Goal: Task Accomplishment & Management: Manage account settings

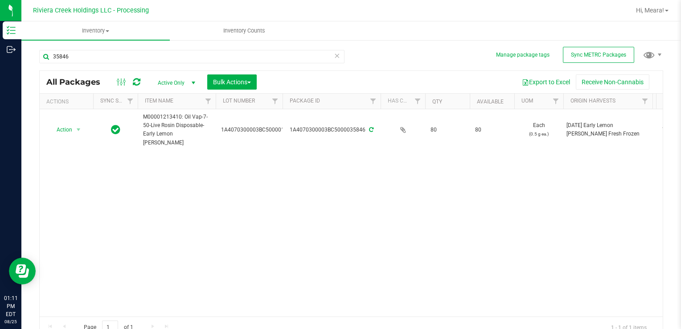
click at [429, 258] on div "Action Action Create package Edit attributes Global inventory Locate package Pa…" at bounding box center [351, 212] width 623 height 207
click at [458, 230] on div "Action Action Create package Edit attributes Global inventory Locate package Pa…" at bounding box center [351, 212] width 623 height 207
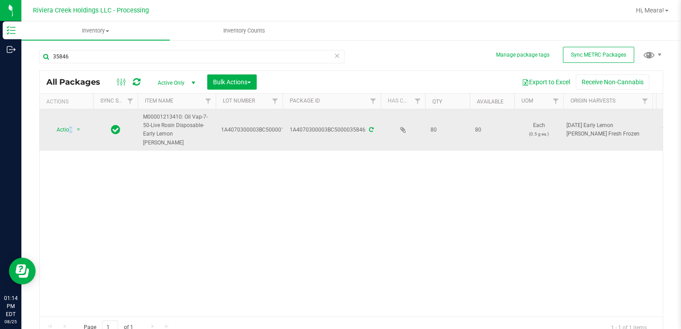
click at [70, 124] on span "Action" at bounding box center [61, 129] width 24 height 12
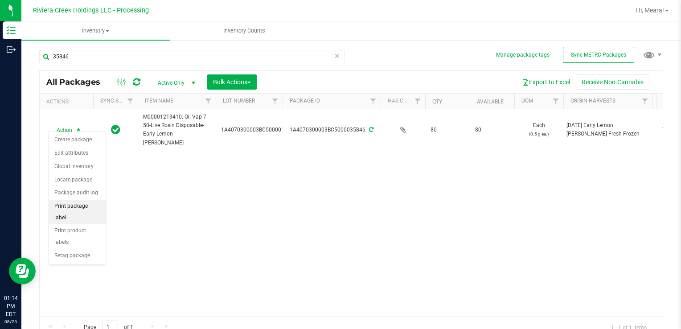
click at [90, 200] on li "Print package label" at bounding box center [77, 212] width 57 height 25
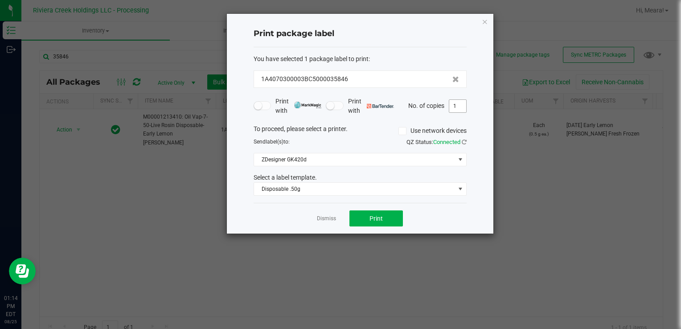
click at [456, 111] on input "1" at bounding box center [457, 106] width 17 height 12
type input "3"
click at [378, 217] on span "Print" at bounding box center [375, 218] width 13 height 7
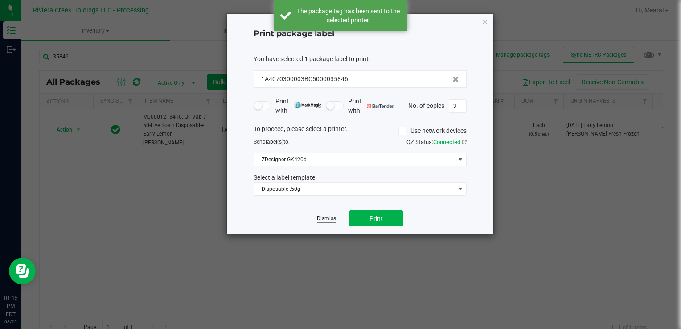
click at [319, 218] on link "Dismiss" at bounding box center [326, 219] width 19 height 8
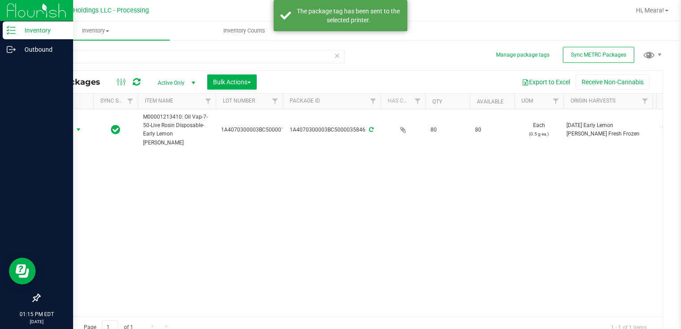
click at [62, 127] on div at bounding box center [36, 175] width 73 height 230
click at [72, 127] on div at bounding box center [36, 175] width 73 height 230
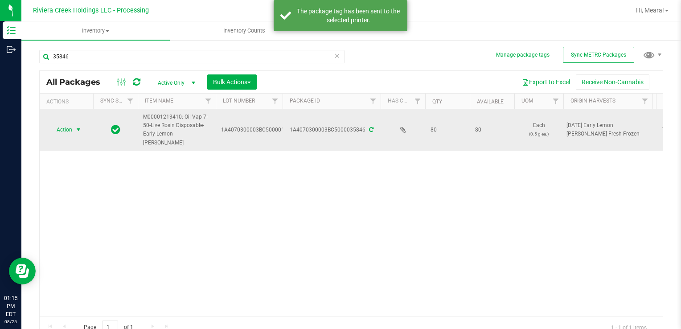
click at [64, 128] on span "Action" at bounding box center [61, 129] width 24 height 12
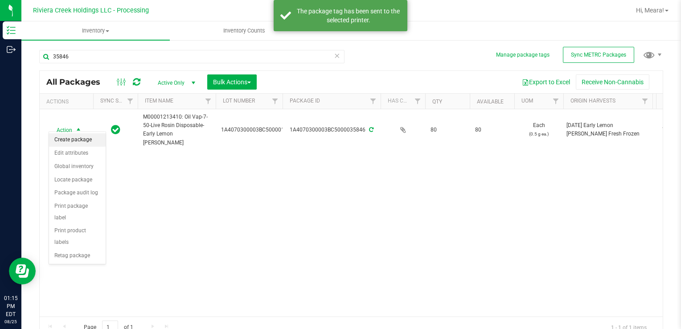
click at [78, 141] on li "Create package" at bounding box center [77, 139] width 57 height 13
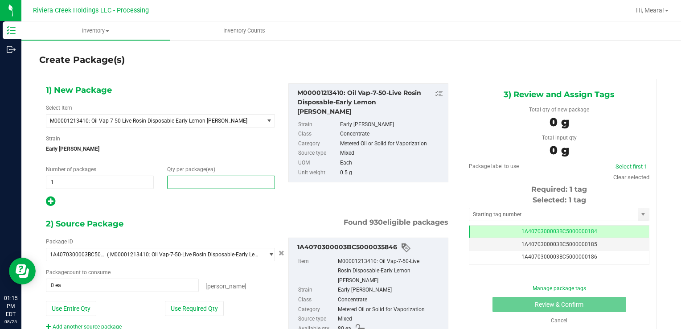
click at [201, 186] on span at bounding box center [221, 182] width 108 height 13
type input "10"
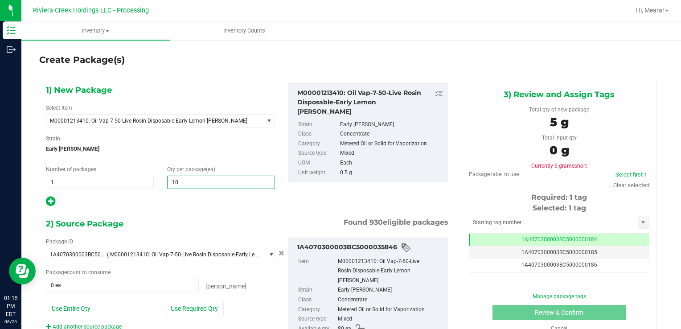
type input "10"
click at [181, 297] on div "Package ID 1A4070300003BC5000035846 ( M00001213410: Oil Vap-7-50-Live Rosin Dis…" at bounding box center [160, 284] width 242 height 93
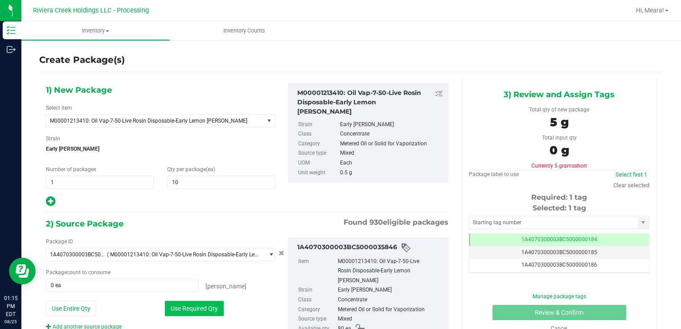
click at [180, 302] on button "Use Required Qty" at bounding box center [194, 308] width 59 height 15
type input "10 ea"
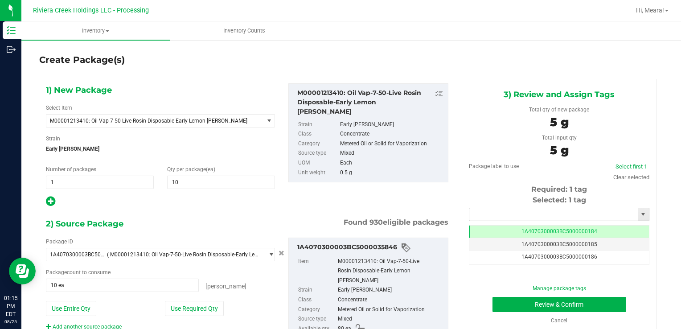
click at [503, 218] on input "text" at bounding box center [553, 214] width 168 height 12
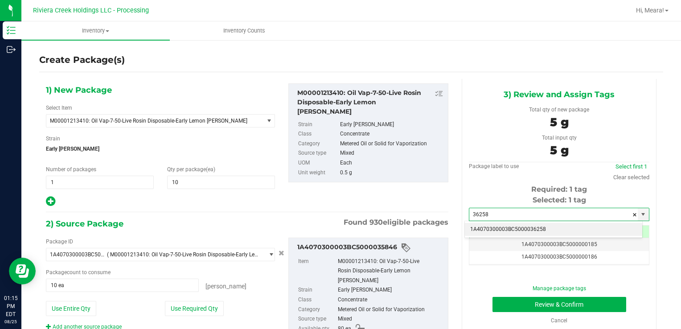
click at [510, 231] on li "1A4070300003BC5000036258" at bounding box center [553, 229] width 177 height 13
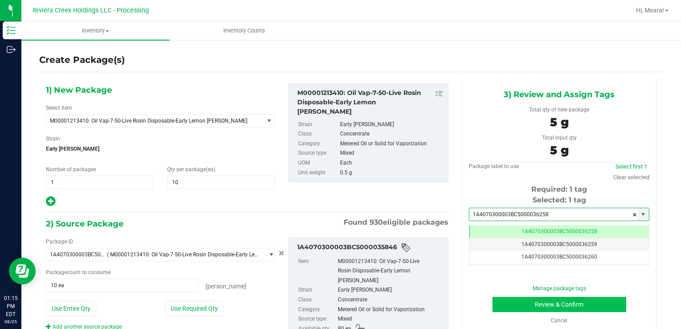
type input "1A4070300003BC5000036258"
click at [509, 309] on button "Review & Confirm" at bounding box center [559, 304] width 134 height 15
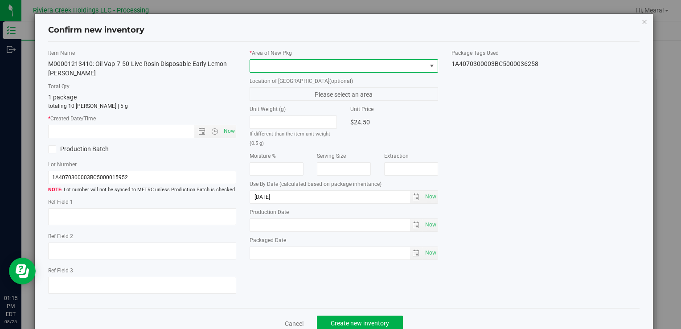
click at [371, 71] on span at bounding box center [338, 66] width 176 height 12
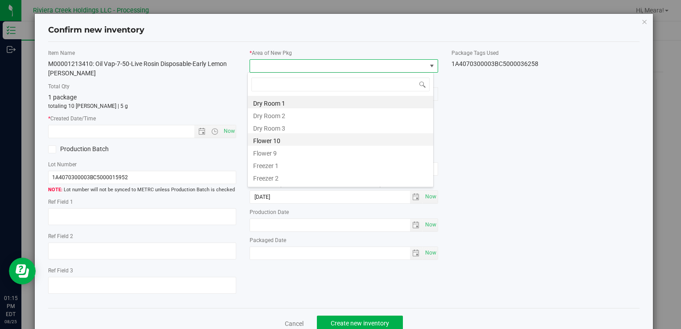
click at [267, 144] on li "Flower 10" at bounding box center [340, 139] width 185 height 12
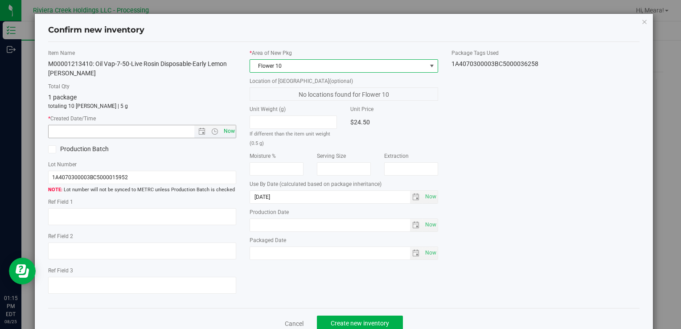
click at [228, 132] on span "Now" at bounding box center [228, 131] width 15 height 13
type input "[DATE] 1:15 PM"
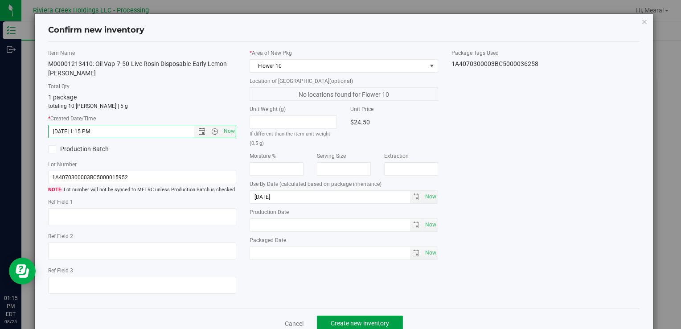
click at [353, 318] on button "Create new inventory" at bounding box center [360, 323] width 86 height 15
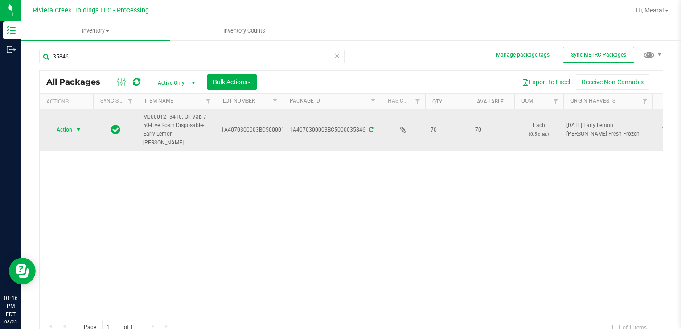
click at [62, 127] on span "Action" at bounding box center [61, 129] width 24 height 12
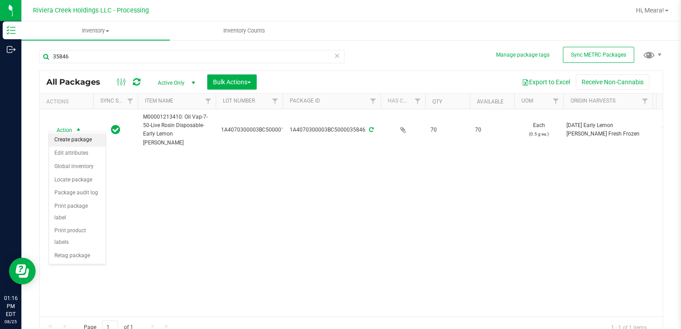
click at [78, 142] on li "Create package" at bounding box center [77, 139] width 57 height 13
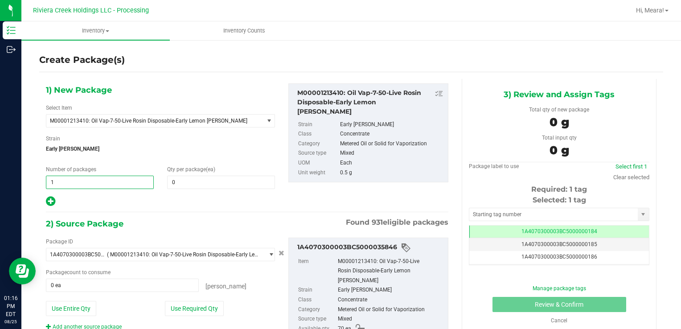
drag, startPoint x: 63, startPoint y: 183, endPoint x: 115, endPoint y: 172, distance: 52.9
click at [16, 179] on div "Inventory Outbound 01:16 PM EDT [DATE] 08/25 Riviera Creek Holdings LLC - Proce…" at bounding box center [340, 164] width 681 height 329
type input "2"
drag, startPoint x: 208, startPoint y: 190, endPoint x: 178, endPoint y: 172, distance: 34.2
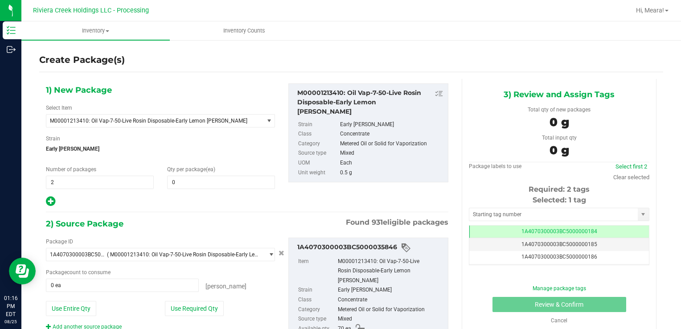
click at [205, 188] on div "1) New Package Select Item M00001213410: Oil Vap-7-50-Live Rosin Disposable-Ear…" at bounding box center [160, 145] width 242 height 124
drag, startPoint x: 178, startPoint y: 172, endPoint x: 184, endPoint y: 185, distance: 13.2
click at [184, 185] on div "Qty per package (ea) 0 0" at bounding box center [220, 177] width 121 height 24
click at [181, 183] on span at bounding box center [221, 182] width 108 height 13
type input "20"
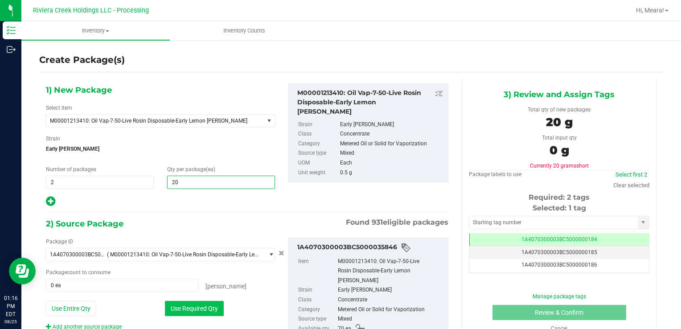
type input "20"
drag, startPoint x: 177, startPoint y: 310, endPoint x: 200, endPoint y: 295, distance: 27.6
click at [179, 309] on button "Use Required Qty" at bounding box center [194, 308] width 59 height 15
type input "40 ea"
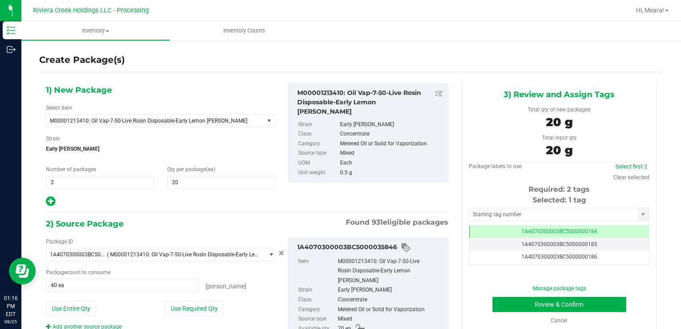
click at [484, 204] on div "Selected: 1 tag" at bounding box center [559, 200] width 180 height 11
click at [485, 210] on input "text" at bounding box center [553, 214] width 168 height 12
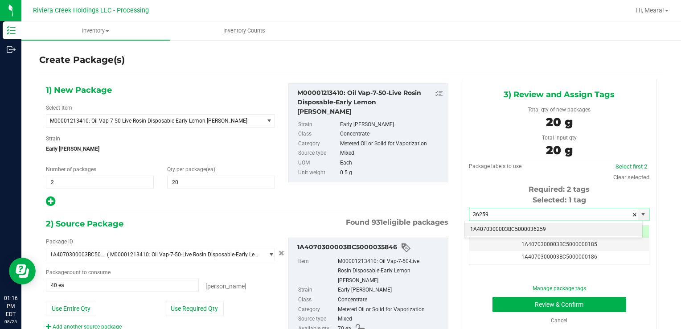
click at [494, 231] on li "1A4070300003BC5000036259" at bounding box center [553, 229] width 177 height 13
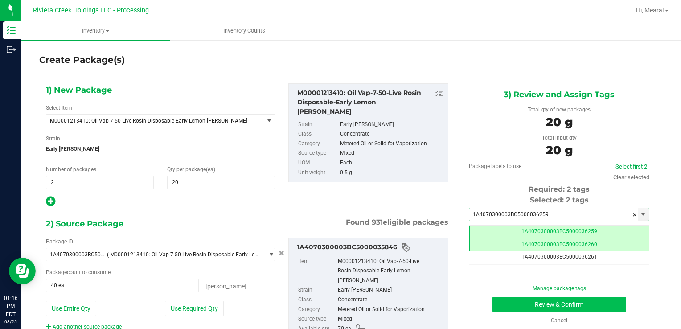
type input "1A4070300003BC5000036259"
click at [503, 301] on button "Review & Confirm" at bounding box center [559, 304] width 134 height 15
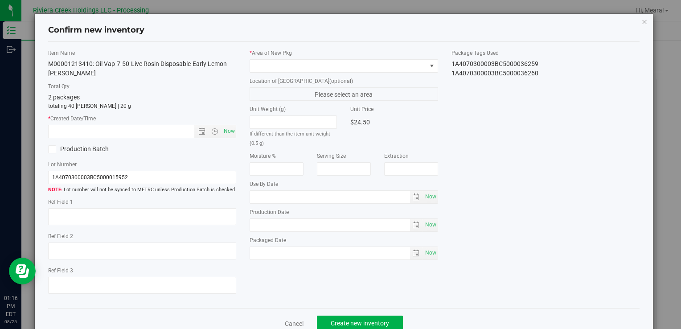
type input "[DATE]"
click at [258, 58] on div "* Area of [GEOGRAPHIC_DATA]" at bounding box center [344, 61] width 188 height 24
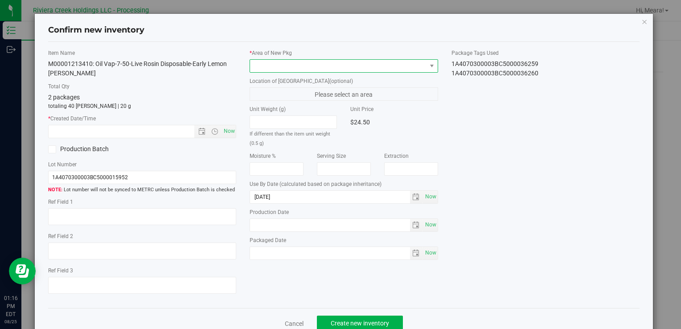
click at [258, 67] on span at bounding box center [338, 66] width 176 height 12
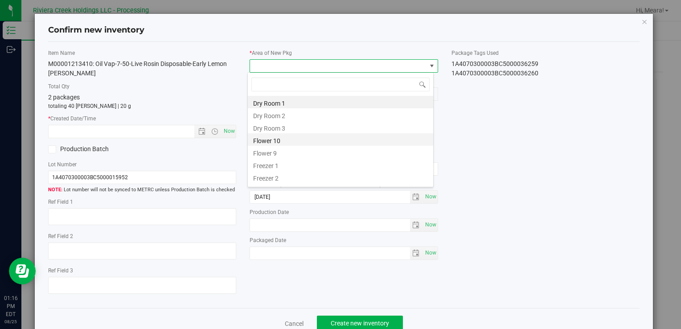
click at [270, 140] on li "Flower 10" at bounding box center [340, 139] width 185 height 12
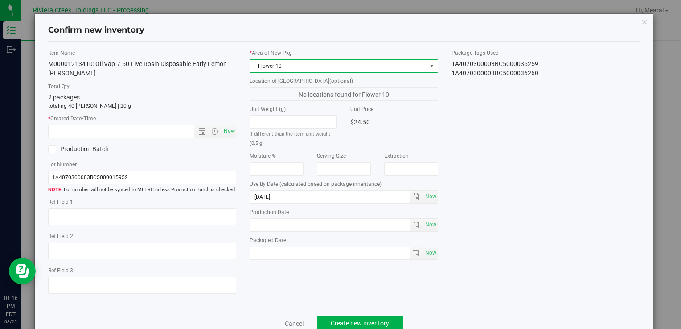
click at [209, 119] on label "* Created Date/Time" at bounding box center [142, 119] width 188 height 8
click at [221, 130] on span "Now" at bounding box center [228, 131] width 15 height 13
type input "[DATE] 1:16 PM"
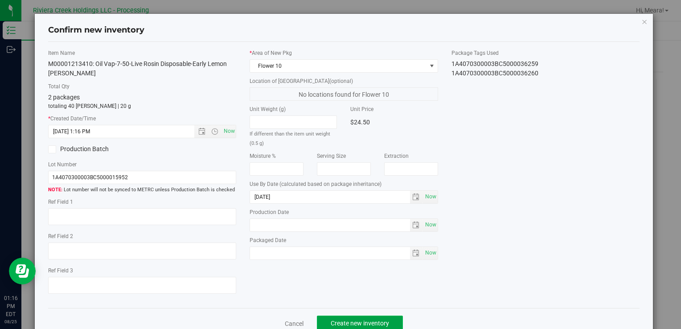
click at [368, 316] on button "Create new inventory" at bounding box center [360, 323] width 86 height 15
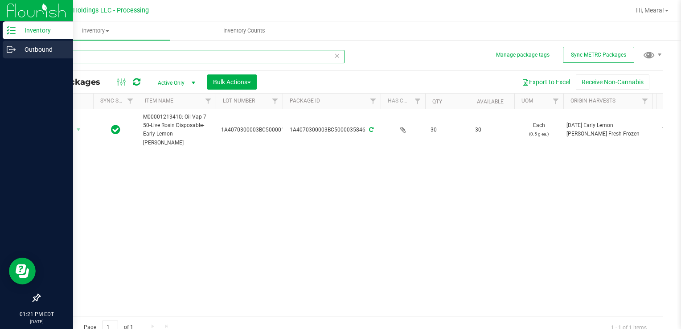
drag, startPoint x: 70, startPoint y: 60, endPoint x: 60, endPoint y: 59, distance: 10.3
click at [21, 56] on div "Inventory Outbound 01:21 PM EDT [DATE] 08/25 Riviera Creek Holdings LLC - Proce…" at bounding box center [340, 164] width 681 height 329
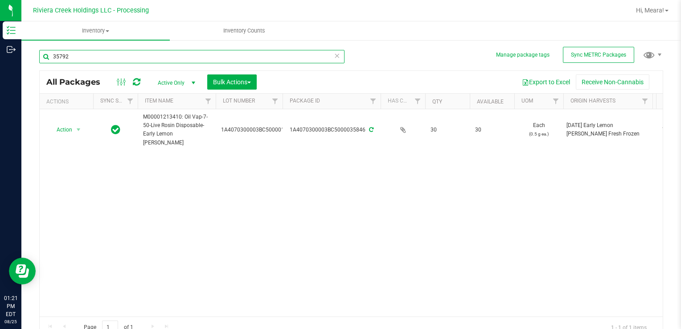
type input "35792"
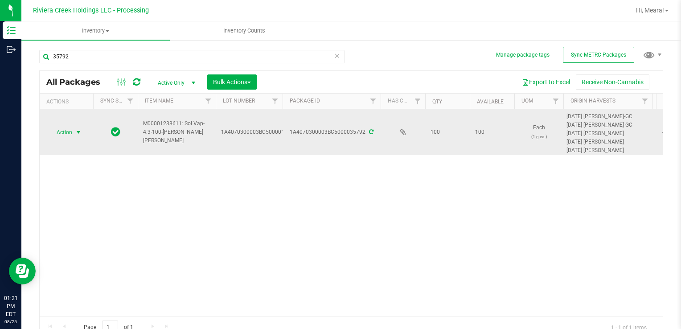
click at [77, 133] on span "select" at bounding box center [78, 132] width 7 height 7
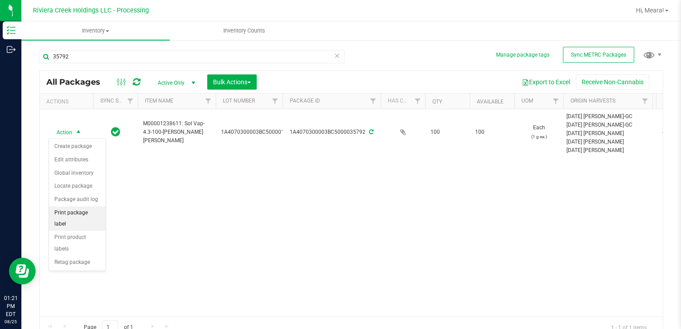
click at [96, 211] on li "Print package label" at bounding box center [77, 218] width 57 height 25
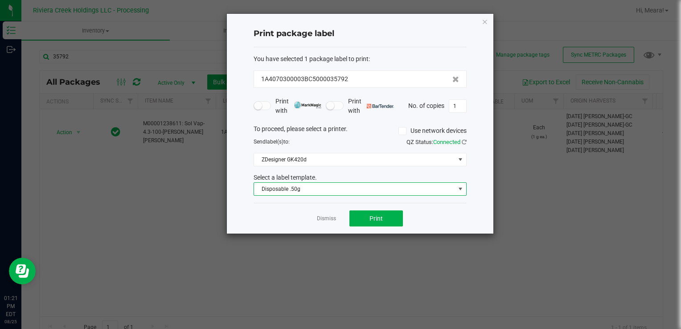
click at [360, 194] on span "Disposable .50g" at bounding box center [354, 189] width 201 height 12
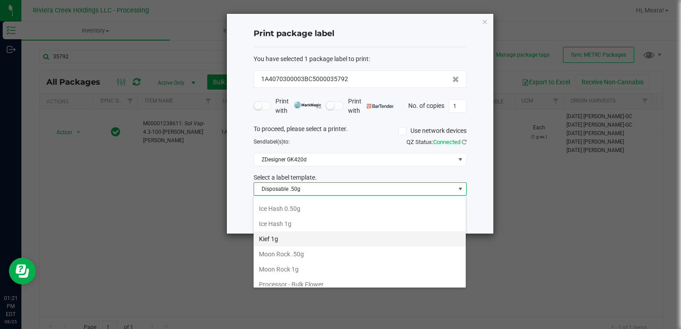
scroll to position [299, 0]
click at [275, 237] on li "Kief 1g" at bounding box center [360, 238] width 212 height 15
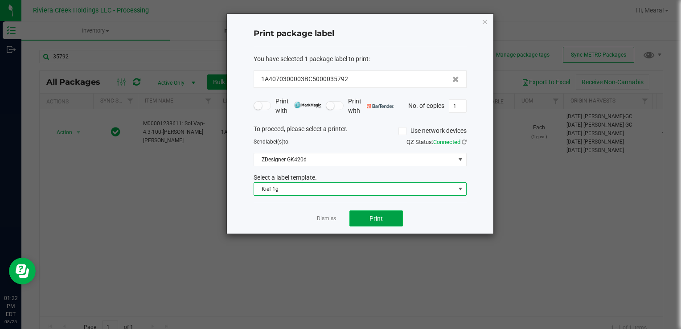
click at [366, 217] on button "Print" at bounding box center [375, 218] width 53 height 16
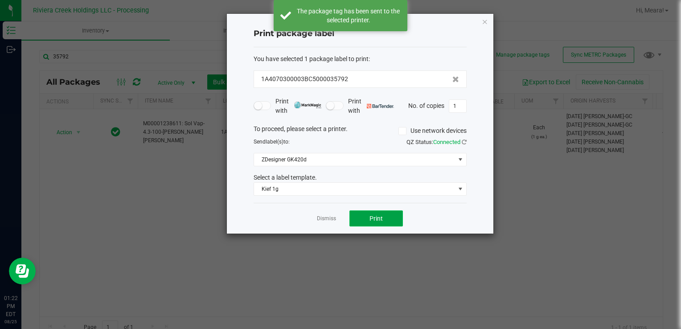
click at [365, 217] on button "Print" at bounding box center [375, 218] width 53 height 16
click at [326, 217] on link "Dismiss" at bounding box center [326, 219] width 19 height 8
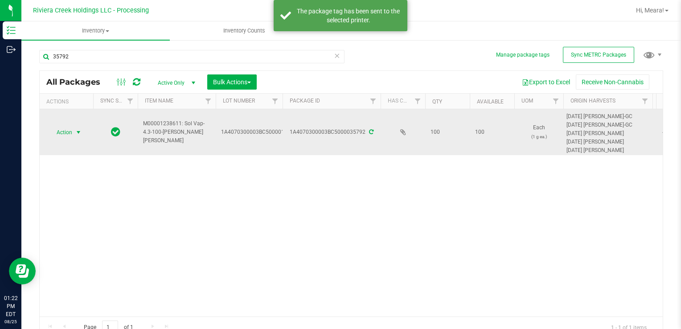
click at [61, 136] on span "Action" at bounding box center [61, 132] width 24 height 12
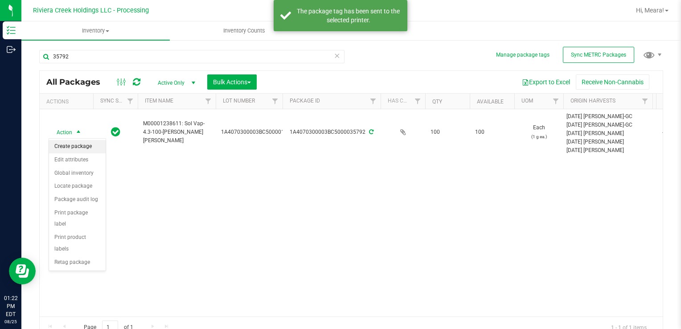
click at [65, 150] on li "Create package" at bounding box center [77, 146] width 57 height 13
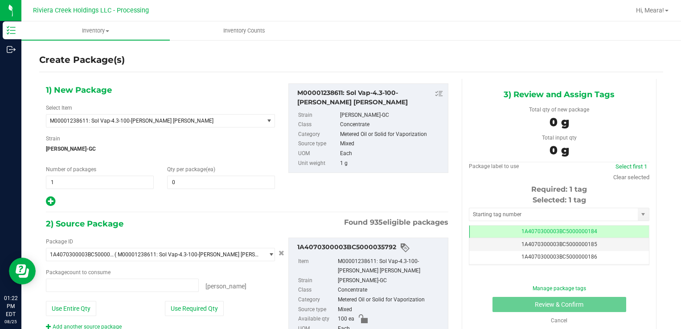
type input "0 ea"
drag, startPoint x: 130, startPoint y: 187, endPoint x: 29, endPoint y: 179, distance: 101.4
click at [29, 179] on div "Create Package(s) 1) New Package Select Item M00001238611: Sol Vap-4.3-100-[PER…" at bounding box center [351, 178] width 660 height 279
type input "2"
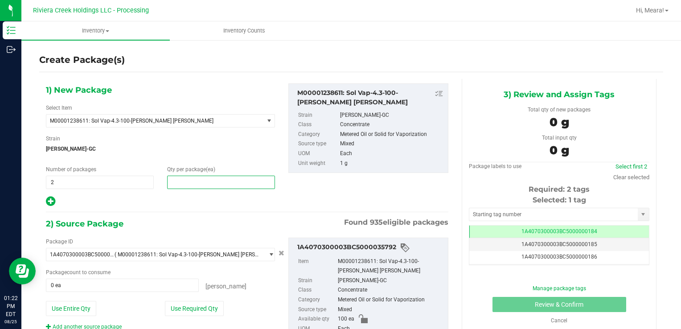
click at [196, 182] on span at bounding box center [221, 182] width 108 height 13
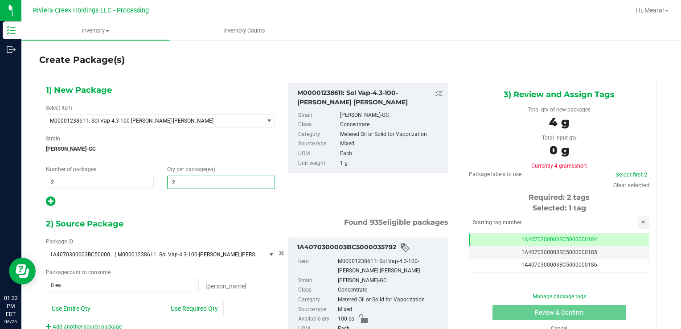
type input "20"
click at [178, 308] on button "Use Required Qty" at bounding box center [194, 308] width 59 height 15
type input "40 ea"
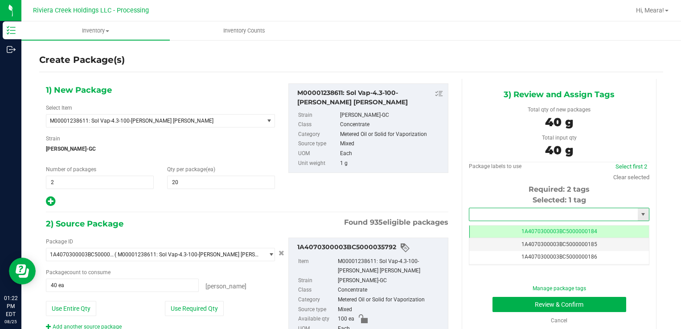
click at [521, 214] on input "text" at bounding box center [553, 214] width 168 height 12
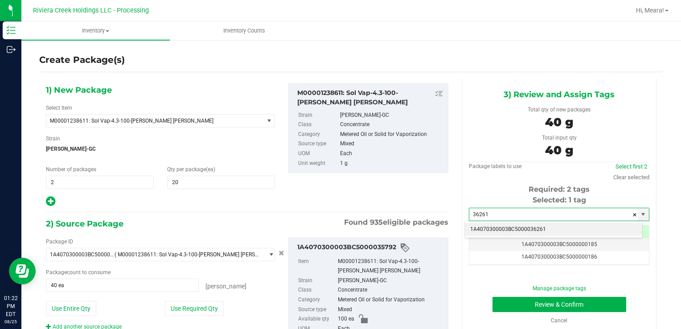
click at [525, 229] on li "1A4070300003BC5000036261" at bounding box center [553, 229] width 177 height 13
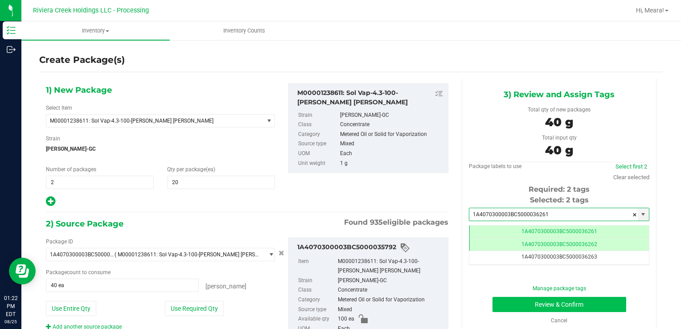
type input "1A4070300003BC5000036261"
click at [508, 300] on button "Review & Confirm" at bounding box center [559, 304] width 134 height 15
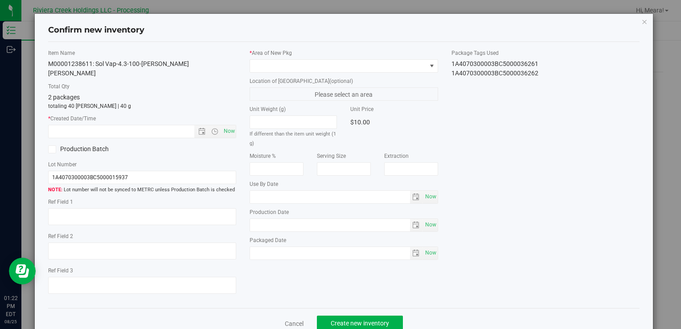
type input "[DATE]"
click at [365, 61] on div "* Area of [GEOGRAPHIC_DATA]" at bounding box center [344, 61] width 188 height 24
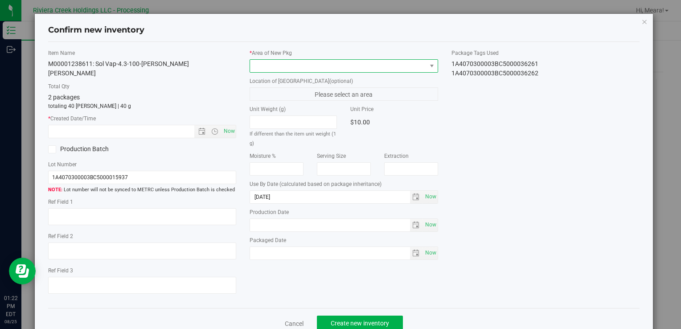
click at [365, 66] on span at bounding box center [338, 66] width 176 height 12
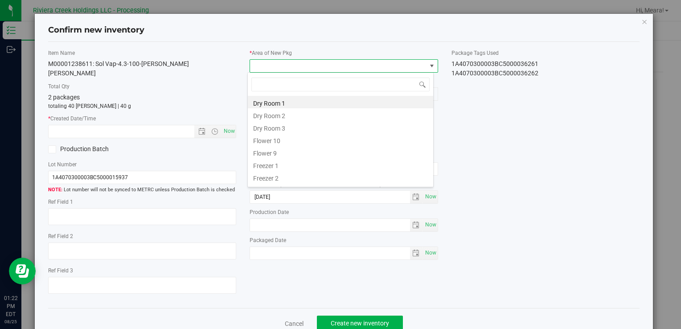
click at [286, 143] on li "Flower 10" at bounding box center [340, 139] width 185 height 12
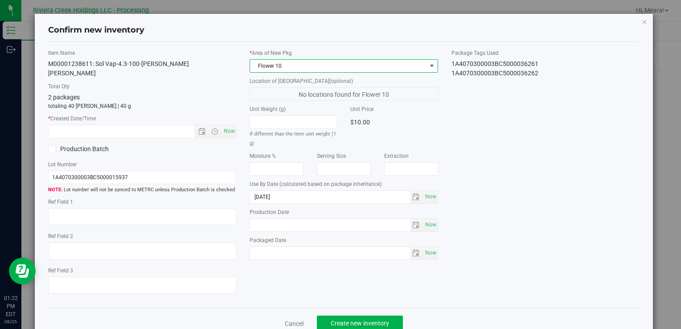
click at [217, 115] on div "* Created Date/Time Now" at bounding box center [142, 127] width 188 height 24
click at [228, 125] on span "Now" at bounding box center [228, 131] width 15 height 13
type input "[DATE] 1:22 PM"
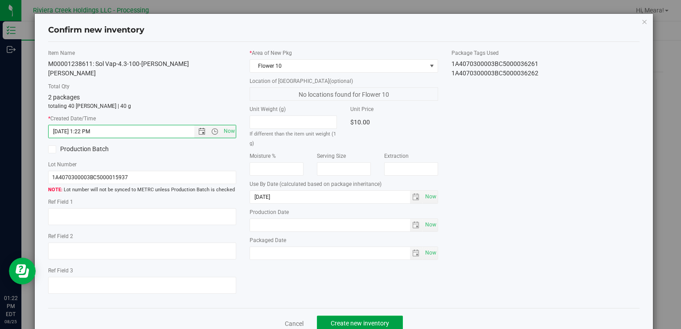
click at [352, 320] on span "Create new inventory" at bounding box center [360, 323] width 58 height 7
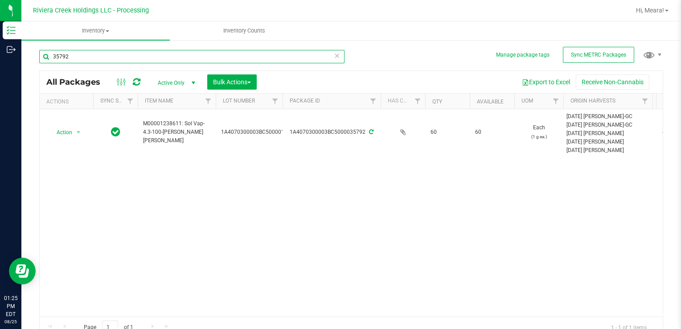
drag, startPoint x: 51, startPoint y: 44, endPoint x: 27, endPoint y: 45, distance: 24.5
click at [27, 45] on div "Manage package tags Sync METRC Packages 35792 All Packages Active Only Active O…" at bounding box center [351, 175] width 660 height 272
type input "32377"
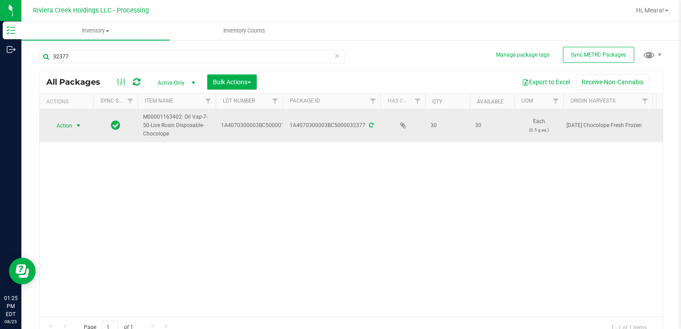
click at [68, 130] on span "Action" at bounding box center [61, 125] width 24 height 12
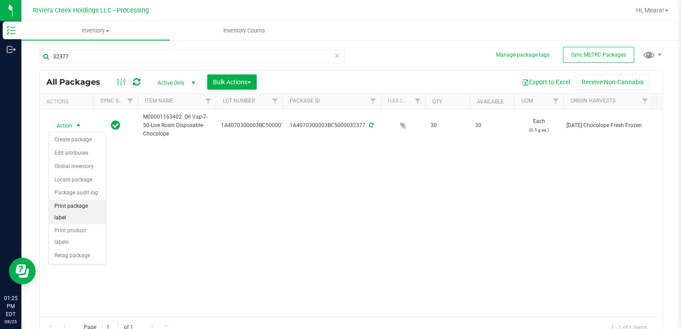
click at [85, 200] on li "Print package label" at bounding box center [77, 212] width 57 height 25
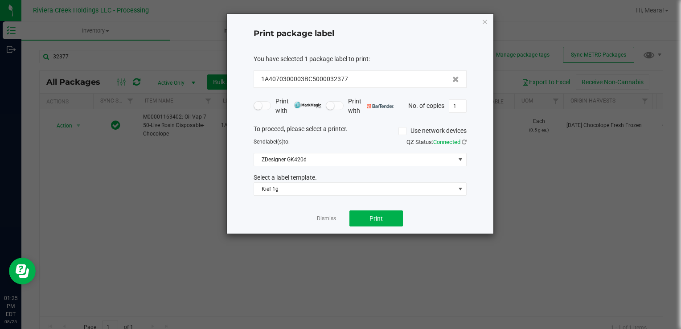
click at [322, 195] on div "You have selected 1 package label to print : 1A4070300003BC5000032377 Print wit…" at bounding box center [360, 125] width 213 height 156
click at [323, 187] on span "Kief 1g" at bounding box center [354, 189] width 201 height 12
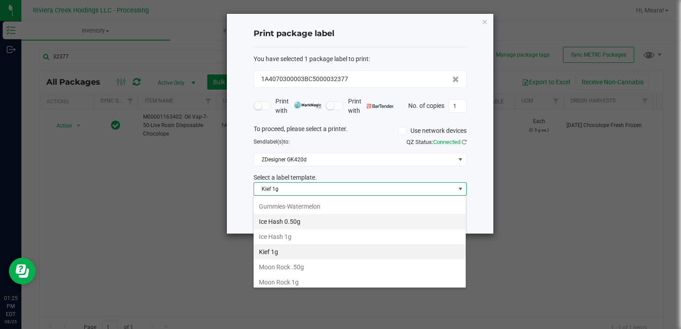
scroll to position [242, 0]
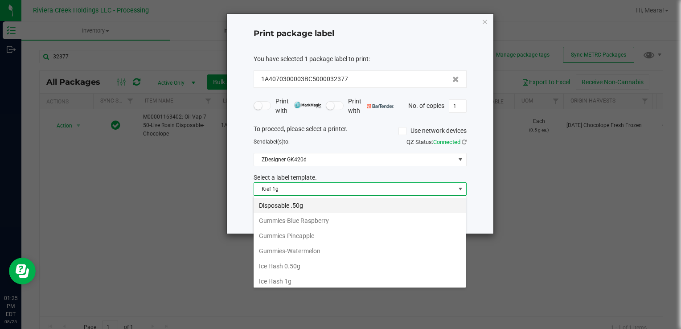
click at [291, 199] on li "Disposable .50g" at bounding box center [360, 205] width 212 height 15
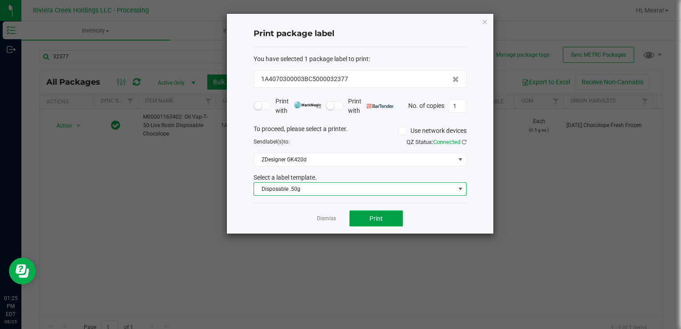
click at [353, 221] on button "Print" at bounding box center [375, 218] width 53 height 16
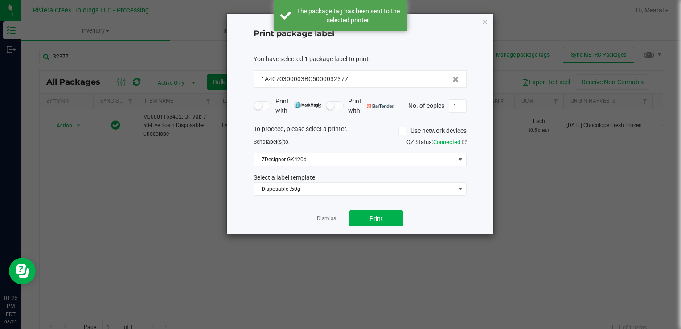
click at [313, 214] on div "Dismiss Print" at bounding box center [360, 218] width 213 height 31
drag, startPoint x: 324, startPoint y: 216, endPoint x: 302, endPoint y: 218, distance: 22.0
click at [324, 216] on link "Dismiss" at bounding box center [326, 219] width 19 height 8
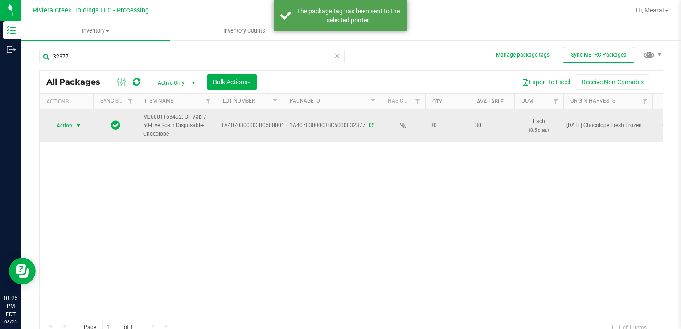
click at [54, 117] on td "Action Action Create package Edit attributes Global inventory Locate package Pa…" at bounding box center [66, 125] width 53 height 33
click at [57, 127] on span "Action" at bounding box center [61, 125] width 24 height 12
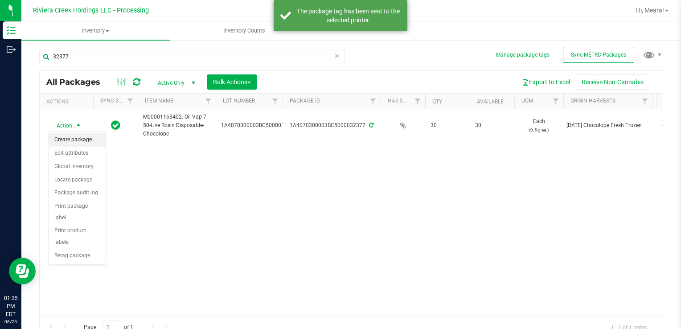
click at [66, 138] on li "Create package" at bounding box center [77, 139] width 57 height 13
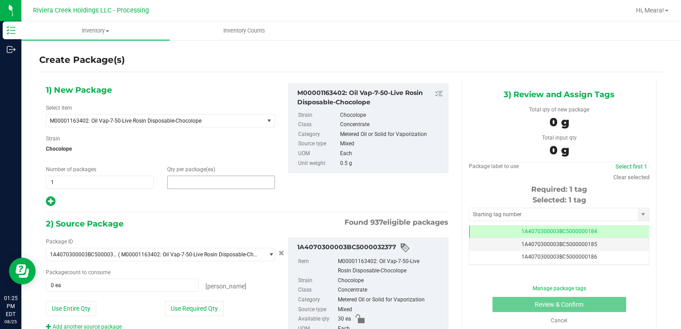
click at [202, 184] on span at bounding box center [221, 182] width 108 height 13
type input "10"
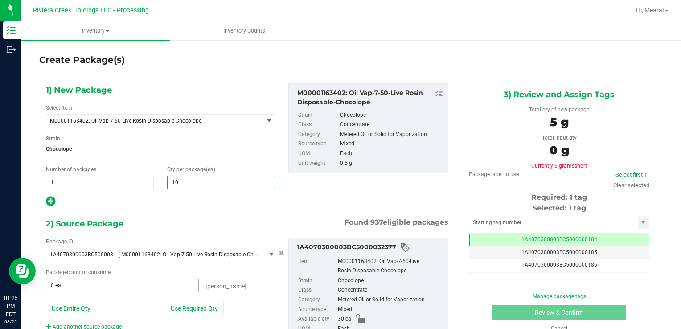
type input "10"
drag, startPoint x: 172, startPoint y: 288, endPoint x: 176, endPoint y: 292, distance: 5.1
click at [176, 291] on div "Package ID 1A4070300003BC5000032377 ( M00001163402: Oil Vap-7-50-Live Rosin Dis…" at bounding box center [160, 284] width 242 height 93
drag, startPoint x: 177, startPoint y: 296, endPoint x: 194, endPoint y: 301, distance: 17.9
click at [176, 296] on div "Package ID 1A4070300003BC5000032377 ( M00001163402: Oil Vap-7-50-Live Rosin Dis…" at bounding box center [160, 284] width 242 height 93
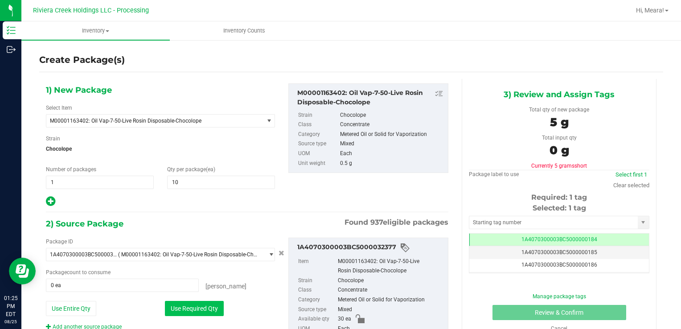
drag, startPoint x: 178, startPoint y: 304, endPoint x: 214, endPoint y: 289, distance: 38.9
click at [178, 304] on button "Use Required Qty" at bounding box center [194, 308] width 59 height 15
type input "10 ea"
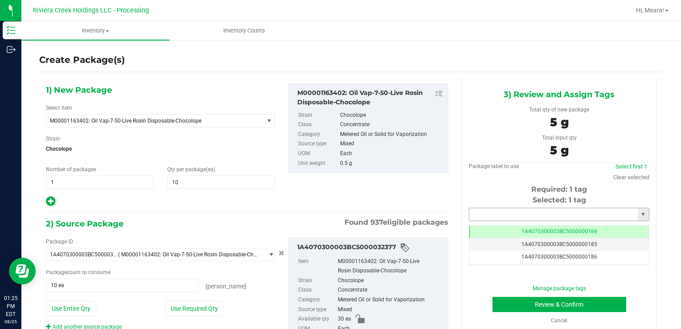
click at [497, 217] on input "text" at bounding box center [553, 214] width 168 height 12
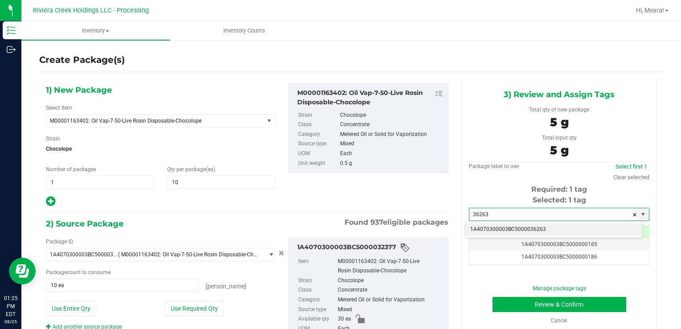
click at [497, 235] on div "1A4070300003BC5000036263 No matching tags" at bounding box center [553, 229] width 178 height 17
click at [495, 233] on li "1A4070300003BC5000036263" at bounding box center [553, 229] width 177 height 13
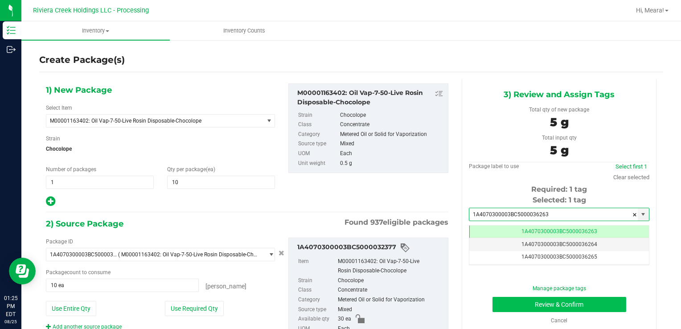
type input "1A4070300003BC5000036263"
click at [495, 297] on button "Review & Confirm" at bounding box center [559, 304] width 134 height 15
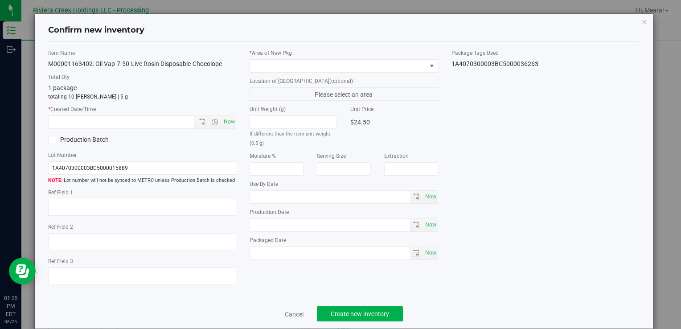
type input "[DATE]"
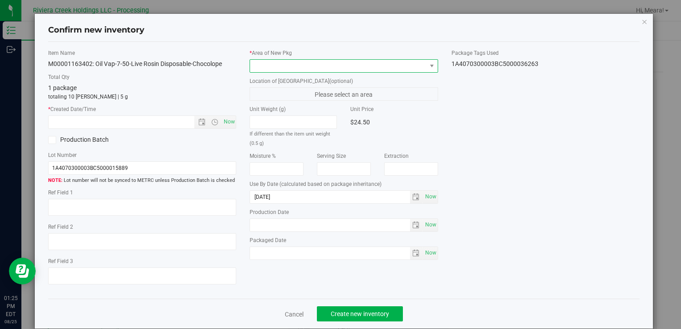
click at [324, 63] on span at bounding box center [338, 66] width 176 height 12
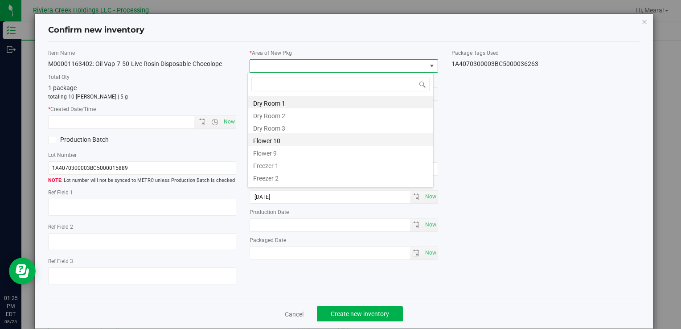
drag, startPoint x: 278, startPoint y: 139, endPoint x: 246, endPoint y: 128, distance: 34.2
click at [278, 139] on li "Flower 10" at bounding box center [340, 139] width 185 height 12
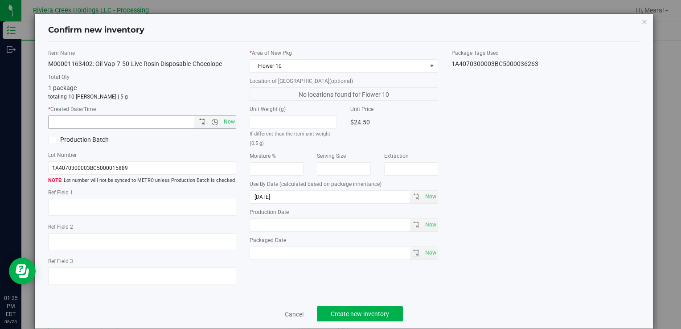
drag, startPoint x: 231, startPoint y: 119, endPoint x: 251, endPoint y: 152, distance: 37.8
click at [230, 119] on span "Now" at bounding box center [228, 121] width 15 height 13
type input "[DATE] 1:25 PM"
click at [380, 309] on button "Create new inventory" at bounding box center [360, 313] width 86 height 15
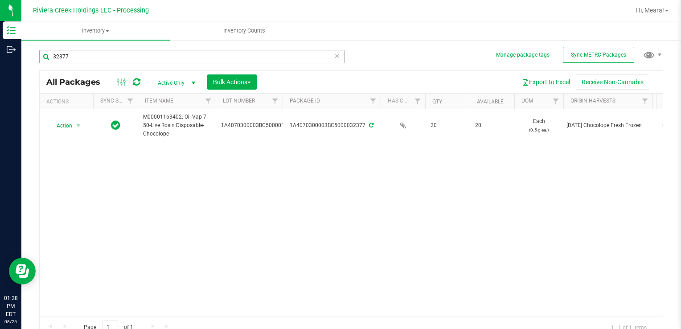
drag, startPoint x: 110, startPoint y: 45, endPoint x: 40, endPoint y: 52, distance: 69.8
click at [40, 51] on div "32377" at bounding box center [195, 56] width 312 height 29
drag, startPoint x: 71, startPoint y: 57, endPoint x: -2, endPoint y: 57, distance: 72.6
click at [0, 57] on html "Inventory Outbound 01:28 PM EDT [DATE] 08/25 Riviera Creek Holdings LLC - Proce…" at bounding box center [340, 164] width 681 height 329
type input "35955"
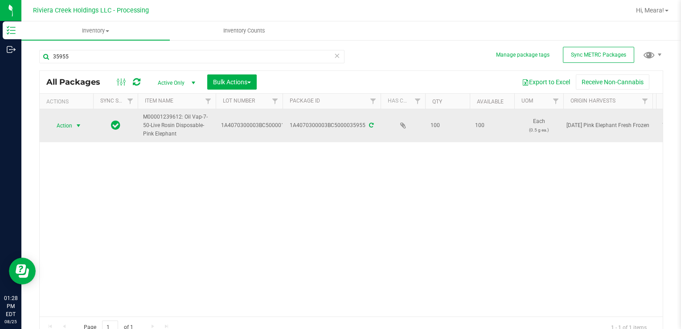
click at [75, 127] on span "select" at bounding box center [78, 125] width 7 height 7
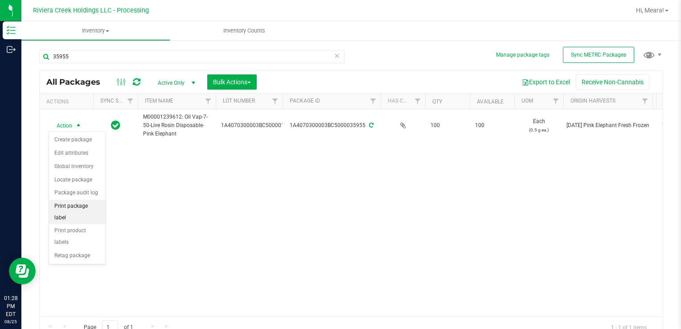
click at [89, 205] on li "Print package label" at bounding box center [77, 212] width 57 height 25
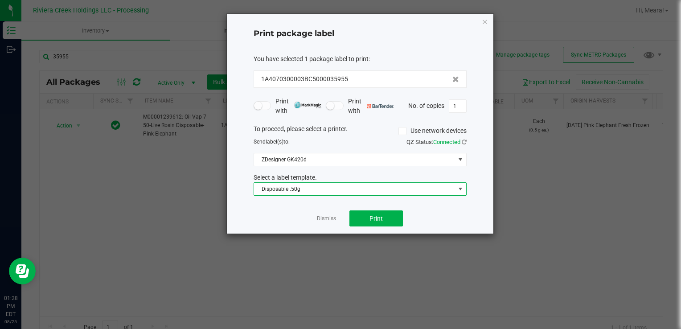
click at [288, 192] on span "Disposable .50g" at bounding box center [354, 189] width 201 height 12
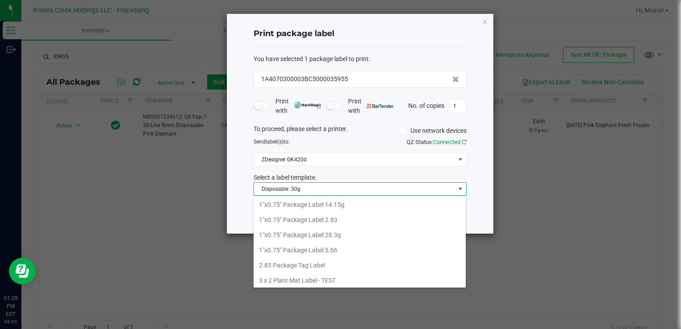
scroll to position [13, 213]
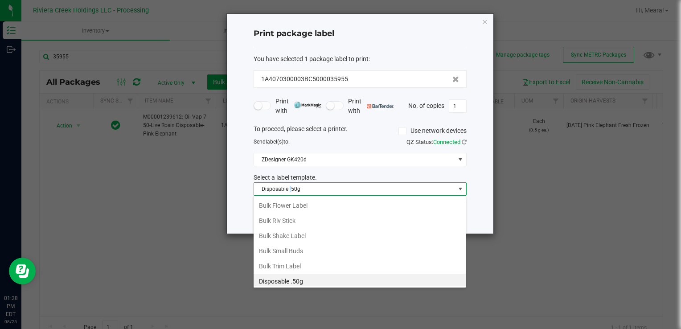
click at [289, 192] on span "Disposable .50g" at bounding box center [354, 189] width 201 height 12
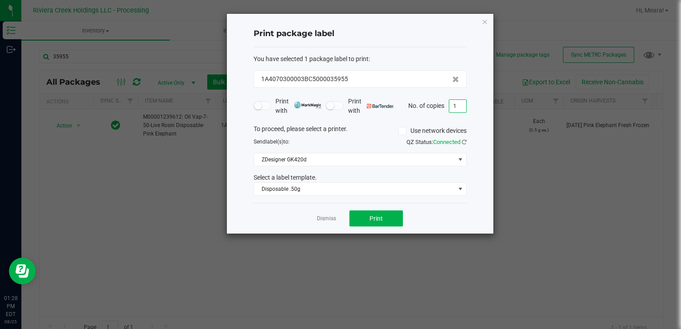
click at [460, 109] on input "1" at bounding box center [457, 106] width 17 height 12
type input "4"
click at [390, 220] on button "Print" at bounding box center [375, 218] width 53 height 16
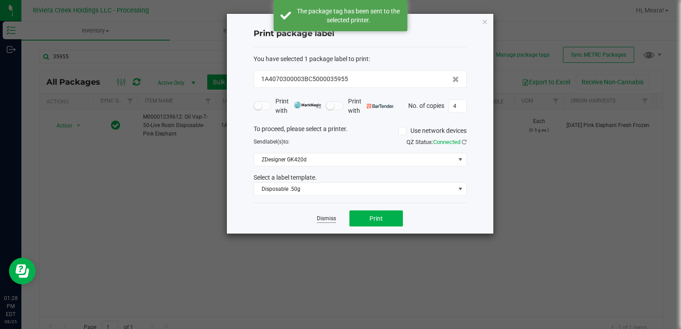
click at [327, 218] on link "Dismiss" at bounding box center [326, 219] width 19 height 8
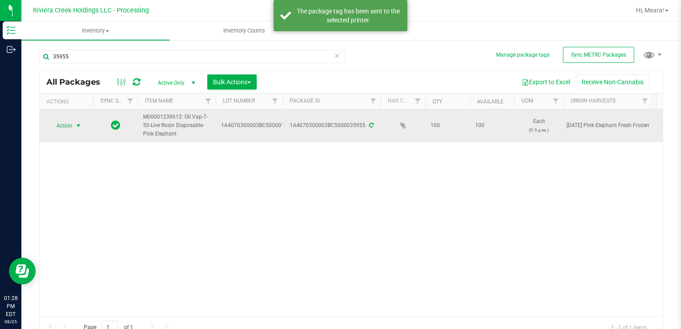
click at [66, 126] on span "Action" at bounding box center [61, 125] width 24 height 12
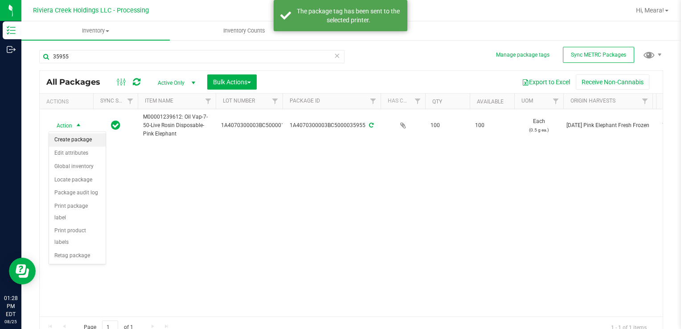
click at [74, 139] on li "Create package" at bounding box center [77, 139] width 57 height 13
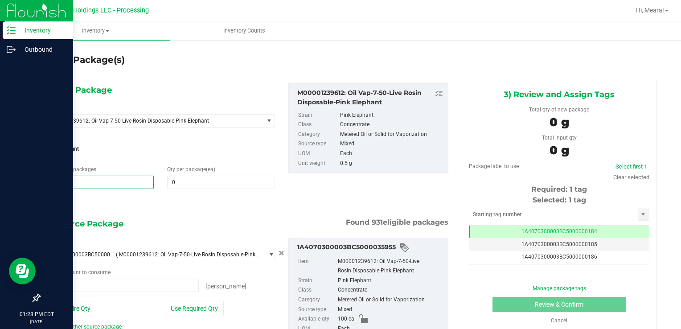
drag, startPoint x: 124, startPoint y: 179, endPoint x: 8, endPoint y: 163, distance: 117.0
click at [8, 163] on div "Inventory Outbound 01:28 PM EDT [DATE] 08/25 Riviera Creek Holdings LLC - Proce…" at bounding box center [340, 164] width 681 height 329
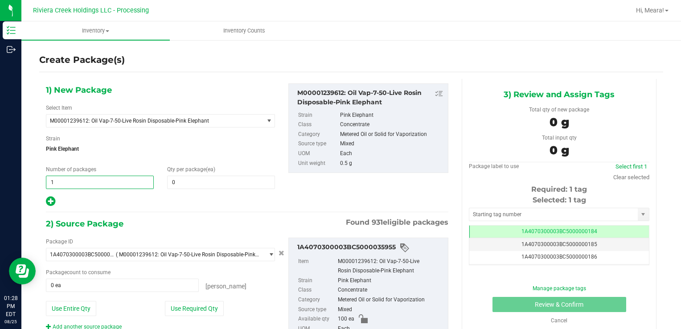
type input "2"
type input "4"
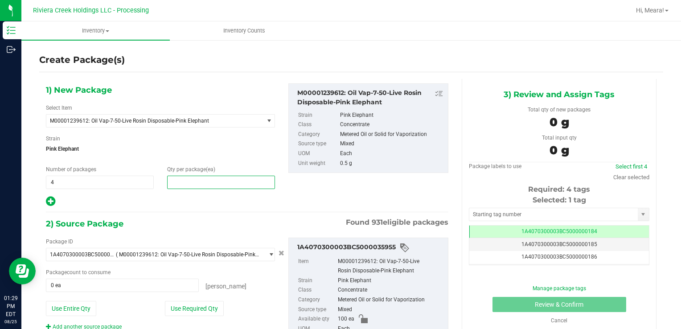
click at [208, 177] on span at bounding box center [221, 182] width 108 height 13
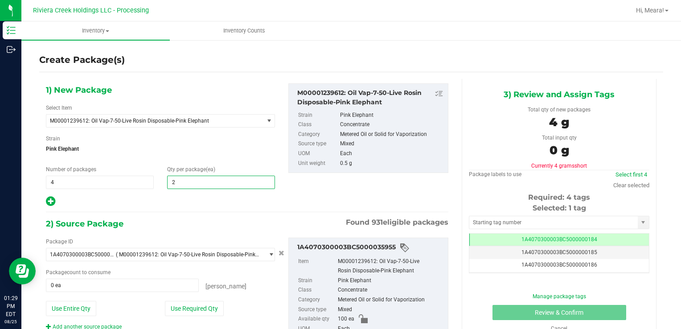
type input "20"
click at [173, 305] on button "Use Required Qty" at bounding box center [194, 308] width 59 height 15
type input "80 ea"
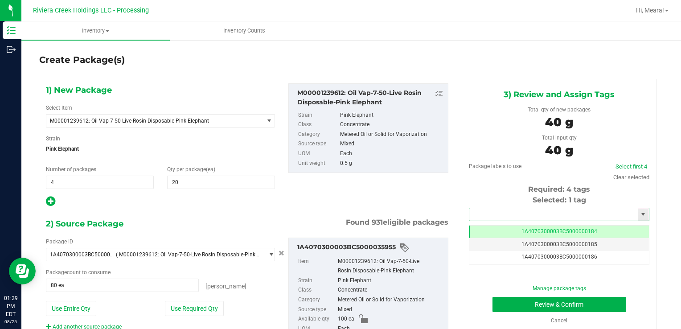
click at [501, 219] on input "text" at bounding box center [553, 214] width 168 height 12
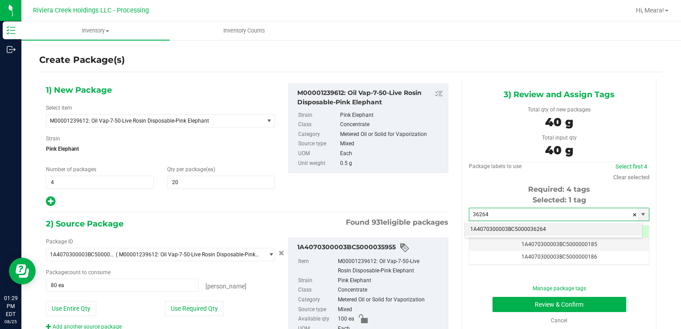
click at [499, 232] on li "1A4070300003BC5000036264" at bounding box center [553, 229] width 177 height 13
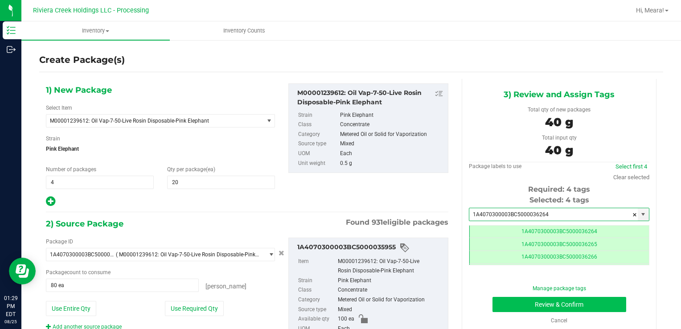
type input "1A4070300003BC5000036264"
click at [505, 304] on button "Review & Confirm" at bounding box center [559, 304] width 134 height 15
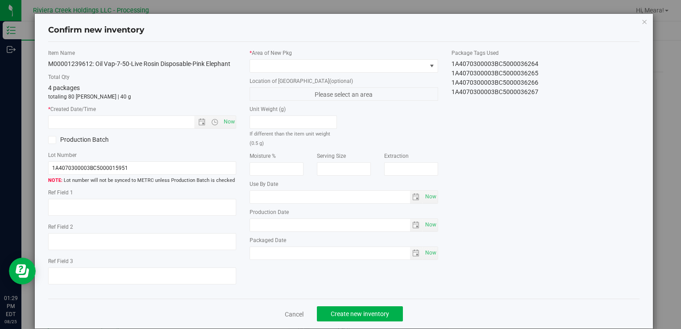
type input "[DATE]"
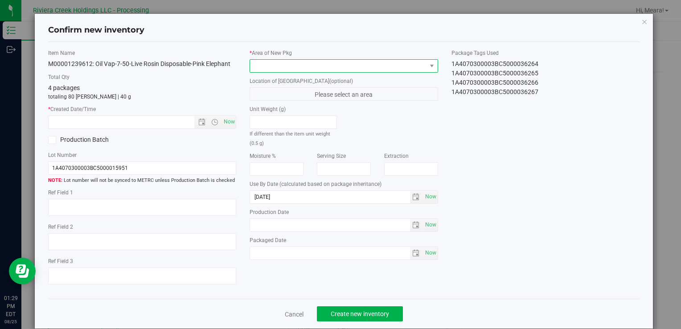
click at [381, 72] on span at bounding box center [344, 65] width 188 height 13
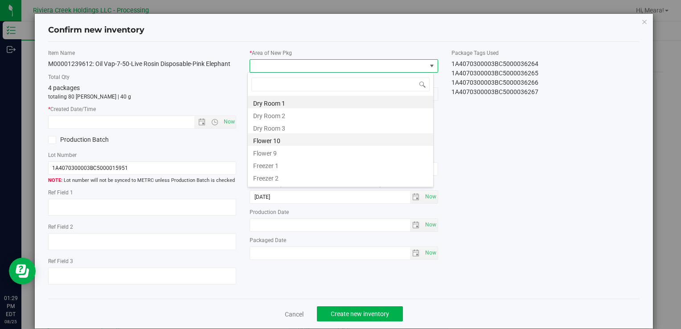
click at [273, 141] on li "Flower 10" at bounding box center [340, 139] width 185 height 12
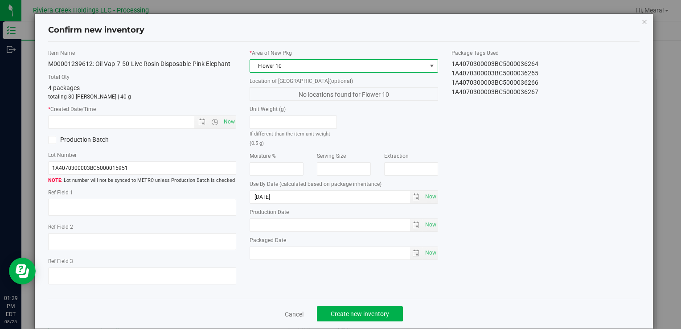
click at [224, 113] on div "* Created Date/Time Now" at bounding box center [142, 117] width 188 height 24
click at [224, 118] on span "Now" at bounding box center [228, 121] width 15 height 13
type input "[DATE] 1:29 PM"
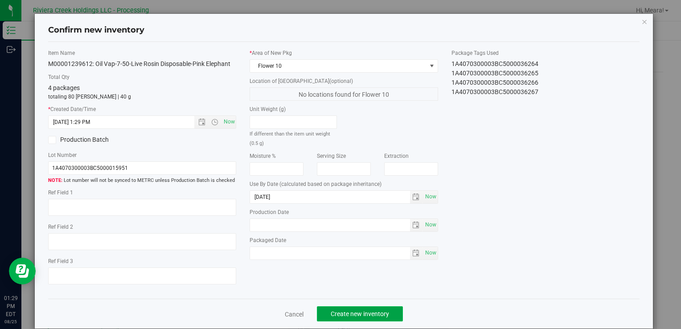
click at [345, 314] on span "Create new inventory" at bounding box center [360, 313] width 58 height 7
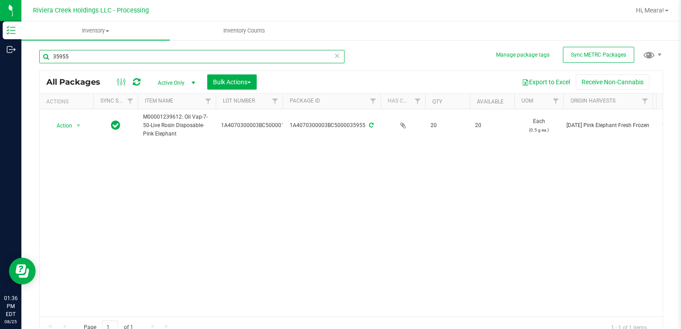
drag, startPoint x: 141, startPoint y: 61, endPoint x: -2, endPoint y: 53, distance: 142.8
click at [0, 53] on html "Inventory Outbound 01:36 PM EDT [DATE] 08/25 Riviera Creek Holdings LLC - Proce…" at bounding box center [340, 164] width 681 height 329
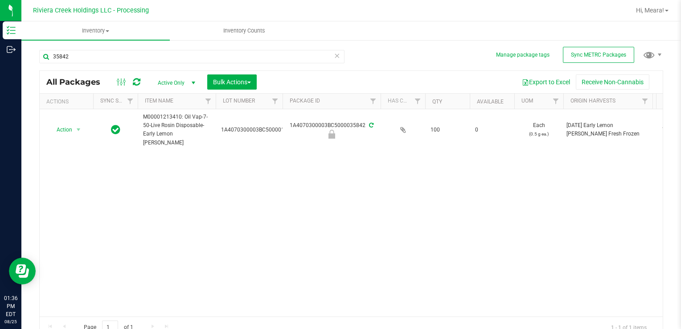
click at [136, 84] on icon at bounding box center [137, 82] width 8 height 9
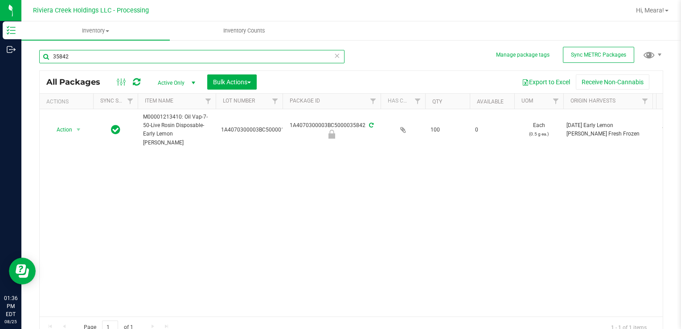
click at [92, 57] on input "35842" at bounding box center [191, 56] width 305 height 13
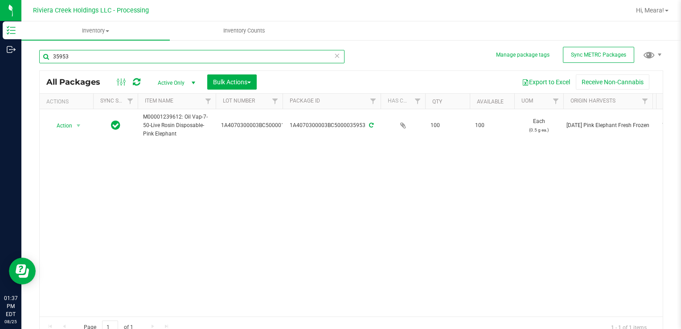
drag, startPoint x: 104, startPoint y: 60, endPoint x: 97, endPoint y: 60, distance: 7.1
click at [98, 60] on input "35953" at bounding box center [191, 56] width 305 height 13
type input "35842"
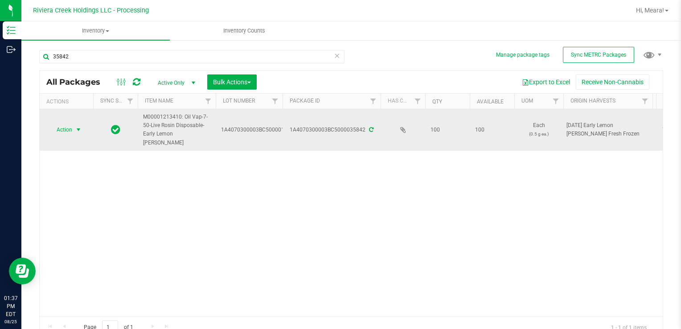
click at [68, 123] on span "Action" at bounding box center [61, 129] width 24 height 12
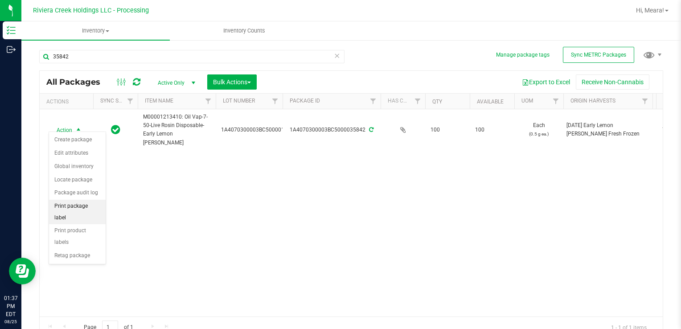
click at [95, 206] on li "Print package label" at bounding box center [77, 212] width 57 height 25
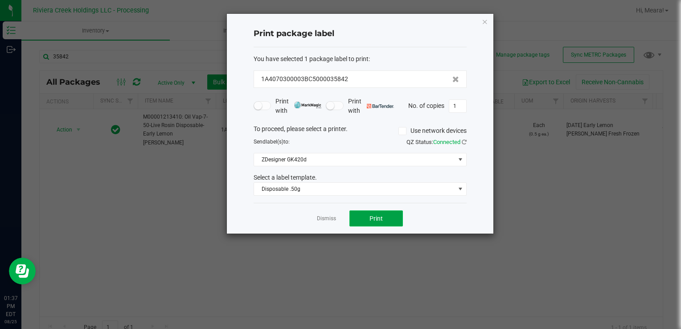
click at [361, 215] on button "Print" at bounding box center [375, 218] width 53 height 16
click at [331, 219] on link "Dismiss" at bounding box center [326, 219] width 19 height 8
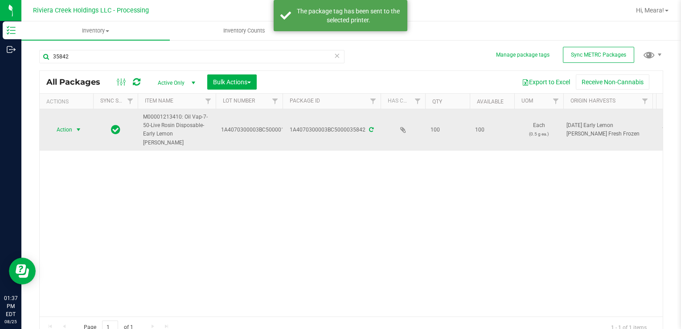
drag, startPoint x: 66, startPoint y: 119, endPoint x: 68, endPoint y: 124, distance: 5.4
click at [66, 123] on span "Action" at bounding box center [61, 129] width 24 height 12
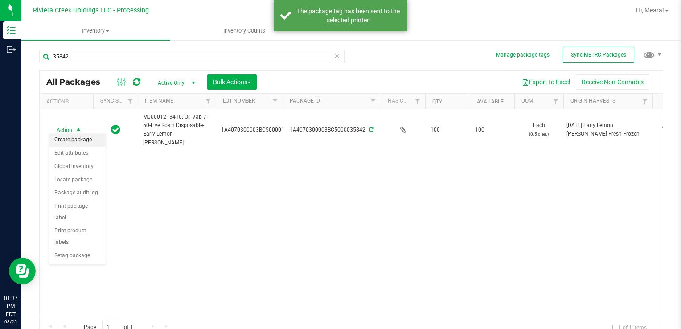
click at [74, 138] on li "Create package" at bounding box center [77, 139] width 57 height 13
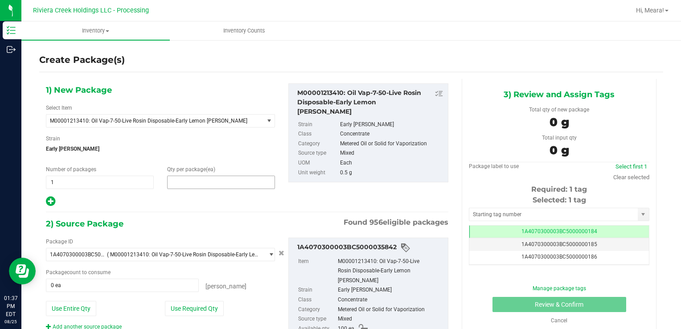
drag, startPoint x: 210, startPoint y: 185, endPoint x: 203, endPoint y: 179, distance: 9.1
click at [208, 183] on span at bounding box center [221, 182] width 108 height 13
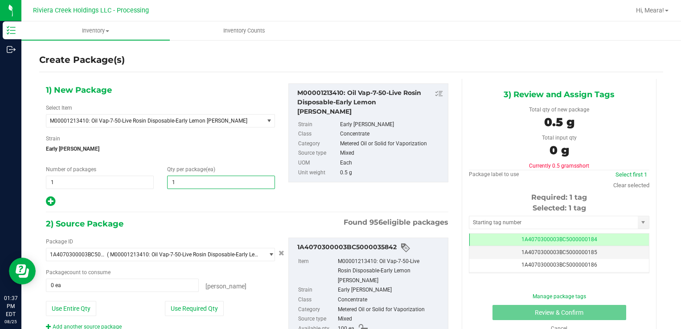
type input "10"
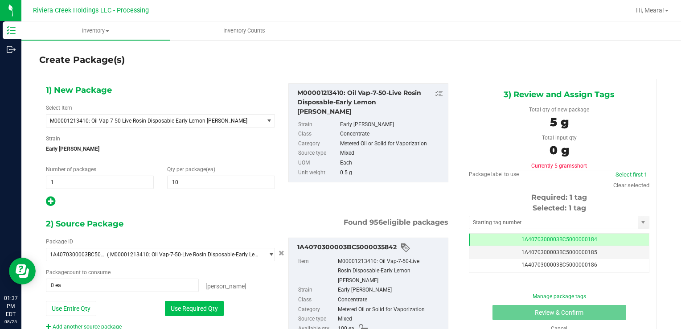
click at [168, 312] on button "Use Required Qty" at bounding box center [194, 308] width 59 height 15
type input "10 ea"
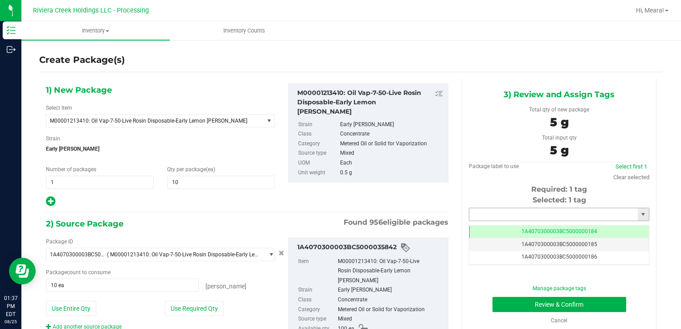
click at [478, 214] on input "text" at bounding box center [553, 214] width 168 height 12
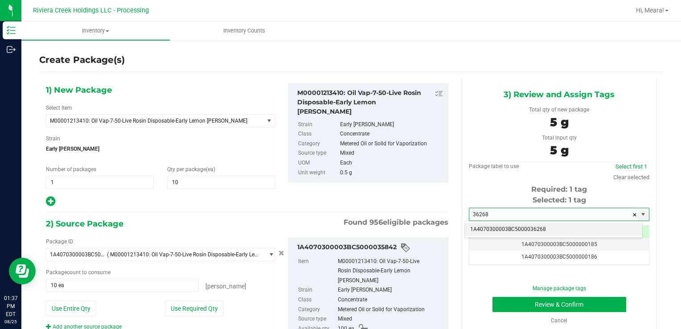
click at [481, 233] on li "1A4070300003BC5000036268" at bounding box center [553, 229] width 177 height 13
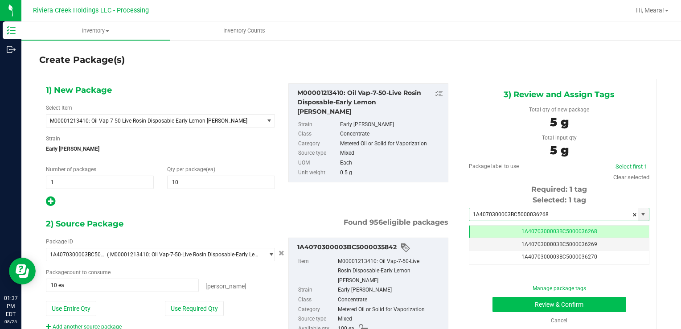
type input "1A4070300003BC5000036268"
click at [501, 304] on button "Review & Confirm" at bounding box center [559, 304] width 134 height 15
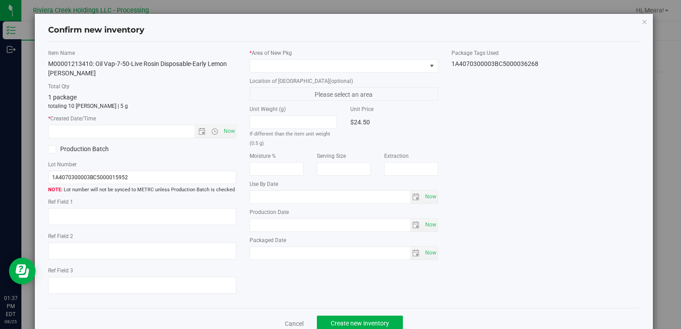
type input "[DATE]"
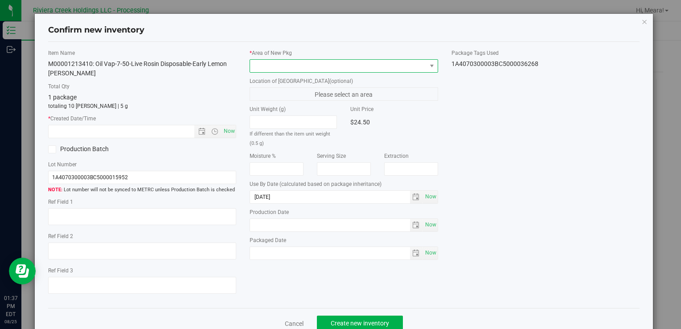
drag, startPoint x: 373, startPoint y: 70, endPoint x: 367, endPoint y: 65, distance: 7.9
click at [372, 70] on span at bounding box center [338, 66] width 176 height 12
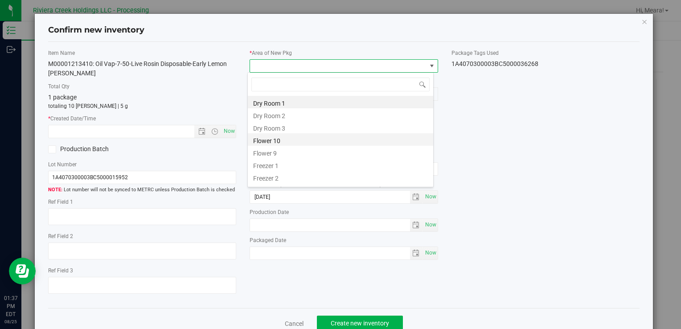
click at [281, 140] on li "Flower 10" at bounding box center [340, 139] width 185 height 12
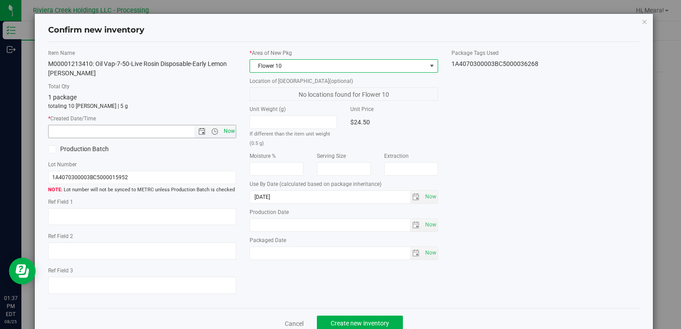
click at [230, 130] on span "Now" at bounding box center [228, 131] width 15 height 13
type input "[DATE] 1:37 PM"
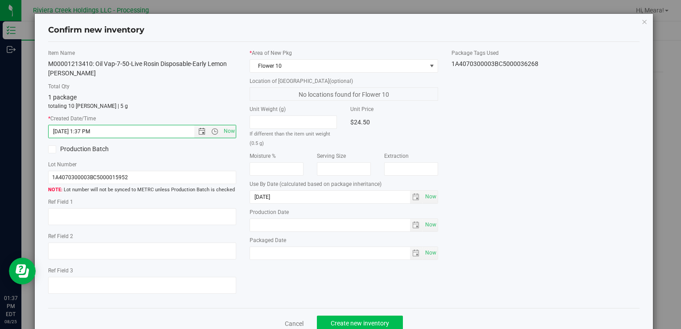
drag, startPoint x: 342, startPoint y: 315, endPoint x: 345, endPoint y: 318, distance: 4.7
click at [342, 315] on div "Cancel Create new inventory" at bounding box center [343, 323] width 591 height 30
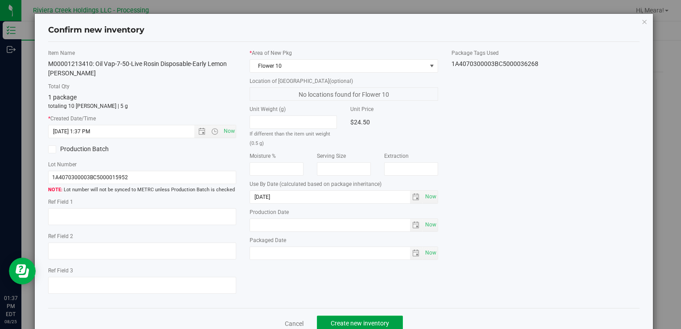
click at [346, 320] on span "Create new inventory" at bounding box center [360, 323] width 58 height 7
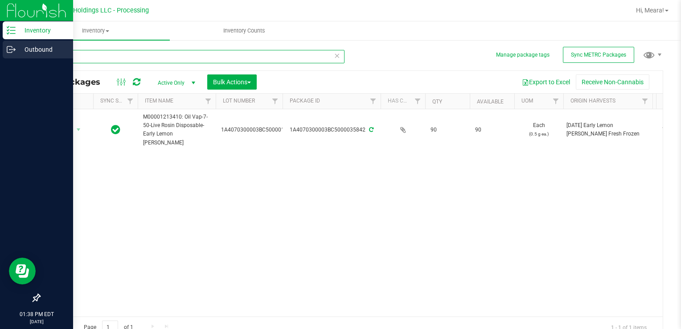
drag, startPoint x: 84, startPoint y: 54, endPoint x: 2, endPoint y: 56, distance: 82.0
click at [0, 56] on div "Inventory Outbound 01:38 PM EDT [DATE] 08/25 Riviera Creek Holdings LLC - Proce…" at bounding box center [340, 164] width 681 height 329
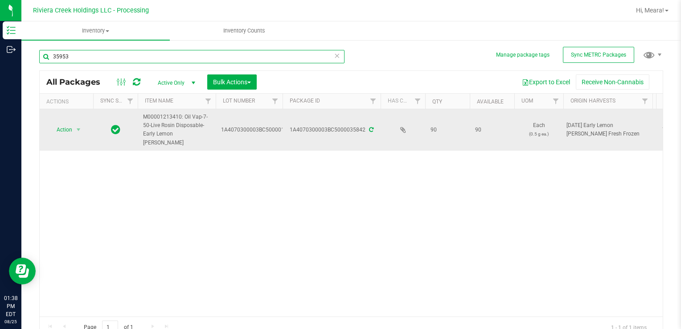
type input "35953"
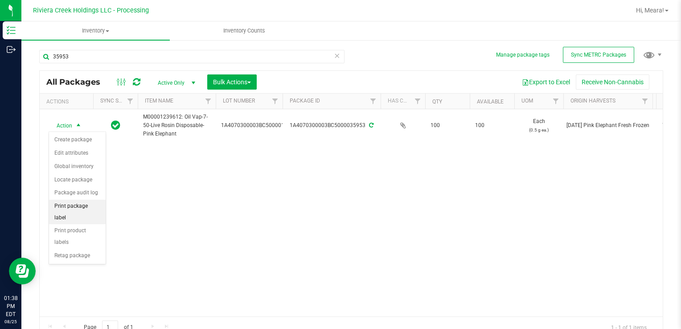
click at [93, 200] on li "Print package label" at bounding box center [77, 212] width 57 height 25
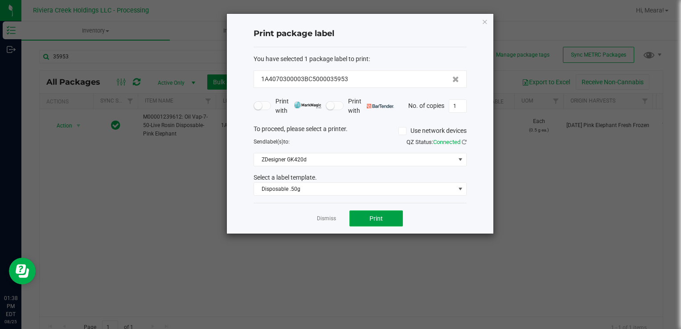
click at [361, 220] on button "Print" at bounding box center [375, 218] width 53 height 16
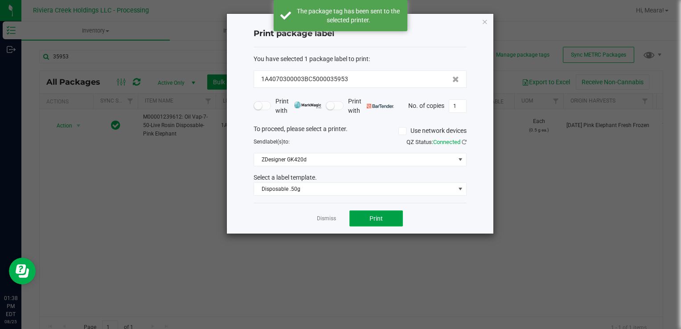
click at [363, 220] on button "Print" at bounding box center [375, 218] width 53 height 16
click at [330, 218] on link "Dismiss" at bounding box center [326, 219] width 19 height 8
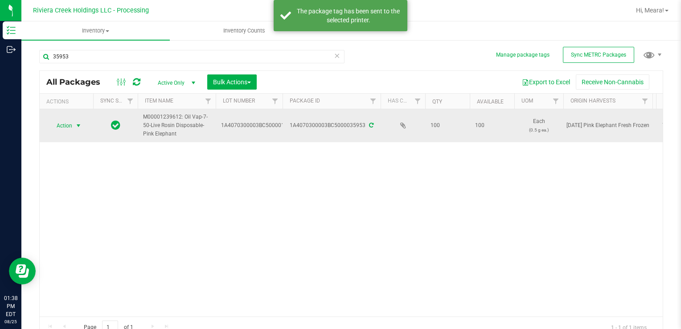
click at [78, 124] on span "select" at bounding box center [78, 125] width 7 height 7
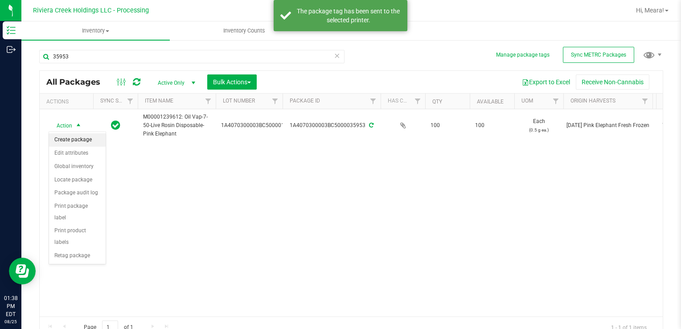
click at [78, 140] on li "Create package" at bounding box center [77, 139] width 57 height 13
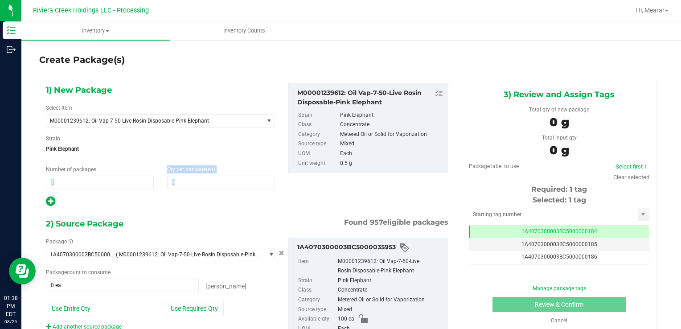
drag, startPoint x: 75, startPoint y: 190, endPoint x: 32, endPoint y: 182, distance: 43.9
click at [31, 182] on div "Create Package(s) 1) New Package Select Item M00001239612: Oil Vap-7-50-Live Ro…" at bounding box center [351, 178] width 660 height 279
drag, startPoint x: 32, startPoint y: 182, endPoint x: 60, endPoint y: 185, distance: 28.6
click at [60, 185] on span "1 1" at bounding box center [100, 182] width 108 height 13
drag, startPoint x: 60, startPoint y: 185, endPoint x: 36, endPoint y: 180, distance: 24.5
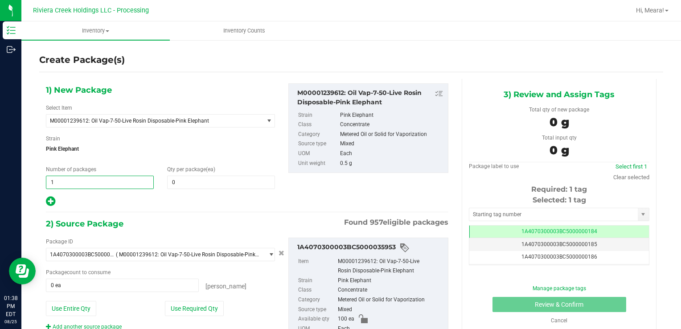
click at [36, 180] on div "Create Package(s) 1) New Package Select Item M00001239612: Oil Vap-7-50-Live Ro…" at bounding box center [351, 178] width 660 height 279
type input "2"
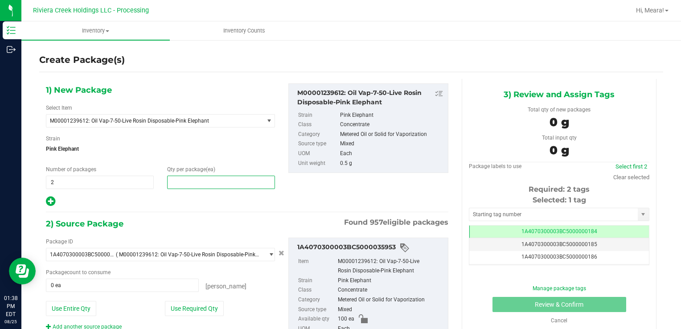
click at [212, 185] on span at bounding box center [221, 182] width 108 height 13
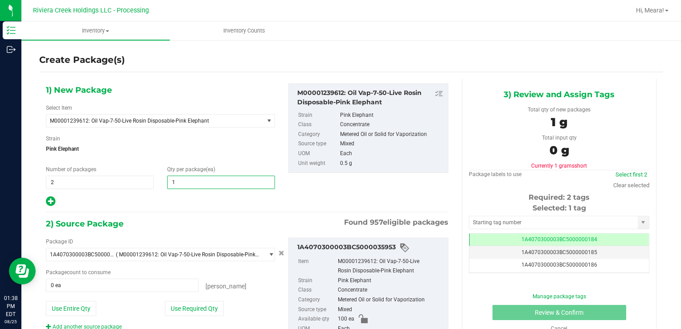
type input "10"
drag, startPoint x: 151, startPoint y: 225, endPoint x: 169, endPoint y: 243, distance: 25.8
click at [151, 225] on div "2) Source Package Found 957 eligible packages" at bounding box center [247, 223] width 402 height 13
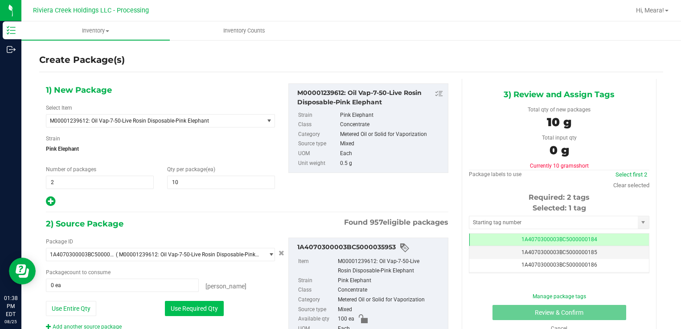
drag, startPoint x: 214, startPoint y: 319, endPoint x: 214, endPoint y: 311, distance: 7.6
click at [215, 318] on div "Package ID 1A4070300003BC5000035953 ( M00001239612: Oil Vap-7-50-Live Rosin Dis…" at bounding box center [160, 284] width 242 height 93
click at [214, 311] on button "Use Required Qty" at bounding box center [194, 308] width 59 height 15
type input "20 ea"
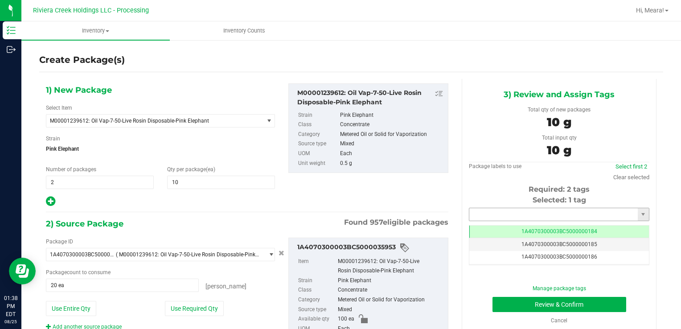
click at [491, 219] on input "text" at bounding box center [553, 214] width 168 height 12
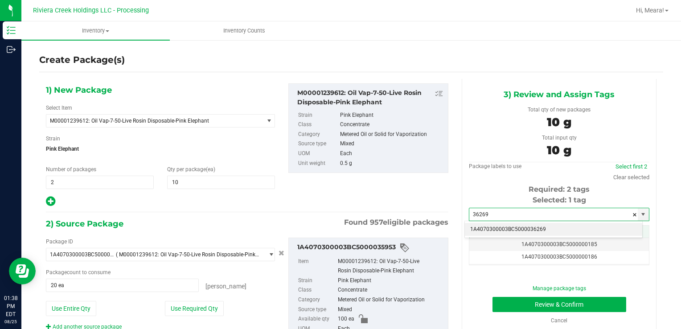
click at [496, 224] on li "1A4070300003BC5000036269" at bounding box center [553, 229] width 177 height 13
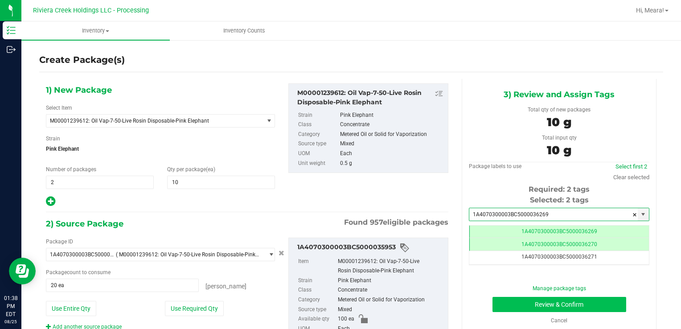
type input "1A4070300003BC5000036269"
click at [511, 306] on button "Review & Confirm" at bounding box center [559, 304] width 134 height 15
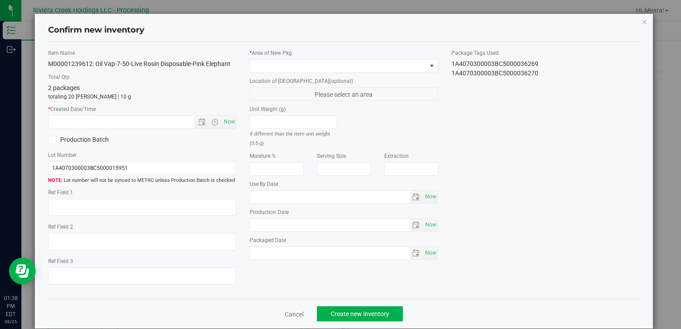
type input "[DATE]"
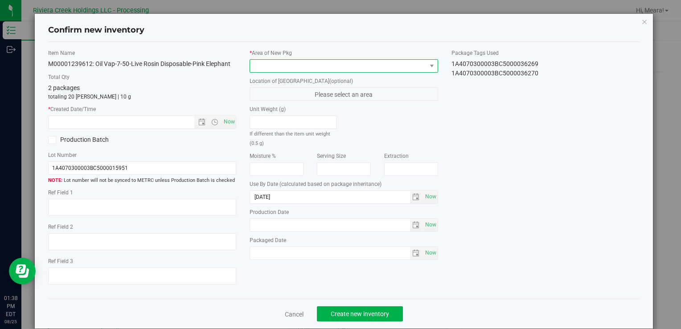
click at [391, 62] on span at bounding box center [338, 66] width 176 height 12
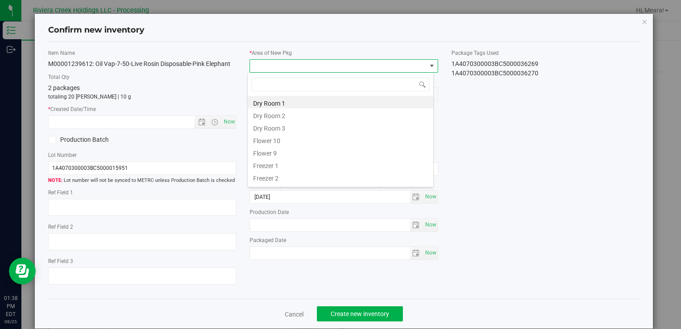
drag, startPoint x: 282, startPoint y: 141, endPoint x: 260, endPoint y: 136, distance: 22.4
click at [281, 141] on li "Flower 10" at bounding box center [340, 139] width 185 height 12
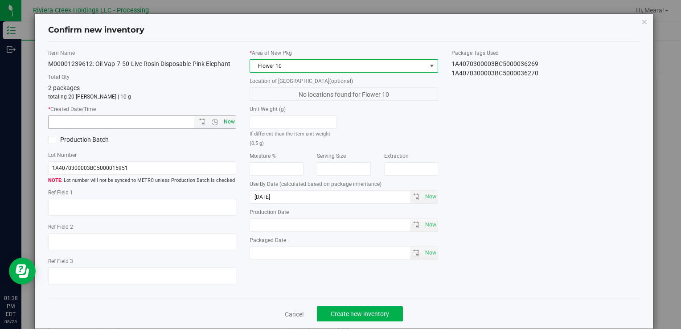
click at [228, 116] on span "Now" at bounding box center [228, 121] width 15 height 13
type input "[DATE] 1:38 PM"
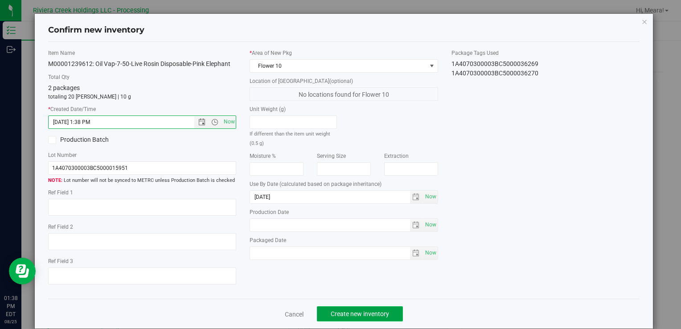
click at [375, 314] on span "Create new inventory" at bounding box center [360, 313] width 58 height 7
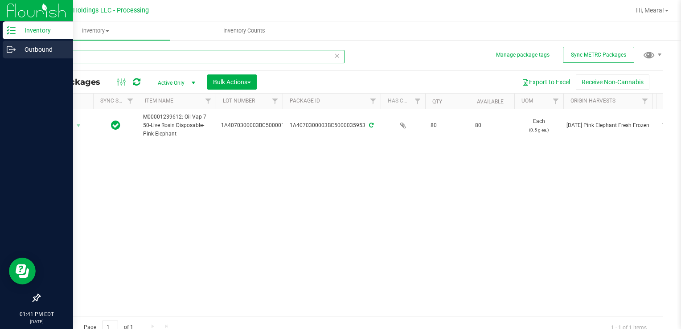
drag, startPoint x: 98, startPoint y: 55, endPoint x: 32, endPoint y: 57, distance: 66.4
click at [16, 55] on div "Inventory Outbound 01:41 PM EDT [DATE] 08/25 Riviera Creek Holdings LLC - Proce…" at bounding box center [340, 164] width 681 height 329
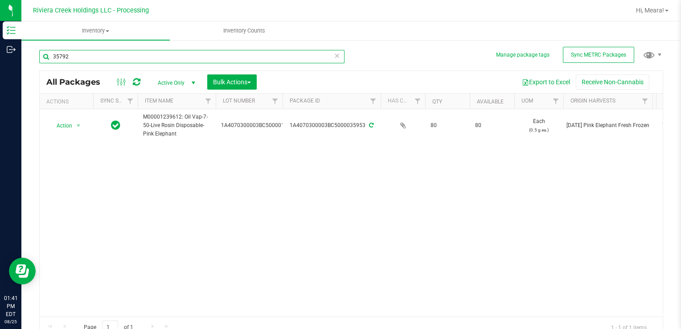
type input "35792"
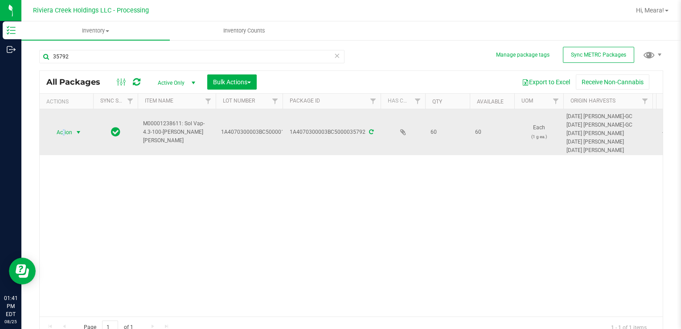
click at [64, 128] on span "Action" at bounding box center [61, 132] width 24 height 12
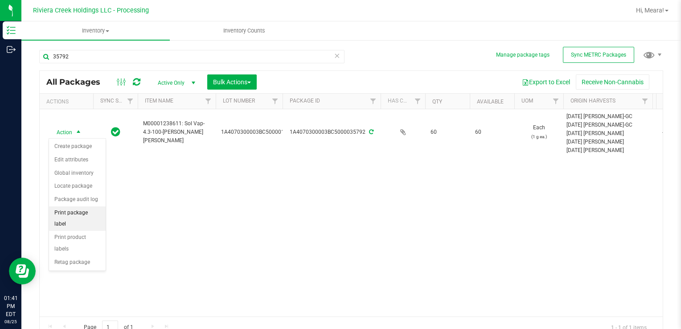
click at [81, 210] on li "Print package label" at bounding box center [77, 218] width 57 height 25
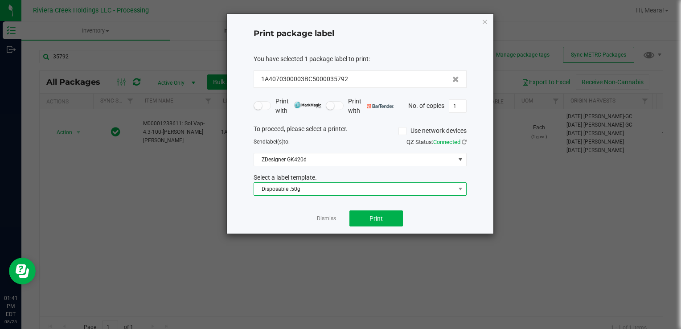
click at [281, 190] on span "Disposable .50g" at bounding box center [354, 189] width 201 height 12
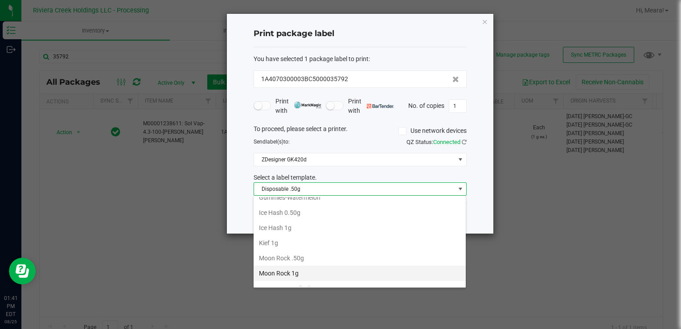
scroll to position [299, 0]
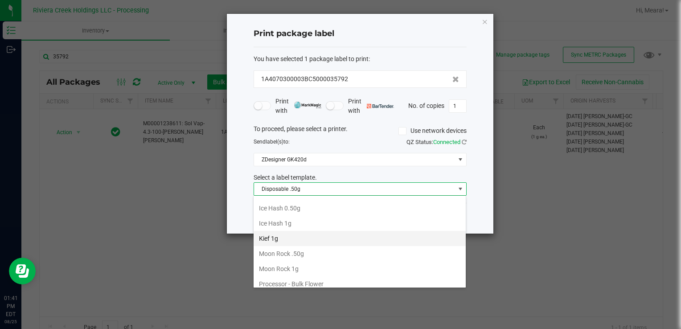
click at [276, 231] on li "Kief 1g" at bounding box center [360, 238] width 212 height 15
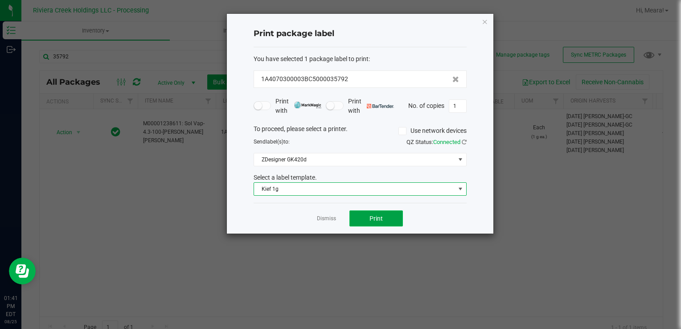
click at [362, 210] on button "Print" at bounding box center [375, 218] width 53 height 16
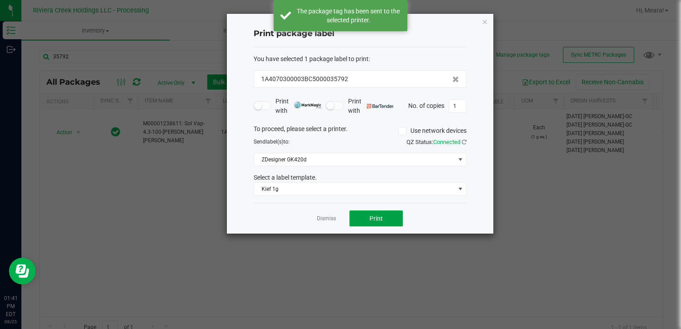
click at [361, 217] on button "Print" at bounding box center [375, 218] width 53 height 16
click at [321, 219] on link "Dismiss" at bounding box center [326, 219] width 19 height 8
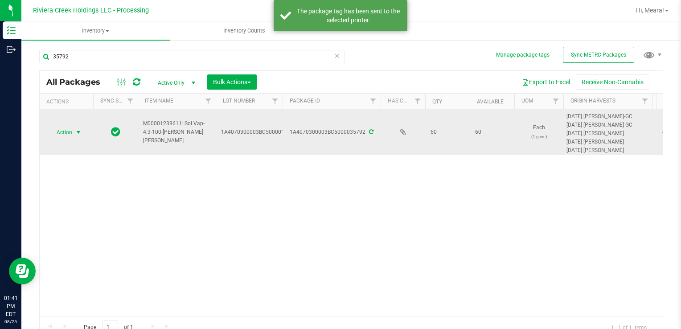
click at [66, 140] on td "Action Action Create package Edit attributes Global inventory Locate package Pa…" at bounding box center [66, 132] width 53 height 46
click at [64, 132] on span "Action" at bounding box center [61, 132] width 24 height 12
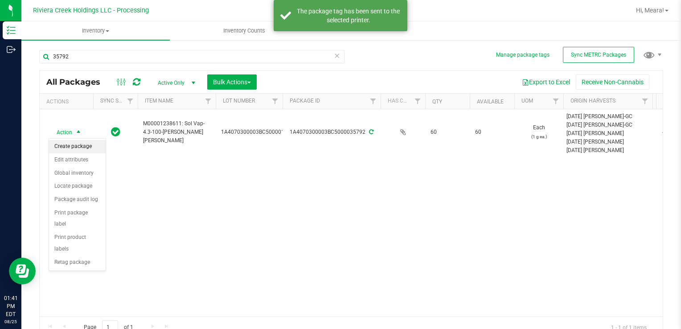
click at [71, 152] on li "Create package" at bounding box center [77, 146] width 57 height 13
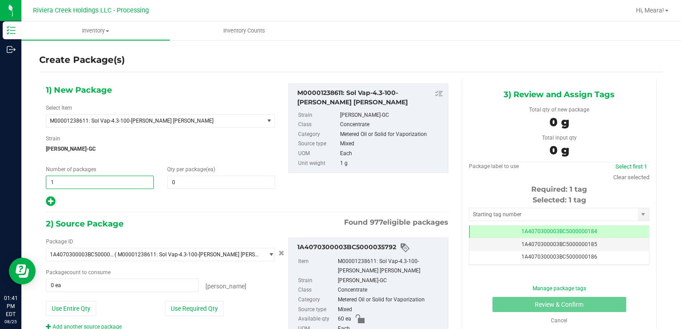
drag, startPoint x: 105, startPoint y: 185, endPoint x: 410, endPoint y: 167, distance: 305.4
click at [29, 183] on div "Create Package(s) 1) New Package Select Item M00001238611: Sol Vap-4.3-100-[PER…" at bounding box center [351, 178] width 660 height 279
type input "2"
drag, startPoint x: 208, startPoint y: 172, endPoint x: 206, endPoint y: 181, distance: 8.7
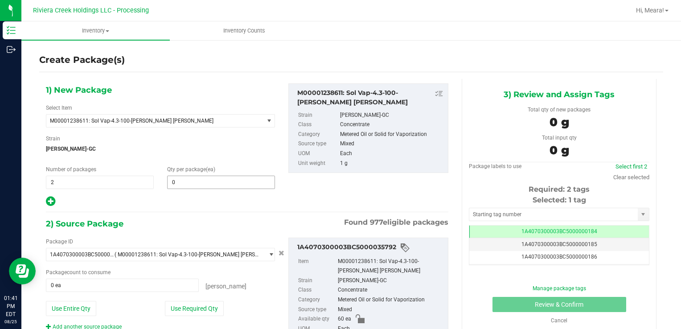
click at [207, 176] on div "Qty per package (ea) 0 0" at bounding box center [220, 177] width 121 height 24
click at [206, 181] on span at bounding box center [221, 182] width 108 height 13
type input "20"
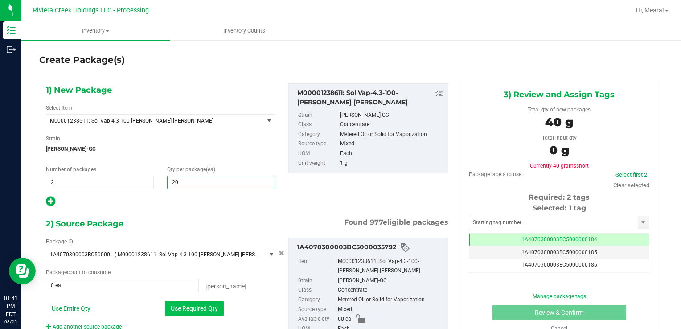
type input "20"
drag, startPoint x: 181, startPoint y: 315, endPoint x: 193, endPoint y: 299, distance: 19.3
click at [182, 315] on button "Use Required Qty" at bounding box center [194, 308] width 59 height 15
type input "40 ea"
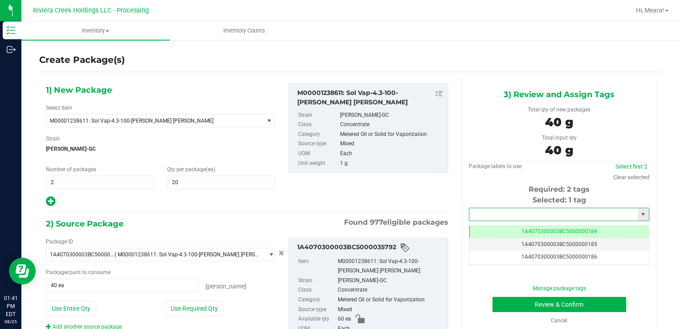
click at [508, 217] on input "text" at bounding box center [553, 214] width 168 height 12
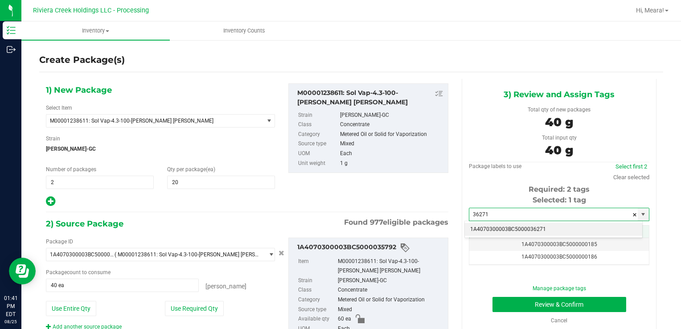
click at [501, 231] on li "1A4070300003BC5000036271" at bounding box center [553, 229] width 177 height 13
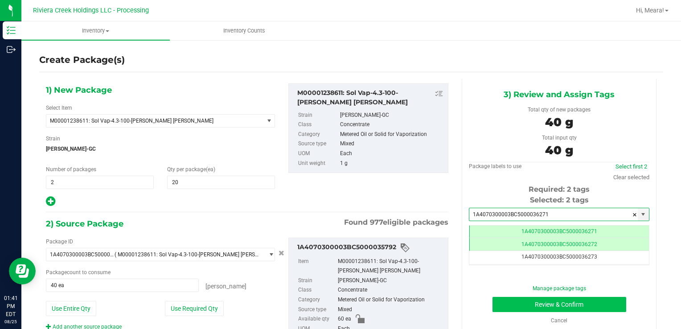
type input "1A4070300003BC5000036271"
click at [506, 301] on button "Review & Confirm" at bounding box center [559, 304] width 134 height 15
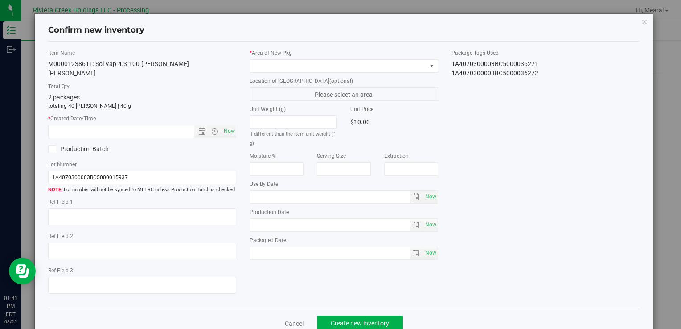
type input "[DATE]"
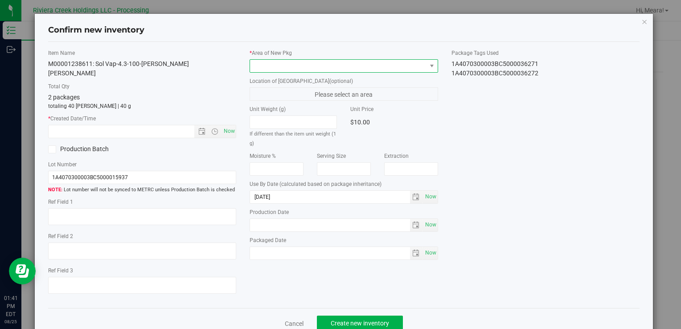
click at [408, 72] on span at bounding box center [344, 65] width 188 height 13
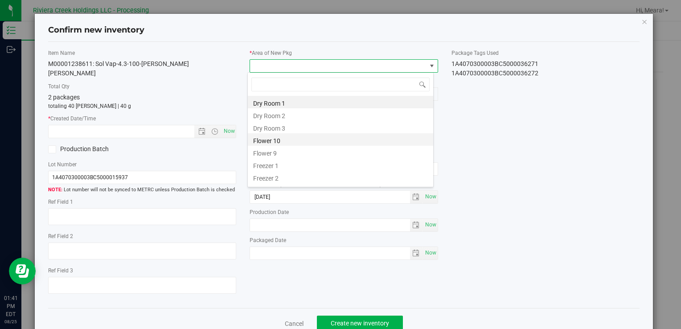
click at [281, 140] on li "Flower 10" at bounding box center [340, 139] width 185 height 12
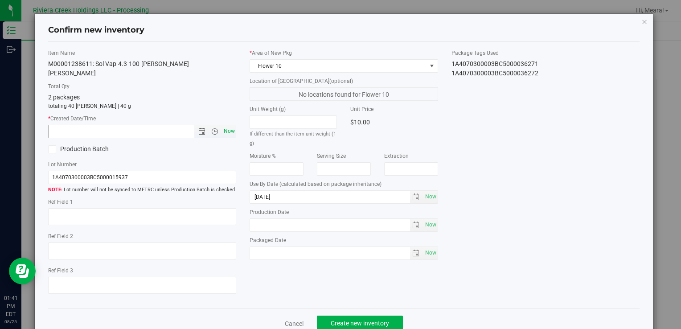
click at [230, 125] on span "Now" at bounding box center [228, 131] width 15 height 13
type input "[DATE] 1:41 PM"
click at [367, 320] on span "Create new inventory" at bounding box center [360, 323] width 58 height 7
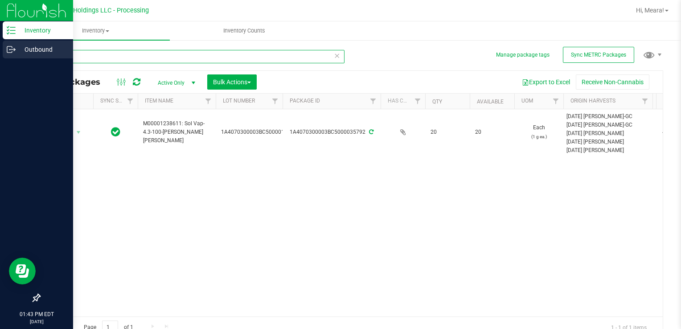
drag, startPoint x: 71, startPoint y: 53, endPoint x: 7, endPoint y: 52, distance: 64.6
click at [7, 52] on div "Inventory Outbound 01:43 PM EDT [DATE] 08/25 Riviera Creek Holdings LLC - Proce…" at bounding box center [340, 164] width 681 height 329
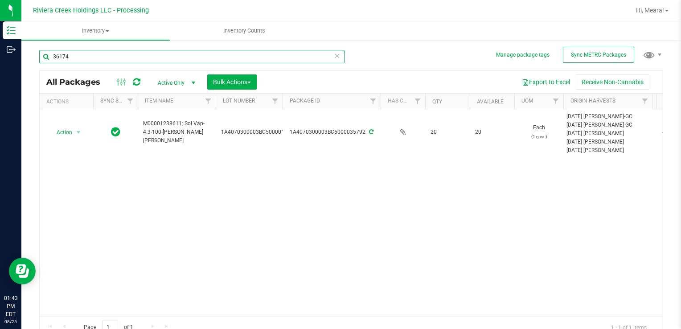
type input "36174"
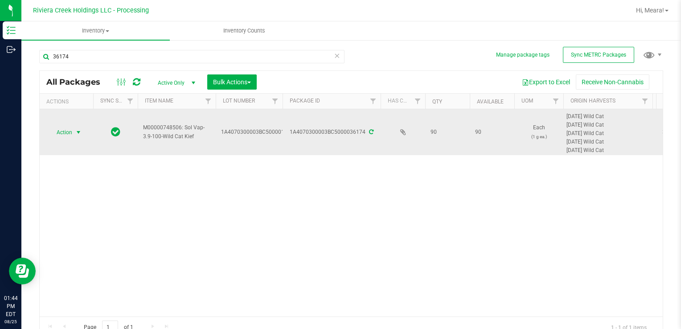
click at [70, 133] on span "Action" at bounding box center [61, 132] width 24 height 12
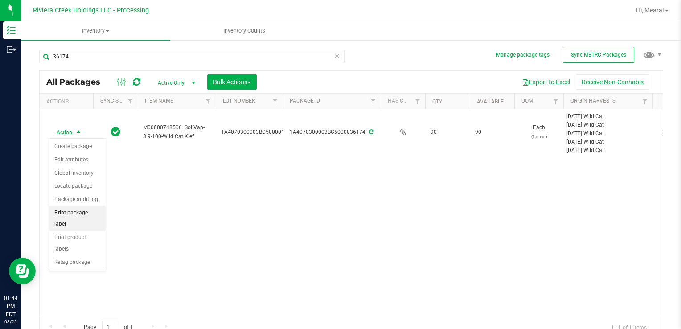
click at [80, 209] on li "Print package label" at bounding box center [77, 218] width 57 height 25
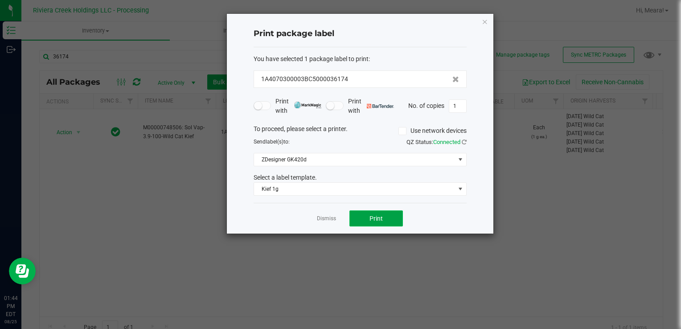
click at [382, 215] on button "Print" at bounding box center [375, 218] width 53 height 16
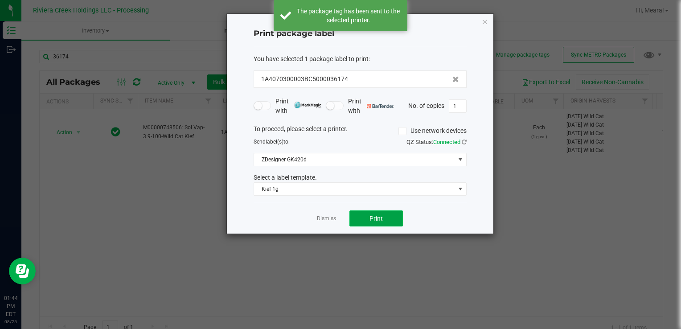
click at [381, 216] on span "Print" at bounding box center [375, 218] width 13 height 7
click at [326, 217] on link "Dismiss" at bounding box center [326, 219] width 19 height 8
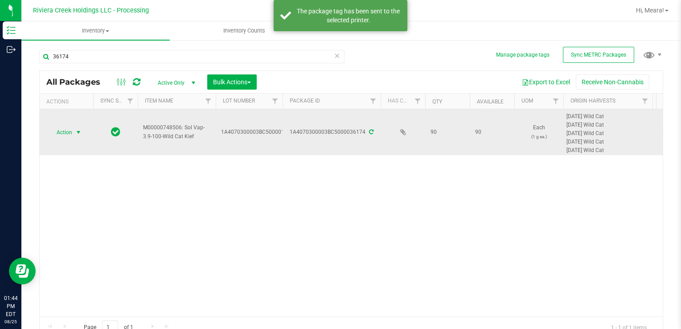
click at [64, 133] on span "Action" at bounding box center [61, 132] width 24 height 12
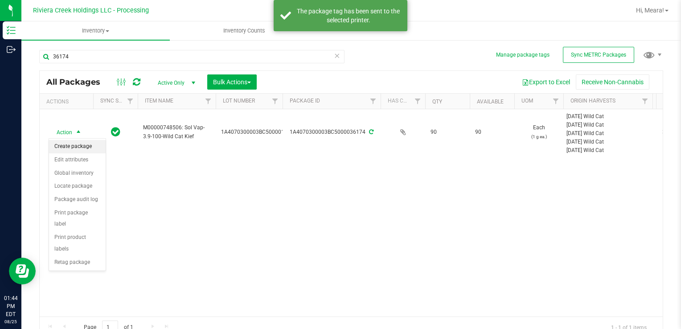
click at [69, 149] on li "Create package" at bounding box center [77, 146] width 57 height 13
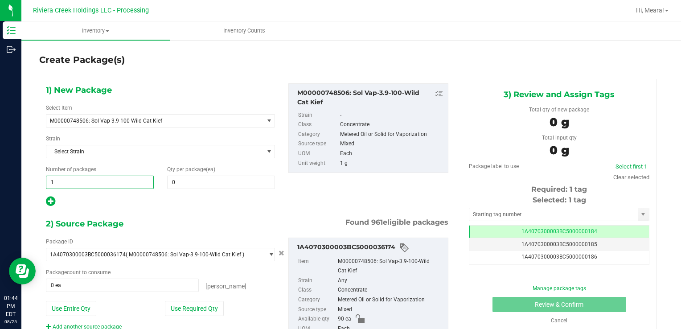
drag, startPoint x: 62, startPoint y: 178, endPoint x: 25, endPoint y: 173, distance: 36.8
click at [25, 173] on div "Create Package(s) 1) New Package Select Item M00000748506: Sol Vap-3.9-100-Wild…" at bounding box center [351, 178] width 660 height 279
type input "2"
click at [203, 181] on span "2" at bounding box center [221, 182] width 108 height 13
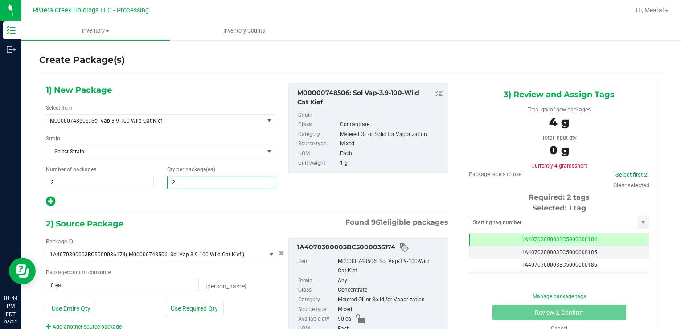
type input "20"
click at [170, 310] on button "Use Required Qty" at bounding box center [194, 308] width 59 height 15
type input "40 ea"
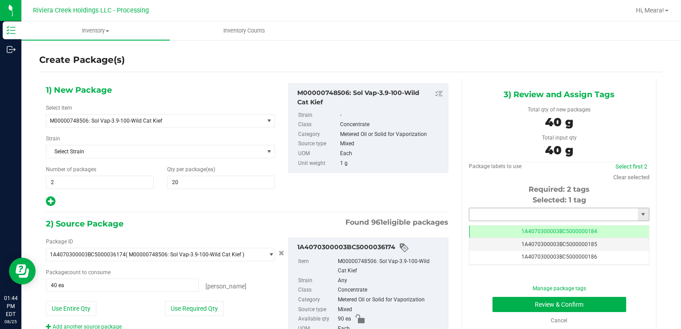
click at [527, 211] on input "text" at bounding box center [553, 214] width 168 height 12
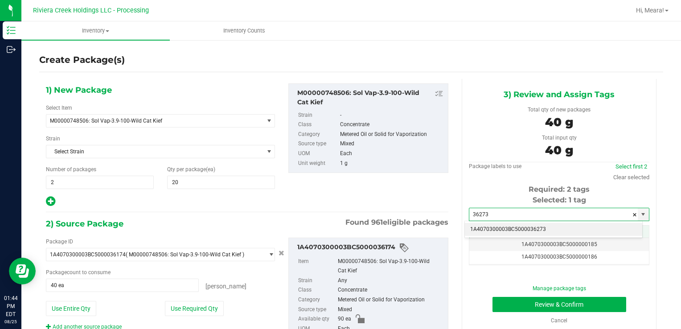
click at [529, 231] on li "1A4070300003BC5000036273" at bounding box center [553, 229] width 177 height 13
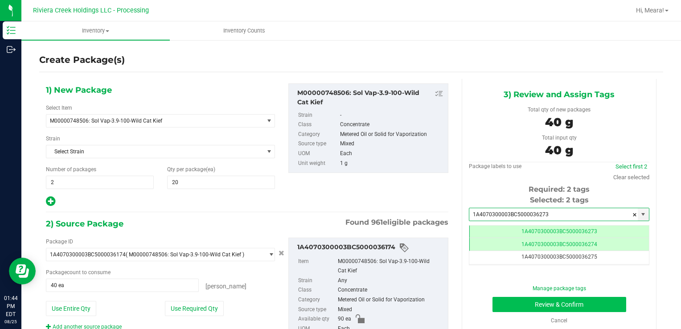
type input "1A4070300003BC5000036273"
click at [517, 303] on button "Review & Confirm" at bounding box center [559, 304] width 134 height 15
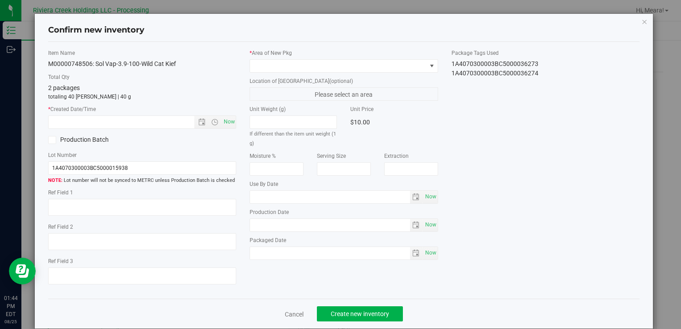
type input "[DATE]"
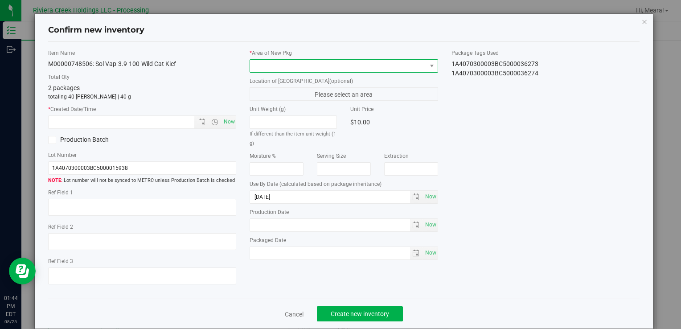
click at [372, 70] on span at bounding box center [338, 66] width 176 height 12
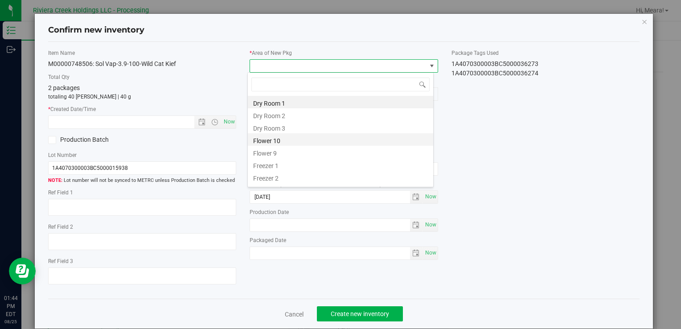
click at [276, 140] on li "Flower 10" at bounding box center [340, 139] width 185 height 12
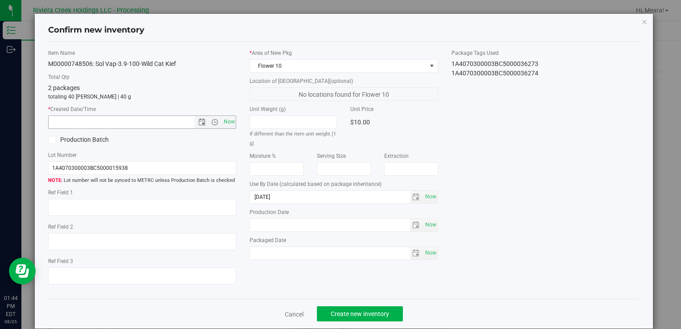
drag, startPoint x: 223, startPoint y: 121, endPoint x: 287, endPoint y: 211, distance: 110.6
click at [224, 122] on span "Now" at bounding box center [228, 121] width 15 height 13
type input "[DATE] 1:44 PM"
drag, startPoint x: 347, startPoint y: 313, endPoint x: 342, endPoint y: 308, distance: 7.3
click at [345, 312] on span "Create new inventory" at bounding box center [360, 313] width 58 height 7
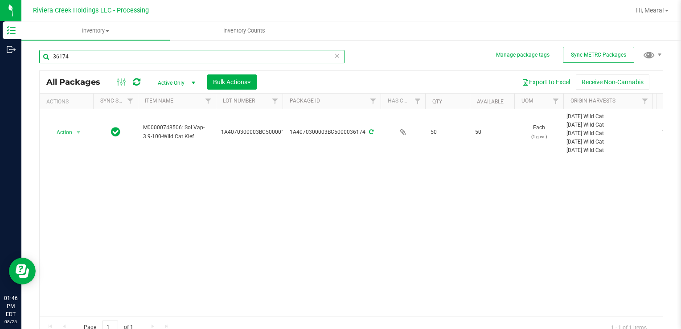
drag, startPoint x: 116, startPoint y: 52, endPoint x: 28, endPoint y: 53, distance: 87.8
click at [28, 53] on div "Manage package tags Sync METRC Packages 36174 All Packages Active Only Active O…" at bounding box center [351, 175] width 660 height 272
type input "34446"
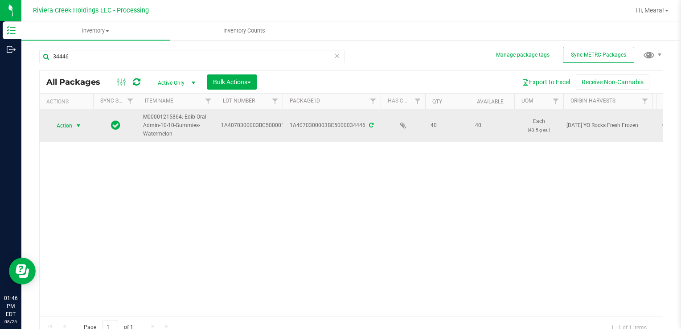
click at [64, 128] on span "Action" at bounding box center [61, 125] width 24 height 12
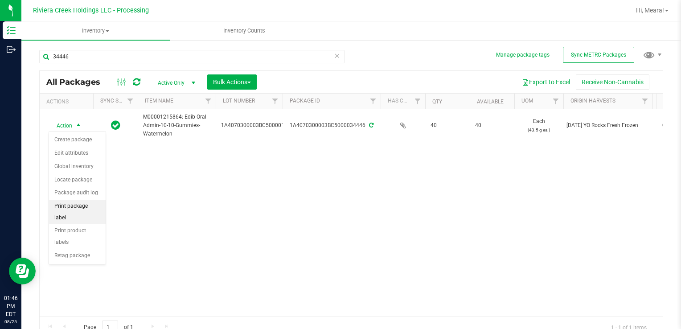
click at [95, 203] on li "Print package label" at bounding box center [77, 212] width 57 height 25
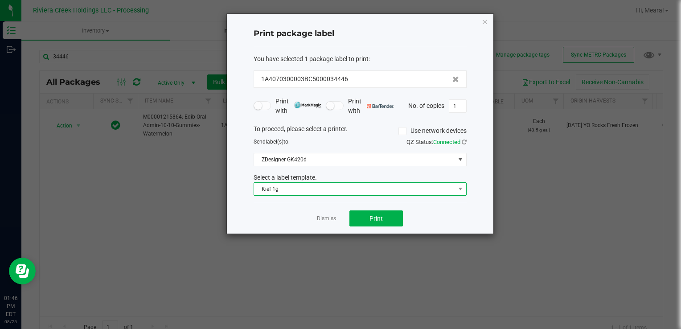
click at [275, 188] on span "Kief 1g" at bounding box center [354, 189] width 201 height 12
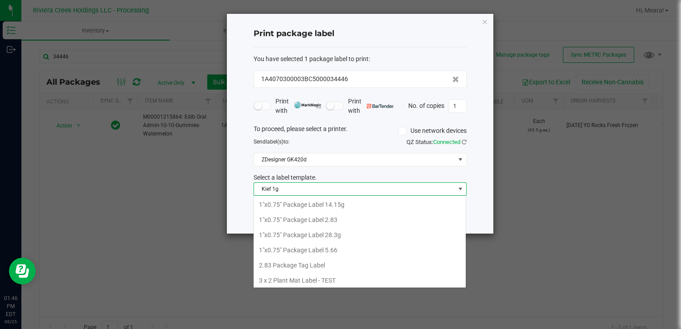
scroll to position [13, 213]
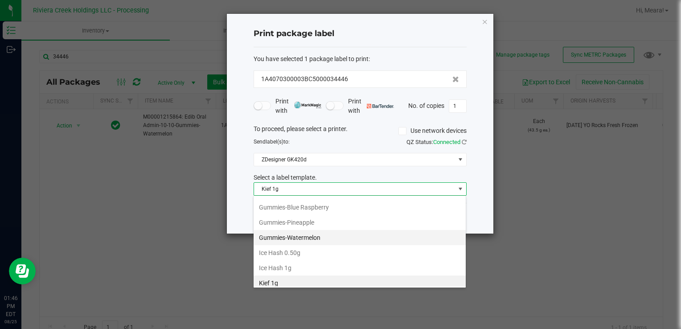
click at [312, 230] on li "Gummies-Watermelon" at bounding box center [360, 237] width 212 height 15
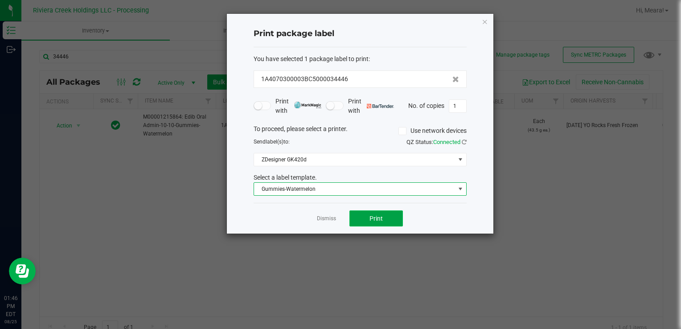
click at [369, 213] on button "Print" at bounding box center [375, 218] width 53 height 16
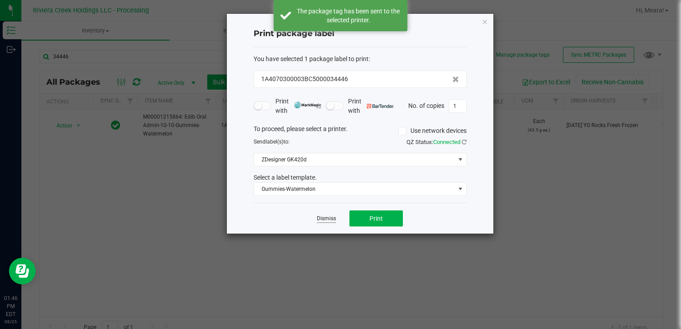
click at [322, 220] on link "Dismiss" at bounding box center [326, 219] width 19 height 8
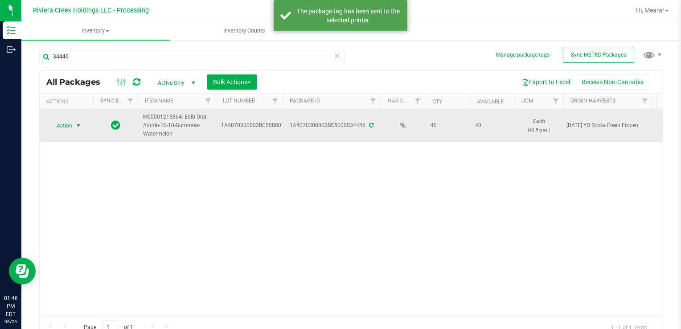
click at [79, 128] on span "select" at bounding box center [78, 125] width 7 height 7
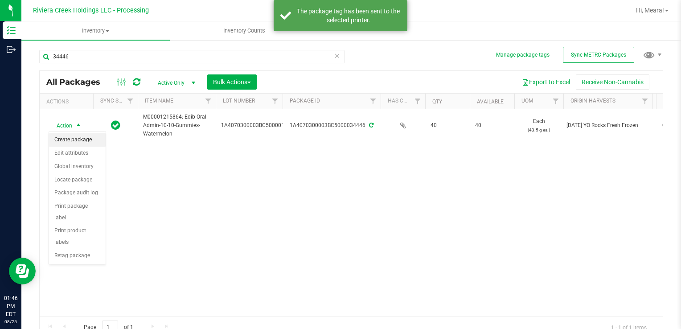
click at [77, 140] on li "Create package" at bounding box center [77, 139] width 57 height 13
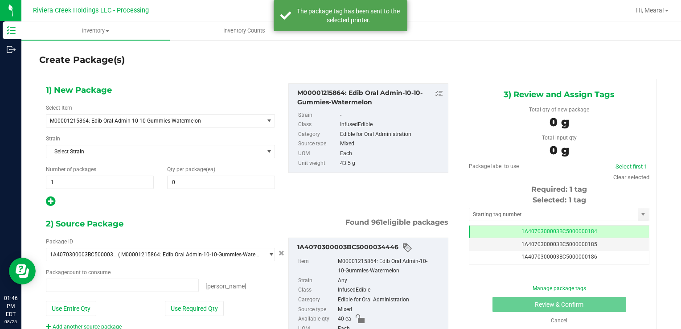
type input "0 ea"
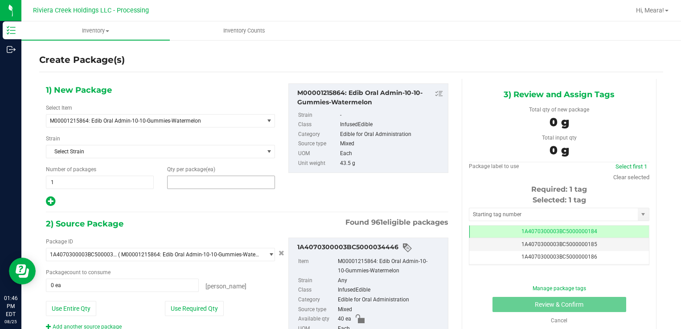
click at [217, 182] on span at bounding box center [221, 182] width 108 height 13
type input "20"
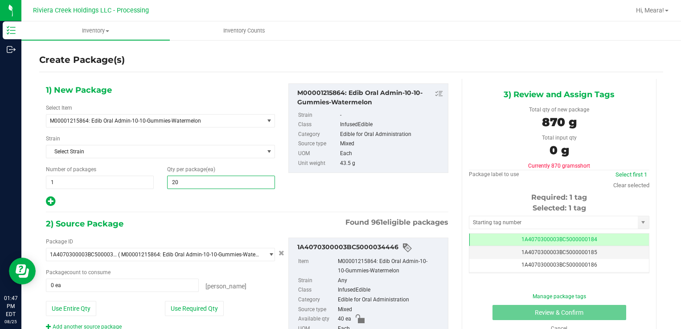
type input "20"
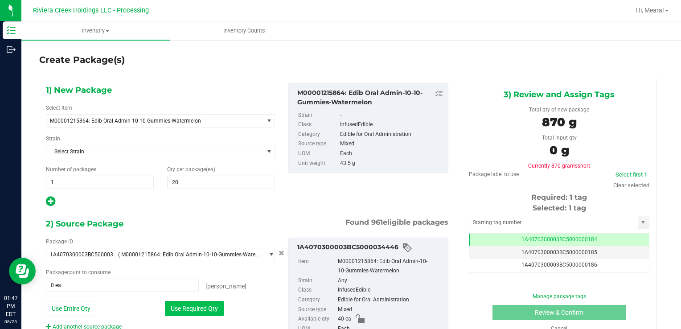
drag, startPoint x: 205, startPoint y: 309, endPoint x: 209, endPoint y: 306, distance: 5.4
click at [205, 307] on button "Use Required Qty" at bounding box center [194, 308] width 59 height 15
type input "20 ea"
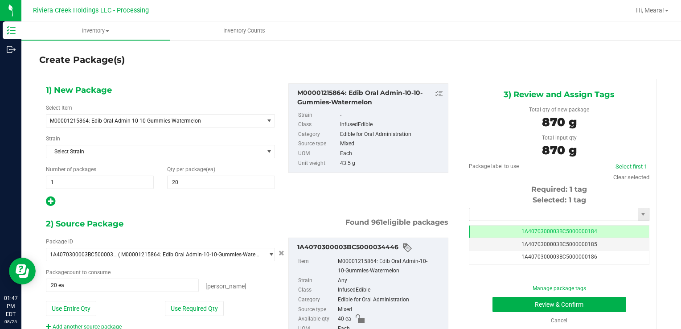
click at [503, 208] on input "text" at bounding box center [553, 214] width 168 height 12
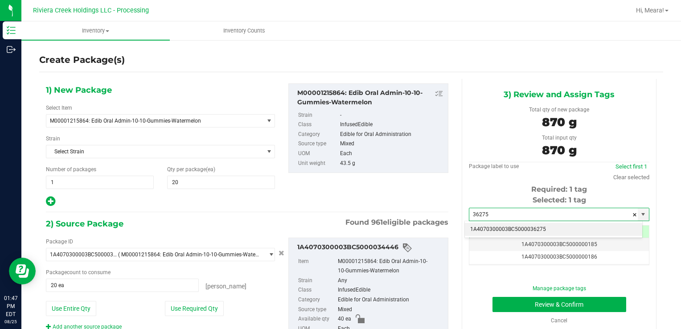
click at [496, 233] on li "1A4070300003BC5000036275" at bounding box center [553, 229] width 177 height 13
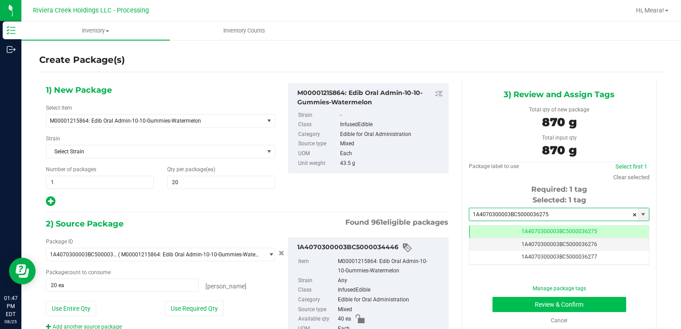
type input "1A4070300003BC5000036275"
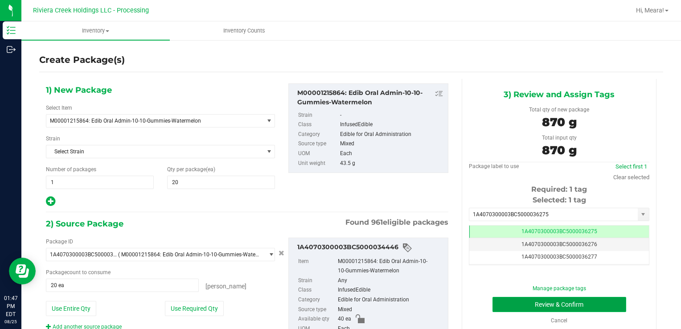
click at [513, 301] on button "Review & Confirm" at bounding box center [559, 304] width 134 height 15
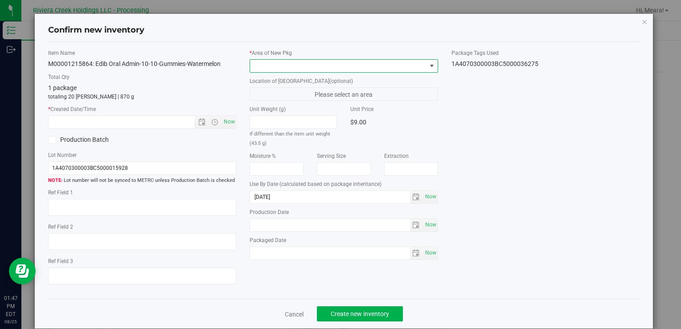
click at [367, 65] on span at bounding box center [338, 66] width 176 height 12
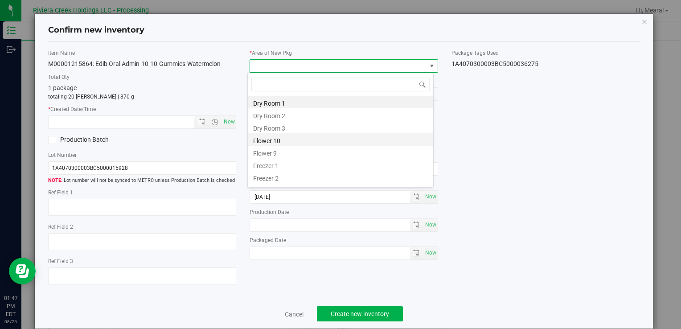
click at [269, 138] on li "Flower 10" at bounding box center [340, 139] width 185 height 12
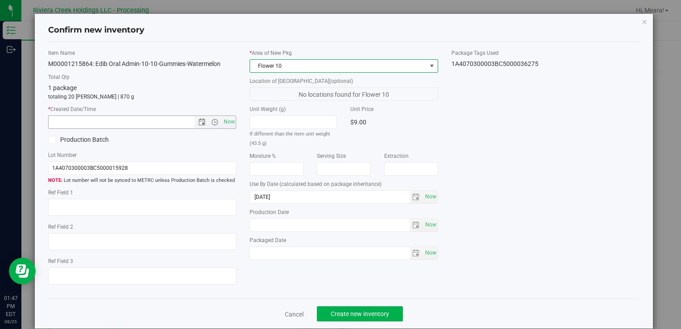
click at [234, 126] on span "Now" at bounding box center [228, 121] width 15 height 13
type input "[DATE] 1:47 PM"
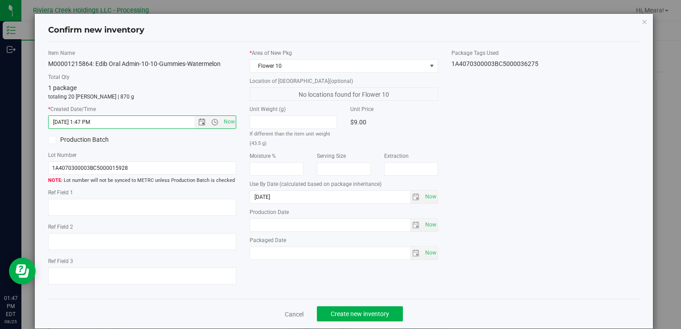
click at [377, 323] on div "Cancel Create new inventory" at bounding box center [343, 314] width 591 height 30
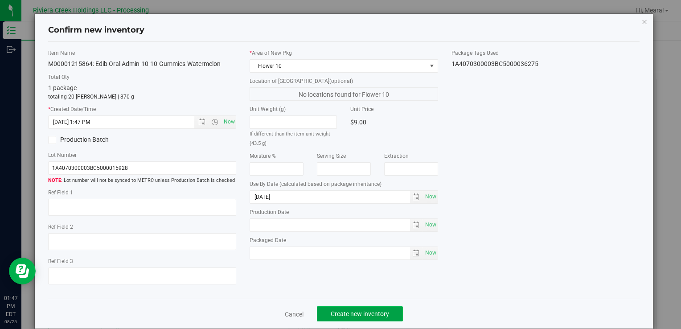
click at [375, 318] on button "Create new inventory" at bounding box center [360, 313] width 86 height 15
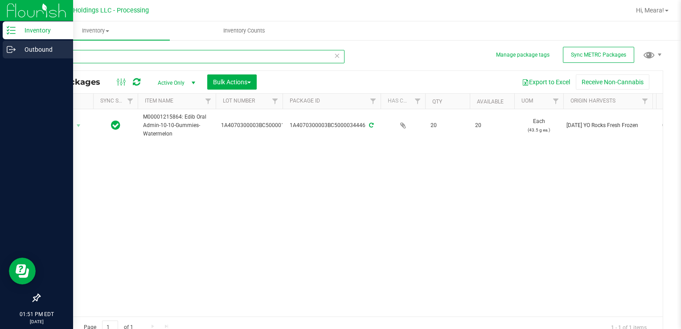
drag, startPoint x: 122, startPoint y: 56, endPoint x: 19, endPoint y: 54, distance: 102.5
click at [20, 54] on div "Inventory Outbound 01:51 PM EDT [DATE] 08/25 Riviera Creek Holdings LLC - Proce…" at bounding box center [340, 164] width 681 height 329
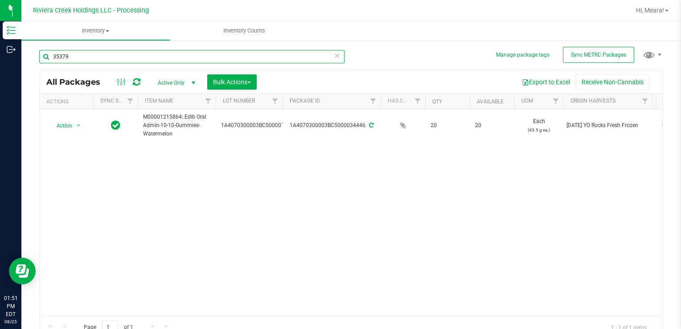
type input "35379"
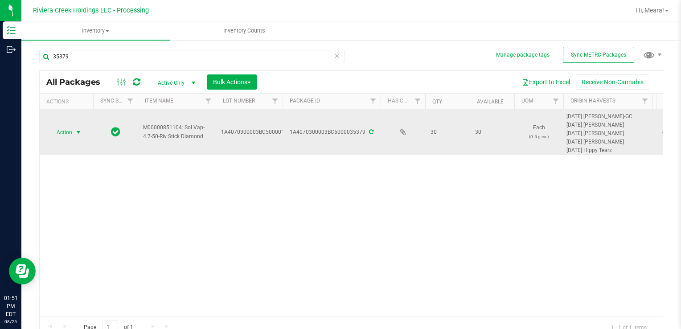
click at [46, 127] on div "Action Action Create package Edit attributes Global inventory Locate package Pa…" at bounding box center [66, 132] width 43 height 12
click at [52, 128] on span "Action" at bounding box center [61, 132] width 24 height 12
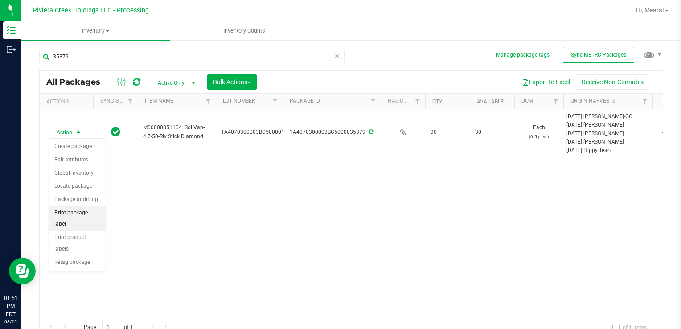
click at [78, 210] on li "Print package label" at bounding box center [77, 218] width 57 height 25
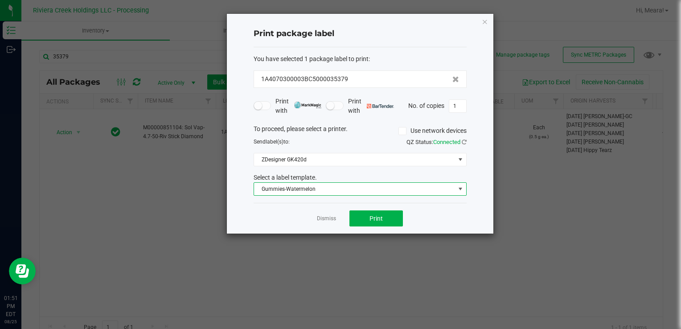
click at [296, 190] on span "Gummies-Watermelon" at bounding box center [354, 189] width 201 height 12
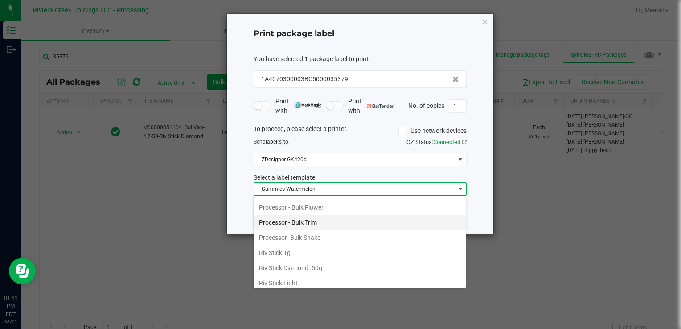
scroll to position [420, 0]
click at [293, 218] on li "Riv Stick Diamond .50g" at bounding box center [360, 224] width 212 height 15
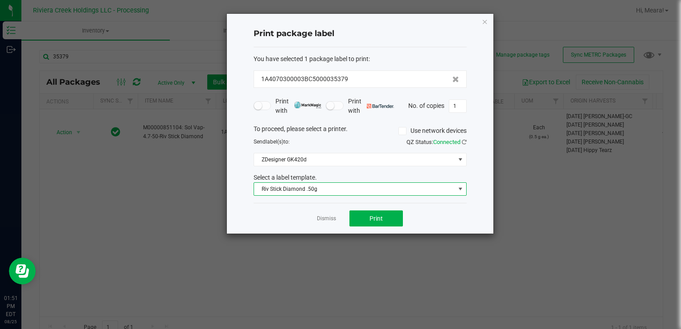
drag, startPoint x: 346, startPoint y: 217, endPoint x: 357, endPoint y: 215, distance: 11.3
click at [346, 217] on div "Dismiss Print" at bounding box center [360, 218] width 213 height 31
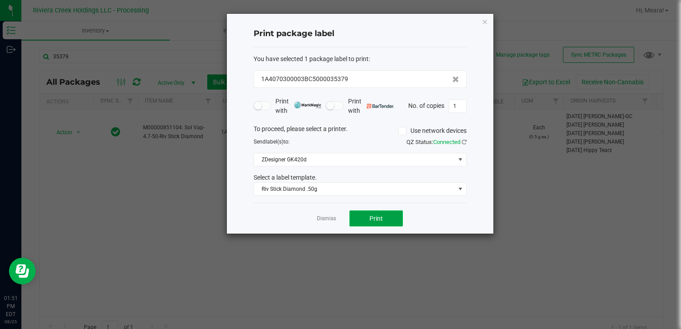
click at [357, 216] on button "Print" at bounding box center [375, 218] width 53 height 16
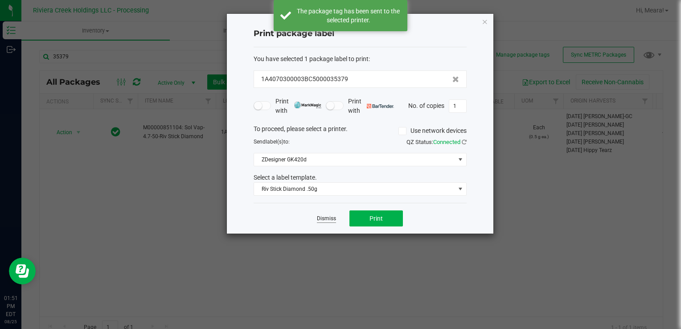
click at [324, 221] on link "Dismiss" at bounding box center [326, 219] width 19 height 8
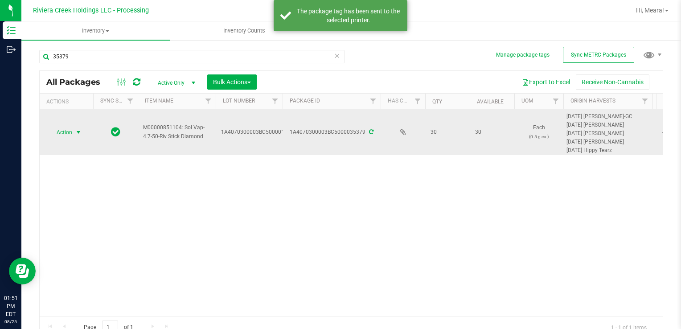
click at [53, 135] on span "Action" at bounding box center [61, 132] width 24 height 12
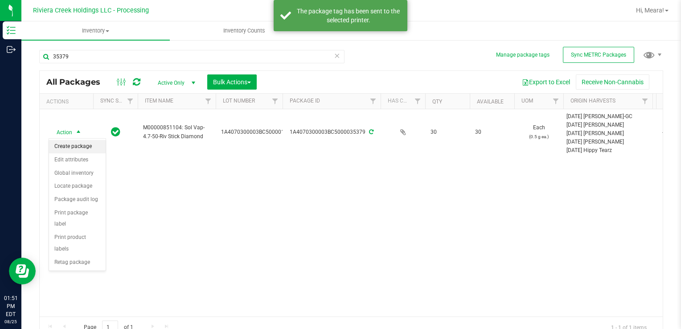
click at [71, 143] on li "Create package" at bounding box center [77, 146] width 57 height 13
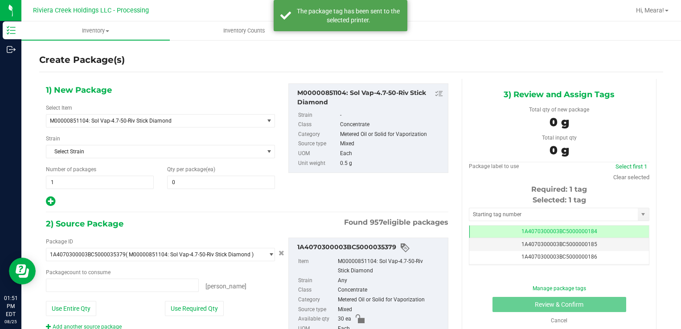
type input "0 ea"
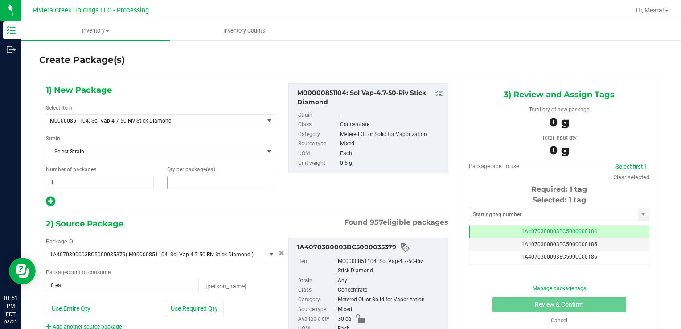
click at [205, 181] on span at bounding box center [221, 182] width 108 height 13
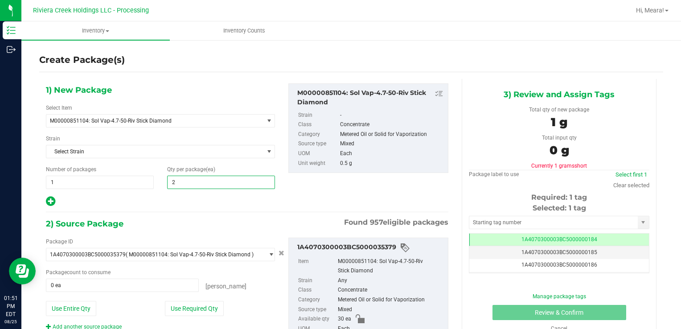
type input "20"
click at [176, 304] on button "Use Required Qty" at bounding box center [194, 308] width 59 height 15
type input "20 ea"
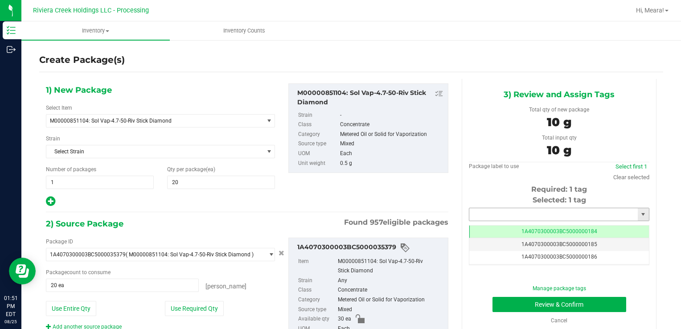
click at [477, 209] on input "text" at bounding box center [553, 214] width 168 height 12
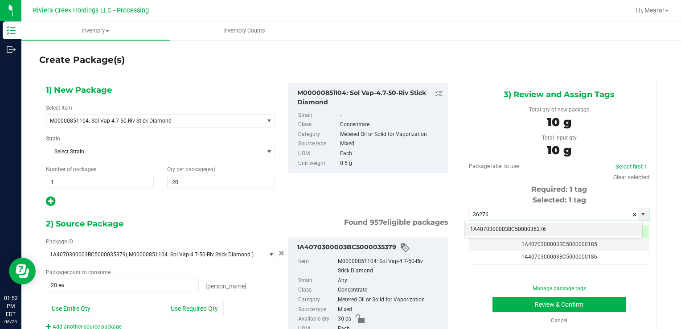
click at [511, 233] on li "1A4070300003BC5000036276" at bounding box center [553, 229] width 177 height 13
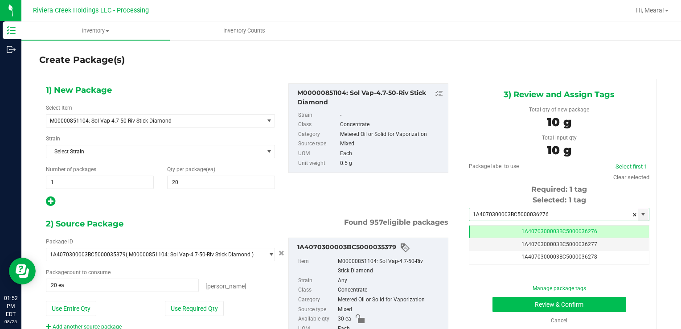
type input "1A4070300003BC5000036276"
click at [512, 303] on button "Review & Confirm" at bounding box center [559, 304] width 134 height 15
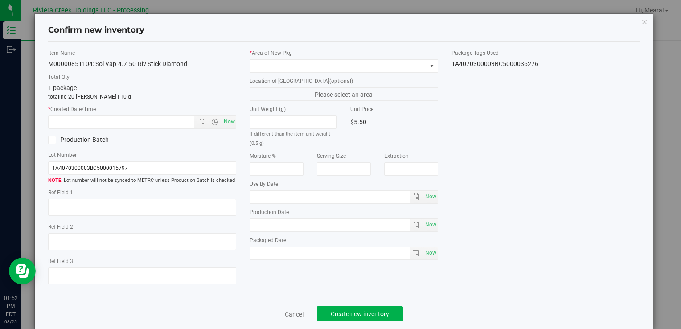
type input "[DATE]"
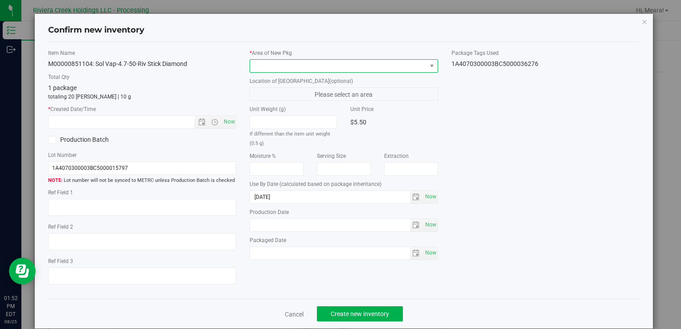
click at [393, 68] on span at bounding box center [338, 66] width 176 height 12
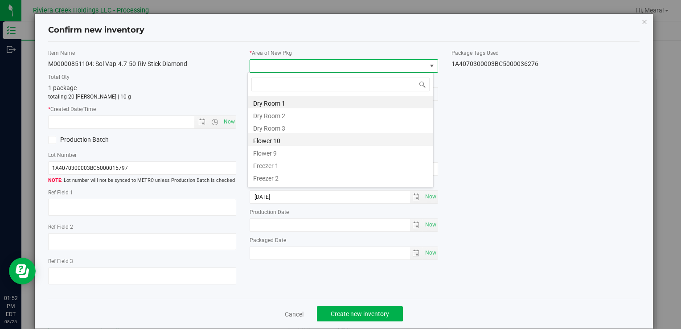
drag, startPoint x: 290, startPoint y: 137, endPoint x: 234, endPoint y: 120, distance: 59.1
click at [290, 137] on li "Flower 10" at bounding box center [340, 139] width 185 height 12
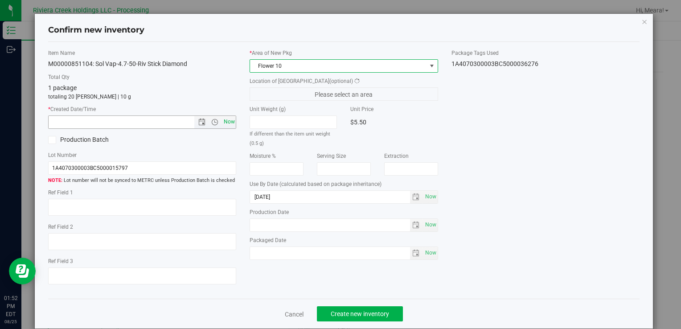
click at [228, 117] on span "Now" at bounding box center [228, 121] width 15 height 13
type input "[DATE] 1:52 PM"
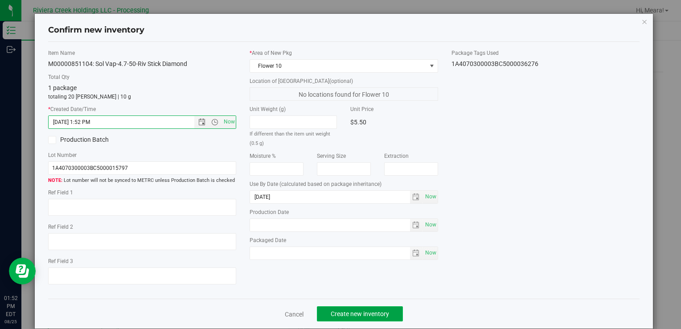
click at [366, 308] on button "Create new inventory" at bounding box center [360, 313] width 86 height 15
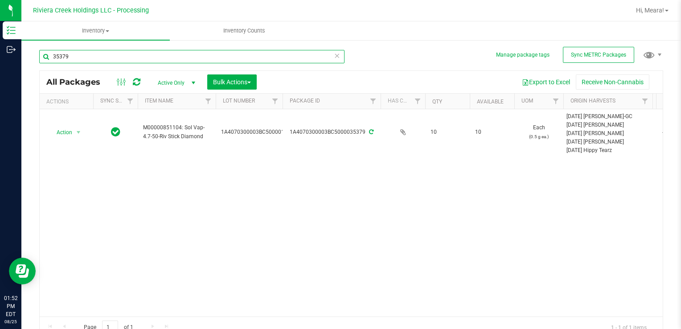
drag, startPoint x: 75, startPoint y: 56, endPoint x: 272, endPoint y: 156, distance: 220.6
click at [0, 54] on html "Inventory Outbound 01:52 PM EDT [DATE] 08/25 Riviera Creek Holdings LLC - Proce…" at bounding box center [340, 164] width 681 height 329
type input "36205"
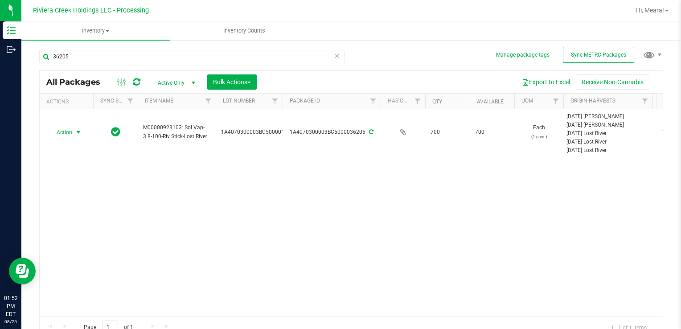
click at [64, 134] on span "Action" at bounding box center [61, 132] width 24 height 12
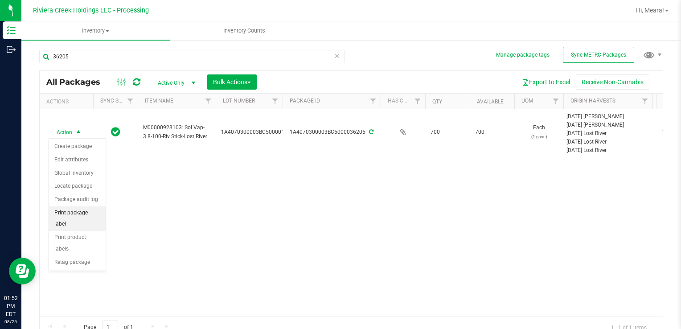
click at [96, 209] on li "Print package label" at bounding box center [77, 218] width 57 height 25
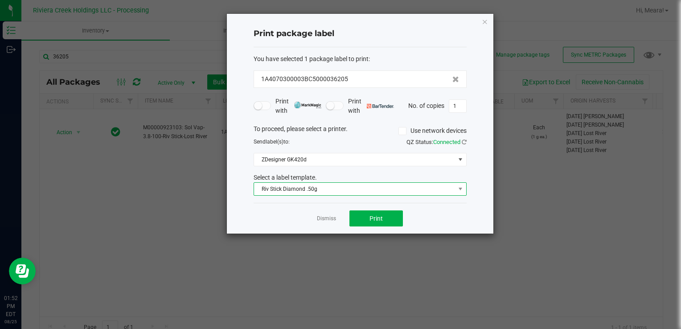
click at [336, 190] on span "Riv Stick Diamond .50g" at bounding box center [354, 189] width 201 height 12
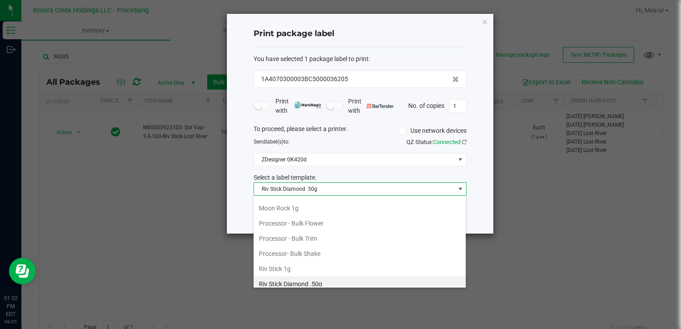
click at [290, 267] on li "Riv Stick 1g" at bounding box center [360, 268] width 212 height 15
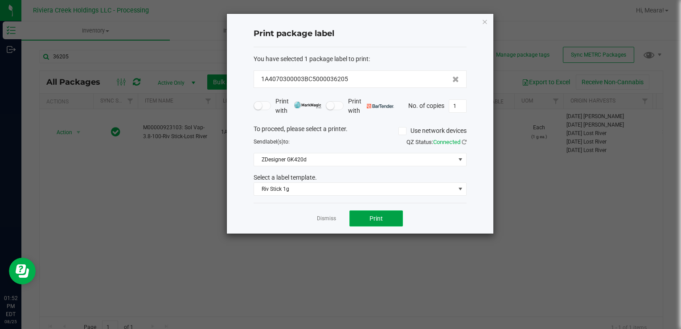
click at [374, 223] on button "Print" at bounding box center [375, 218] width 53 height 16
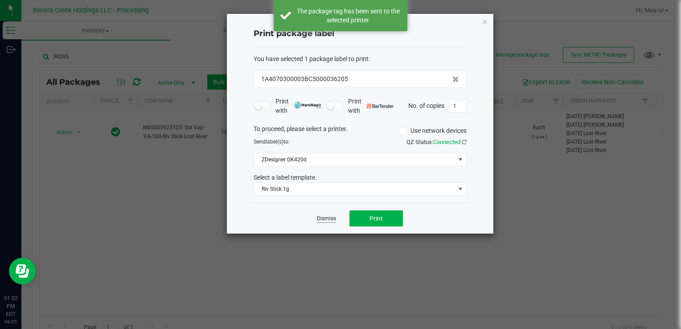
click at [321, 220] on link "Dismiss" at bounding box center [326, 219] width 19 height 8
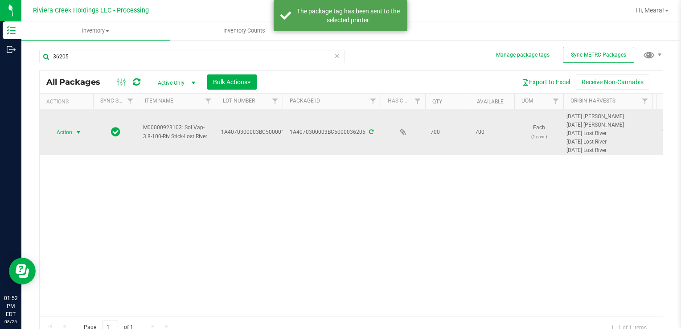
drag, startPoint x: 74, startPoint y: 126, endPoint x: 77, endPoint y: 135, distance: 9.3
click at [74, 127] on span "select" at bounding box center [78, 132] width 11 height 12
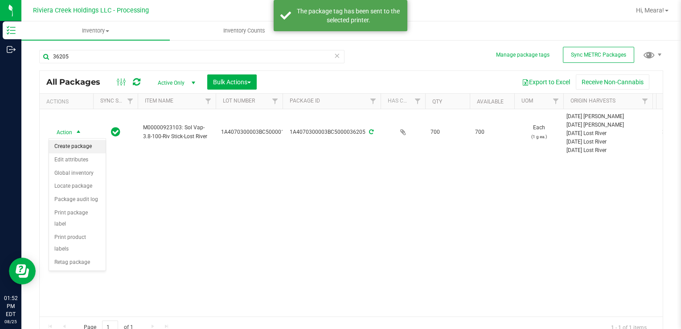
click at [83, 144] on li "Create package" at bounding box center [77, 146] width 57 height 13
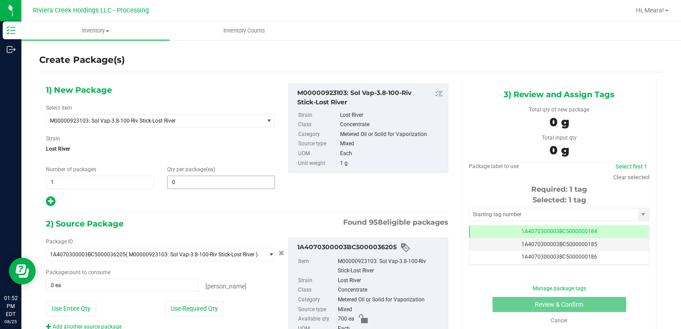
click at [182, 174] on div "Qty per package (ea) 0 0" at bounding box center [220, 177] width 121 height 24
click at [185, 182] on span at bounding box center [221, 182] width 108 height 13
type input "20"
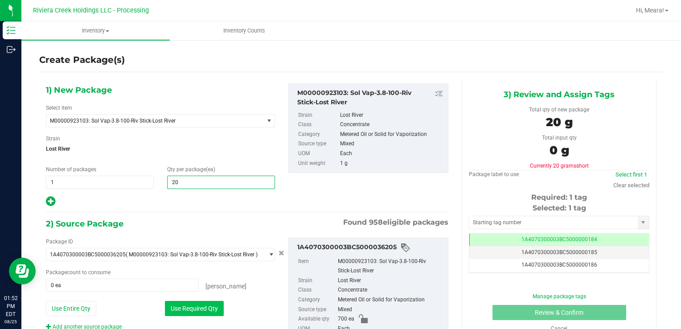
type input "20"
click at [178, 312] on button "Use Required Qty" at bounding box center [194, 308] width 59 height 15
type input "20 ea"
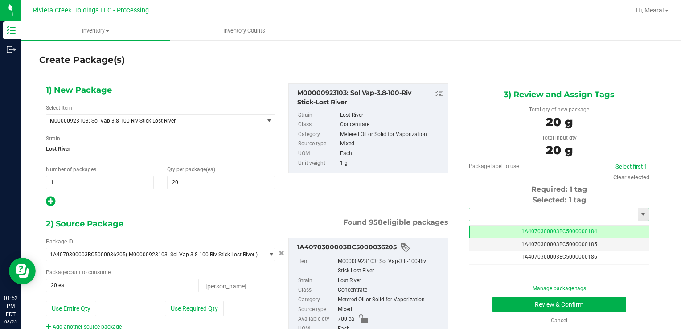
click at [486, 213] on input "text" at bounding box center [553, 214] width 168 height 12
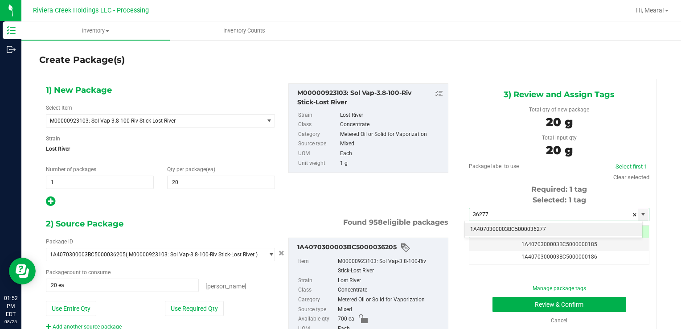
click at [488, 229] on li "1A4070300003BC5000036277" at bounding box center [553, 229] width 177 height 13
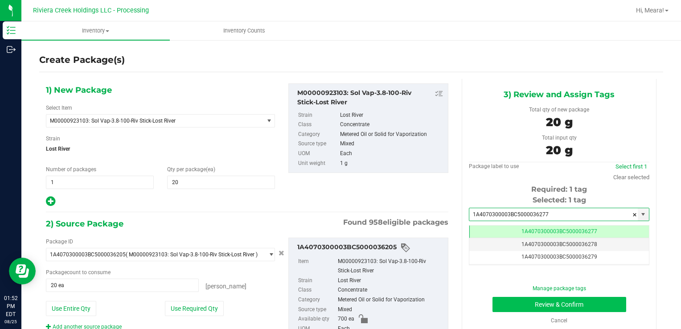
type input "1A4070300003BC5000036277"
click at [506, 303] on button "Review & Confirm" at bounding box center [559, 304] width 134 height 15
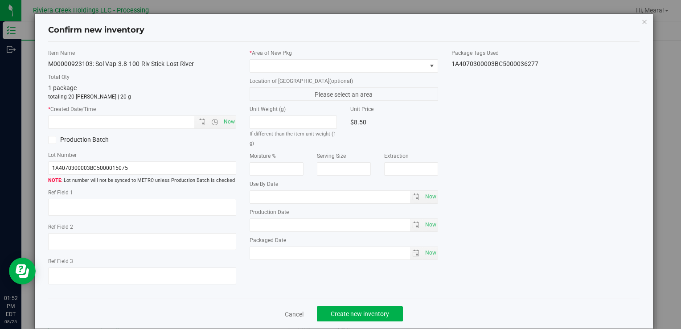
type input "[DATE]"
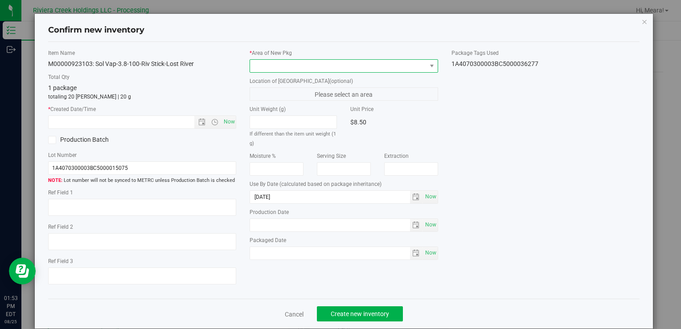
click at [408, 61] on span at bounding box center [338, 66] width 176 height 12
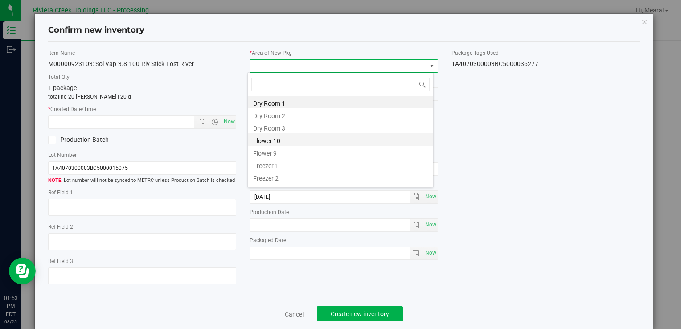
drag, startPoint x: 283, startPoint y: 136, endPoint x: 217, endPoint y: 115, distance: 68.6
click at [282, 136] on li "Flower 10" at bounding box center [340, 139] width 185 height 12
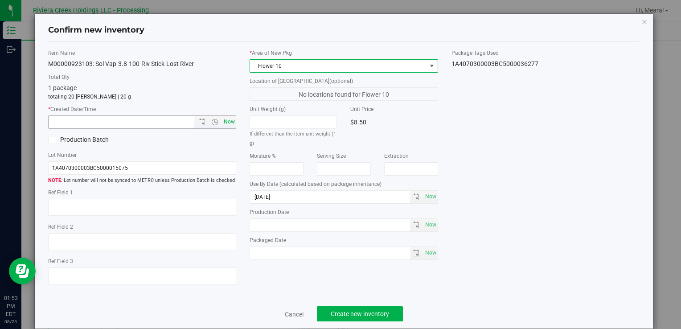
click at [221, 116] on span "Now" at bounding box center [228, 121] width 15 height 13
type input "[DATE] 1:53 PM"
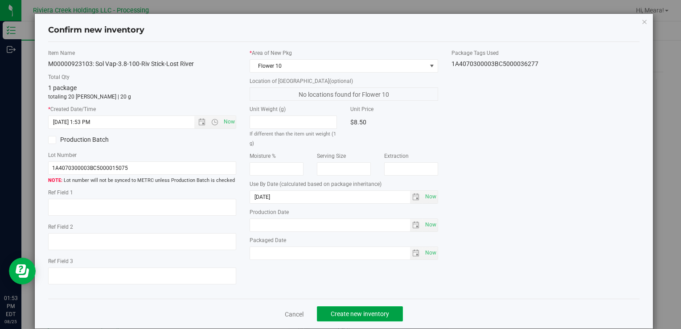
drag, startPoint x: 355, startPoint y: 315, endPoint x: 346, endPoint y: 309, distance: 10.4
click at [352, 313] on span "Create new inventory" at bounding box center [360, 313] width 58 height 7
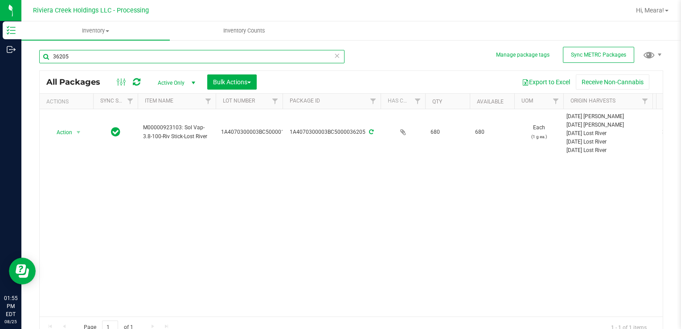
drag, startPoint x: 83, startPoint y: 63, endPoint x: 77, endPoint y: 62, distance: 6.8
click at [83, 62] on input "36205" at bounding box center [191, 56] width 305 height 13
drag, startPoint x: 77, startPoint y: 62, endPoint x: 401, endPoint y: 198, distance: 351.9
click at [7, 61] on div "Inventory Outbound 01:55 PM EDT [DATE] 08/25 Riviera Creek Holdings LLC - Proce…" at bounding box center [340, 164] width 681 height 329
type input "35564"
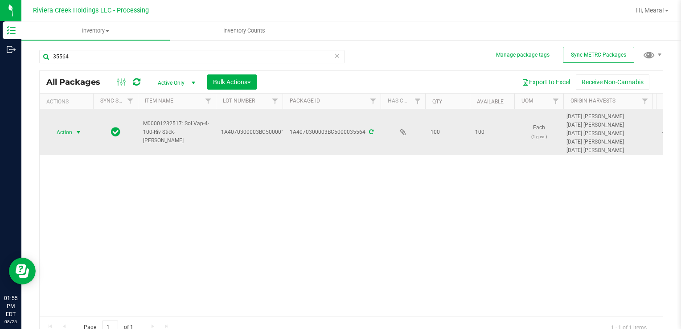
click at [62, 129] on span "Action" at bounding box center [61, 132] width 24 height 12
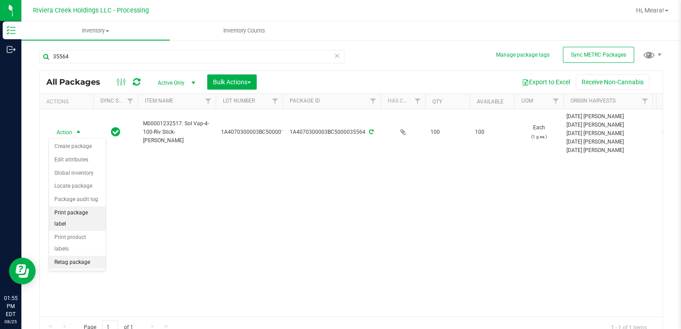
click at [100, 215] on li "Print package label" at bounding box center [77, 218] width 57 height 25
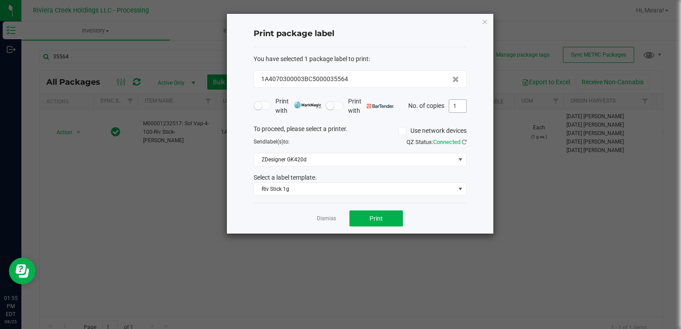
click at [459, 113] on div "Print with Print with No. of copies 1" at bounding box center [360, 106] width 213 height 19
click at [458, 108] on input "1" at bounding box center [457, 106] width 17 height 12
type input "4"
click at [378, 215] on span "Print" at bounding box center [375, 218] width 13 height 7
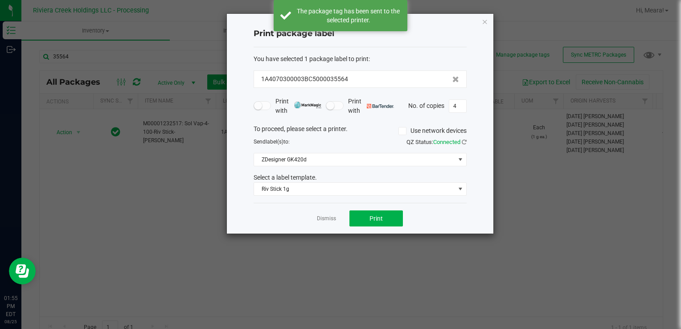
drag, startPoint x: 327, startPoint y: 217, endPoint x: 233, endPoint y: 191, distance: 98.0
click at [326, 217] on link "Dismiss" at bounding box center [326, 219] width 19 height 8
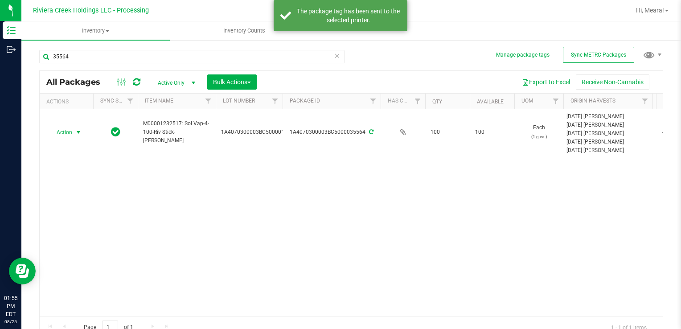
drag, startPoint x: 78, startPoint y: 128, endPoint x: 81, endPoint y: 151, distance: 22.4
click at [78, 129] on span "select" at bounding box center [78, 132] width 7 height 7
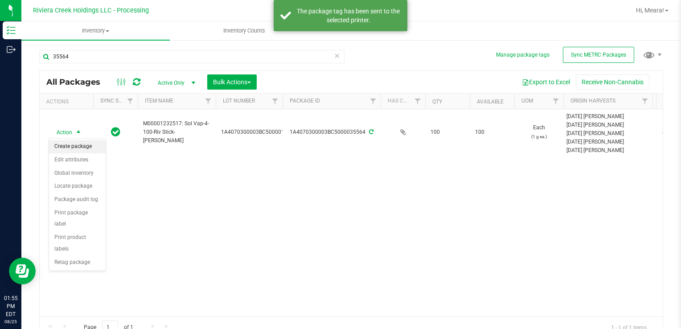
click at [80, 144] on li "Create package" at bounding box center [77, 146] width 57 height 13
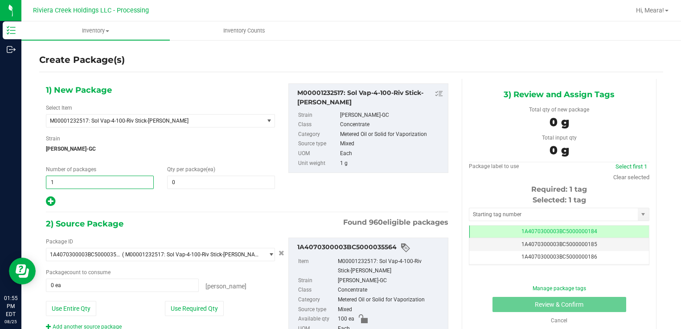
drag, startPoint x: 87, startPoint y: 184, endPoint x: 106, endPoint y: 178, distance: 19.6
click at [0, 180] on html "Inventory Outbound 01:55 PM EDT [DATE] 08/25 Riviera Creek Holdings LLC - Proce…" at bounding box center [340, 164] width 681 height 329
type input "4"
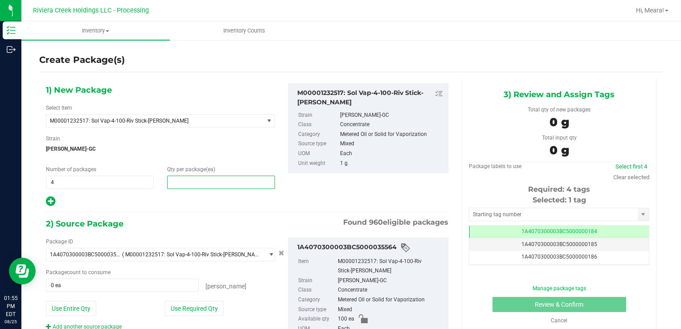
click at [220, 184] on span at bounding box center [221, 182] width 108 height 13
type input "20"
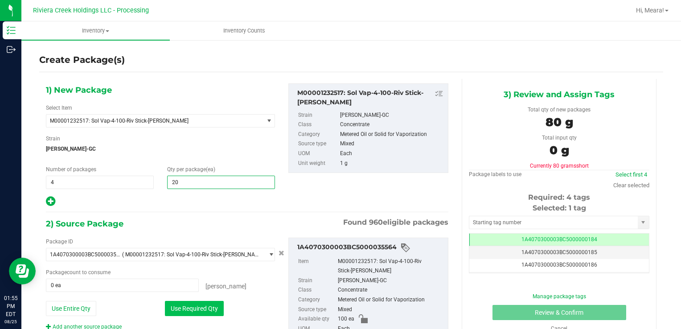
type input "20"
click at [177, 308] on button "Use Required Qty" at bounding box center [194, 308] width 59 height 15
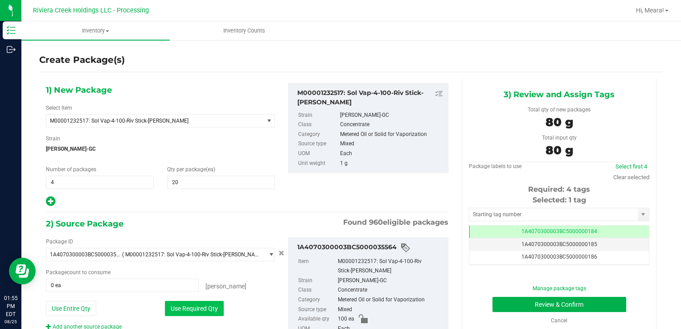
type input "80 ea"
click at [547, 216] on input "text" at bounding box center [553, 214] width 168 height 12
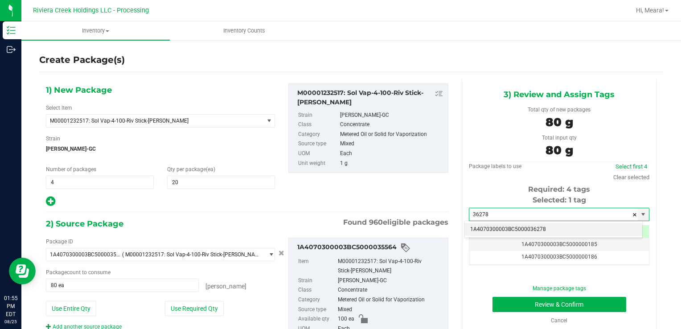
click at [530, 226] on li "1A4070300003BC5000036278" at bounding box center [553, 229] width 177 height 13
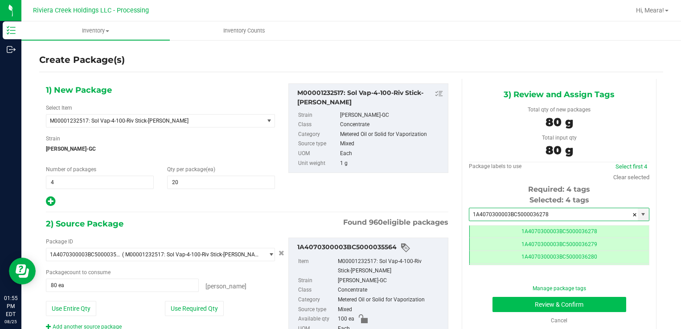
type input "1A4070300003BC5000036278"
click at [515, 302] on button "Review & Confirm" at bounding box center [559, 304] width 134 height 15
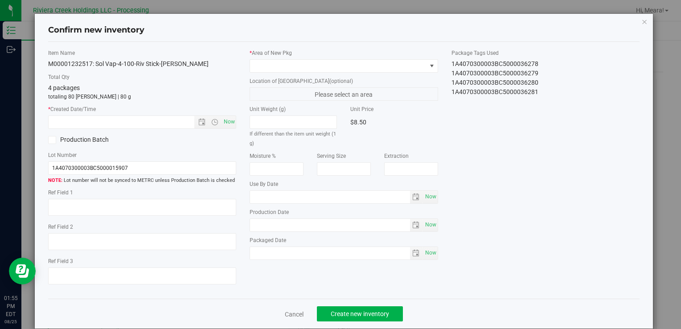
type input "[DATE]"
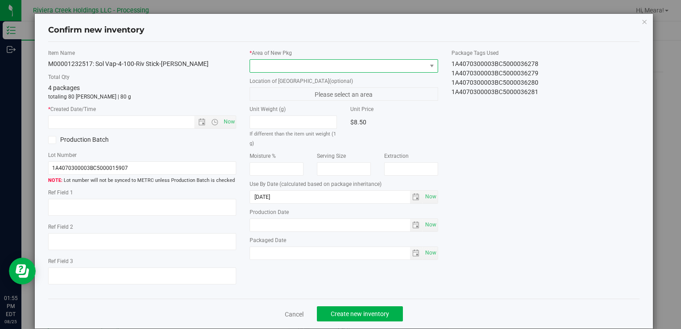
click at [404, 65] on span at bounding box center [338, 66] width 176 height 12
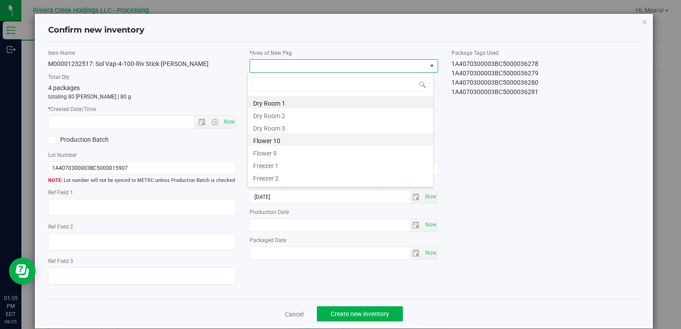
click at [285, 136] on li "Flower 10" at bounding box center [340, 139] width 185 height 12
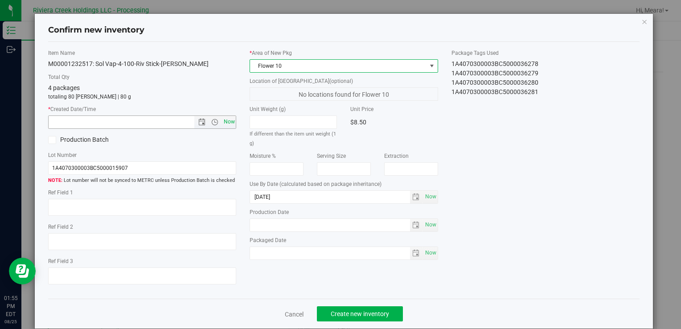
click at [225, 122] on span "Now" at bounding box center [228, 121] width 15 height 13
type input "[DATE] 1:55 PM"
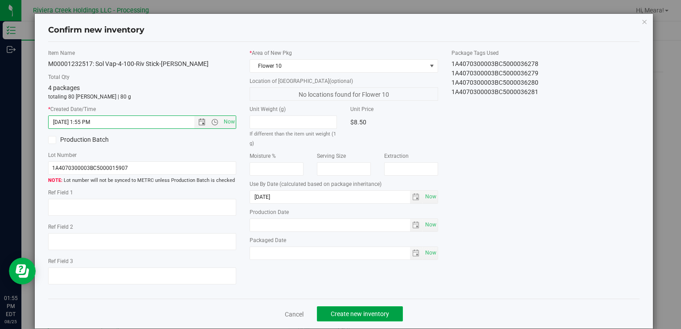
drag, startPoint x: 369, startPoint y: 313, endPoint x: 366, endPoint y: 306, distance: 7.0
click at [369, 312] on span "Create new inventory" at bounding box center [360, 313] width 58 height 7
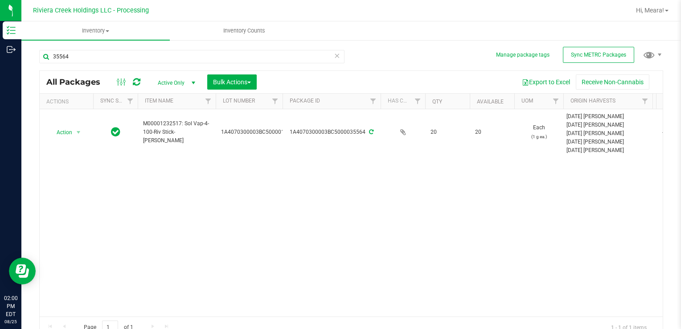
click at [531, 220] on div "Action Action Create package Edit attributes Global inventory Locate package Pa…" at bounding box center [351, 212] width 623 height 207
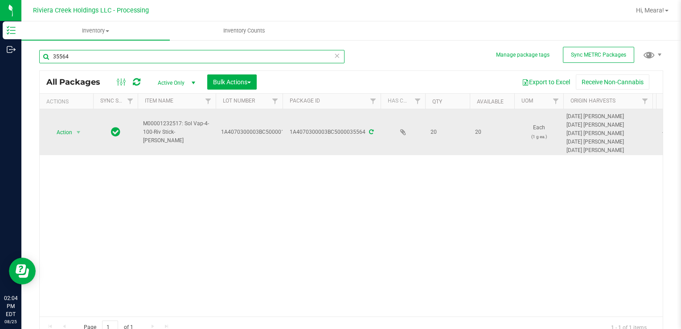
drag, startPoint x: 155, startPoint y: 56, endPoint x: 437, endPoint y: 148, distance: 297.1
click at [23, 53] on div "Manage package tags Sync METRC Packages 35564 All Packages Active Only Active O…" at bounding box center [351, 175] width 660 height 272
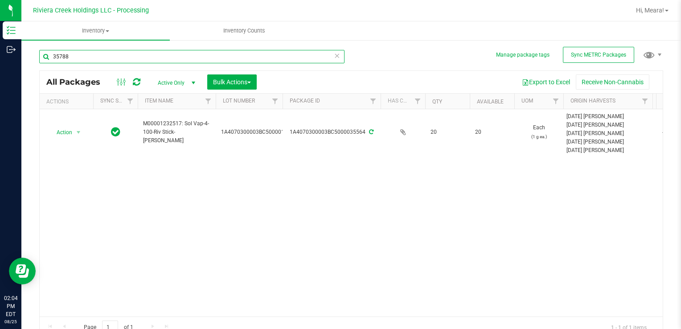
type input "35788"
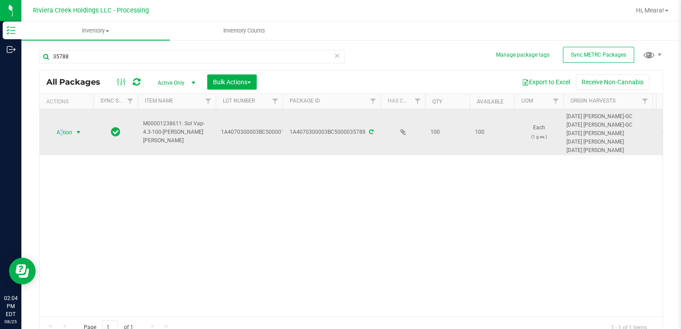
click at [61, 127] on span "Action" at bounding box center [61, 132] width 24 height 12
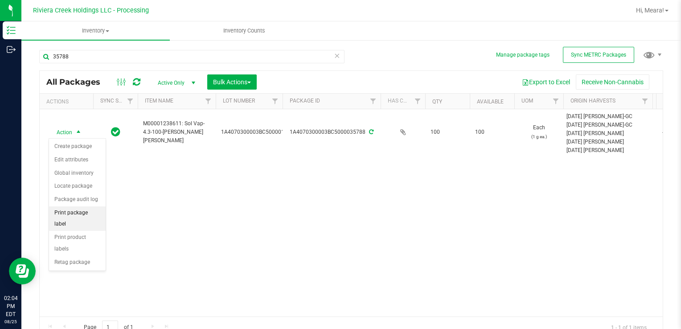
click at [98, 210] on li "Print package label" at bounding box center [77, 218] width 57 height 25
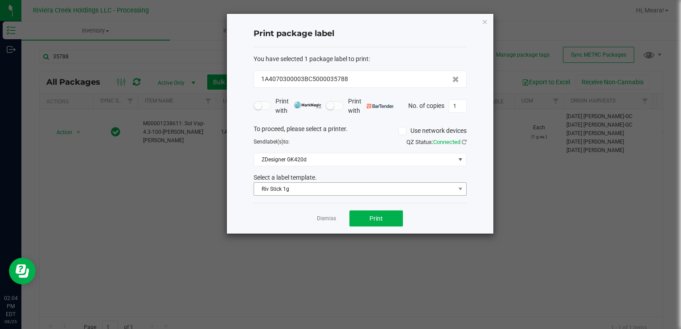
click at [324, 195] on div "You have selected 1 package label to print : 1A4070300003BC5000035788 Print wit…" at bounding box center [360, 125] width 213 height 156
click at [310, 191] on span "Riv Stick 1g" at bounding box center [354, 189] width 201 height 12
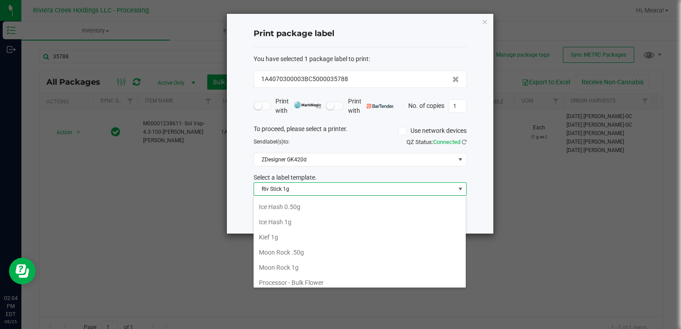
scroll to position [256, 0]
click at [285, 274] on li "Kief 1g" at bounding box center [360, 281] width 212 height 15
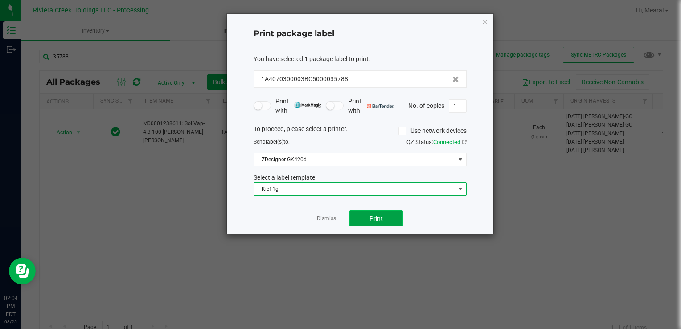
click at [372, 222] on button "Print" at bounding box center [375, 218] width 53 height 16
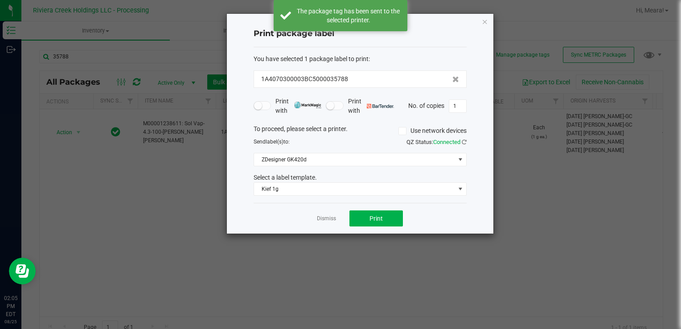
click at [324, 215] on link "Dismiss" at bounding box center [326, 219] width 19 height 8
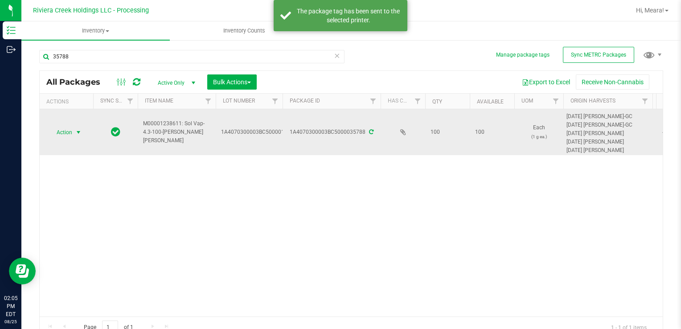
click at [69, 136] on span "Action" at bounding box center [61, 132] width 24 height 12
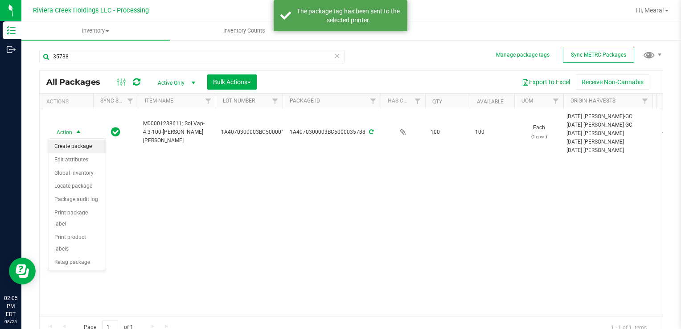
click at [73, 146] on li "Create package" at bounding box center [77, 146] width 57 height 13
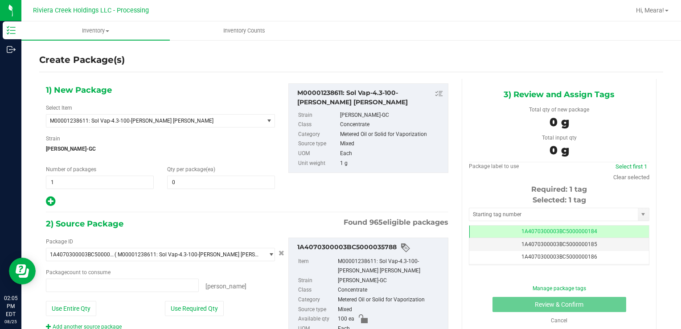
type input "0 ea"
click at [200, 181] on span at bounding box center [221, 182] width 108 height 13
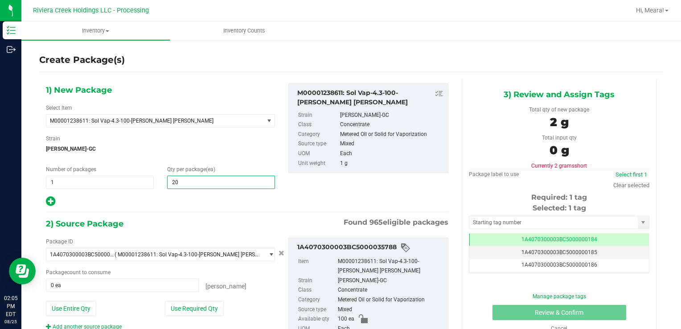
type input "200"
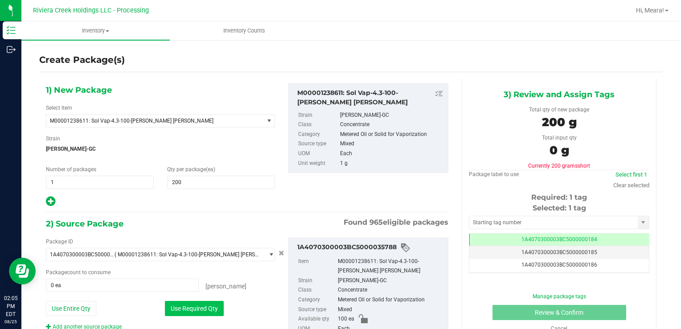
click at [201, 312] on button "Use Required Qty" at bounding box center [194, 308] width 59 height 15
type input "100 ea"
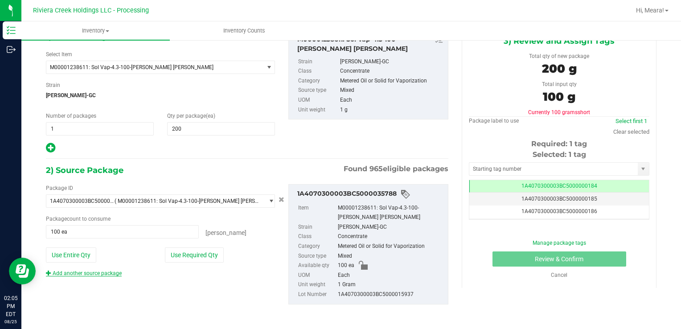
click at [111, 273] on link "Add another source package" at bounding box center [84, 273] width 76 height 6
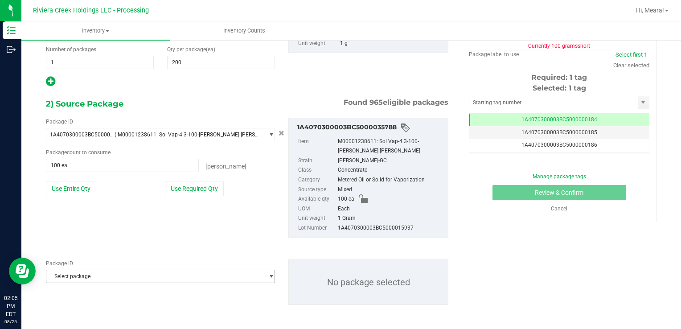
click at [119, 279] on span "Select package" at bounding box center [154, 276] width 217 height 12
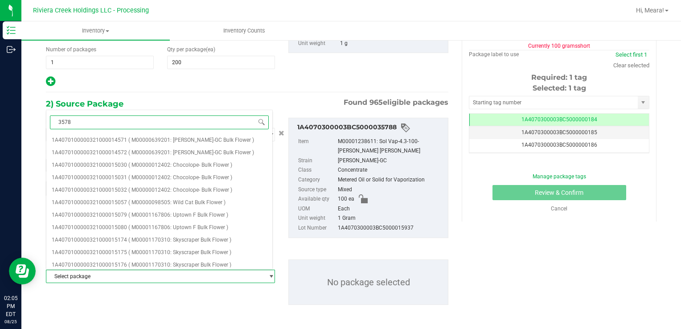
type input "35789"
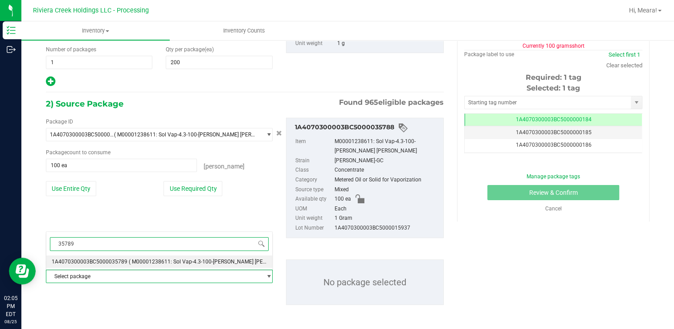
click at [119, 261] on span "1A4070300003BC5000035789" at bounding box center [90, 261] width 76 height 6
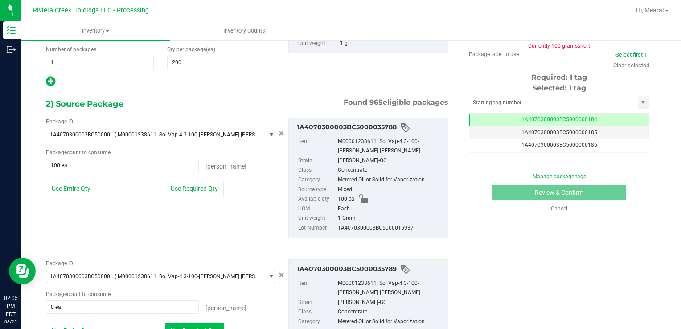
click at [181, 325] on button "Use Required Qty" at bounding box center [194, 330] width 59 height 15
type input "100 ea"
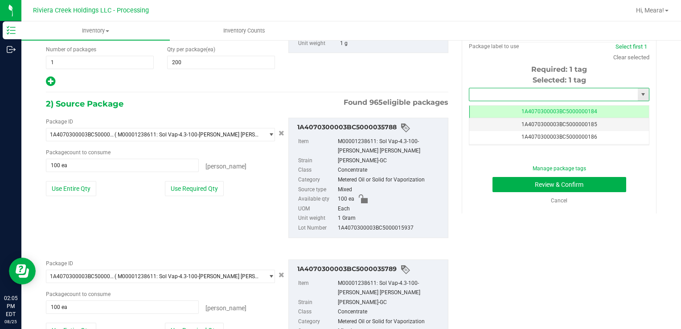
click at [524, 94] on input "text" at bounding box center [553, 94] width 168 height 12
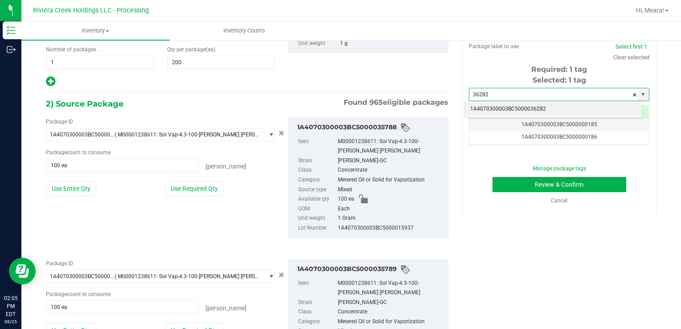
click at [525, 107] on li "1A4070300003BC5000036282" at bounding box center [553, 109] width 177 height 13
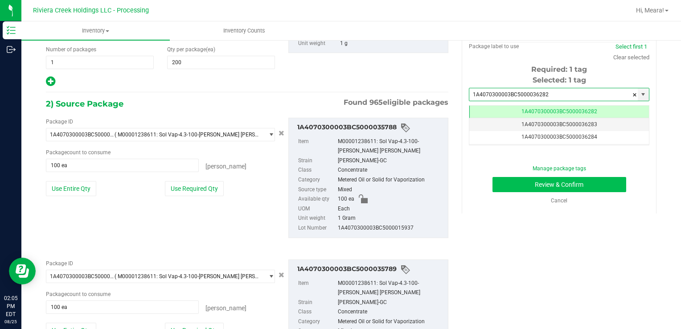
type input "1A4070300003BC5000036282"
click at [507, 182] on button "Review & Confirm" at bounding box center [559, 184] width 134 height 15
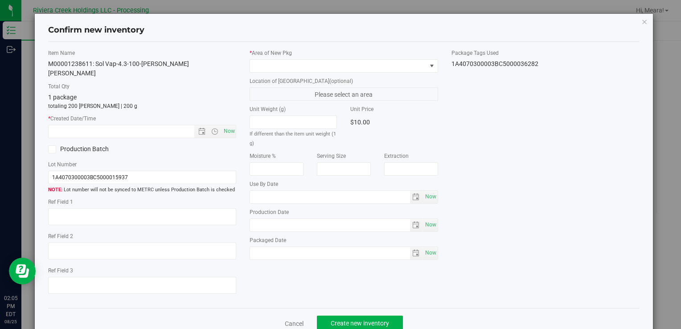
type input "[DATE]"
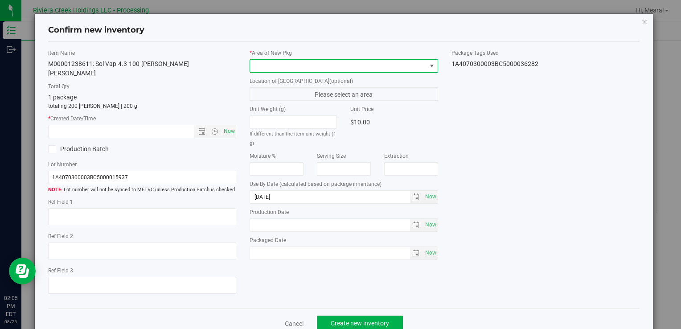
click at [391, 63] on span at bounding box center [338, 66] width 176 height 12
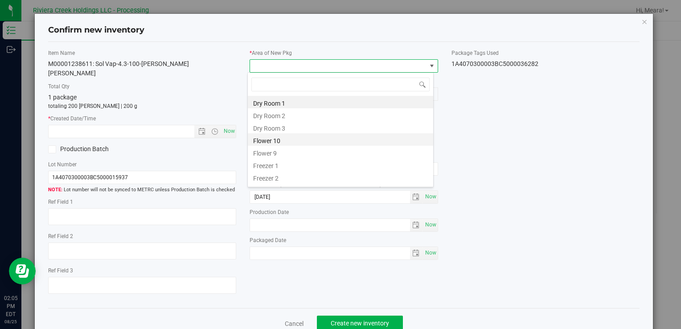
click at [274, 138] on li "Flower 10" at bounding box center [340, 139] width 185 height 12
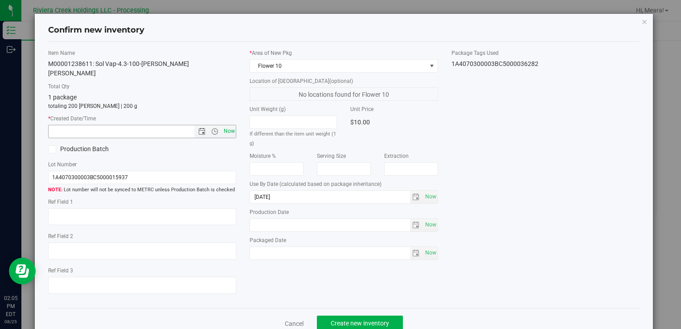
click at [224, 125] on span "Now" at bounding box center [228, 131] width 15 height 13
type input "[DATE] 2:05 PM"
click at [381, 320] on span "Create new inventory" at bounding box center [360, 323] width 58 height 7
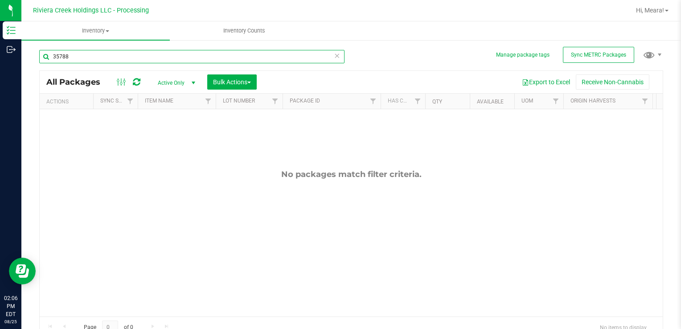
drag, startPoint x: 104, startPoint y: 54, endPoint x: 91, endPoint y: 77, distance: 26.4
click at [0, 54] on html "Inventory Outbound 02:06 PM EDT [DATE] 08/25 Riviera Creek Holdings LLC - Proce…" at bounding box center [340, 164] width 681 height 329
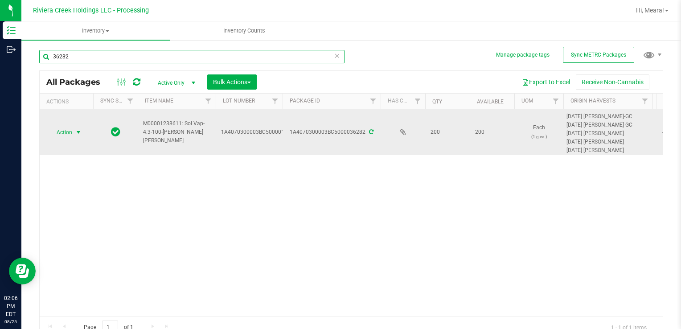
type input "36282"
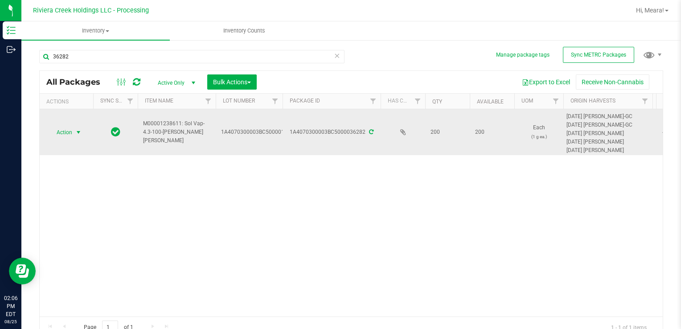
click at [68, 136] on span "Action" at bounding box center [61, 132] width 24 height 12
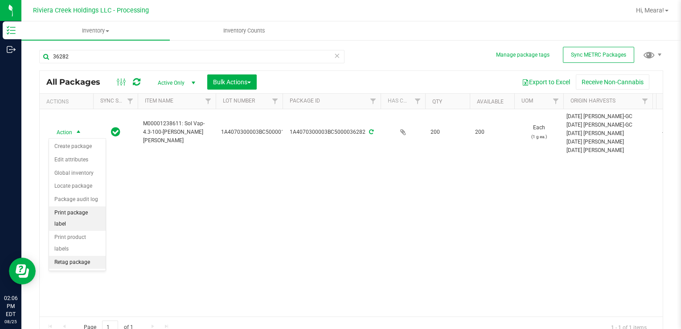
click at [93, 211] on li "Print package label" at bounding box center [77, 218] width 57 height 25
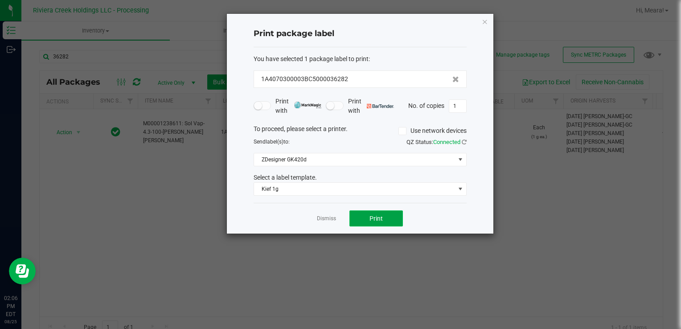
click at [381, 220] on span "Print" at bounding box center [375, 218] width 13 height 7
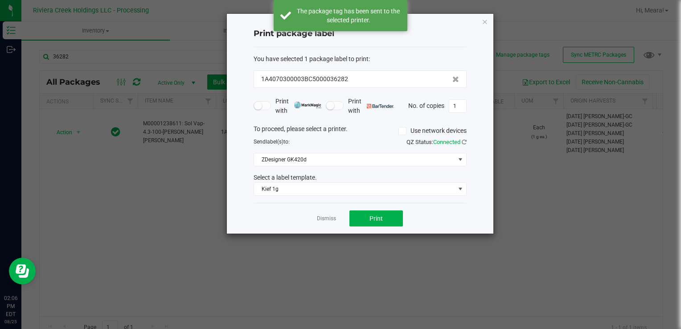
drag, startPoint x: 333, startPoint y: 218, endPoint x: 306, endPoint y: 216, distance: 27.7
click at [333, 218] on link "Dismiss" at bounding box center [326, 219] width 19 height 8
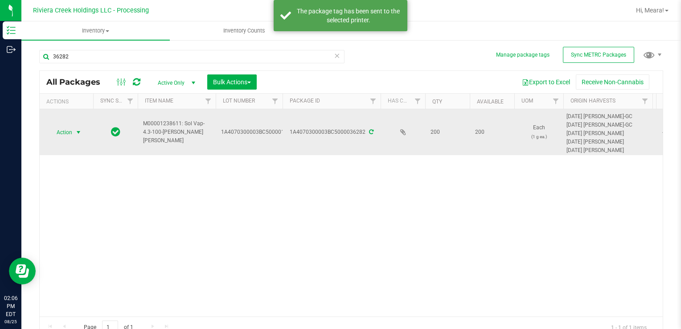
click at [75, 131] on span "select" at bounding box center [78, 132] width 7 height 7
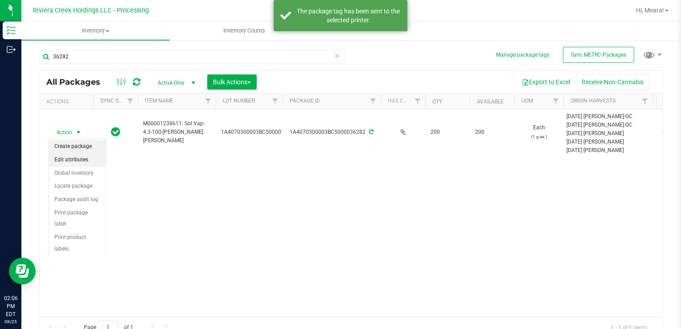
click at [80, 144] on li "Create package" at bounding box center [77, 146] width 57 height 13
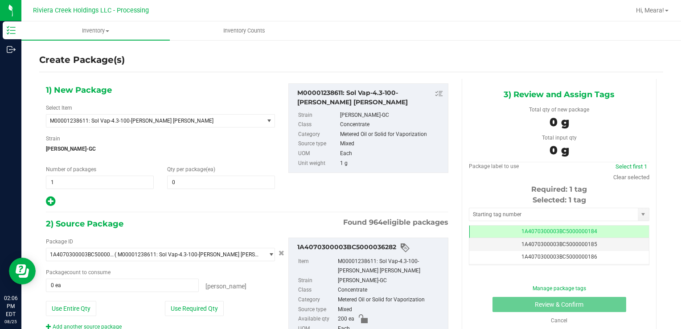
click at [220, 172] on div "Qty per package (ea) 0 0" at bounding box center [220, 177] width 121 height 24
click at [221, 177] on span at bounding box center [221, 182] width 108 height 13
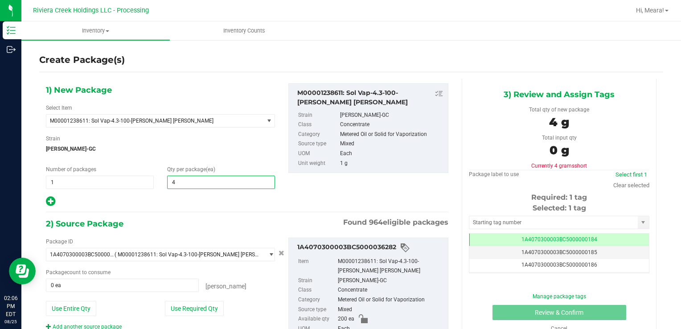
type input "40"
click at [202, 303] on button "Use Required Qty" at bounding box center [194, 308] width 59 height 15
type input "40 ea"
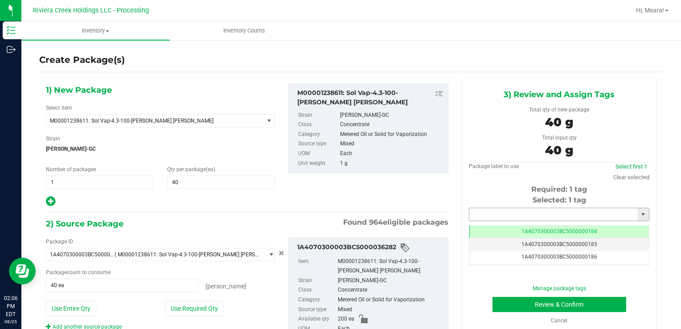
click at [494, 208] on input "text" at bounding box center [553, 214] width 168 height 12
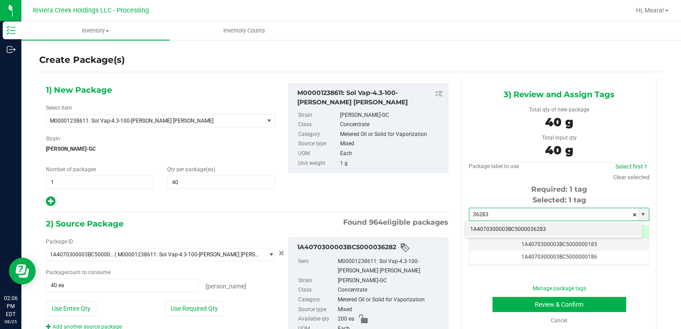
click at [499, 229] on li "1A4070300003BC5000036283" at bounding box center [553, 229] width 177 height 13
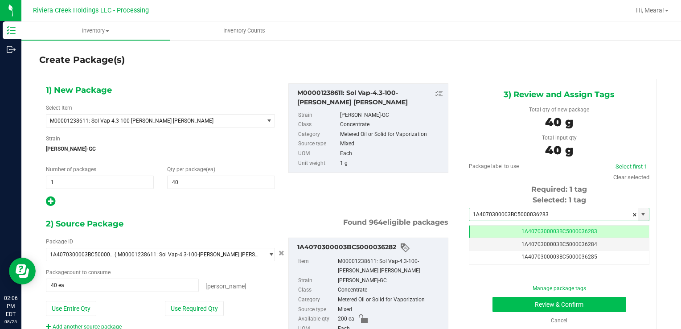
type input "1A4070300003BC5000036283"
click at [497, 303] on button "Review & Confirm" at bounding box center [559, 304] width 134 height 15
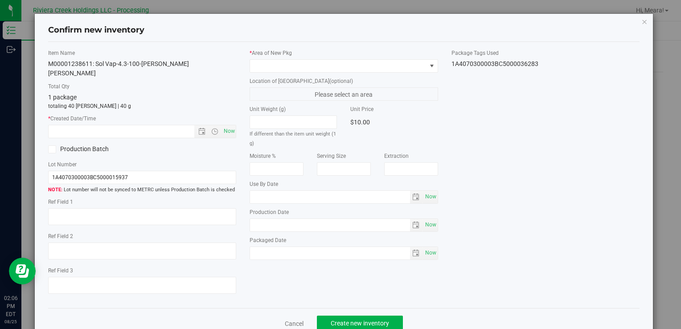
type input "[DATE]"
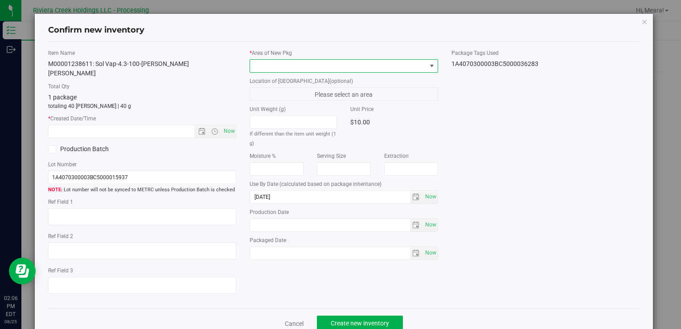
click at [383, 62] on span at bounding box center [338, 66] width 176 height 12
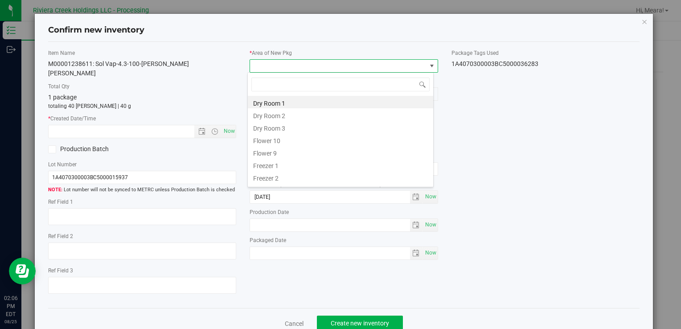
click at [268, 140] on li "Flower 10" at bounding box center [340, 139] width 185 height 12
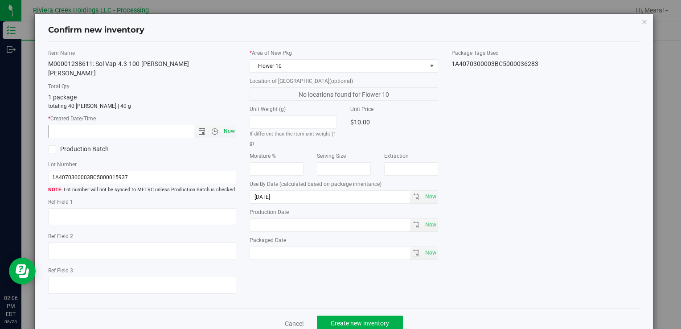
click at [232, 126] on span "Now" at bounding box center [228, 131] width 15 height 13
type input "[DATE] 2:06 PM"
click at [386, 316] on button "Create new inventory" at bounding box center [360, 323] width 86 height 15
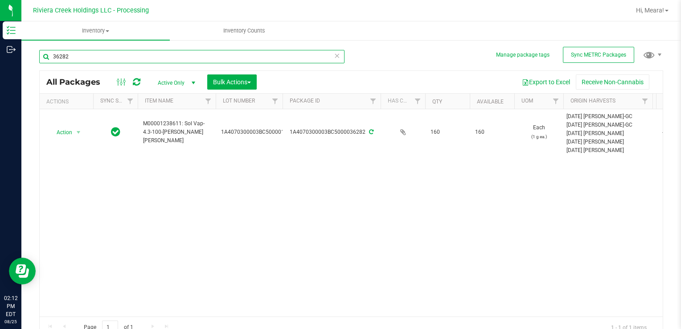
drag, startPoint x: 81, startPoint y: 52, endPoint x: 114, endPoint y: 57, distance: 33.8
click at [0, 47] on html "Inventory Outbound 02:12 PM EDT [DATE] 08/25 Riviera Creek Holdings LLC - Proce…" at bounding box center [340, 164] width 681 height 329
type input "36174"
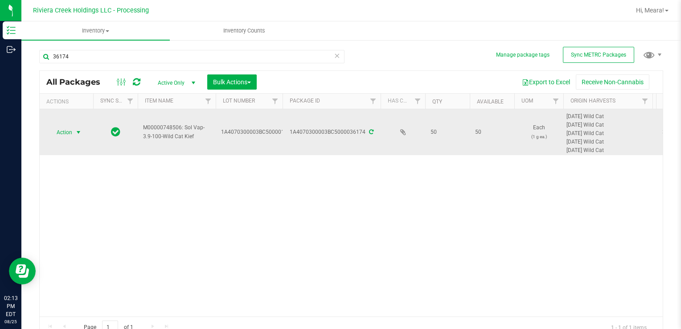
click at [74, 133] on span "select" at bounding box center [78, 132] width 11 height 12
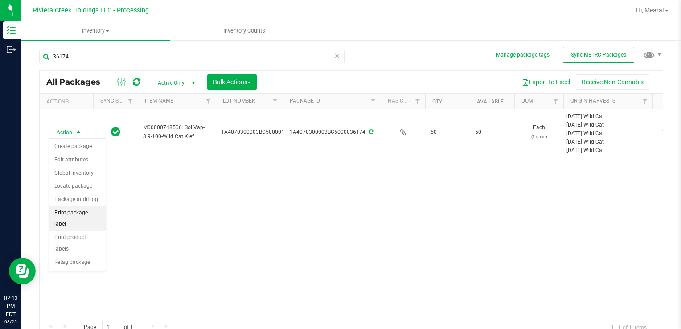
drag, startPoint x: 96, startPoint y: 217, endPoint x: 102, endPoint y: 210, distance: 8.8
click at [95, 217] on li "Print package label" at bounding box center [77, 218] width 57 height 25
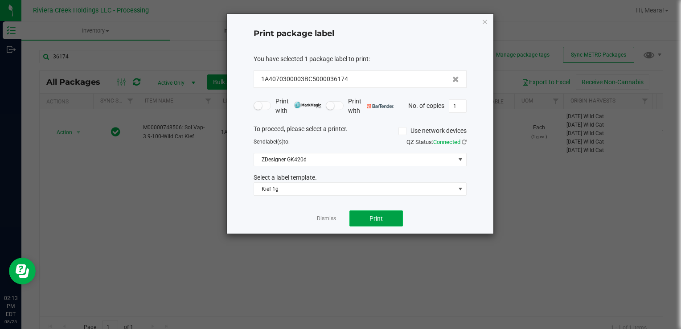
click at [362, 220] on button "Print" at bounding box center [375, 218] width 53 height 16
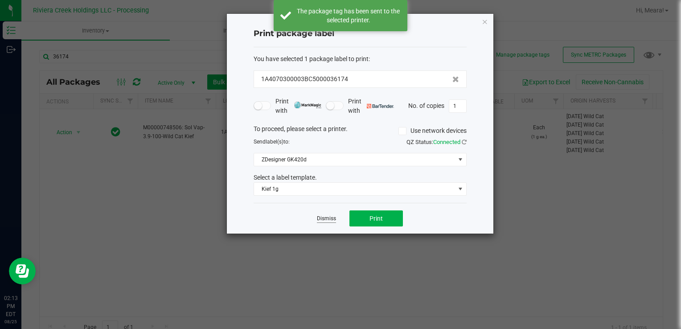
click at [327, 217] on link "Dismiss" at bounding box center [326, 219] width 19 height 8
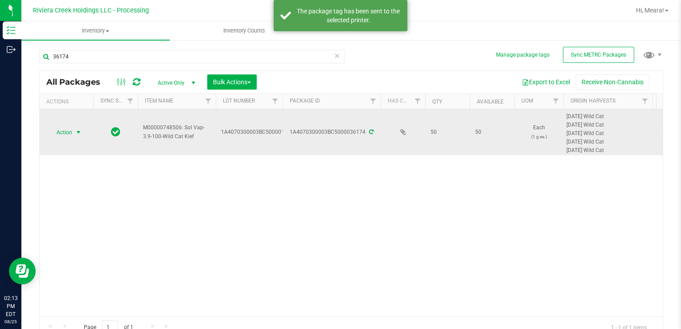
click at [62, 130] on span "Action" at bounding box center [61, 132] width 24 height 12
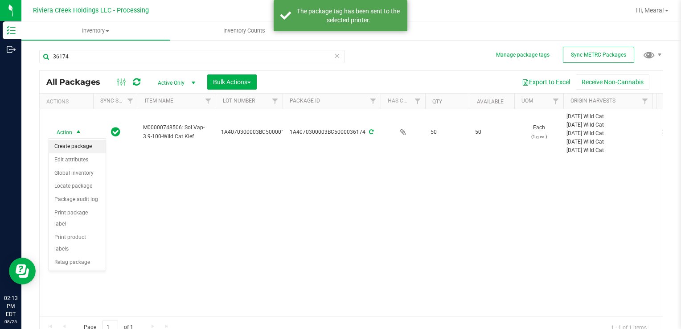
click at [73, 142] on li "Create package" at bounding box center [77, 146] width 57 height 13
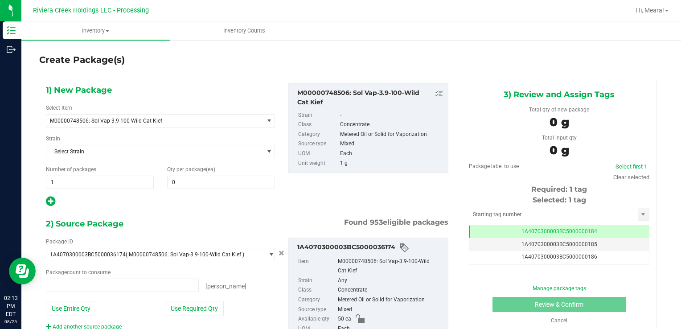
type input "0 ea"
click at [193, 184] on span at bounding box center [221, 182] width 108 height 13
type input "40"
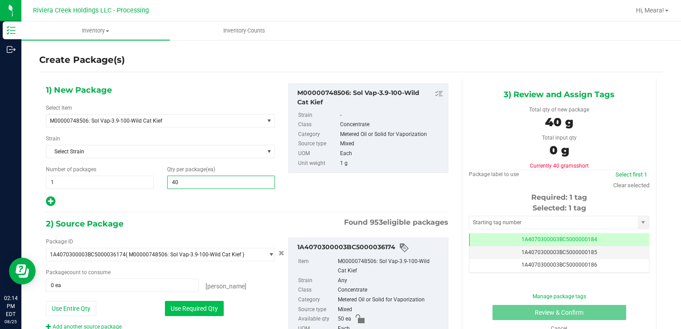
type input "40"
click at [173, 306] on button "Use Required Qty" at bounding box center [194, 308] width 59 height 15
type input "40 ea"
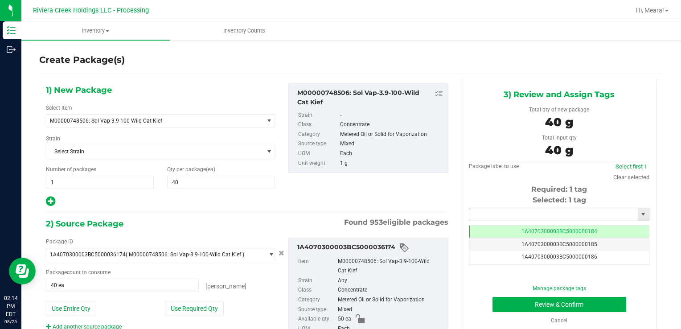
click at [484, 211] on input "text" at bounding box center [553, 214] width 168 height 12
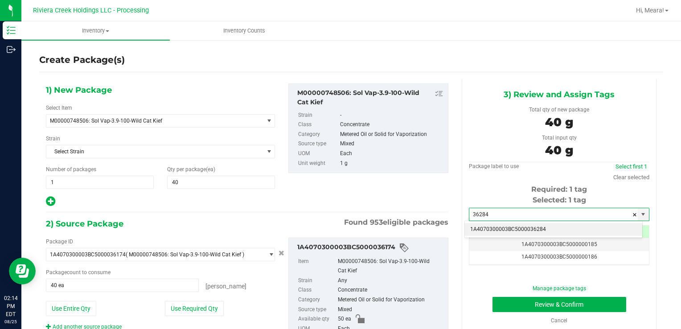
click at [510, 226] on li "1A4070300003BC5000036284" at bounding box center [553, 229] width 177 height 13
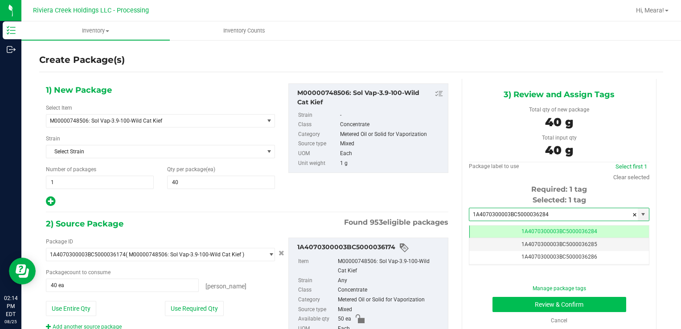
type input "1A4070300003BC5000036284"
click at [509, 306] on button "Review & Confirm" at bounding box center [559, 304] width 134 height 15
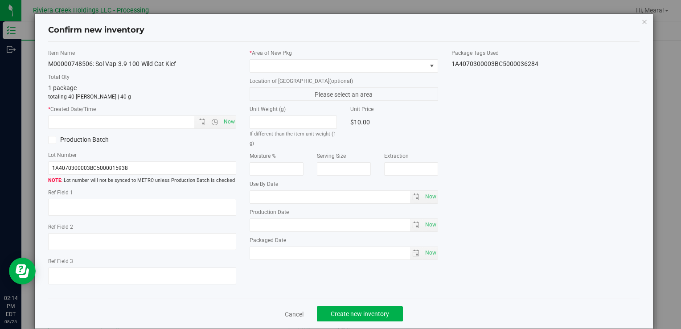
type input "[DATE]"
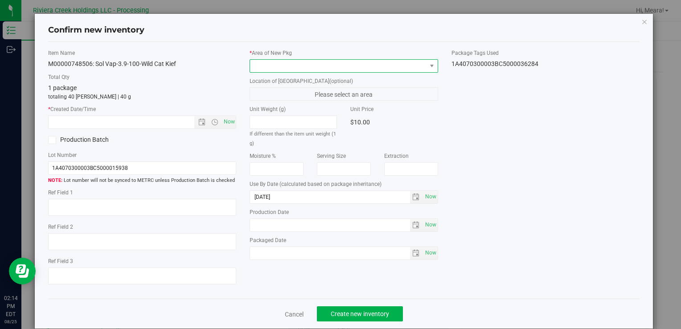
click at [365, 63] on span at bounding box center [338, 66] width 176 height 12
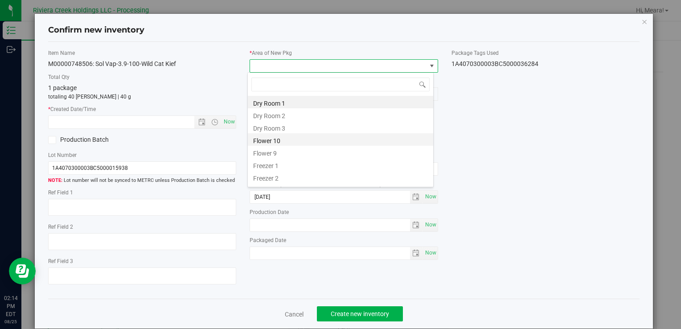
click at [275, 140] on li "Flower 10" at bounding box center [340, 139] width 185 height 12
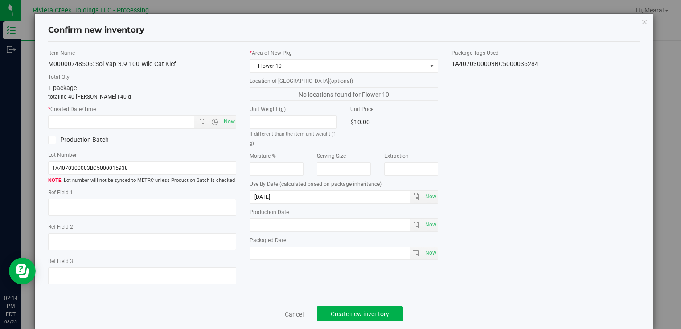
drag, startPoint x: 235, startPoint y: 121, endPoint x: 228, endPoint y: 121, distance: 7.6
click at [234, 121] on div "Item Name M00000748506: Sol Vap-3.9-100-Wild Cat Kief Total Qty 1 package total…" at bounding box center [141, 170] width 201 height 243
click at [228, 121] on span "Now" at bounding box center [228, 121] width 15 height 13
type input "[DATE] 2:14 PM"
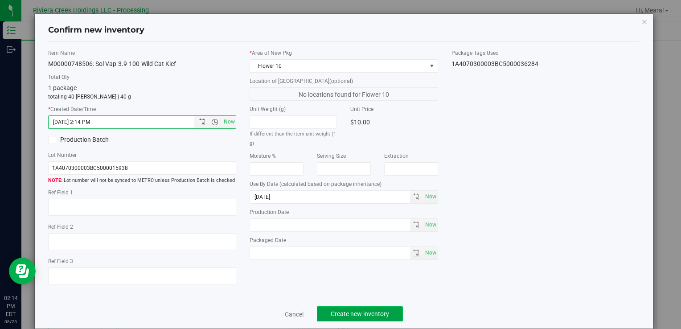
click at [364, 310] on span "Create new inventory" at bounding box center [360, 313] width 58 height 7
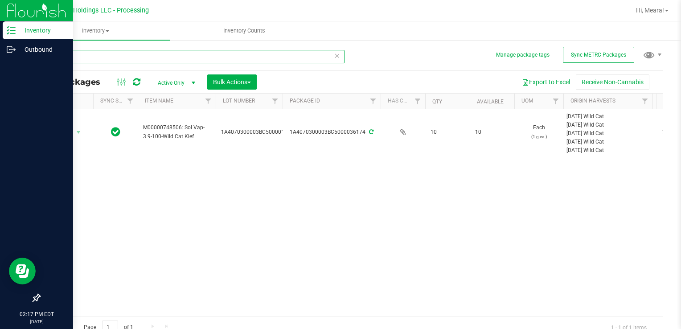
drag, startPoint x: 84, startPoint y: 54, endPoint x: 4, endPoint y: 70, distance: 82.2
click at [4, 70] on div "Inventory Outbound 02:17 PM EDT [DATE] 08/25 Riviera Creek Holdings LLC - Proce…" at bounding box center [340, 164] width 681 height 329
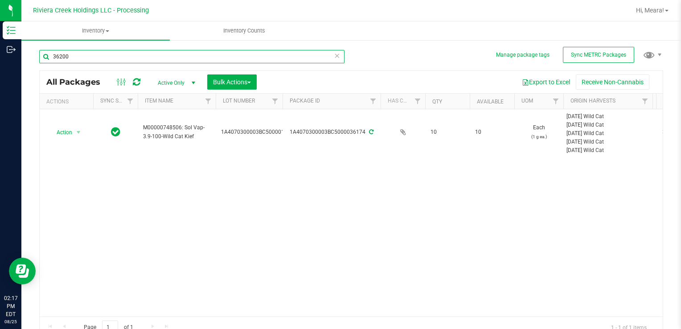
type input "36200"
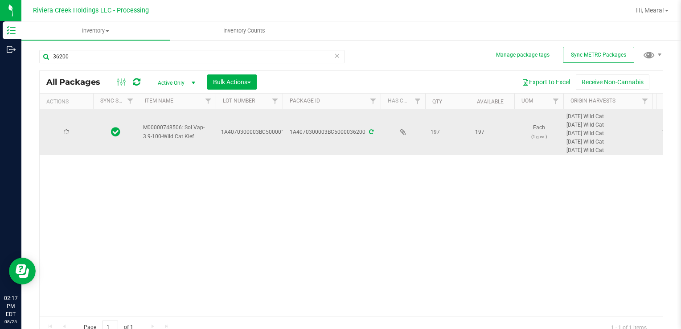
click at [70, 131] on div at bounding box center [66, 132] width 43 height 8
click at [70, 131] on span "Action" at bounding box center [61, 132] width 24 height 12
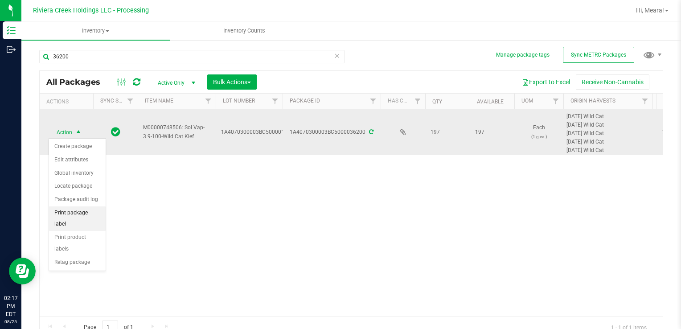
click at [99, 211] on li "Print package label" at bounding box center [77, 218] width 57 height 25
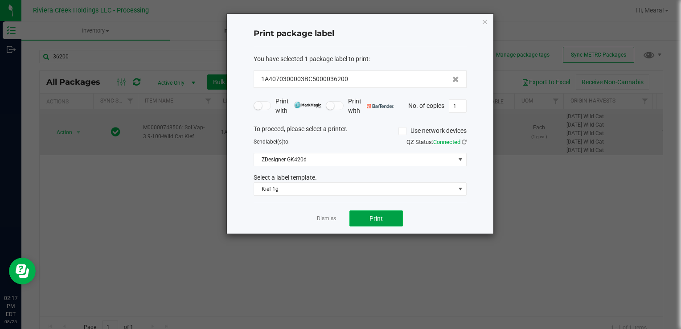
click at [371, 220] on span "Print" at bounding box center [375, 218] width 13 height 7
click at [333, 220] on link "Dismiss" at bounding box center [326, 219] width 19 height 8
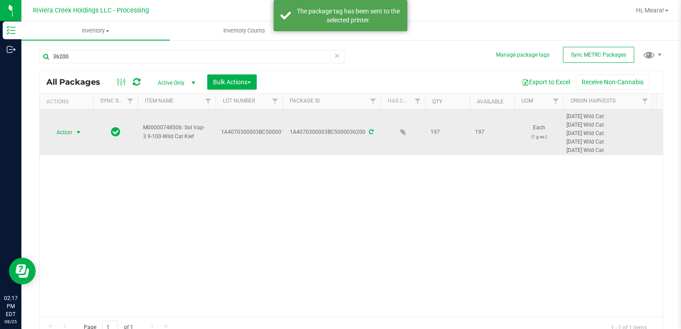
click at [76, 132] on span "select" at bounding box center [78, 132] width 7 height 7
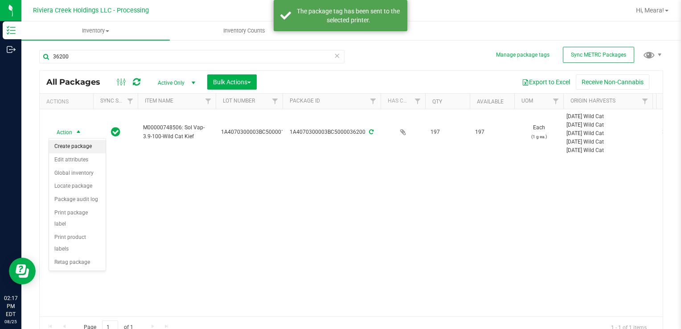
click at [78, 145] on li "Create package" at bounding box center [77, 146] width 57 height 13
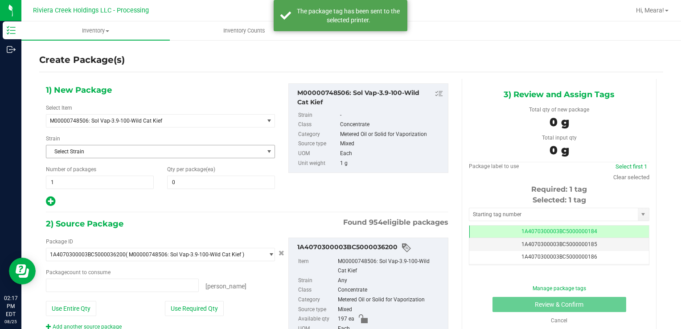
type input "0 ea"
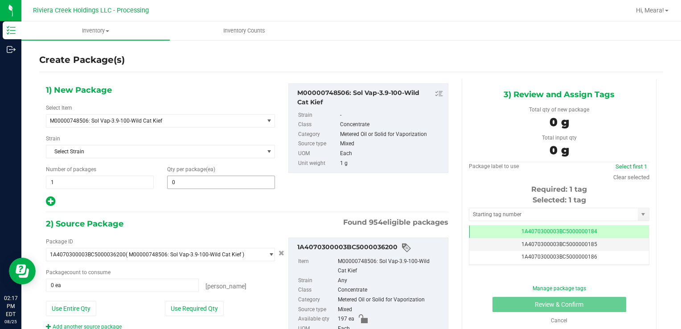
drag, startPoint x: 178, startPoint y: 192, endPoint x: 181, endPoint y: 183, distance: 9.4
click at [178, 191] on div "1) New Package Select Item M00000748506: Sol Vap-3.9-100-Wild Cat Kief M0000001…" at bounding box center [160, 145] width 242 height 124
click at [181, 183] on span at bounding box center [221, 182] width 108 height 13
type input "10"
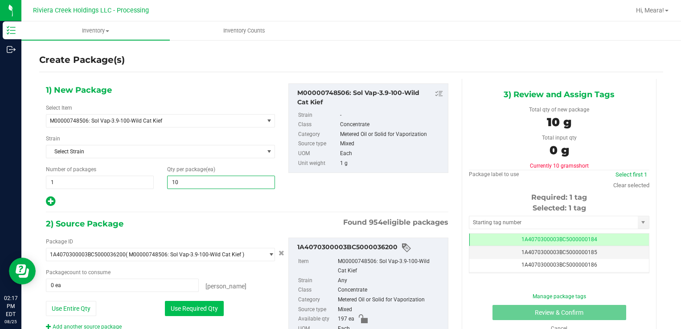
type input "10"
drag, startPoint x: 180, startPoint y: 310, endPoint x: 253, endPoint y: 279, distance: 79.5
click at [180, 309] on button "Use Required Qty" at bounding box center [194, 308] width 59 height 15
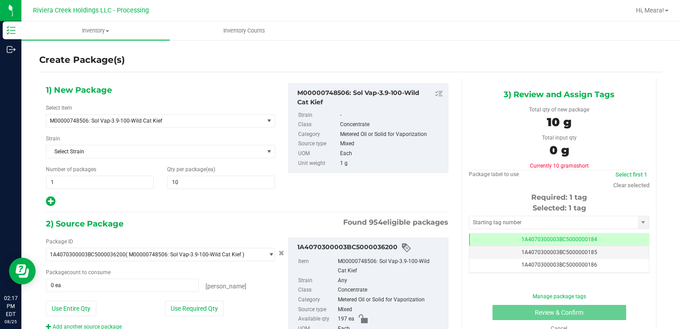
type input "10 ea"
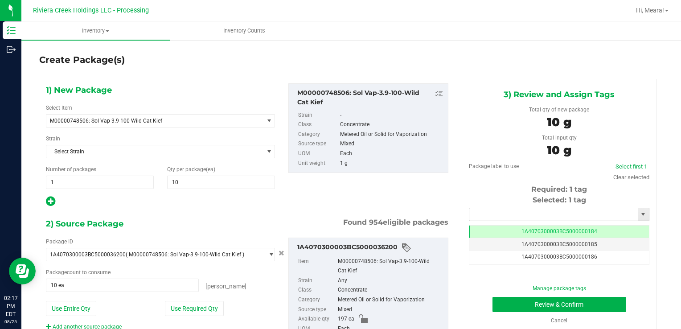
click at [497, 212] on input "text" at bounding box center [553, 214] width 168 height 12
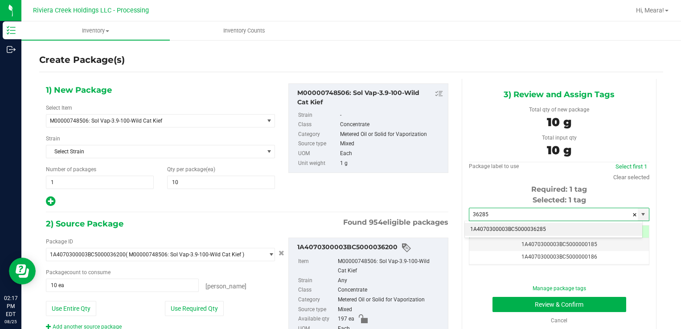
click at [498, 231] on li "1A4070300003BC5000036285" at bounding box center [553, 229] width 177 height 13
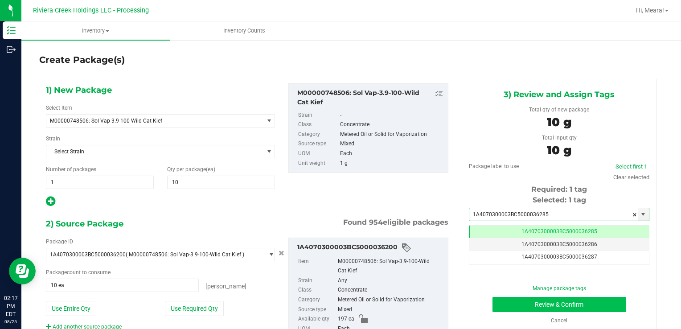
type input "1A4070300003BC5000036285"
click at [511, 304] on button "Review & Confirm" at bounding box center [559, 304] width 134 height 15
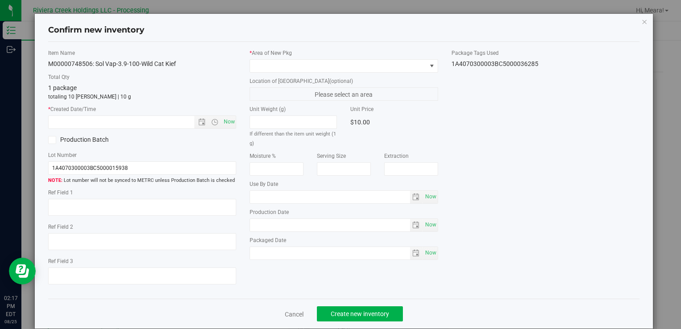
type input "[DATE]"
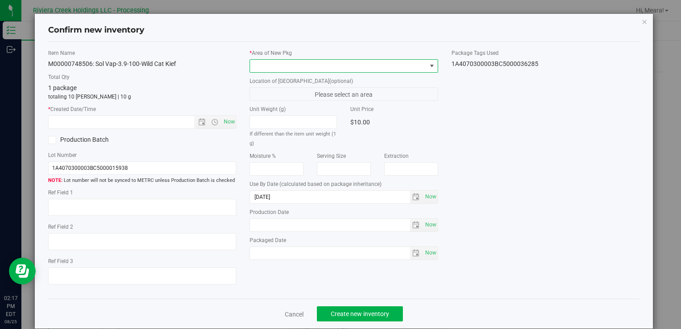
click at [380, 65] on span at bounding box center [338, 66] width 176 height 12
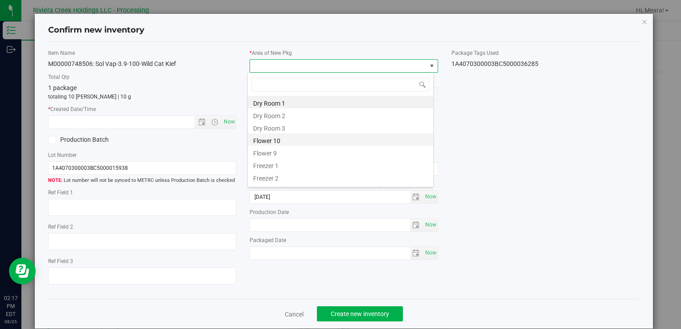
click at [271, 144] on li "Flower 10" at bounding box center [340, 139] width 185 height 12
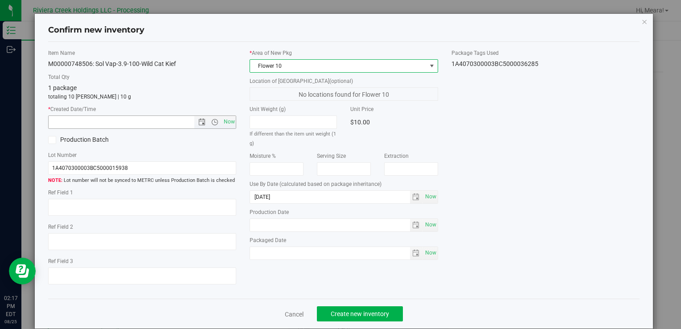
drag, startPoint x: 226, startPoint y: 122, endPoint x: 248, endPoint y: 156, distance: 40.3
click at [226, 122] on span "Now" at bounding box center [228, 121] width 15 height 13
type input "[DATE] 2:17 PM"
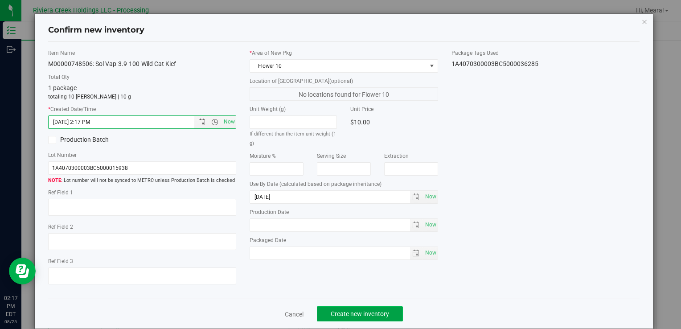
click at [364, 311] on span "Create new inventory" at bounding box center [360, 313] width 58 height 7
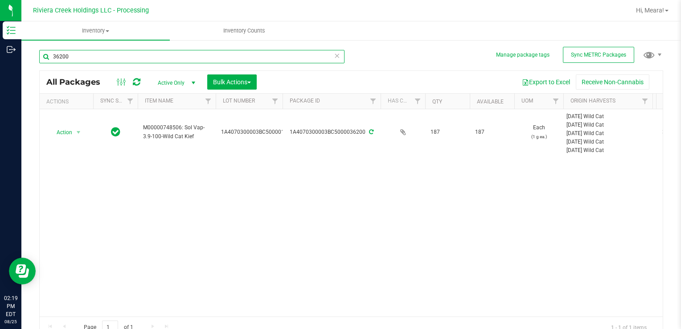
drag, startPoint x: 119, startPoint y: 62, endPoint x: 479, endPoint y: 179, distance: 377.6
click at [8, 55] on div "Inventory Outbound 02:19 PM EDT [DATE] 08/25 Riviera Creek Holdings LLC - Proce…" at bounding box center [340, 164] width 681 height 329
type input "35195"
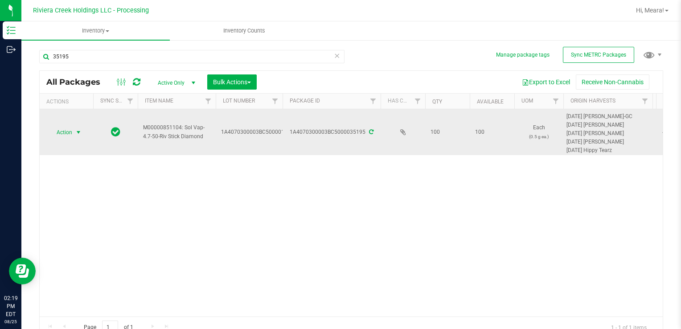
click at [69, 125] on td "Action Action Create package Edit attributes Global inventory Locate package Pa…" at bounding box center [66, 132] width 53 height 46
click at [78, 135] on span "select" at bounding box center [78, 132] width 11 height 12
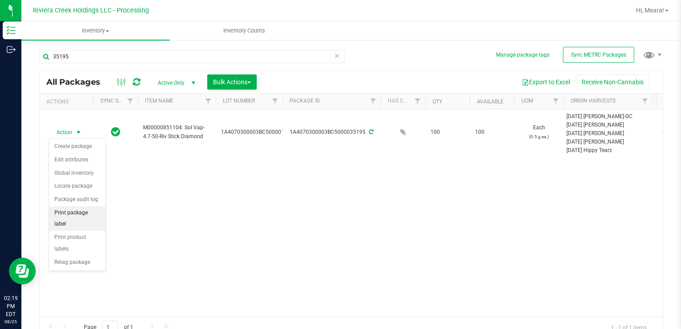
click at [95, 207] on li "Print package label" at bounding box center [77, 218] width 57 height 25
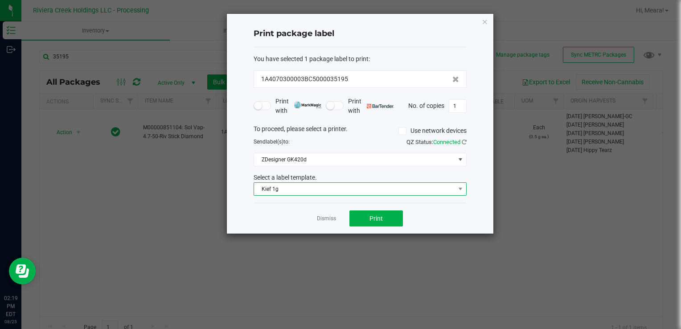
click at [302, 189] on span "Kief 1g" at bounding box center [354, 189] width 201 height 12
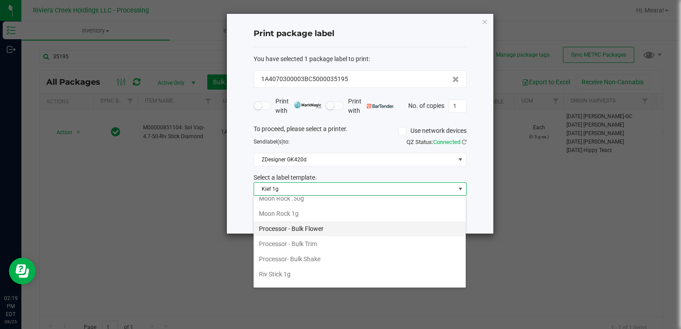
scroll to position [420, 0]
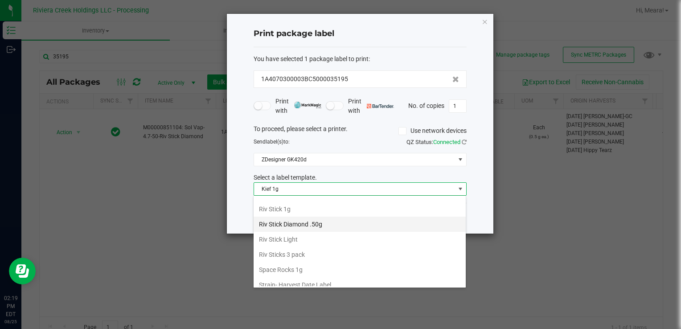
click at [314, 218] on li "Riv Stick Diamond .50g" at bounding box center [360, 224] width 212 height 15
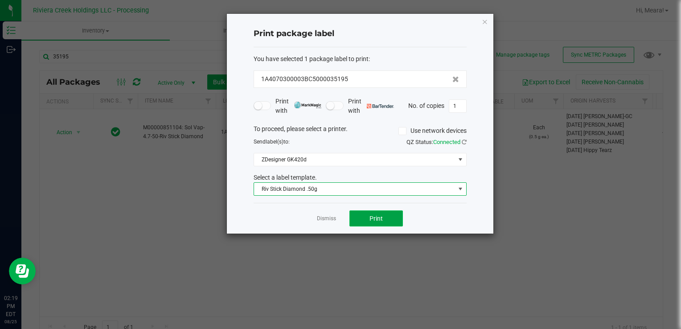
click at [389, 213] on button "Print" at bounding box center [375, 218] width 53 height 16
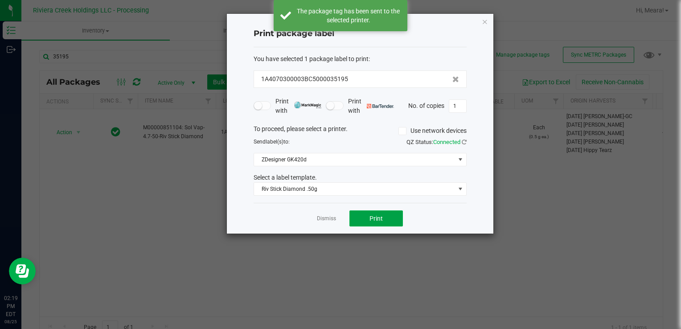
click at [374, 216] on span "Print" at bounding box center [375, 218] width 13 height 7
click at [321, 218] on link "Dismiss" at bounding box center [326, 219] width 19 height 8
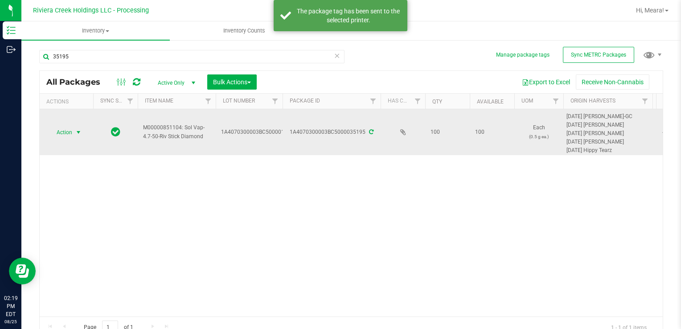
drag, startPoint x: 54, startPoint y: 129, endPoint x: 59, endPoint y: 132, distance: 6.1
click at [55, 130] on span "Action" at bounding box center [61, 132] width 24 height 12
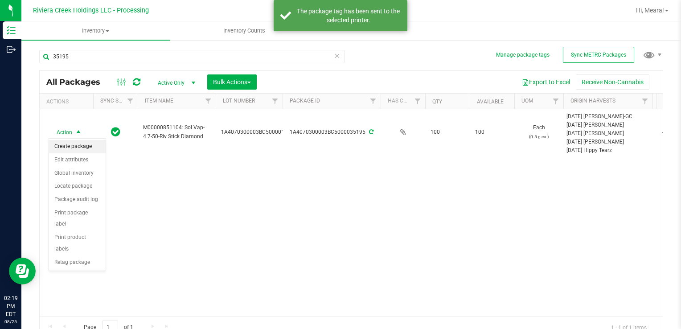
click at [84, 149] on li "Create package" at bounding box center [77, 146] width 57 height 13
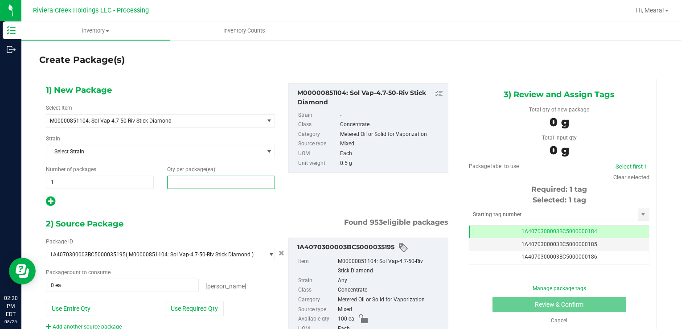
click at [193, 182] on span at bounding box center [221, 182] width 108 height 13
type input "40"
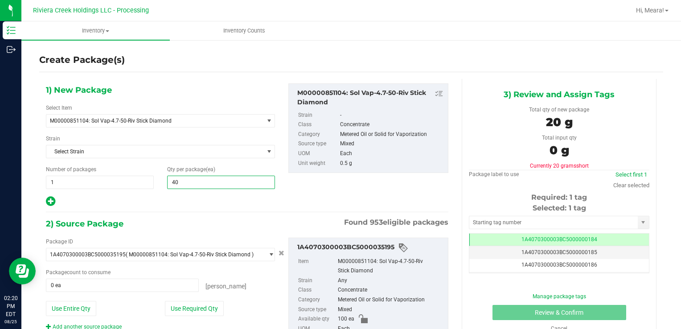
type input "40"
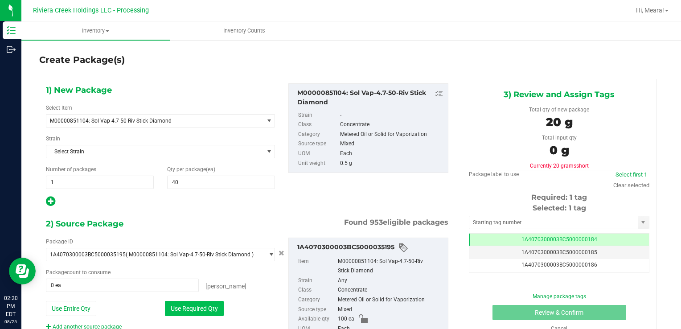
drag, startPoint x: 172, startPoint y: 293, endPoint x: 174, endPoint y: 302, distance: 9.1
click at [173, 299] on div "Package ID 1A4070300003BC5000035195 ( M00000851104: Sol Vap-4.7-50-Riv Stick Di…" at bounding box center [160, 284] width 242 height 93
click at [175, 306] on button "Use Required Qty" at bounding box center [194, 308] width 59 height 15
type input "40 ea"
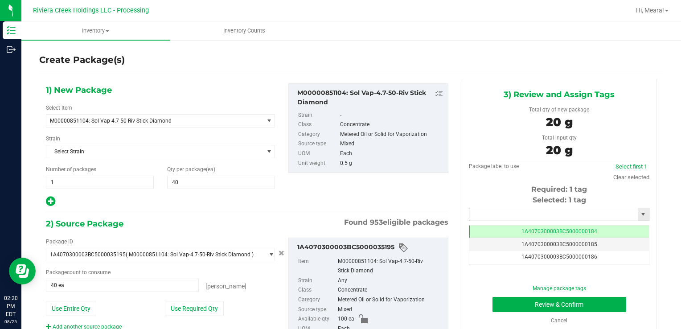
click at [529, 215] on input "text" at bounding box center [553, 214] width 168 height 12
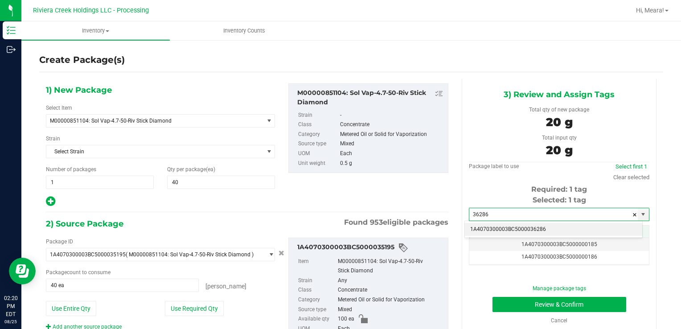
click at [519, 226] on li "1A4070300003BC5000036286" at bounding box center [553, 229] width 177 height 13
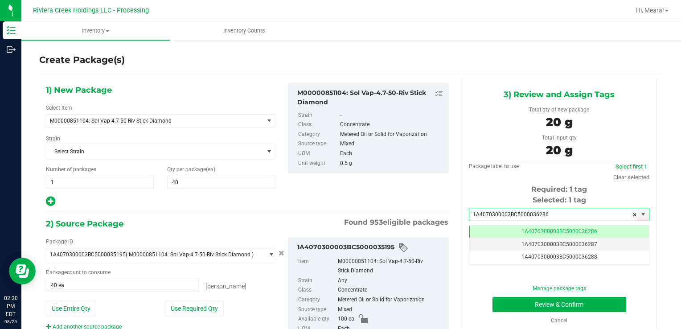
type input "1A4070300003BC5000036286"
click at [513, 292] on div "Manage package tags Review & Confirm Cancel" at bounding box center [559, 304] width 167 height 40
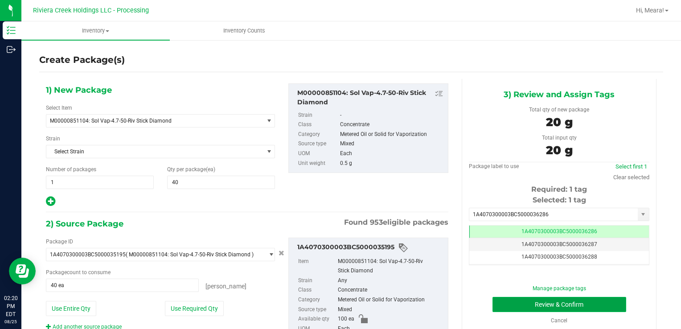
click at [501, 300] on button "Review & Confirm" at bounding box center [559, 304] width 134 height 15
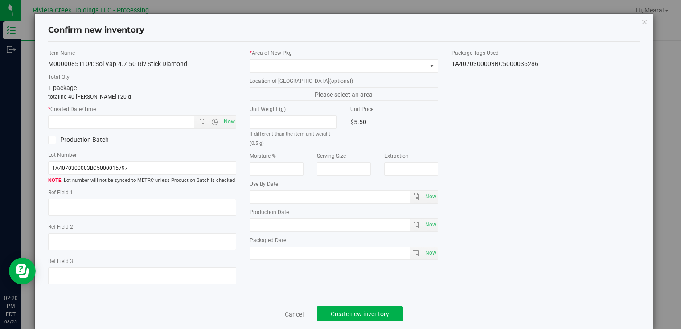
type input "[DATE]"
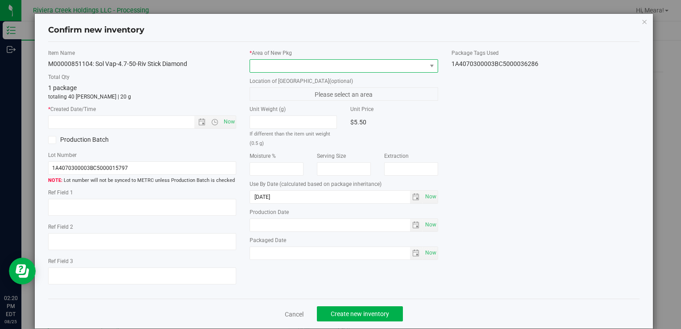
click at [340, 65] on span at bounding box center [338, 66] width 176 height 12
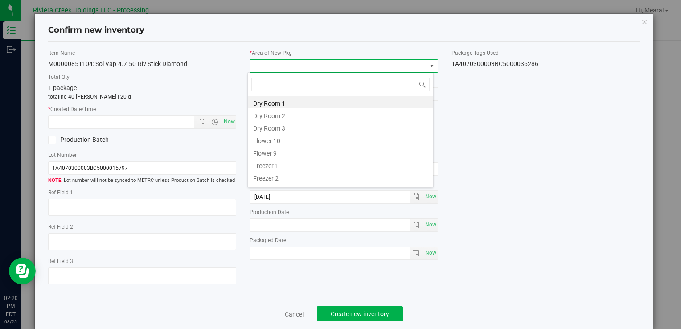
click at [292, 137] on li "Flower 10" at bounding box center [340, 139] width 185 height 12
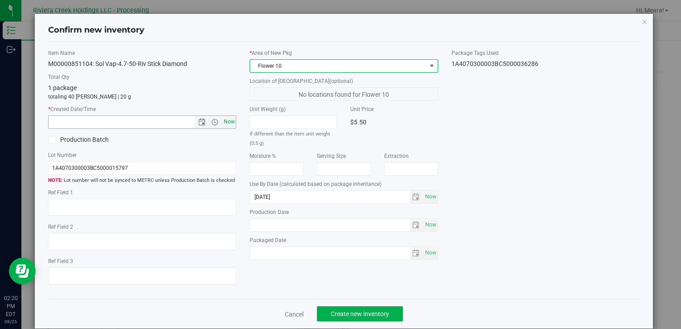
click at [232, 123] on span "Now" at bounding box center [228, 121] width 15 height 13
type input "[DATE] 2:20 PM"
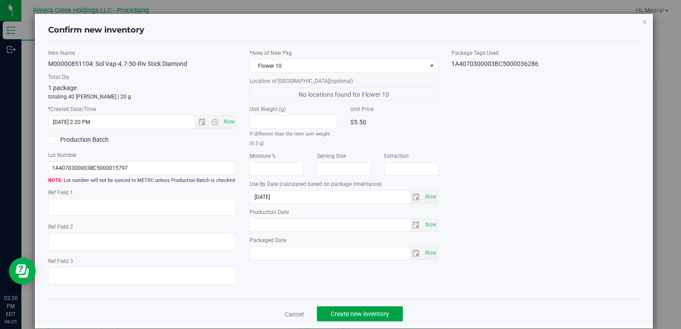
drag, startPoint x: 348, startPoint y: 311, endPoint x: 332, endPoint y: 291, distance: 25.7
click at [348, 311] on span "Create new inventory" at bounding box center [360, 313] width 58 height 7
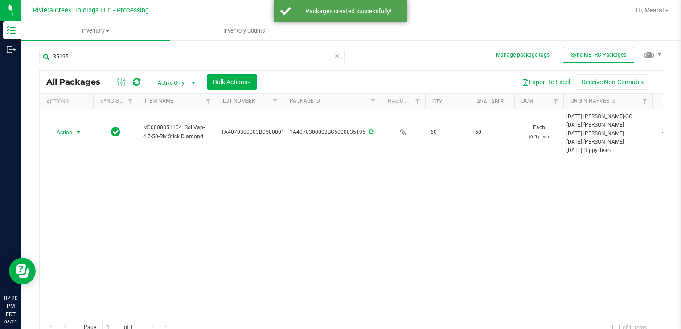
click at [68, 132] on span "Action" at bounding box center [61, 132] width 24 height 12
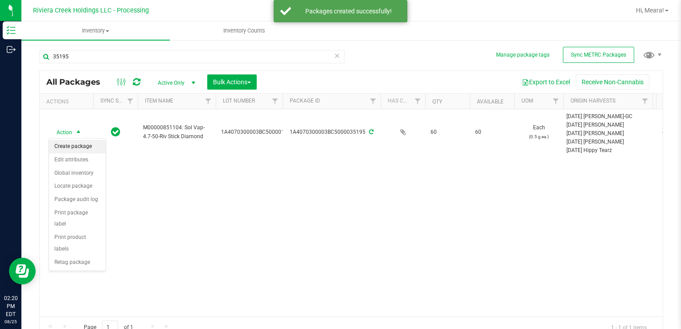
click at [76, 147] on li "Create package" at bounding box center [77, 146] width 57 height 13
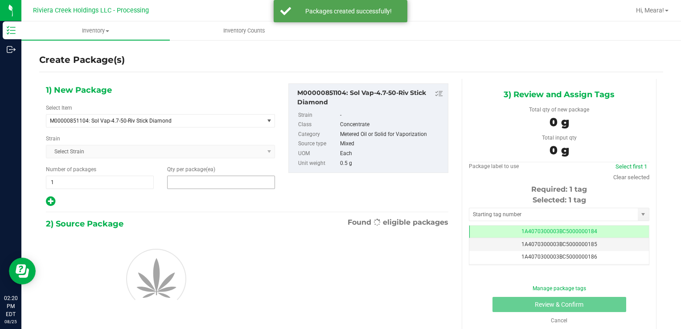
click at [191, 180] on span at bounding box center [221, 182] width 108 height 13
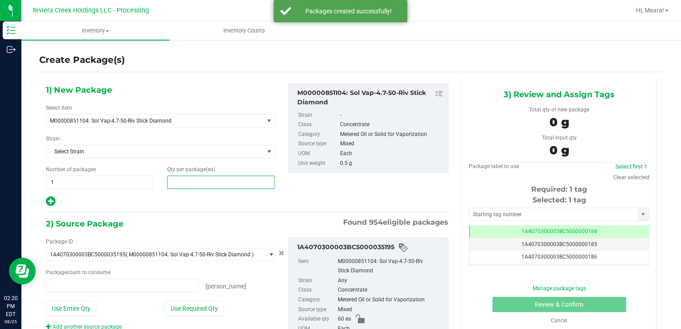
type input "0 ea"
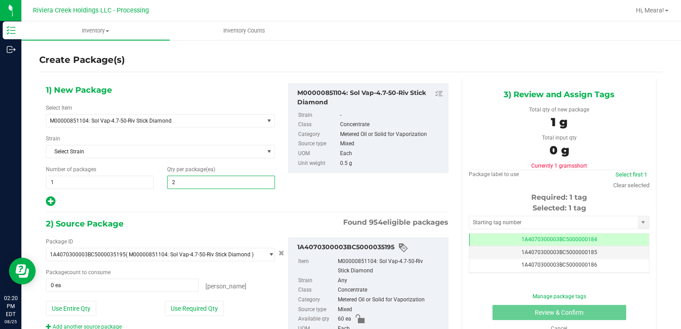
type input "20"
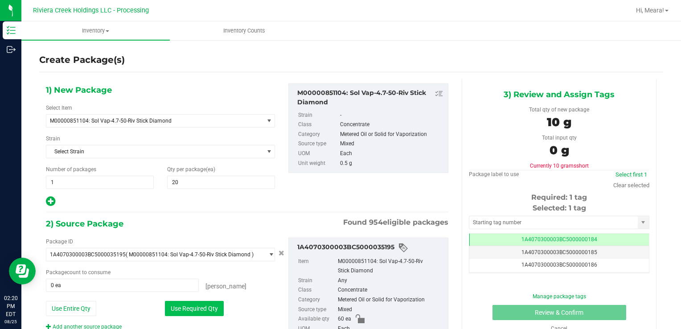
click at [180, 305] on button "Use Required Qty" at bounding box center [194, 308] width 59 height 15
type input "20 ea"
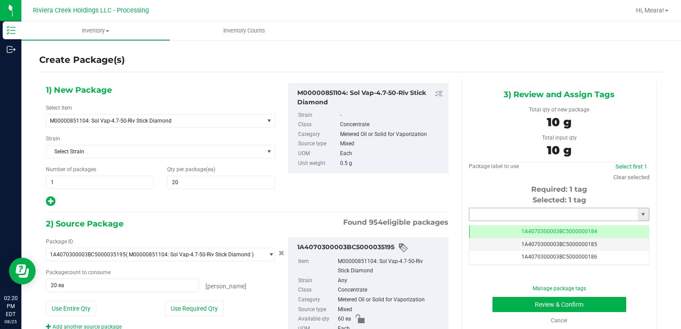
click at [490, 213] on input "text" at bounding box center [553, 214] width 168 height 12
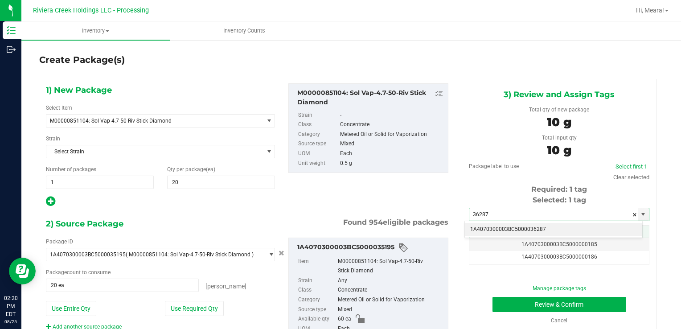
click at [495, 234] on li "1A4070300003BC5000036287" at bounding box center [553, 229] width 177 height 13
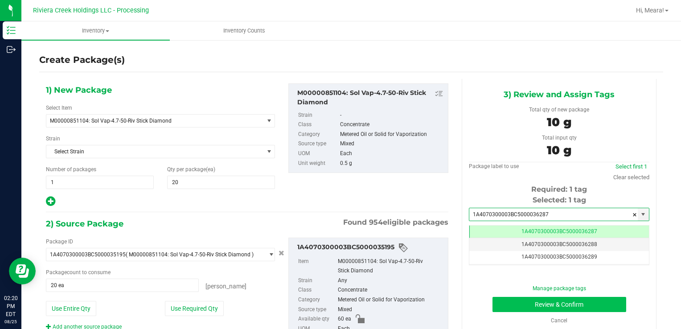
type input "1A4070300003BC5000036287"
click at [502, 303] on button "Review & Confirm" at bounding box center [559, 304] width 134 height 15
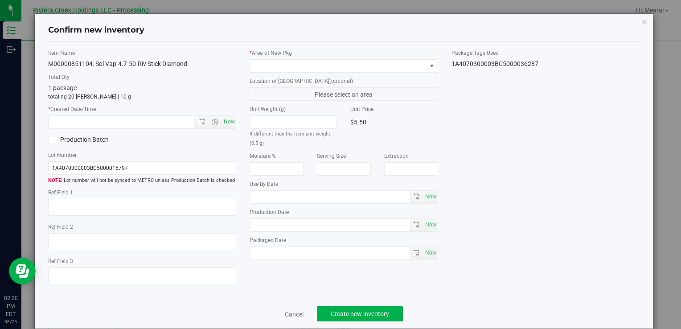
type input "[DATE]"
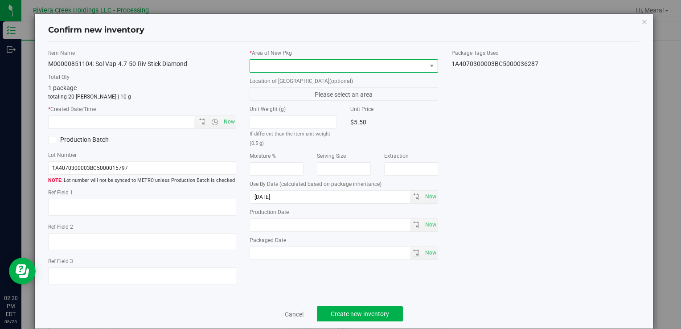
click at [381, 69] on span at bounding box center [338, 66] width 176 height 12
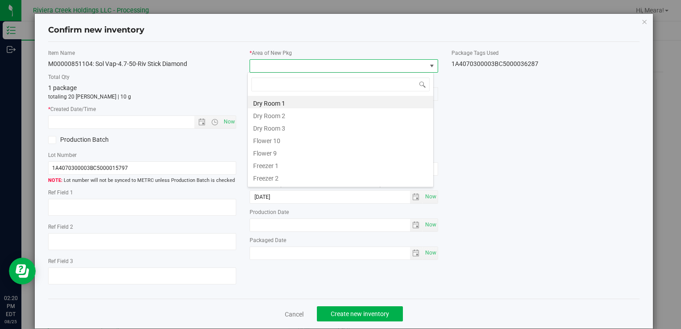
click at [286, 144] on li "Flower 10" at bounding box center [340, 139] width 185 height 12
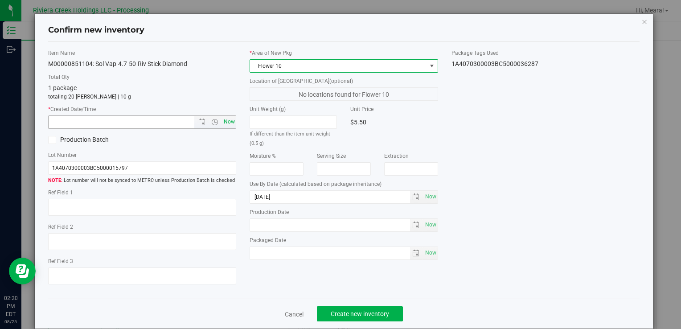
click at [232, 125] on span "Now" at bounding box center [228, 121] width 15 height 13
type input "[DATE] 2:20 PM"
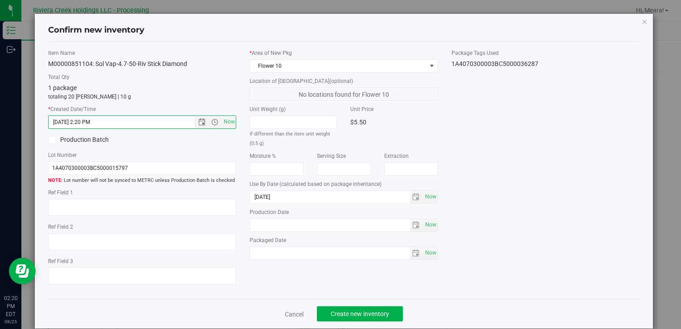
click at [393, 322] on div "Cancel Create new inventory" at bounding box center [343, 314] width 591 height 30
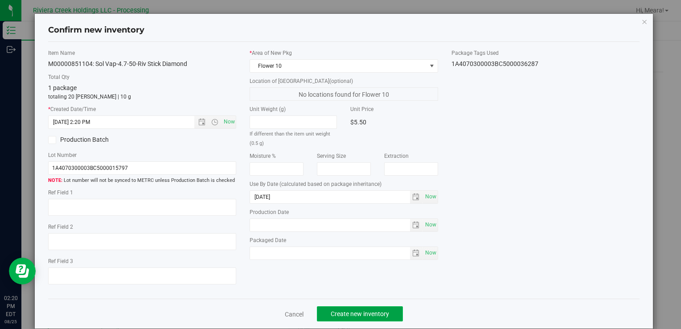
click at [370, 308] on button "Create new inventory" at bounding box center [360, 313] width 86 height 15
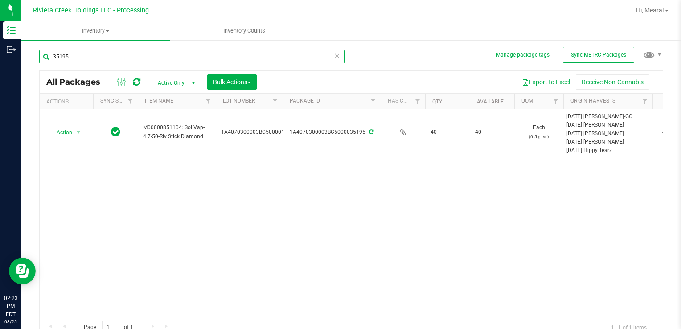
drag, startPoint x: 83, startPoint y: 62, endPoint x: 538, endPoint y: 305, distance: 516.4
click at [0, 57] on div "Inventory Outbound 02:23 PM EDT [DATE] 08/25 Riviera Creek Holdings LLC - Proce…" at bounding box center [340, 164] width 681 height 329
type input "33217"
drag, startPoint x: 78, startPoint y: 58, endPoint x: -2, endPoint y: 57, distance: 80.2
click at [0, 57] on html "Inventory Outbound 02:24 PM EDT [DATE] 08/25 Riviera Creek Holdings LLC - Proce…" at bounding box center [340, 164] width 681 height 329
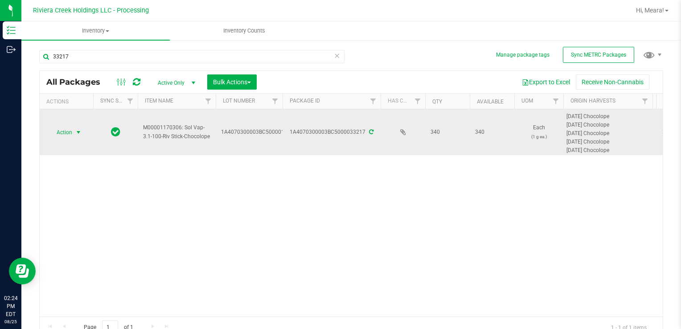
click at [73, 129] on span "select" at bounding box center [78, 132] width 11 height 12
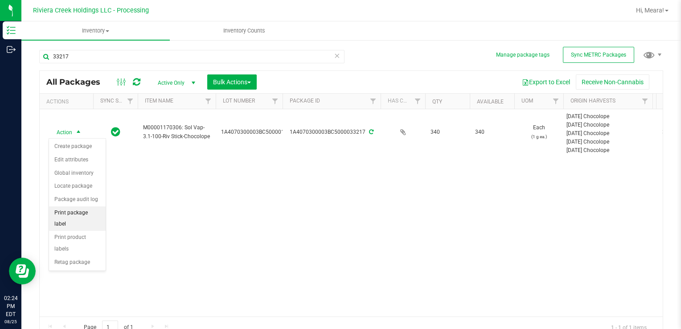
click at [96, 213] on li "Print package label" at bounding box center [77, 218] width 57 height 25
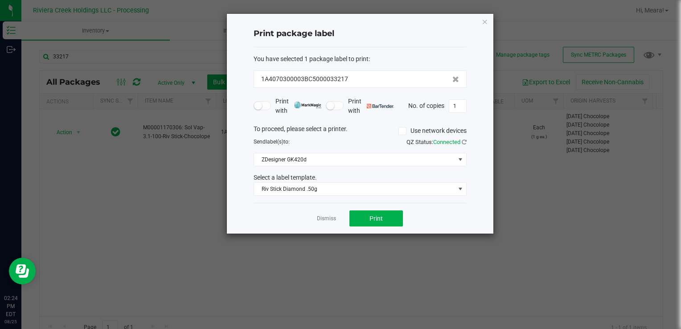
drag, startPoint x: 418, startPoint y: 213, endPoint x: 409, endPoint y: 213, distance: 9.4
click at [416, 213] on div "Dismiss Print" at bounding box center [360, 218] width 213 height 31
click at [344, 186] on span "Riv Stick Diamond .50g" at bounding box center [354, 189] width 201 height 12
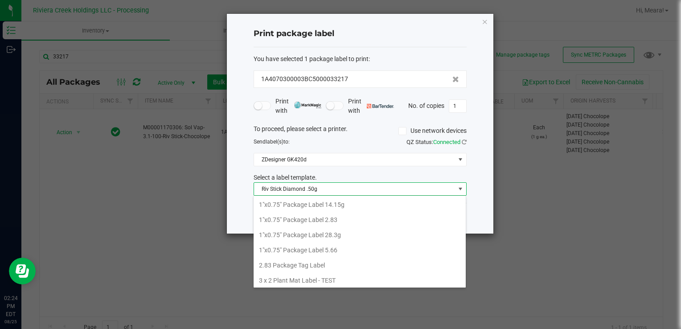
scroll to position [13, 213]
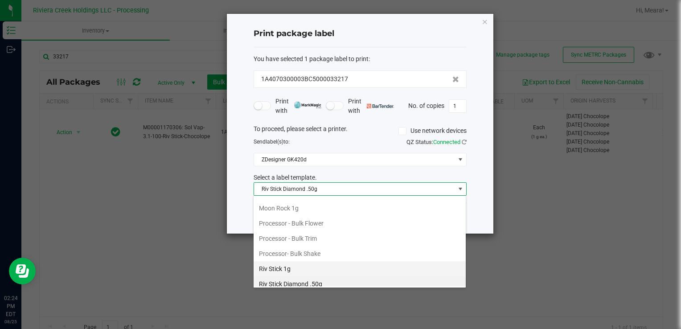
click at [300, 261] on li "Riv Stick 1g" at bounding box center [360, 268] width 212 height 15
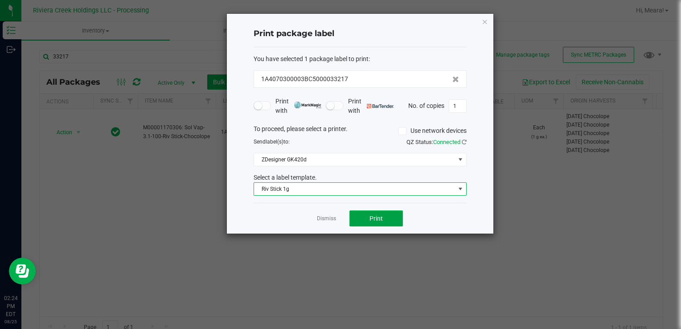
click at [373, 220] on span "Print" at bounding box center [375, 218] width 13 height 7
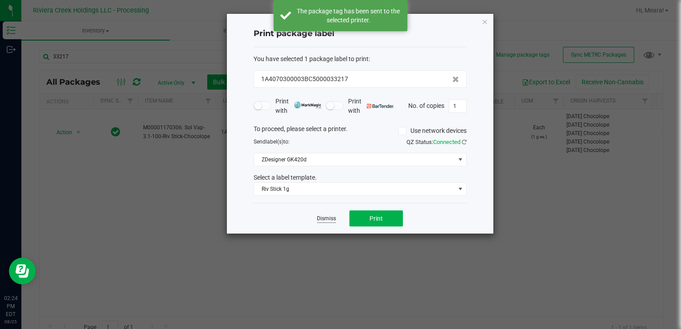
click at [325, 217] on link "Dismiss" at bounding box center [326, 219] width 19 height 8
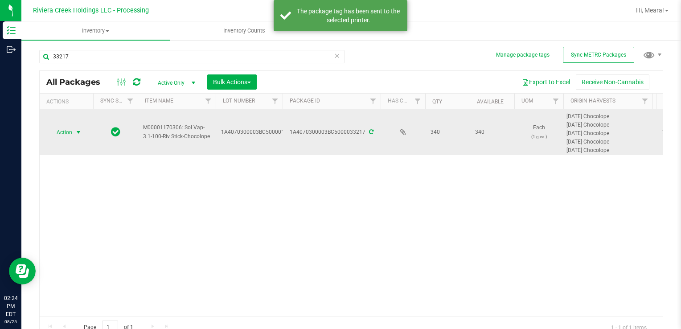
click at [70, 131] on span "Action" at bounding box center [61, 132] width 24 height 12
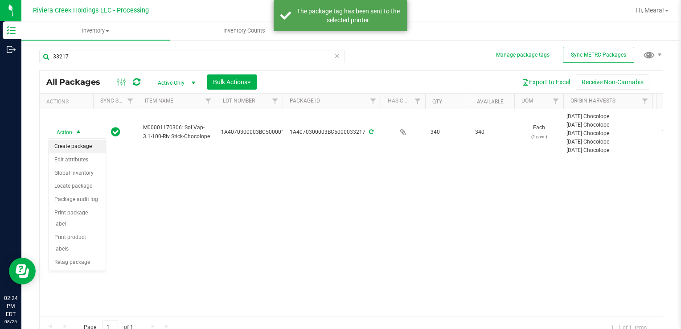
click at [78, 142] on li "Create package" at bounding box center [77, 146] width 57 height 13
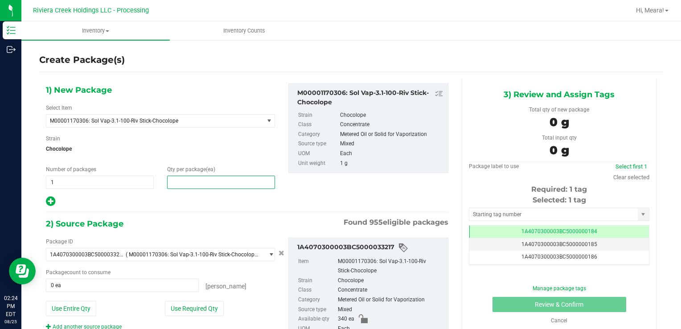
click at [241, 177] on span at bounding box center [221, 182] width 108 height 13
type input "60"
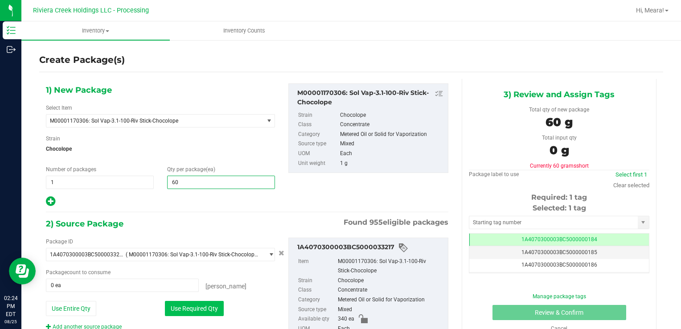
type input "60"
click at [175, 305] on button "Use Required Qty" at bounding box center [194, 308] width 59 height 15
type input "60 ea"
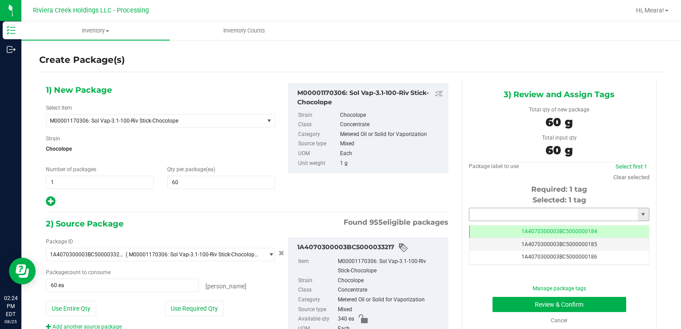
click at [507, 210] on input "text" at bounding box center [553, 214] width 168 height 12
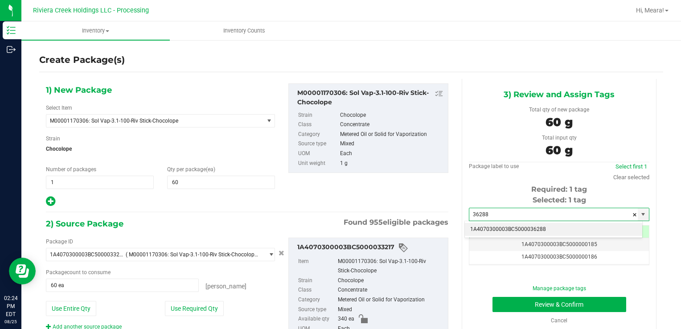
click at [519, 229] on li "1A4070300003BC5000036288" at bounding box center [553, 229] width 177 height 13
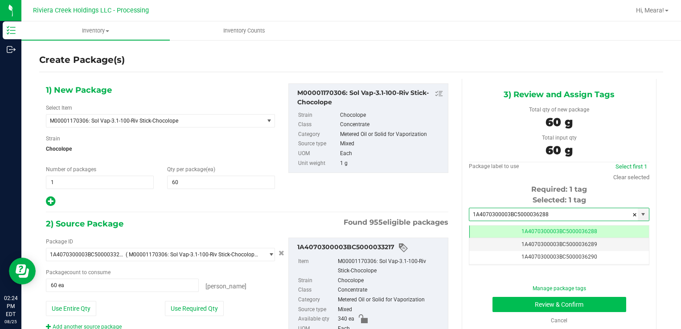
type input "1A4070300003BC5000036288"
click at [508, 299] on button "Review & Confirm" at bounding box center [559, 304] width 134 height 15
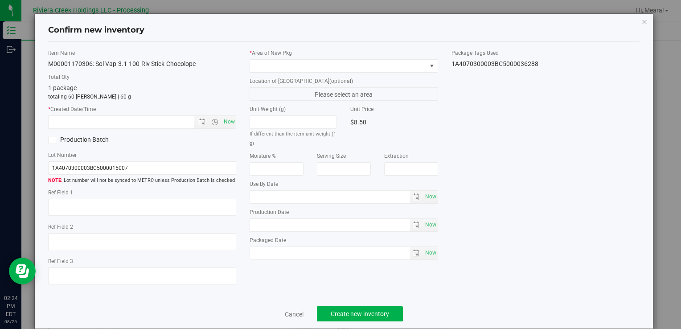
type input "[DATE]"
click at [410, 74] on div "* Area of [GEOGRAPHIC_DATA] Location of [GEOGRAPHIC_DATA] (optional) Please sel…" at bounding box center [343, 156] width 201 height 215
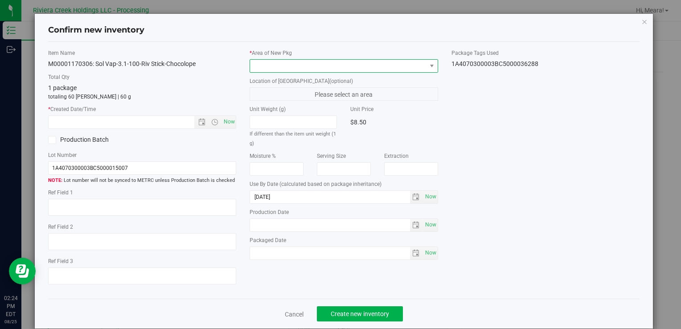
click at [399, 64] on span at bounding box center [338, 66] width 176 height 12
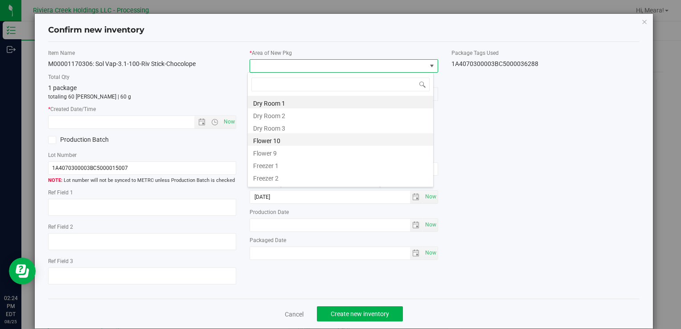
click at [259, 133] on li "Flower 10" at bounding box center [340, 139] width 185 height 12
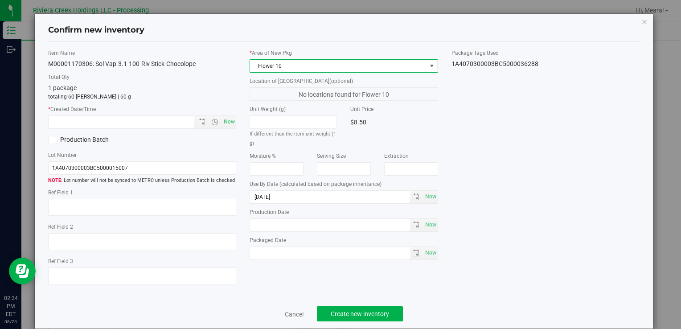
click at [215, 115] on div "* Created Date/Time Now" at bounding box center [142, 117] width 188 height 24
click at [234, 120] on span "Now" at bounding box center [228, 121] width 15 height 13
type input "[DATE] 2:24 PM"
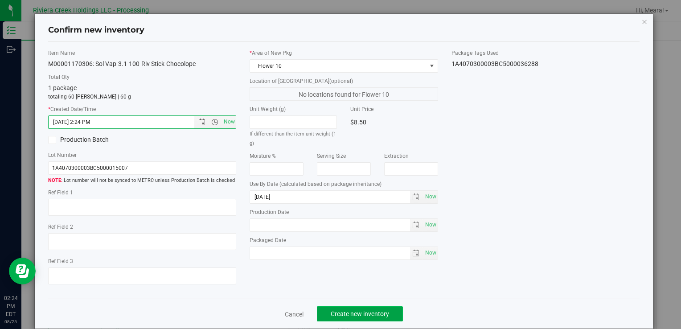
click at [380, 313] on span "Create new inventory" at bounding box center [360, 313] width 58 height 7
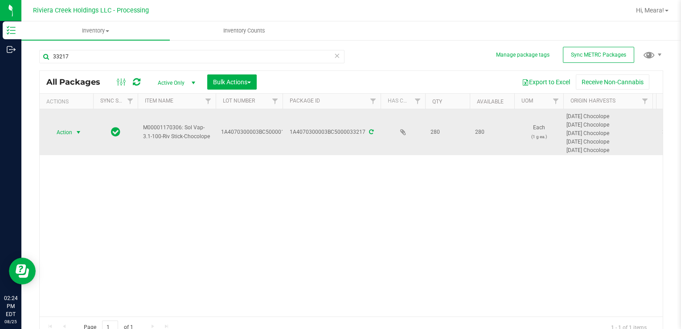
click at [73, 127] on span "select" at bounding box center [78, 132] width 11 height 12
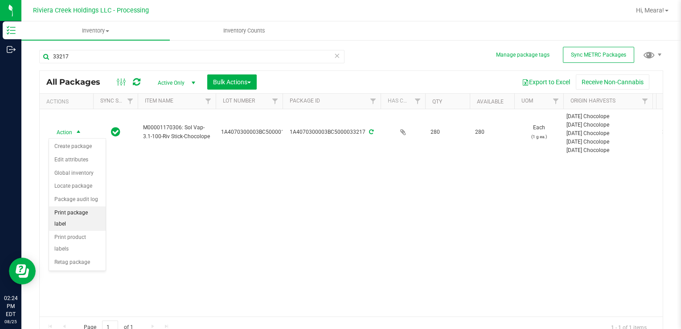
click at [86, 213] on li "Print package label" at bounding box center [77, 218] width 57 height 25
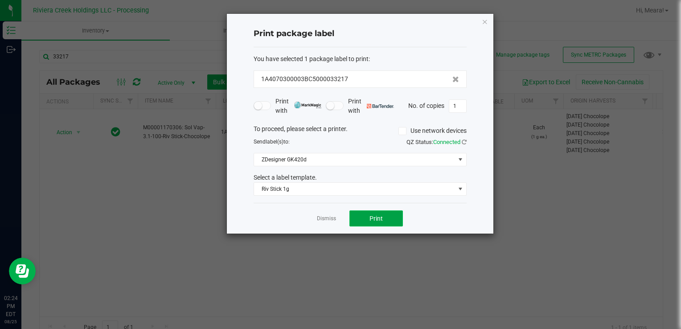
click at [377, 218] on span "Print" at bounding box center [375, 218] width 13 height 7
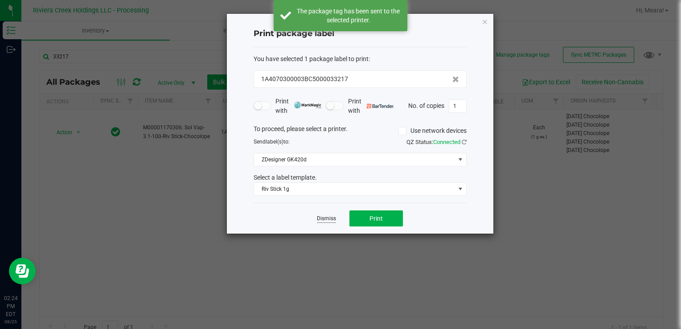
click at [317, 215] on link "Dismiss" at bounding box center [326, 219] width 19 height 8
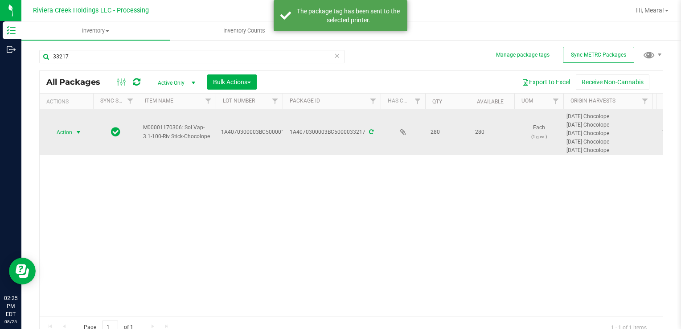
click at [68, 129] on span "Action" at bounding box center [61, 132] width 24 height 12
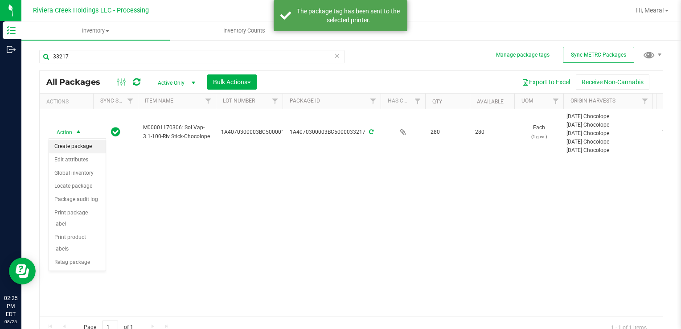
click at [75, 146] on li "Create package" at bounding box center [77, 146] width 57 height 13
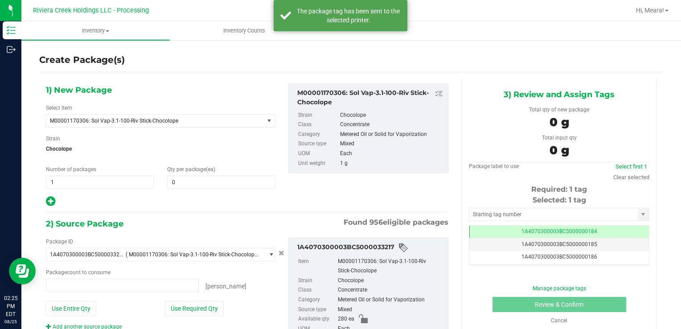
type input "0 ea"
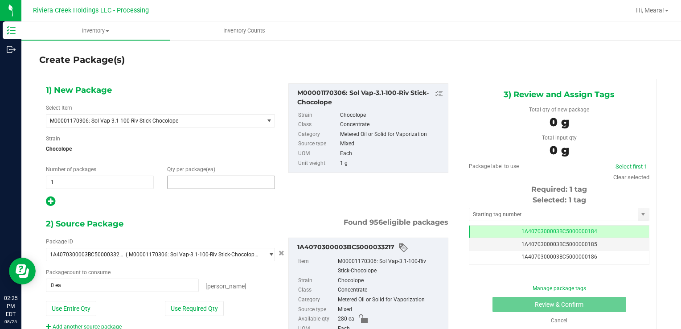
click at [191, 180] on span at bounding box center [221, 182] width 108 height 13
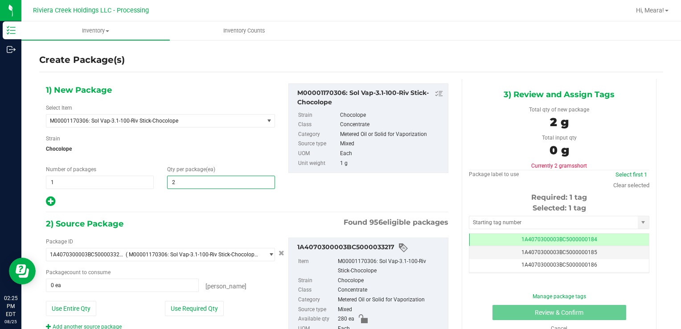
type input "20"
click at [183, 312] on button "Use Required Qty" at bounding box center [194, 308] width 59 height 15
type input "20 ea"
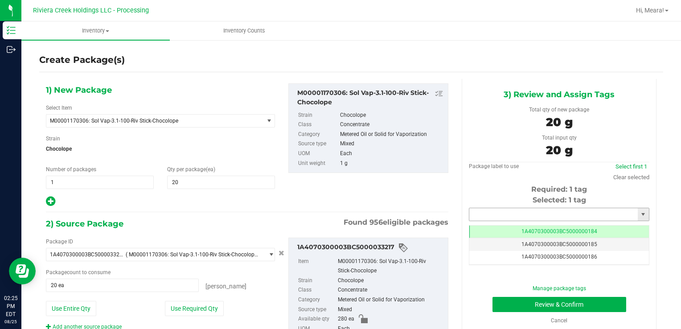
click at [508, 213] on input "text" at bounding box center [553, 214] width 168 height 12
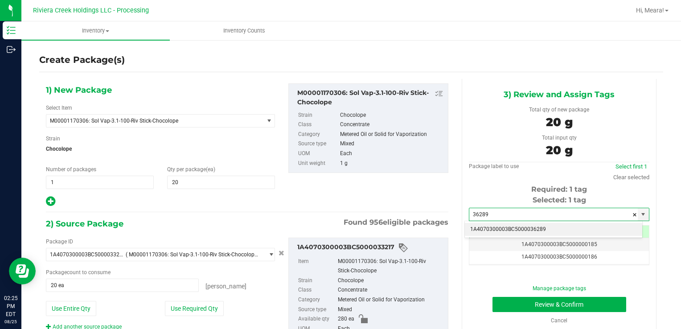
click at [519, 225] on li "1A4070300003BC5000036289" at bounding box center [553, 229] width 177 height 13
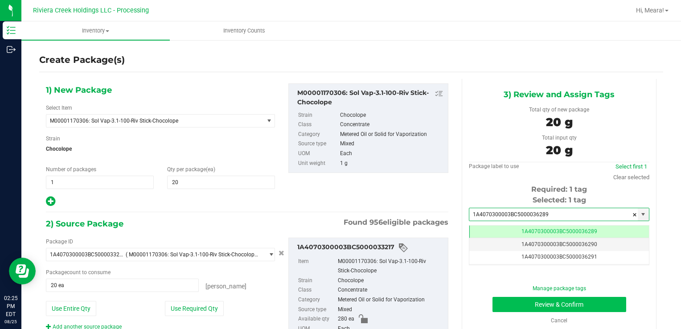
type input "1A4070300003BC5000036289"
click at [510, 301] on button "Review & Confirm" at bounding box center [559, 304] width 134 height 15
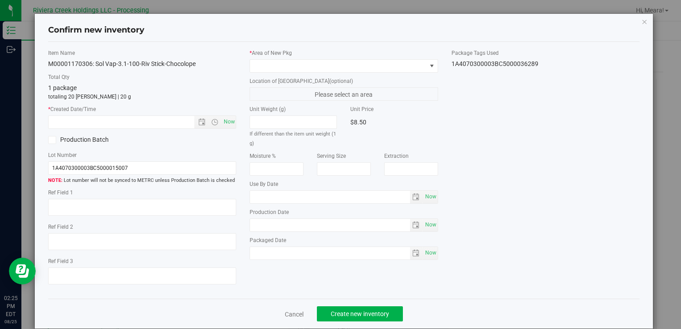
type input "[DATE]"
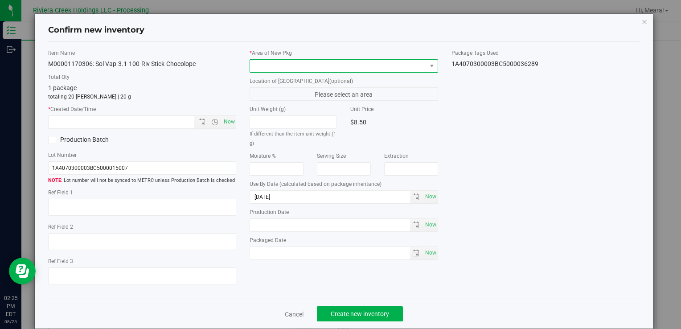
click at [341, 64] on span at bounding box center [338, 66] width 176 height 12
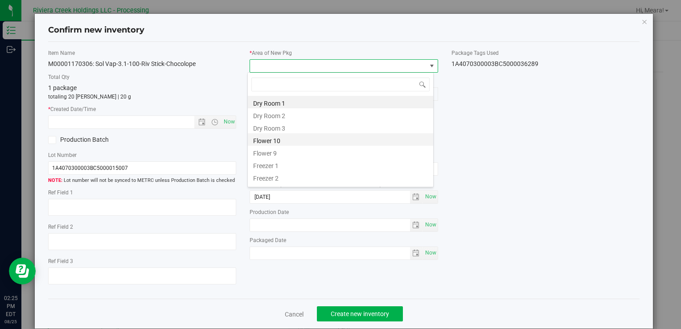
click at [281, 136] on li "Flower 10" at bounding box center [340, 139] width 185 height 12
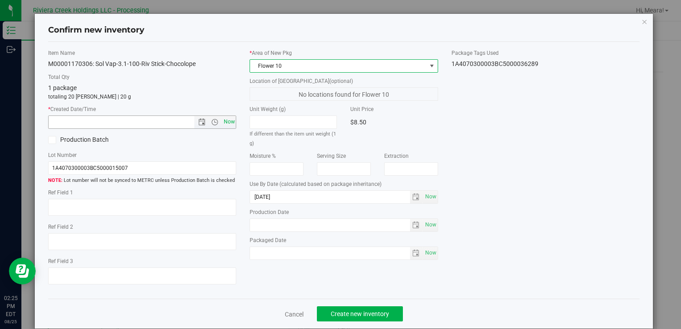
click at [230, 119] on span "Now" at bounding box center [228, 121] width 15 height 13
type input "[DATE] 2:25 PM"
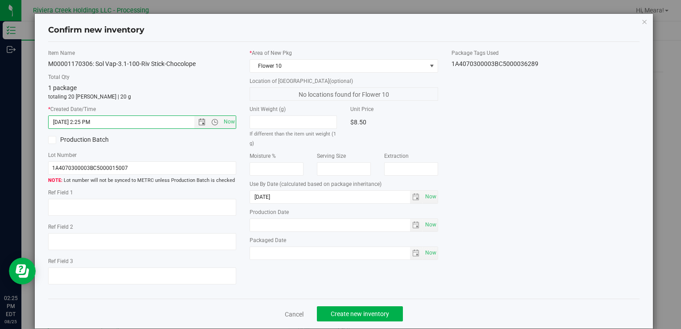
click at [347, 304] on div "Cancel Create new inventory" at bounding box center [343, 314] width 591 height 30
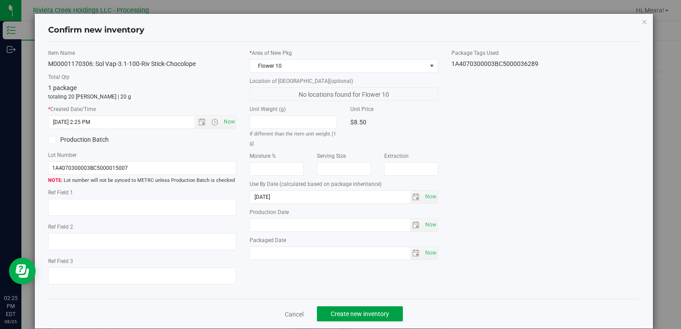
click at [349, 306] on button "Create new inventory" at bounding box center [360, 313] width 86 height 15
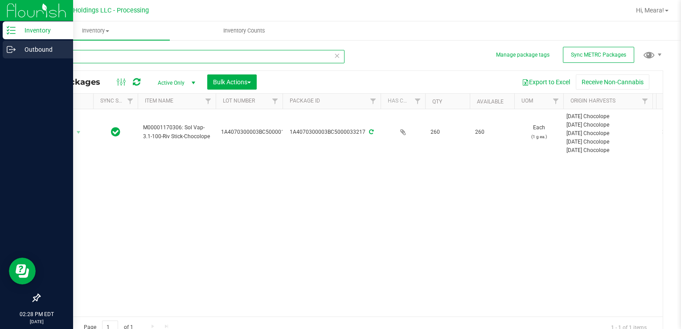
drag, startPoint x: 117, startPoint y: 60, endPoint x: 0, endPoint y: 53, distance: 117.4
click at [0, 53] on html "Inventory Outbound 02:28 PM EDT [DATE] 08/25 Riviera Creek Holdings LLC - Proce…" at bounding box center [340, 164] width 681 height 329
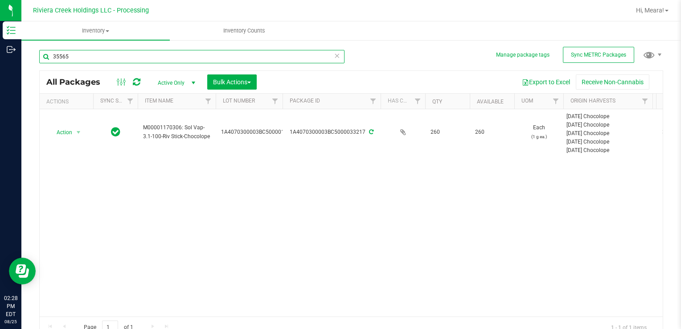
type input "35565"
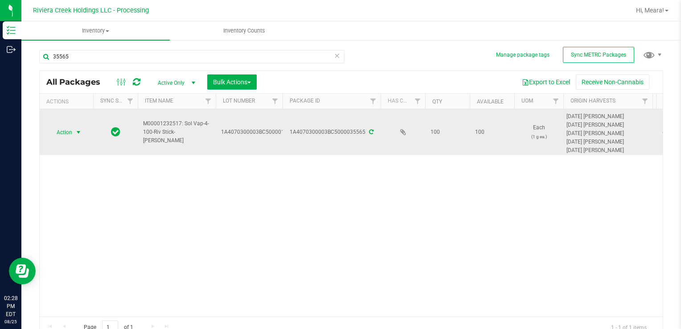
click at [62, 135] on span "Action" at bounding box center [61, 132] width 24 height 12
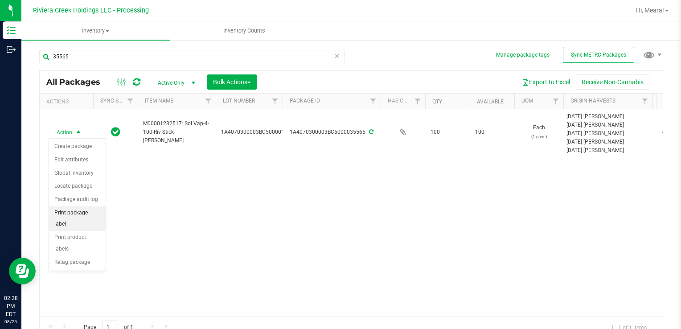
click at [82, 208] on li "Print package label" at bounding box center [77, 218] width 57 height 25
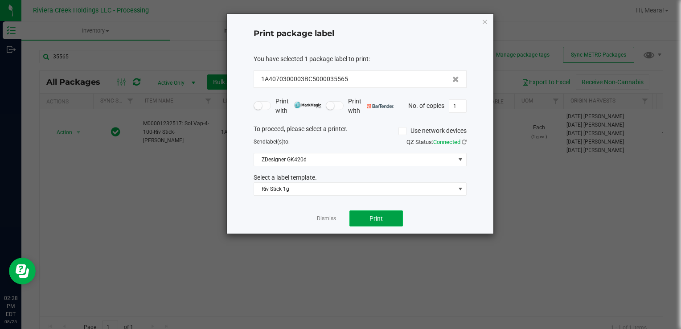
click at [375, 223] on button "Print" at bounding box center [375, 218] width 53 height 16
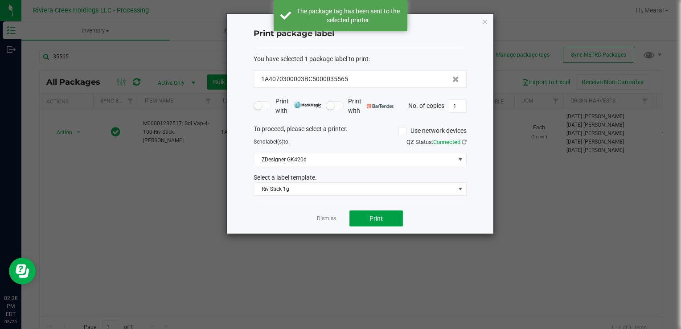
click at [373, 219] on span "Print" at bounding box center [375, 218] width 13 height 7
click at [374, 217] on span "Print" at bounding box center [375, 218] width 13 height 7
click at [323, 221] on link "Dismiss" at bounding box center [326, 219] width 19 height 8
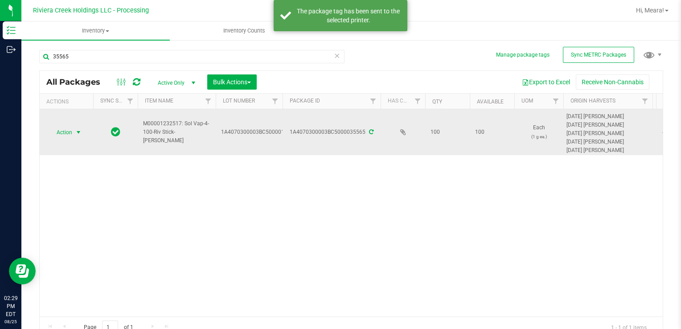
drag, startPoint x: 59, startPoint y: 131, endPoint x: 79, endPoint y: 157, distance: 32.8
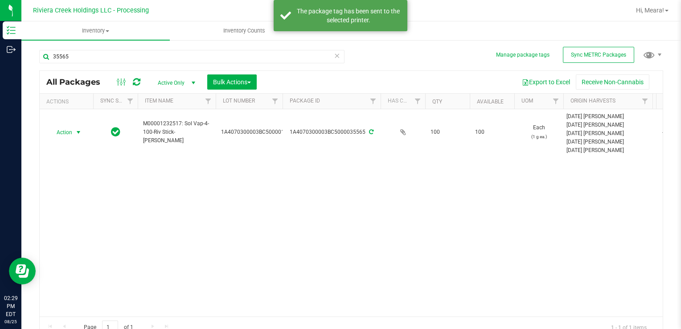
click at [59, 132] on span "Action" at bounding box center [61, 132] width 24 height 12
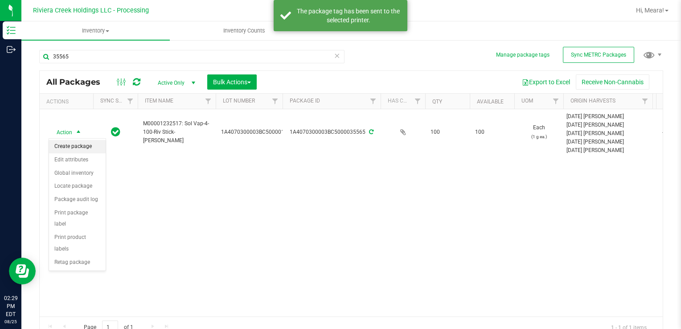
click at [74, 145] on li "Create package" at bounding box center [77, 146] width 57 height 13
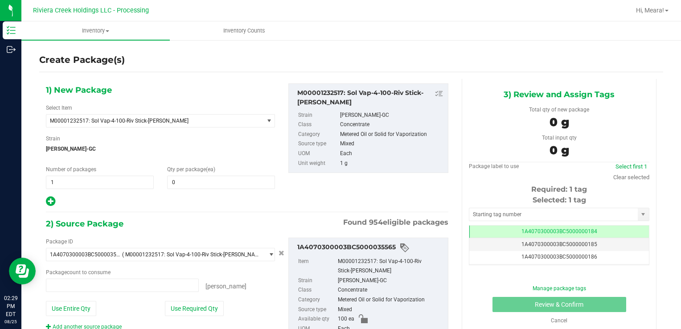
type input "0 ea"
drag, startPoint x: 69, startPoint y: 181, endPoint x: 45, endPoint y: 181, distance: 24.1
click at [0, 181] on html "Inventory Outbound 02:29 PM EDT [DATE] 08/25 Riviera Creek Holdings LLC - Proce…" at bounding box center [340, 164] width 681 height 329
click at [193, 182] on span at bounding box center [221, 182] width 108 height 13
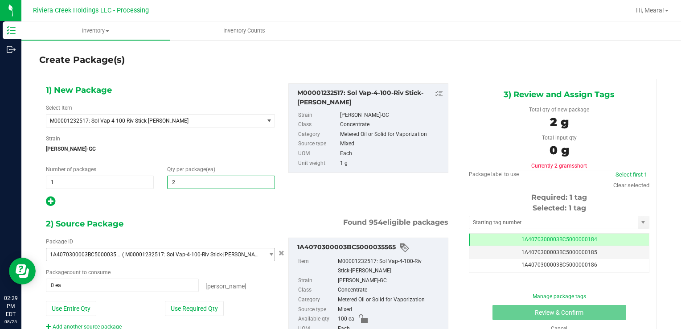
type input "20"
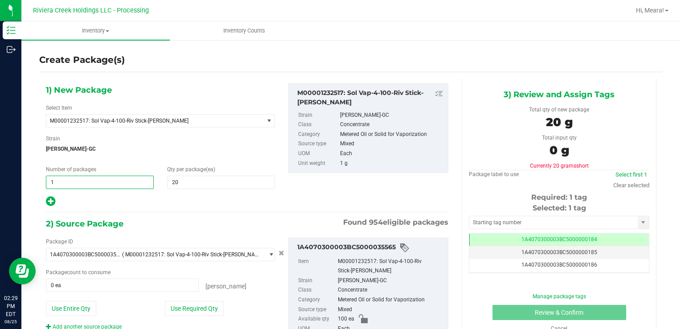
drag, startPoint x: 127, startPoint y: 181, endPoint x: 45, endPoint y: 187, distance: 83.1
click at [45, 187] on div "Number of packages 1 1" at bounding box center [99, 177] width 121 height 24
type input "2"
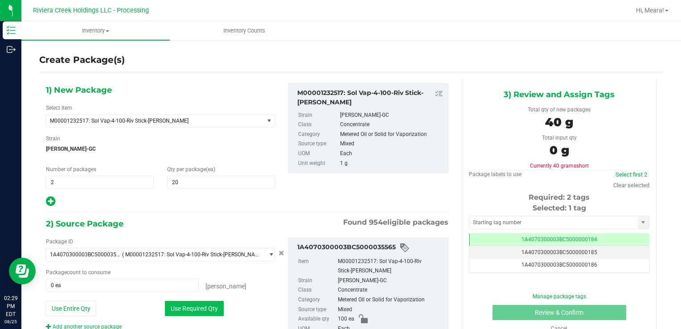
drag, startPoint x: 180, startPoint y: 308, endPoint x: 180, endPoint y: 301, distance: 7.6
click at [180, 308] on button "Use Required Qty" at bounding box center [194, 308] width 59 height 15
type input "40 ea"
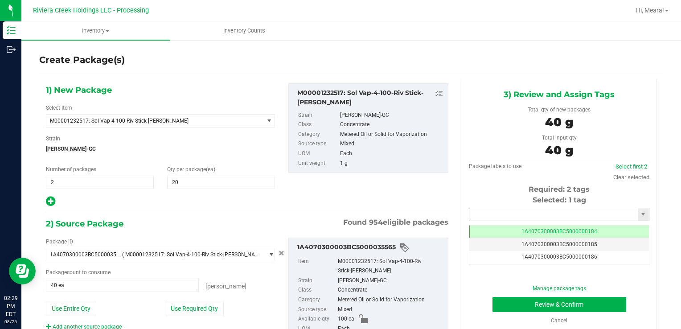
click at [492, 215] on input "text" at bounding box center [553, 214] width 168 height 12
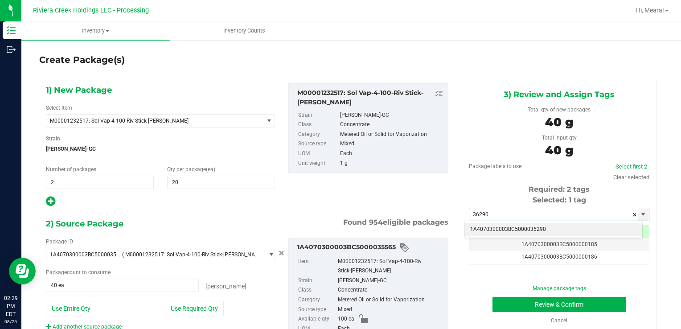
click at [510, 232] on li "1A4070300003BC5000036290" at bounding box center [553, 229] width 177 height 13
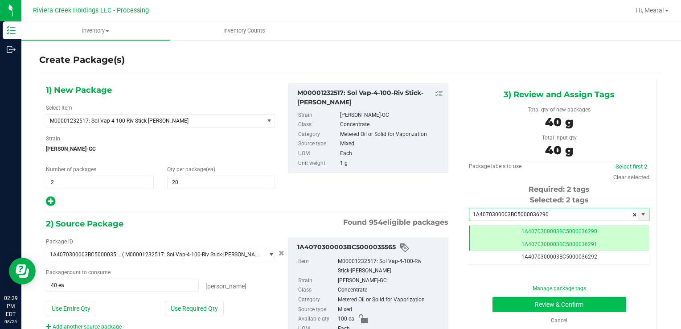
type input "1A4070300003BC5000036290"
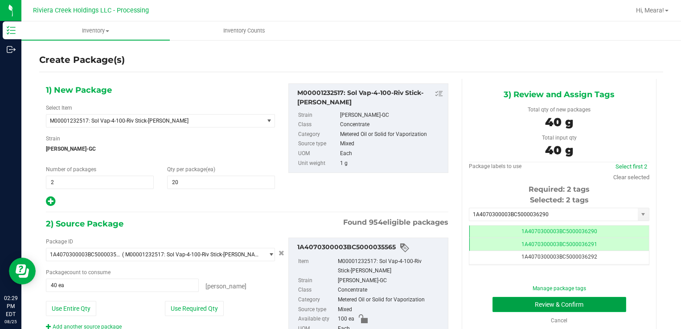
click at [510, 303] on button "Review & Confirm" at bounding box center [559, 304] width 134 height 15
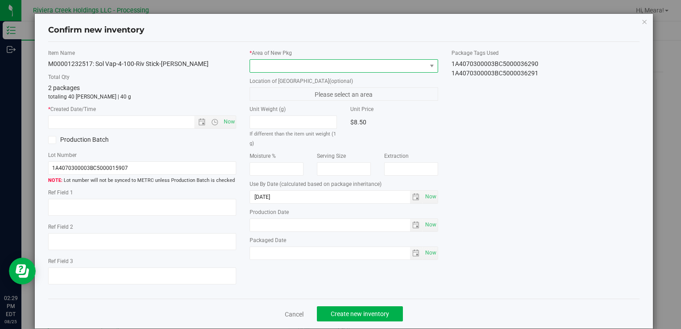
click at [391, 61] on span at bounding box center [338, 66] width 176 height 12
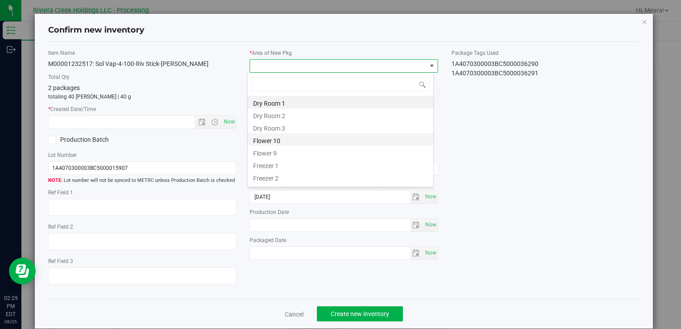
click at [263, 142] on li "Flower 10" at bounding box center [340, 139] width 185 height 12
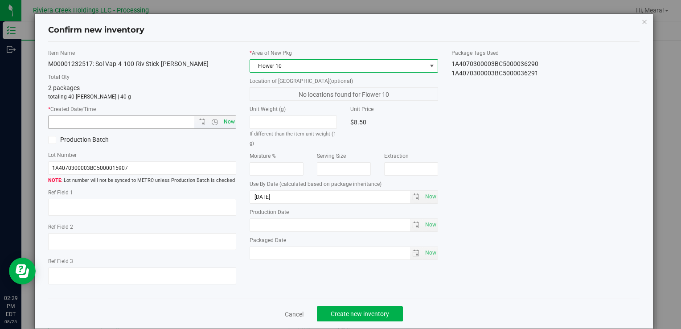
click at [226, 121] on span "Now" at bounding box center [228, 121] width 15 height 13
type input "[DATE] 2:29 PM"
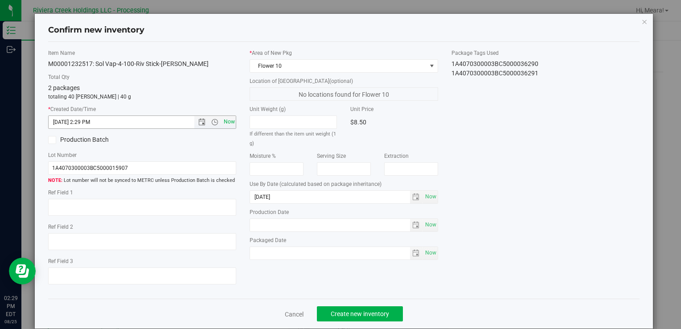
click at [226, 121] on span "Now" at bounding box center [228, 121] width 15 height 13
click at [380, 312] on span "Create new inventory" at bounding box center [360, 313] width 58 height 7
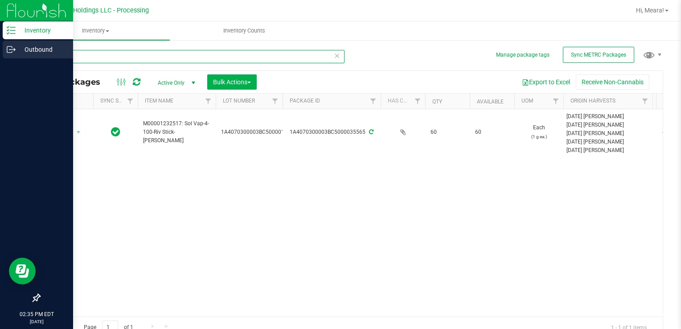
drag, startPoint x: 95, startPoint y: 58, endPoint x: 0, endPoint y: 43, distance: 96.5
click at [0, 43] on html "Inventory Outbound 02:35 PM EDT [DATE] 08/25 Riviera Creek Holdings LLC - Proce…" at bounding box center [340, 164] width 681 height 329
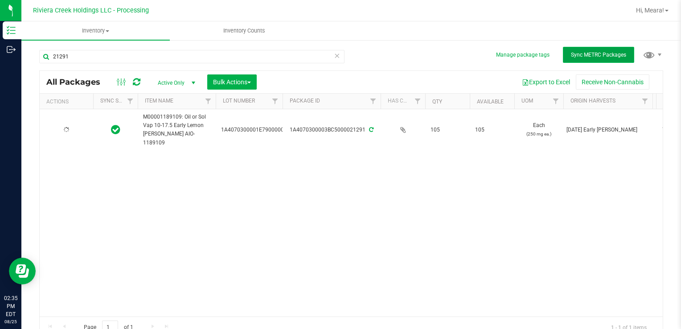
click at [579, 54] on span "Sync METRC Packages" at bounding box center [598, 55] width 55 height 6
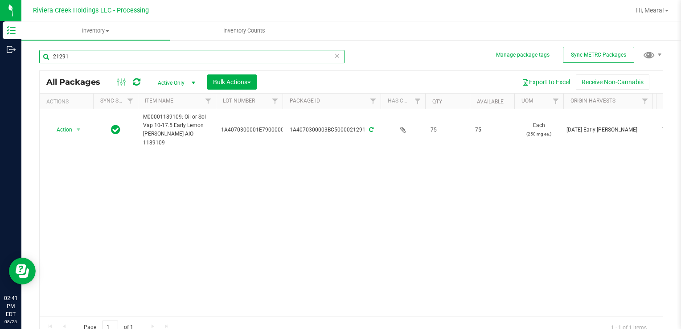
drag, startPoint x: 121, startPoint y: 49, endPoint x: 25, endPoint y: 56, distance: 96.0
click at [25, 56] on div "Manage package tags Sync METRC Packages 21291 All Packages Active Only Active O…" at bounding box center [351, 175] width 660 height 272
type input "35869"
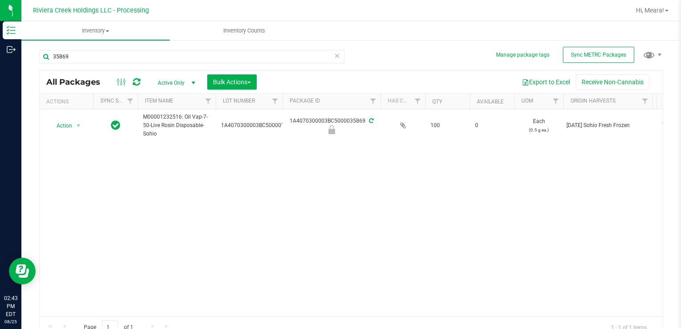
click at [135, 79] on icon at bounding box center [137, 82] width 8 height 9
drag, startPoint x: 77, startPoint y: 123, endPoint x: 91, endPoint y: 169, distance: 48.1
click at [76, 123] on span "select" at bounding box center [78, 125] width 7 height 7
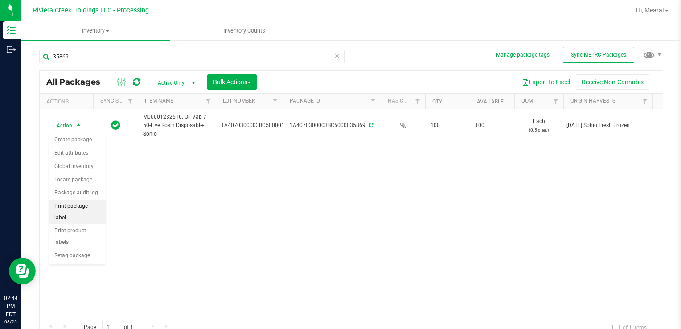
click at [94, 202] on li "Print package label" at bounding box center [77, 212] width 57 height 25
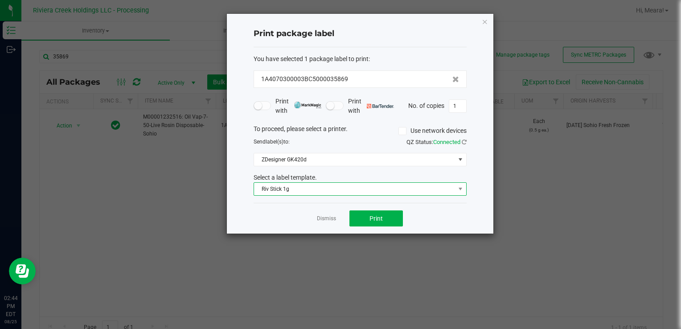
click at [285, 188] on span "Riv Stick 1g" at bounding box center [354, 189] width 201 height 12
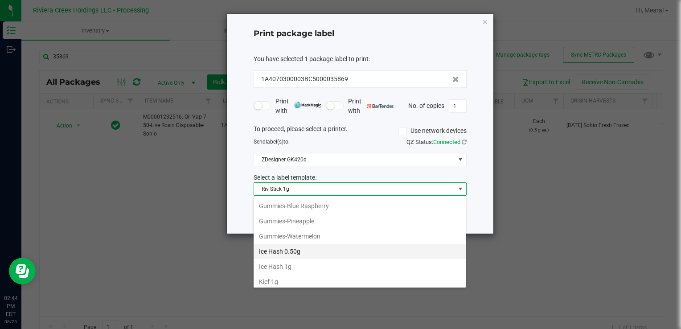
scroll to position [301, 0]
click at [299, 233] on ul "1"x0.75" Package Label 14.15g 1"x0.75" Package Label 2.83 1"x0.75" Package Labe…" at bounding box center [360, 265] width 212 height 515
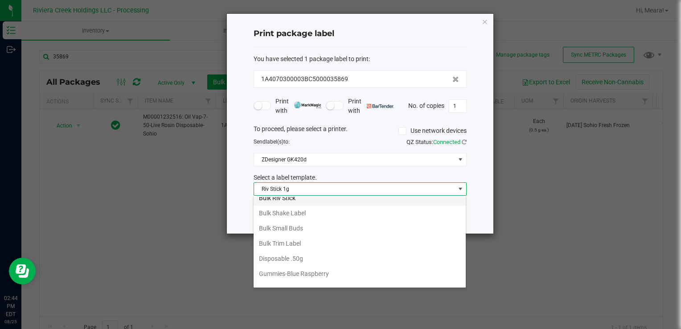
scroll to position [167, 0]
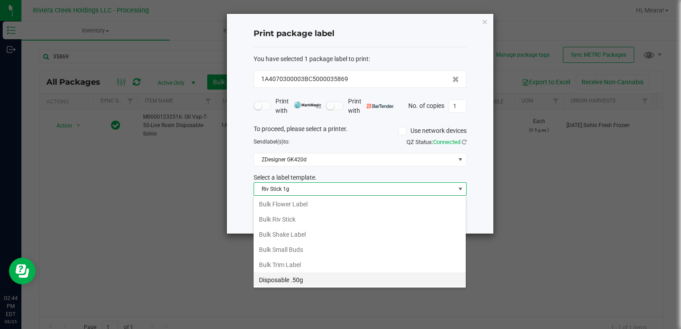
click at [280, 276] on li "Disposable .50g" at bounding box center [360, 279] width 212 height 15
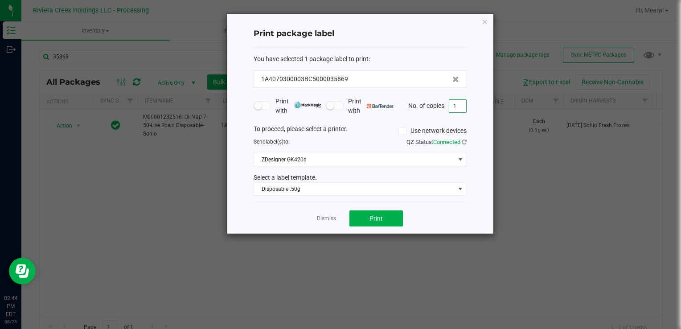
click at [463, 110] on input "1" at bounding box center [457, 106] width 17 height 12
type input "4"
click at [385, 221] on button "Print" at bounding box center [375, 218] width 53 height 16
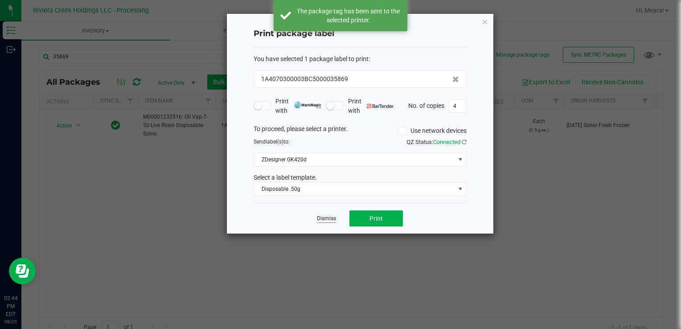
click at [321, 219] on link "Dismiss" at bounding box center [326, 219] width 19 height 8
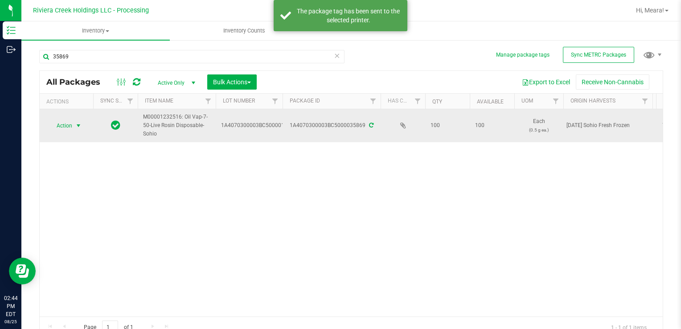
click at [80, 129] on span "select" at bounding box center [78, 125] width 11 height 12
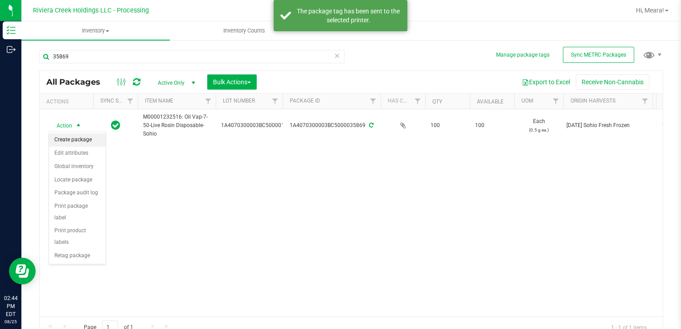
click at [82, 144] on li "Create package" at bounding box center [77, 139] width 57 height 13
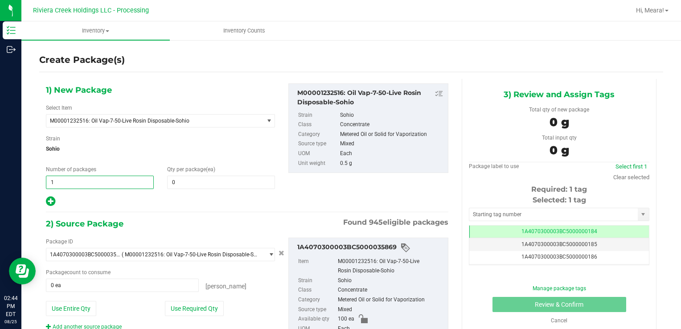
drag, startPoint x: 68, startPoint y: 183, endPoint x: 85, endPoint y: 180, distance: 16.8
click at [8, 182] on div "Inventory Outbound 02:44 PM EDT [DATE] 08/25 Riviera Creek Holdings LLC - Proce…" at bounding box center [340, 164] width 681 height 329
drag, startPoint x: 185, startPoint y: 185, endPoint x: 180, endPoint y: 186, distance: 4.5
click at [182, 186] on span at bounding box center [221, 182] width 108 height 13
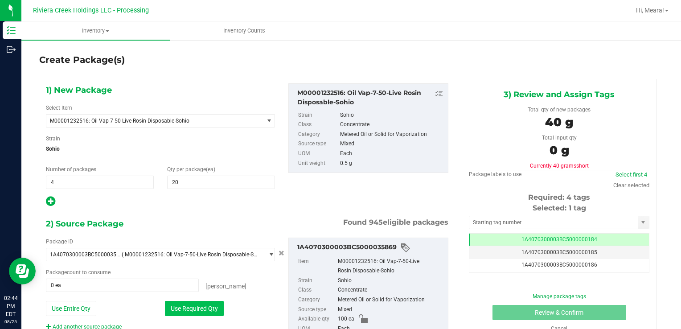
click at [175, 301] on button "Use Required Qty" at bounding box center [194, 308] width 59 height 15
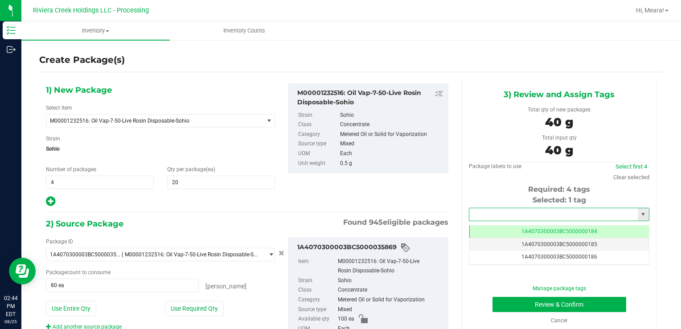
click at [504, 212] on input "text" at bounding box center [553, 214] width 168 height 12
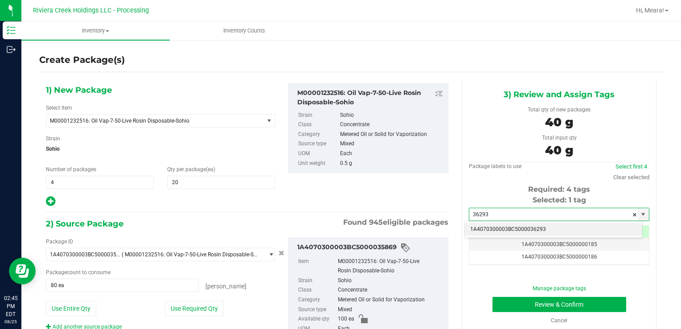
click at [506, 228] on li "1A4070300003BC5000036293" at bounding box center [553, 229] width 177 height 13
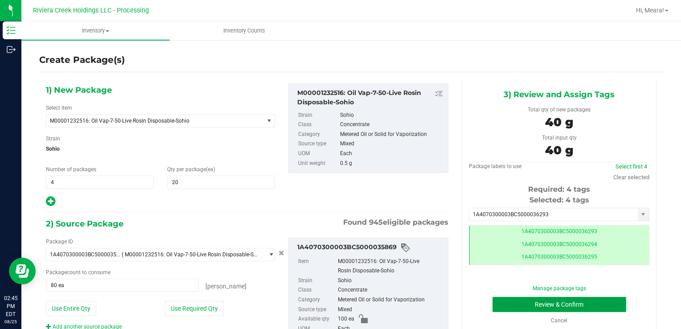
click at [510, 300] on button "Review & Confirm" at bounding box center [559, 304] width 134 height 15
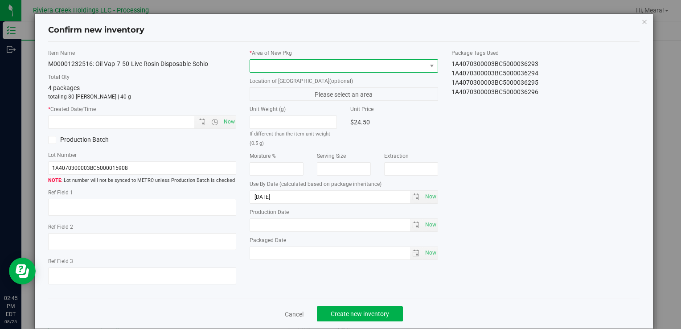
click at [406, 60] on span at bounding box center [338, 66] width 176 height 12
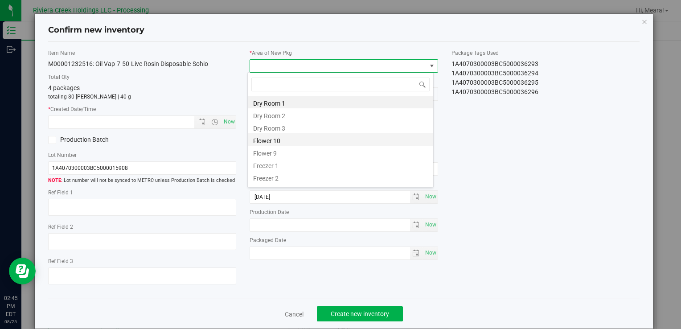
click at [272, 142] on li "Flower 10" at bounding box center [340, 139] width 185 height 12
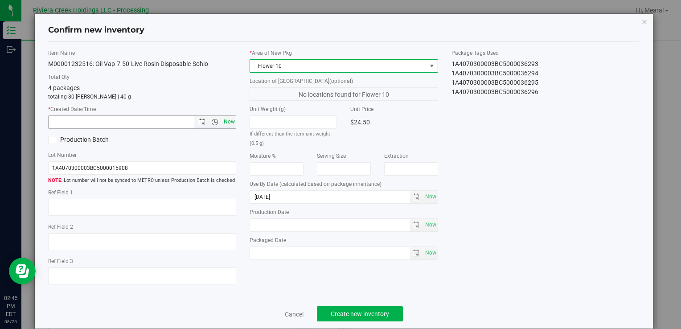
click at [224, 115] on span "Now" at bounding box center [228, 121] width 15 height 13
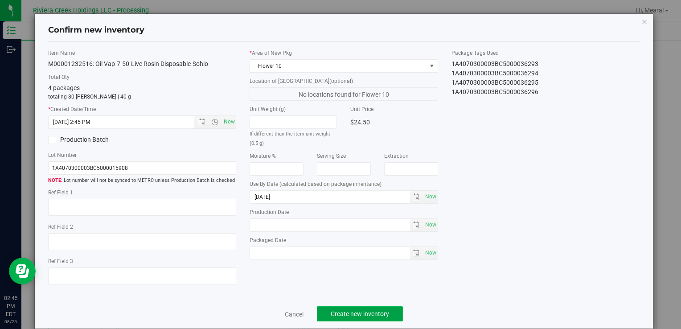
click at [355, 310] on span "Create new inventory" at bounding box center [360, 313] width 58 height 7
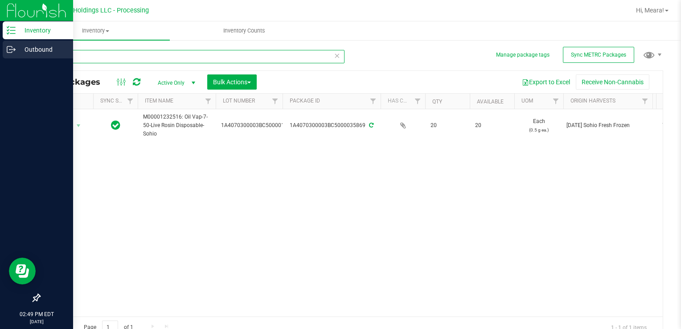
drag, startPoint x: 73, startPoint y: 53, endPoint x: 1, endPoint y: 41, distance: 73.2
click at [0, 40] on html "Inventory Outbound 02:49 PM EDT [DATE] 08/25 Riviera Creek Holdings LLC - Proce…" at bounding box center [340, 164] width 681 height 329
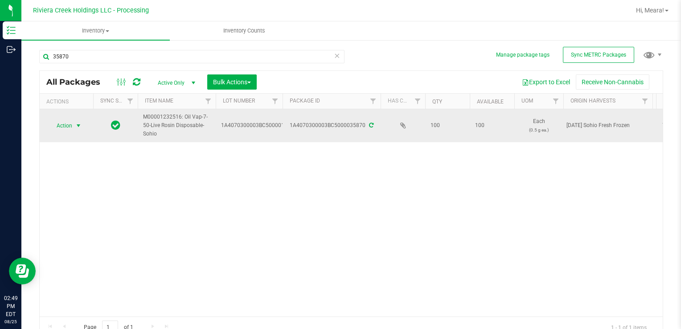
click at [74, 129] on span "select" at bounding box center [78, 125] width 11 height 12
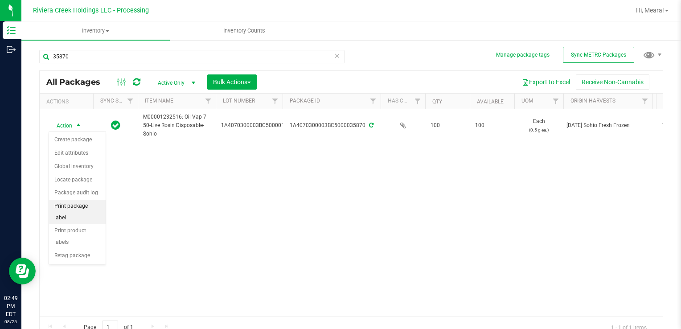
click at [96, 209] on li "Print package label" at bounding box center [77, 212] width 57 height 25
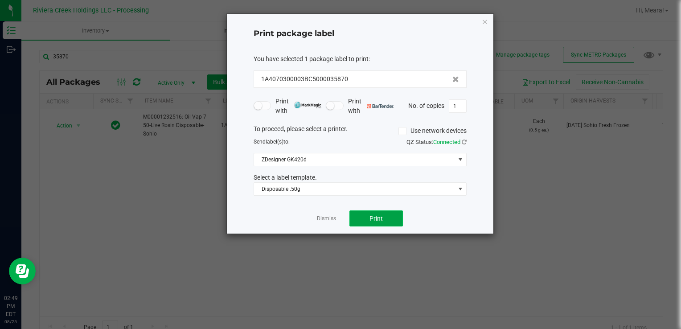
click at [377, 217] on span "Print" at bounding box center [375, 218] width 13 height 7
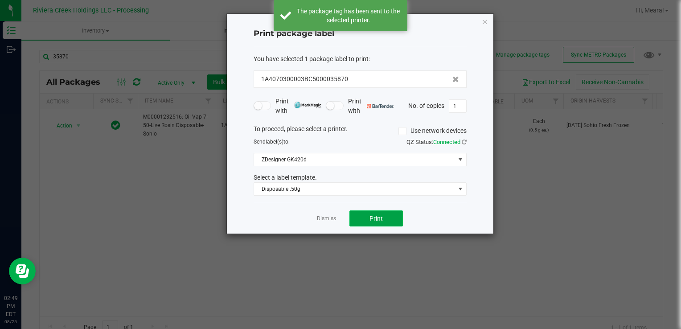
click at [376, 217] on span "Print" at bounding box center [375, 218] width 13 height 7
click at [327, 217] on link "Dismiss" at bounding box center [326, 219] width 19 height 8
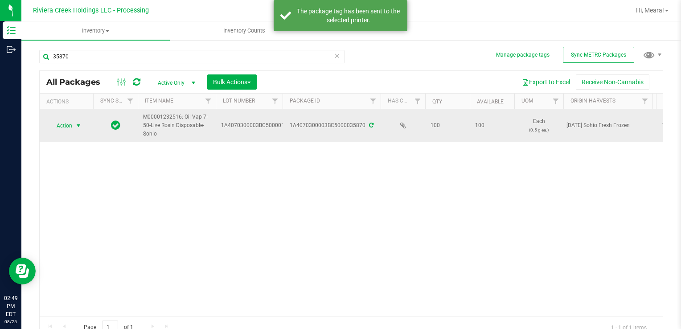
click at [74, 127] on span "select" at bounding box center [78, 125] width 11 height 12
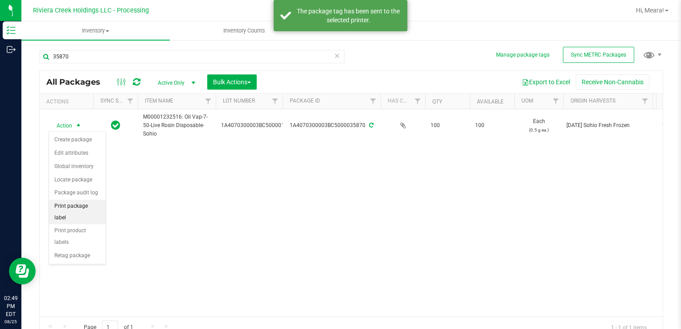
click at [99, 207] on li "Print package label" at bounding box center [77, 212] width 57 height 25
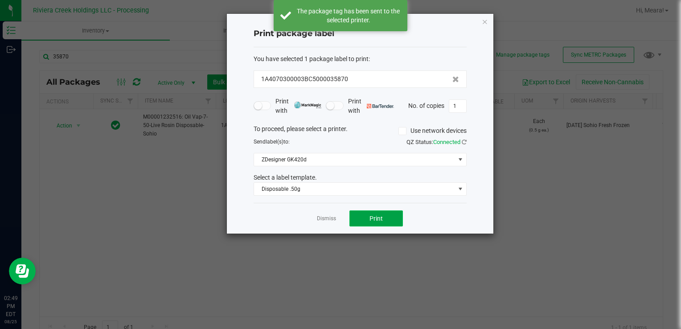
click at [371, 218] on span "Print" at bounding box center [375, 218] width 13 height 7
click at [330, 217] on link "Dismiss" at bounding box center [326, 219] width 19 height 8
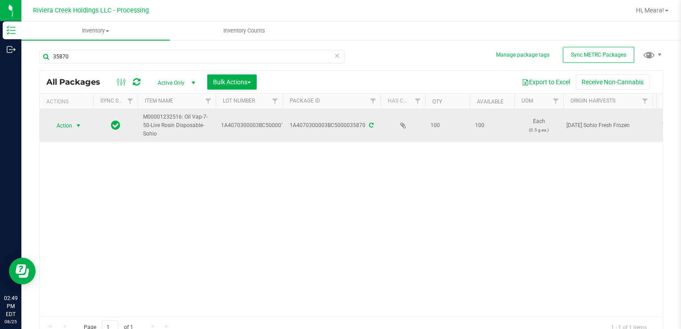
click at [55, 129] on span "Action" at bounding box center [61, 125] width 24 height 12
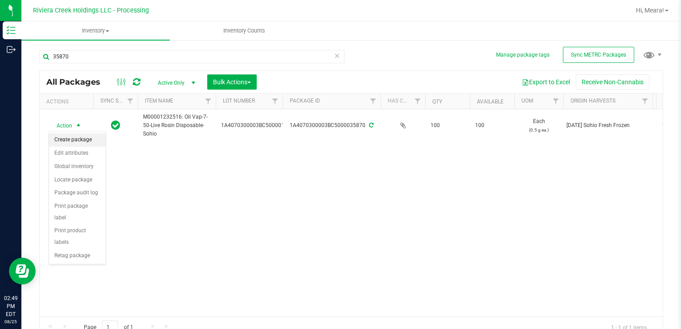
click at [75, 138] on li "Create package" at bounding box center [77, 139] width 57 height 13
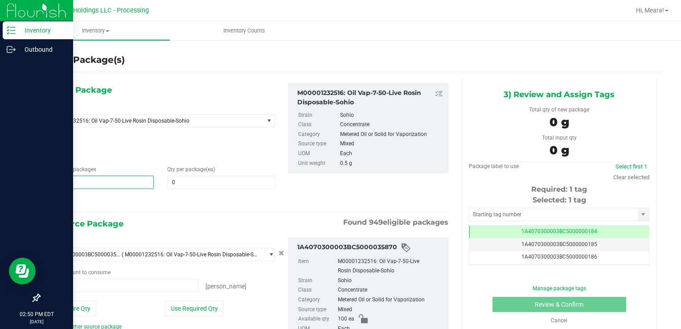
drag, startPoint x: 41, startPoint y: 181, endPoint x: 11, endPoint y: 181, distance: 29.9
click at [11, 181] on div "Inventory Outbound 02:50 PM EDT [DATE] 08/25 Riviera Creek Holdings LLC - Proce…" at bounding box center [340, 164] width 681 height 329
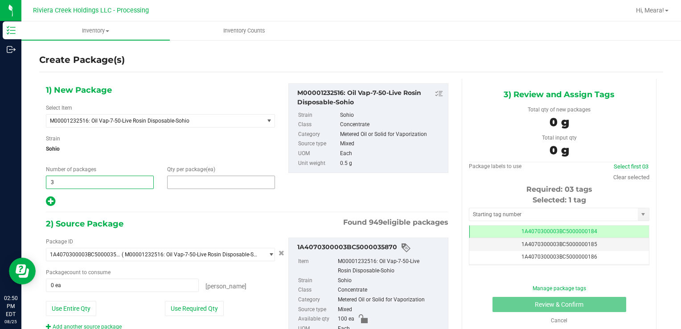
click at [220, 186] on span at bounding box center [221, 182] width 108 height 13
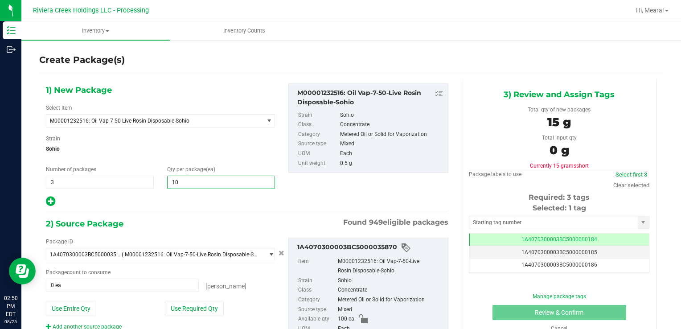
click at [156, 205] on div at bounding box center [160, 202] width 229 height 12
drag, startPoint x: 191, startPoint y: 302, endPoint x: 217, endPoint y: 287, distance: 30.0
click at [191, 302] on button "Use Required Qty" at bounding box center [194, 308] width 59 height 15
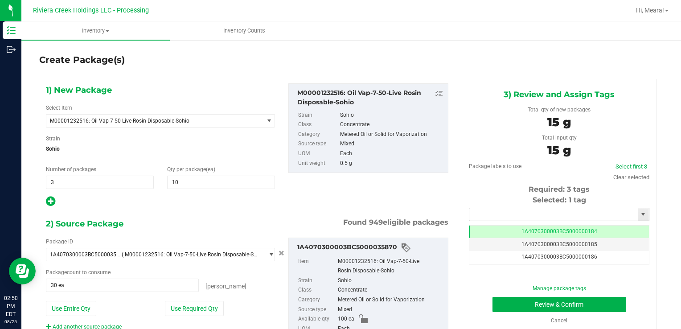
click at [472, 216] on input "text" at bounding box center [553, 214] width 168 height 12
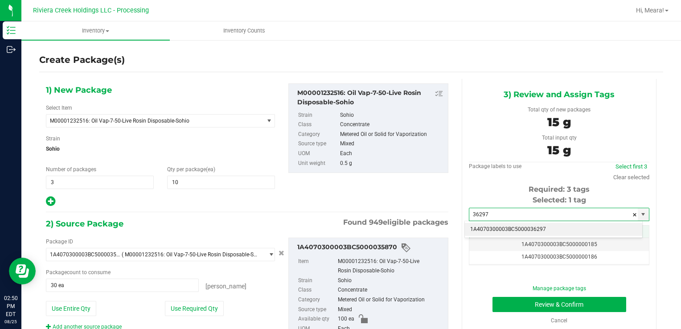
click at [495, 228] on li "1A4070300003BC5000036297" at bounding box center [553, 229] width 177 height 13
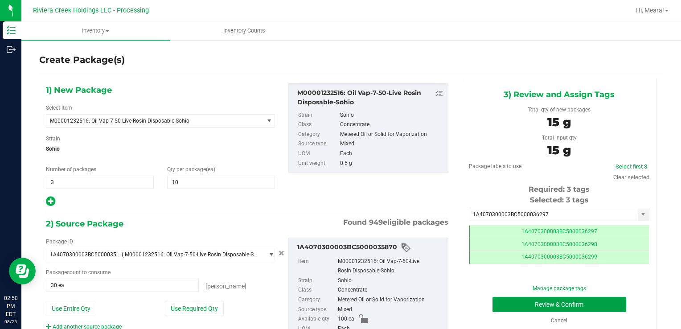
click at [513, 300] on button "Review & Confirm" at bounding box center [559, 304] width 134 height 15
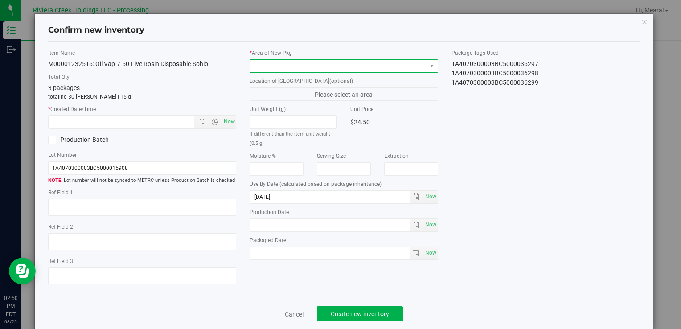
click at [384, 62] on span at bounding box center [338, 66] width 176 height 12
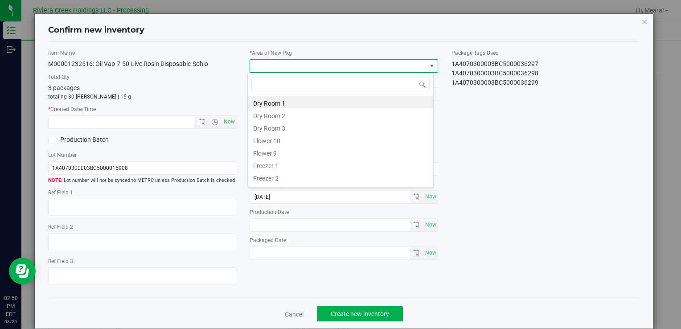
click at [277, 144] on li "Flower 10" at bounding box center [340, 139] width 185 height 12
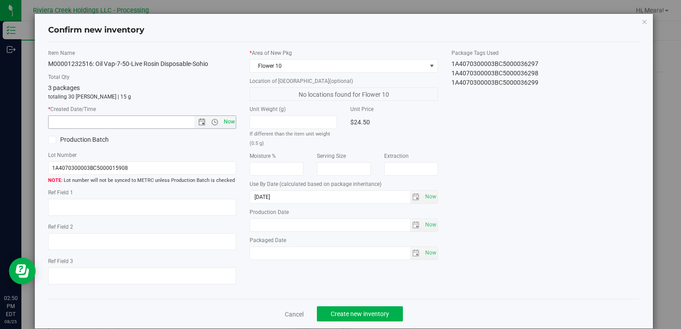
click at [225, 122] on span "Now" at bounding box center [228, 121] width 15 height 13
click at [383, 311] on span "Create new inventory" at bounding box center [360, 313] width 58 height 7
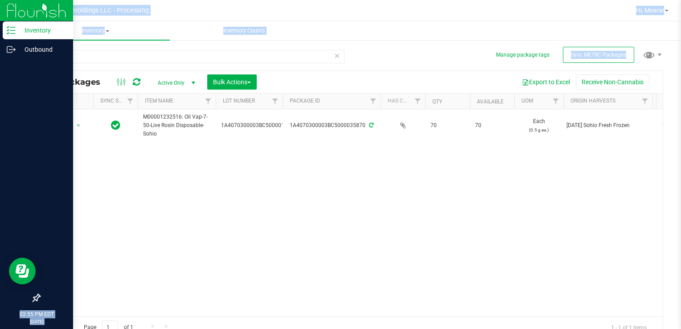
drag, startPoint x: 61, startPoint y: 53, endPoint x: 0, endPoint y: 63, distance: 61.5
click at [0, 63] on div "Inventory Outbound 02:55 PM EDT [DATE] 08/25 Riviera Creek Holdings LLC - Proce…" at bounding box center [340, 164] width 681 height 329
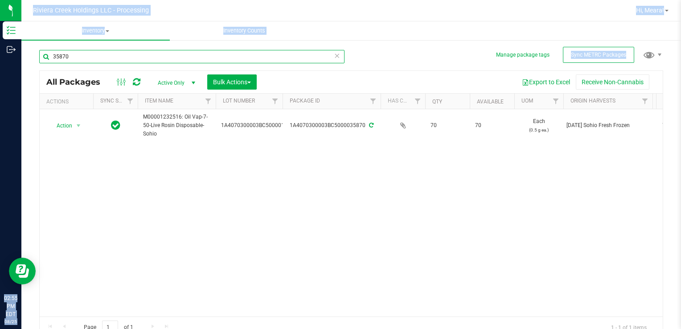
drag, startPoint x: 0, startPoint y: 63, endPoint x: 101, endPoint y: 57, distance: 100.9
click at [101, 57] on input "35870" at bounding box center [191, 56] width 305 height 13
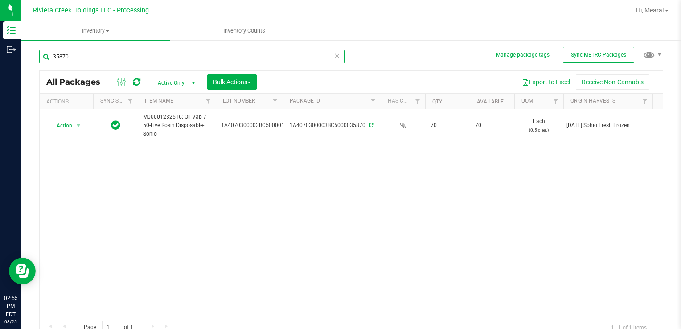
drag, startPoint x: 98, startPoint y: 58, endPoint x: 23, endPoint y: 61, distance: 74.9
click at [23, 61] on div "Manage package tags Sync METRC Packages 35870 All Packages Active Only Active O…" at bounding box center [351, 175] width 660 height 272
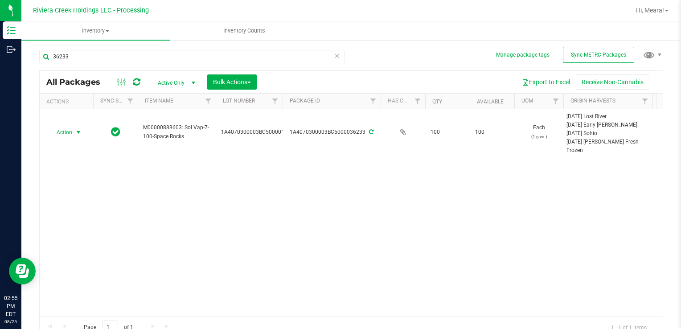
drag, startPoint x: 62, startPoint y: 132, endPoint x: 75, endPoint y: 144, distance: 17.6
click at [62, 132] on span "Action" at bounding box center [61, 132] width 24 height 12
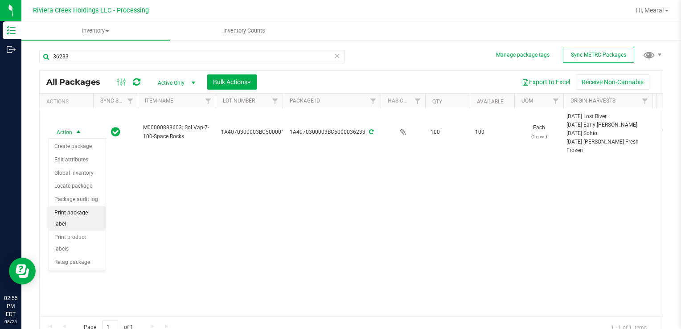
click at [95, 211] on li "Print package label" at bounding box center [77, 218] width 57 height 25
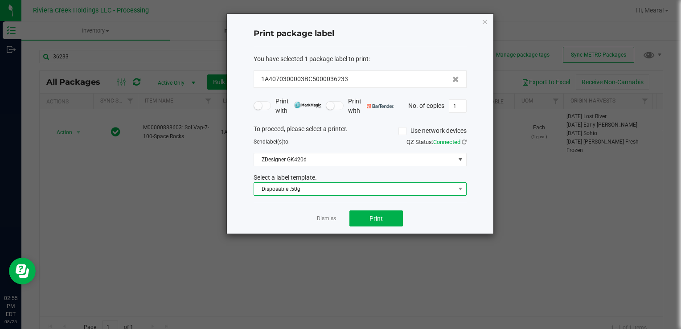
click at [279, 185] on span "Disposable .50g" at bounding box center [354, 189] width 201 height 12
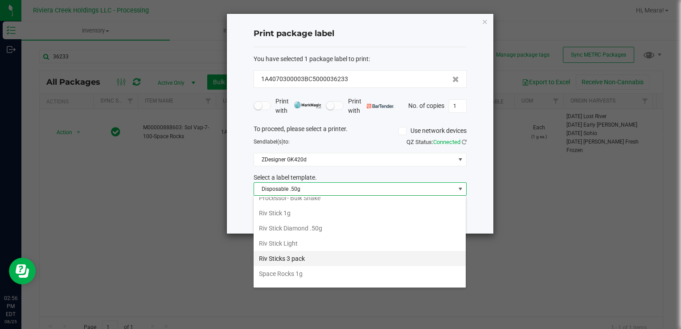
scroll to position [420, 0]
click at [305, 263] on li "Space Rocks 1g" at bounding box center [360, 269] width 212 height 15
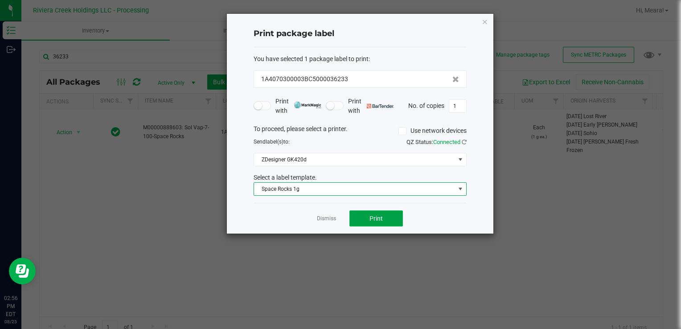
drag, startPoint x: 373, startPoint y: 216, endPoint x: 369, endPoint y: 217, distance: 4.5
click at [369, 217] on button "Print" at bounding box center [375, 218] width 53 height 16
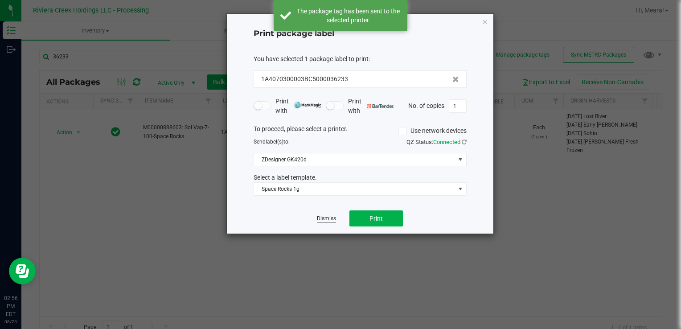
drag, startPoint x: 326, startPoint y: 217, endPoint x: 207, endPoint y: 168, distance: 128.7
click at [324, 217] on link "Dismiss" at bounding box center [326, 219] width 19 height 8
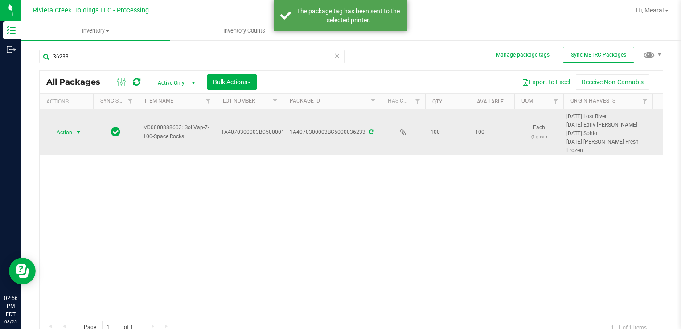
click at [69, 137] on span "Action" at bounding box center [61, 132] width 24 height 12
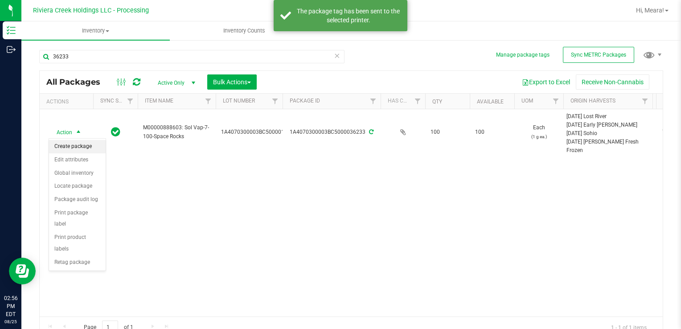
click at [78, 144] on li "Create package" at bounding box center [77, 146] width 57 height 13
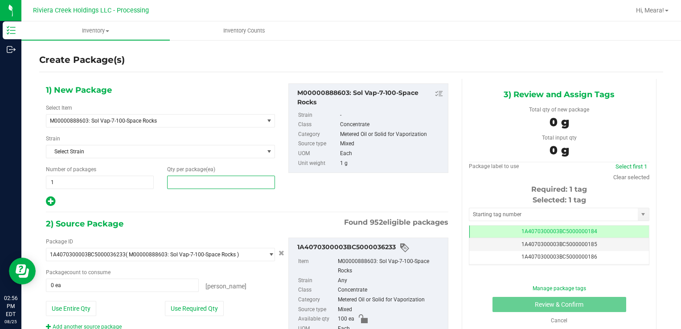
click at [228, 185] on span at bounding box center [221, 182] width 108 height 13
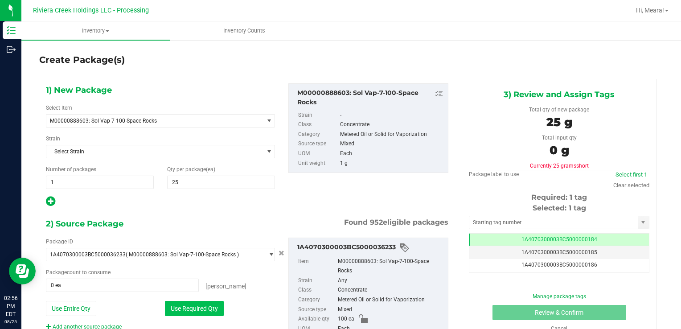
click at [180, 302] on button "Use Required Qty" at bounding box center [194, 308] width 59 height 15
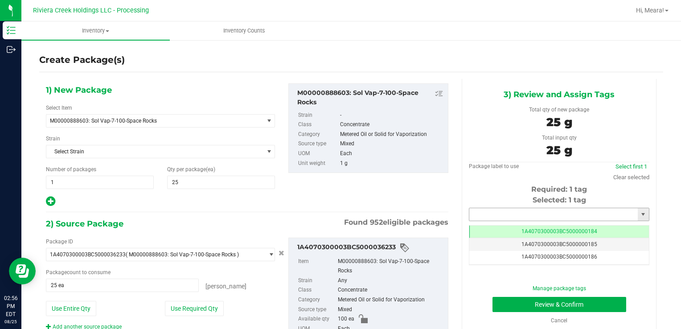
click at [515, 218] on input "text" at bounding box center [553, 214] width 168 height 12
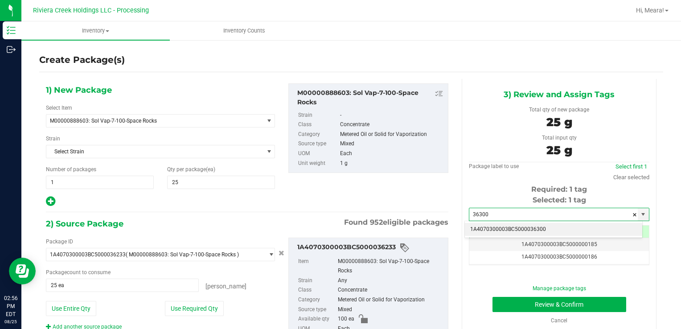
click at [513, 229] on li "1A4070300003BC5000036300" at bounding box center [553, 229] width 177 height 13
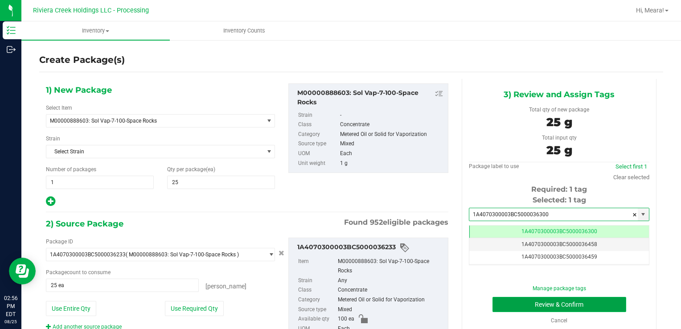
click at [506, 304] on button "Review & Confirm" at bounding box center [559, 304] width 134 height 15
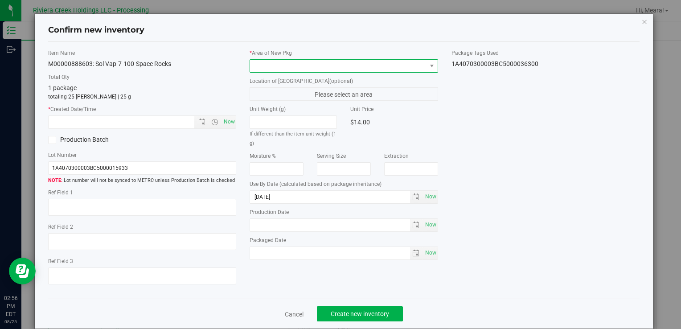
drag, startPoint x: 376, startPoint y: 62, endPoint x: 369, endPoint y: 62, distance: 6.7
click at [376, 62] on span at bounding box center [338, 66] width 176 height 12
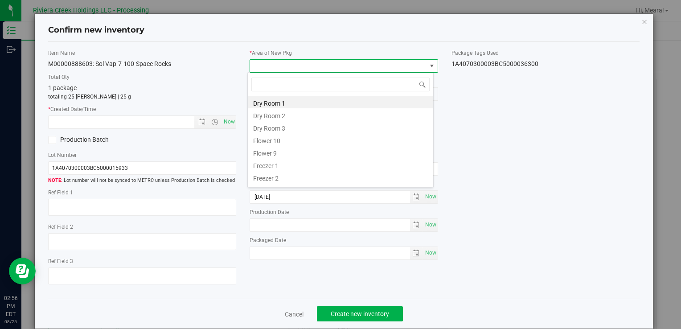
click at [291, 139] on li "Flower 10" at bounding box center [340, 139] width 185 height 12
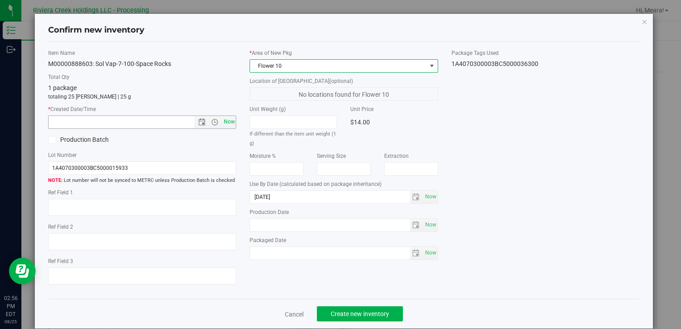
click at [221, 117] on span "Now" at bounding box center [228, 121] width 15 height 13
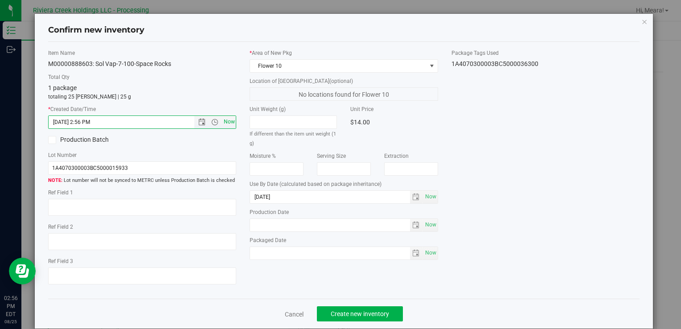
click at [225, 119] on span "Now" at bounding box center [228, 121] width 15 height 13
click at [367, 308] on button "Create new inventory" at bounding box center [360, 313] width 86 height 15
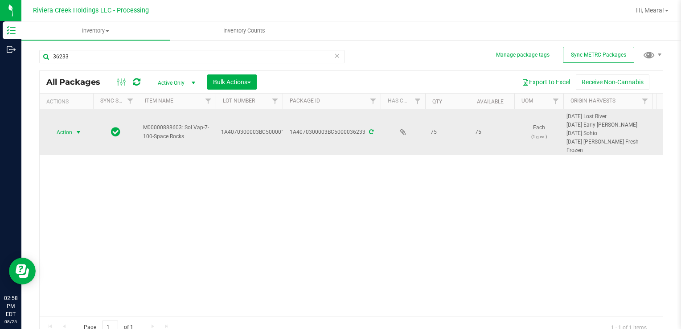
click at [82, 135] on span "select" at bounding box center [78, 132] width 11 height 12
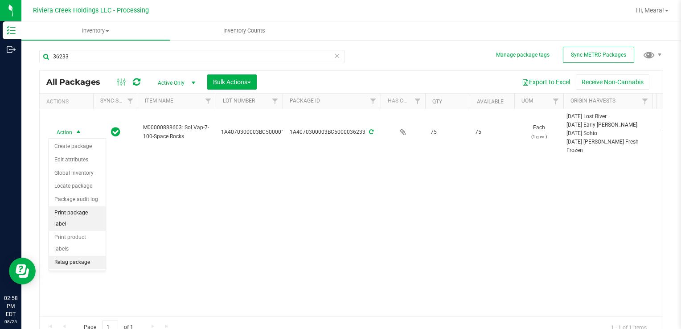
drag, startPoint x: 85, startPoint y: 213, endPoint x: 94, endPoint y: 213, distance: 8.9
click at [85, 213] on li "Print package label" at bounding box center [77, 218] width 57 height 25
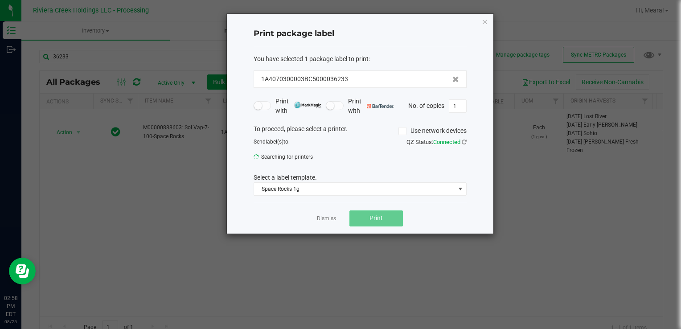
click at [371, 216] on span "Print" at bounding box center [375, 217] width 13 height 7
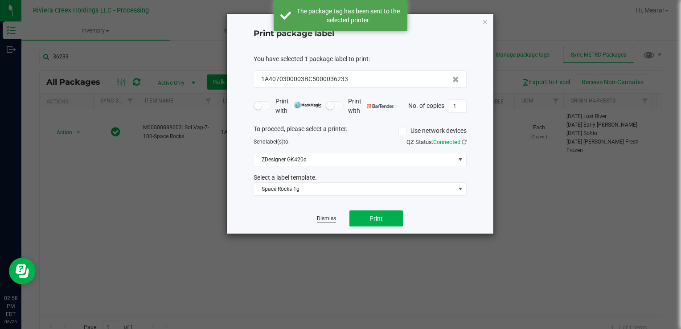
click at [325, 218] on link "Dismiss" at bounding box center [326, 219] width 19 height 8
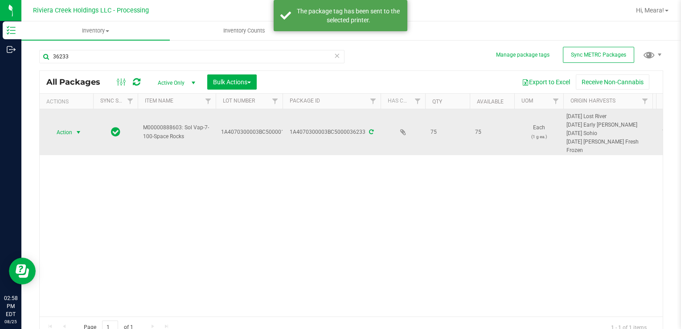
click at [77, 134] on span "select" at bounding box center [78, 132] width 7 height 7
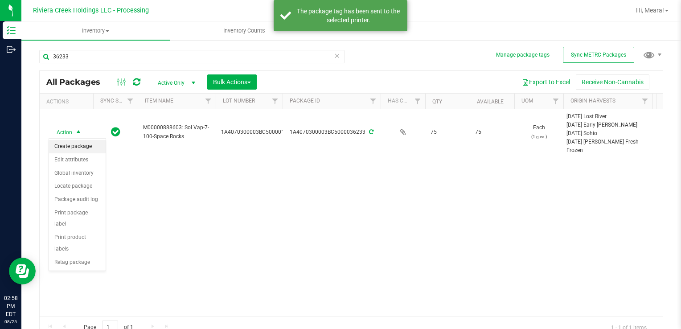
click at [83, 148] on li "Create package" at bounding box center [77, 146] width 57 height 13
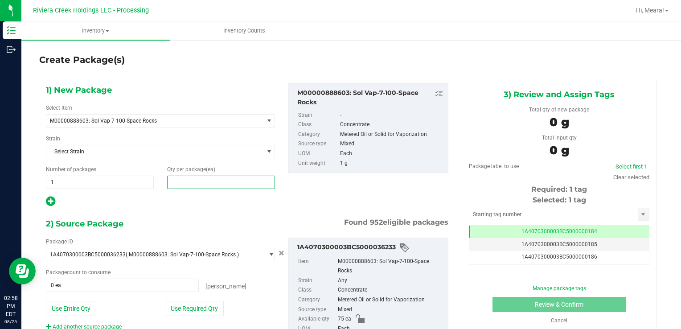
click at [228, 183] on span at bounding box center [221, 182] width 108 height 13
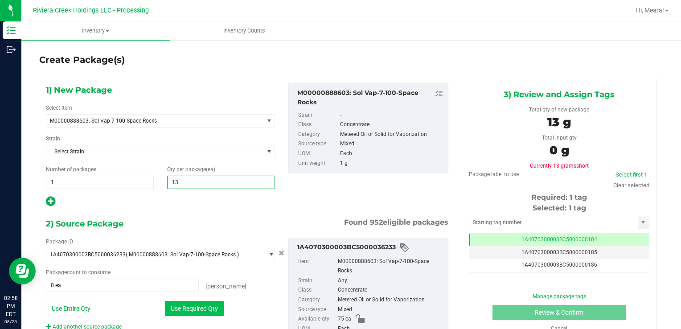
click at [177, 307] on button "Use Required Qty" at bounding box center [194, 308] width 59 height 15
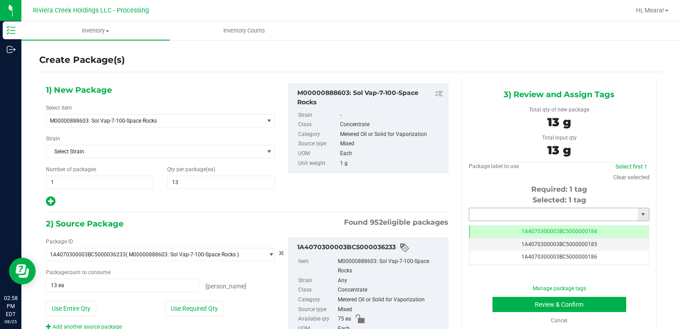
click at [501, 209] on input "text" at bounding box center [553, 214] width 168 height 12
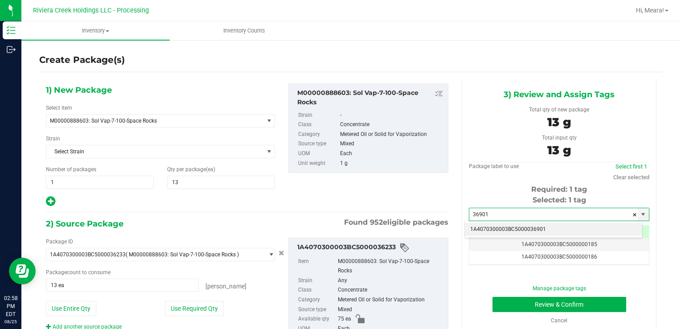
click at [498, 230] on li "1A4070300003BC5000036901" at bounding box center [553, 229] width 177 height 13
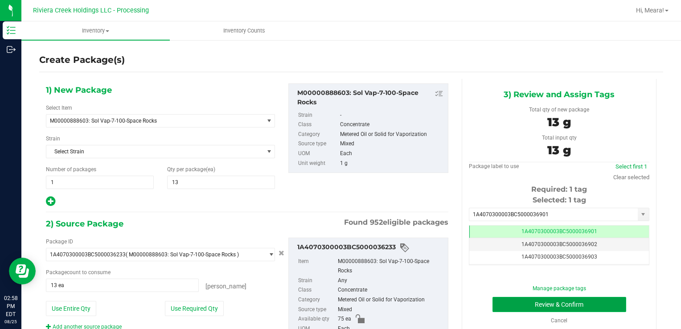
click at [513, 300] on button "Review & Confirm" at bounding box center [559, 304] width 134 height 15
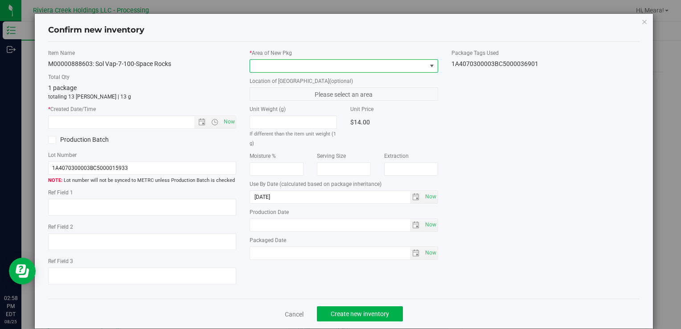
click at [301, 66] on span at bounding box center [338, 66] width 176 height 12
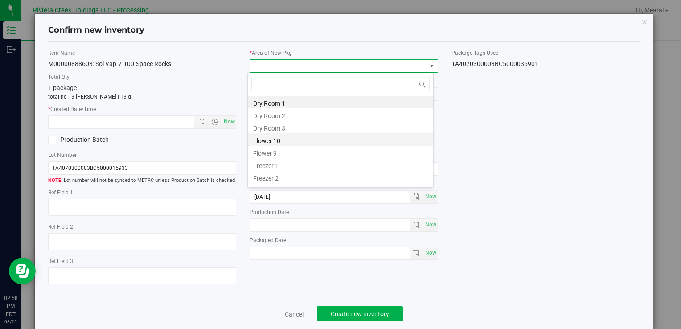
click at [278, 136] on li "Flower 10" at bounding box center [340, 139] width 185 height 12
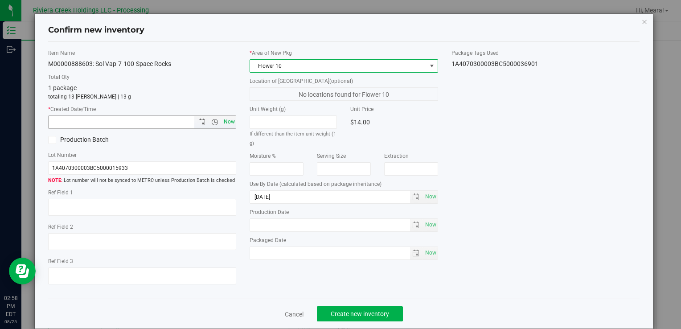
click at [226, 119] on span "Now" at bounding box center [228, 121] width 15 height 13
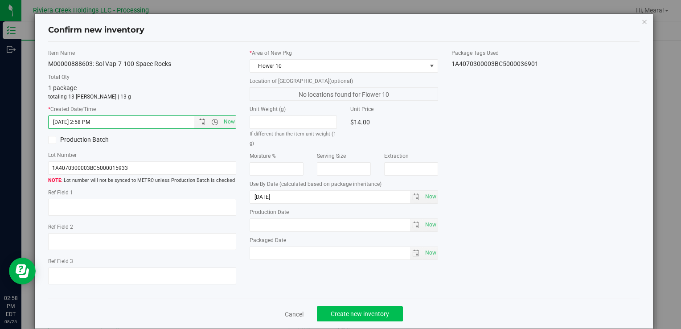
click at [384, 308] on div "Cancel Create new inventory" at bounding box center [343, 314] width 591 height 30
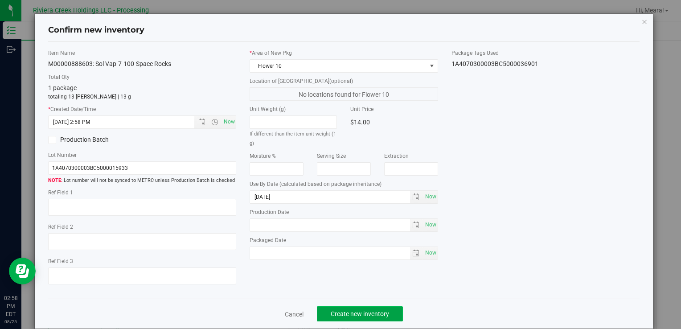
click at [384, 312] on span "Create new inventory" at bounding box center [360, 313] width 58 height 7
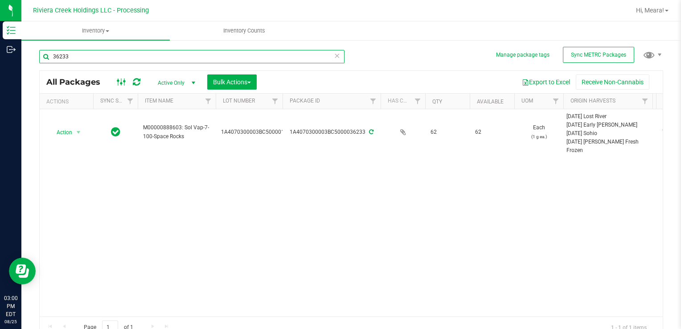
drag, startPoint x: 103, startPoint y: 57, endPoint x: 120, endPoint y: 78, distance: 27.0
click at [0, 54] on html "Inventory Outbound 03:00 PM EDT [DATE] 08/25 Riviera Creek Holdings LLC - Proce…" at bounding box center [340, 164] width 681 height 329
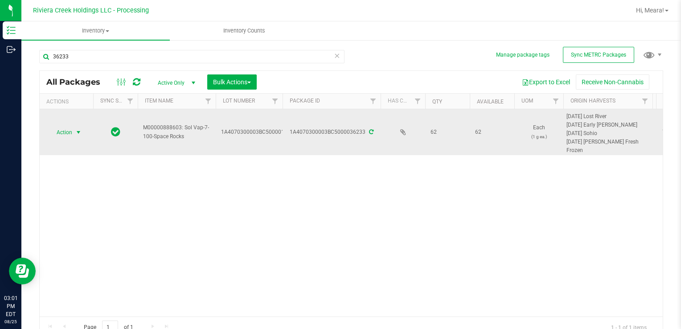
click at [63, 129] on span "Action" at bounding box center [61, 132] width 24 height 12
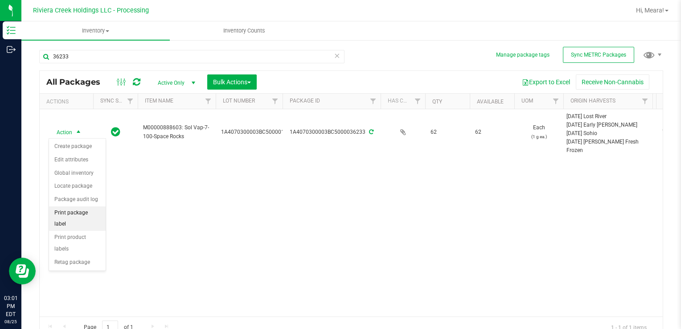
click at [82, 213] on li "Print package label" at bounding box center [77, 218] width 57 height 25
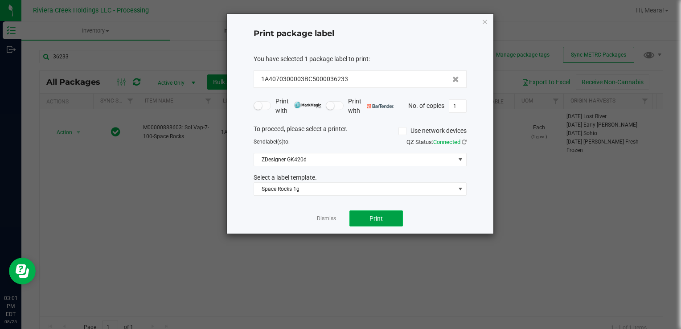
click at [375, 215] on span "Print" at bounding box center [375, 218] width 13 height 7
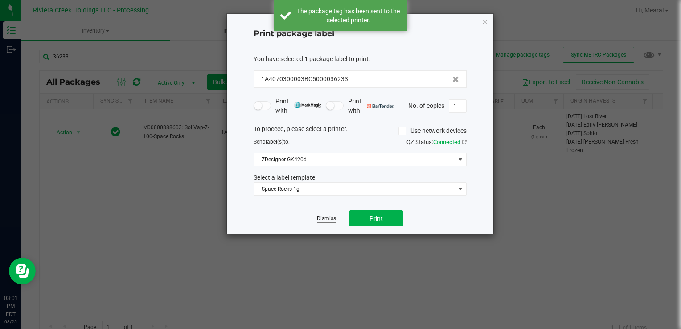
click at [328, 215] on link "Dismiss" at bounding box center [326, 219] width 19 height 8
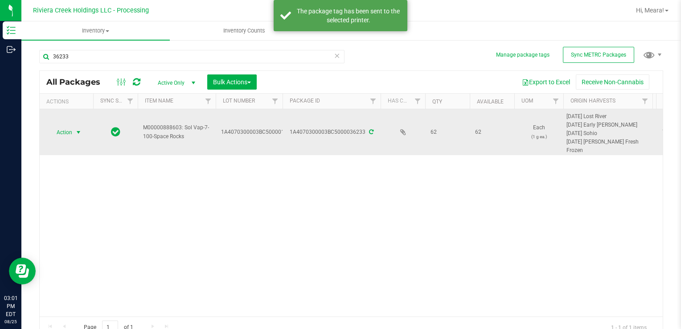
click at [71, 135] on span "Action" at bounding box center [61, 132] width 24 height 12
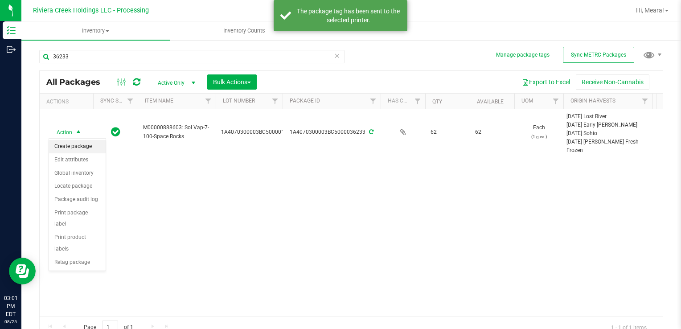
click at [78, 142] on li "Create package" at bounding box center [77, 146] width 57 height 13
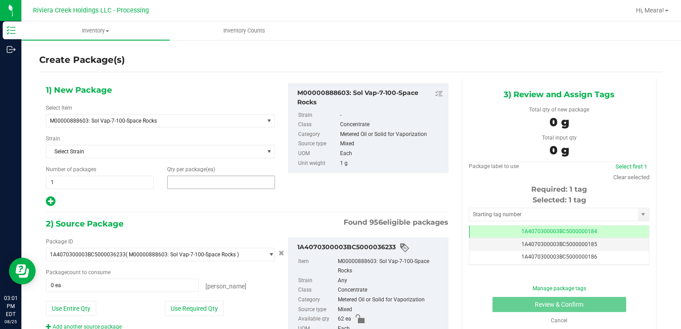
click at [221, 184] on span at bounding box center [221, 182] width 108 height 13
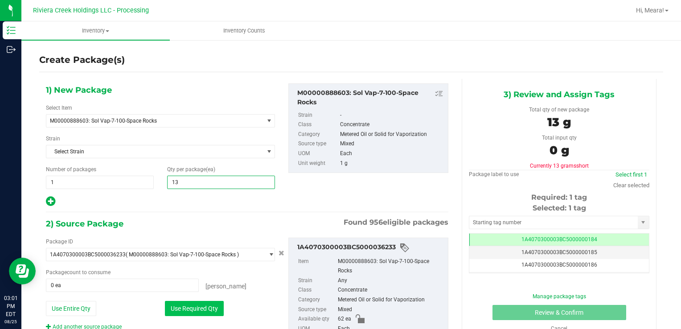
click at [178, 308] on button "Use Required Qty" at bounding box center [194, 308] width 59 height 15
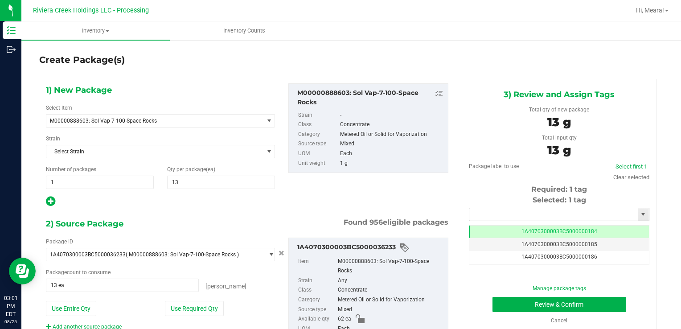
click at [483, 214] on input "text" at bounding box center [553, 214] width 168 height 12
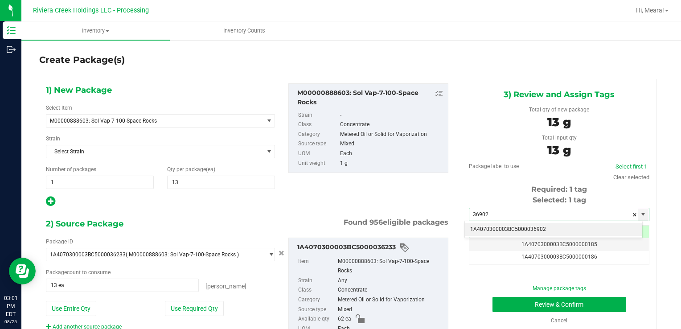
click at [494, 234] on li "1A4070300003BC5000036902" at bounding box center [553, 229] width 177 height 13
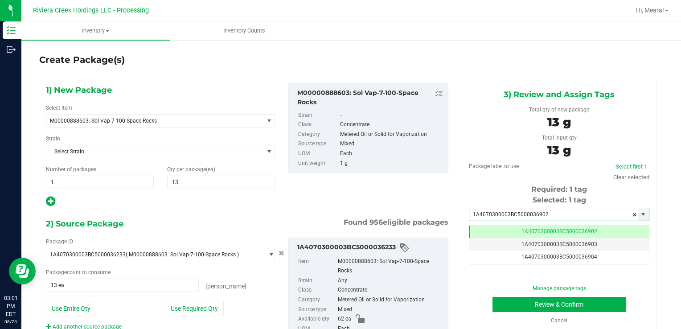
click at [512, 314] on div "Manage package tags Review & Confirm Cancel" at bounding box center [559, 304] width 167 height 40
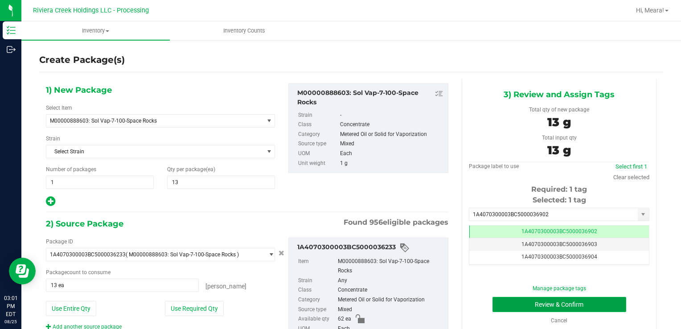
click at [508, 306] on button "Review & Confirm" at bounding box center [559, 304] width 134 height 15
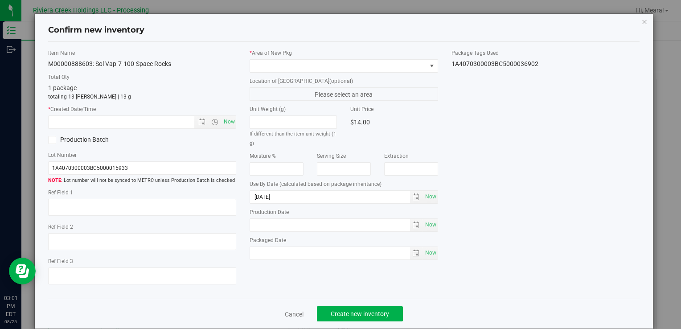
drag, startPoint x: 418, startPoint y: 72, endPoint x: 361, endPoint y: 99, distance: 63.0
click at [416, 72] on div "* Area of [GEOGRAPHIC_DATA] Location of [GEOGRAPHIC_DATA] (optional) Please sel…" at bounding box center [343, 156] width 201 height 215
click at [278, 72] on div "* Area of [GEOGRAPHIC_DATA] Location of [GEOGRAPHIC_DATA] (optional) Please sel…" at bounding box center [343, 156] width 201 height 215
click at [275, 69] on span at bounding box center [338, 66] width 176 height 12
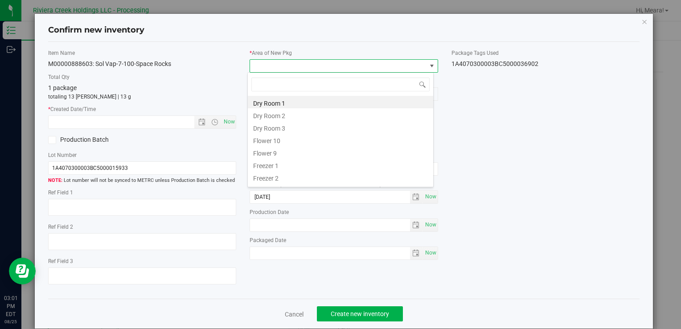
click at [275, 143] on li "Flower 10" at bounding box center [340, 139] width 185 height 12
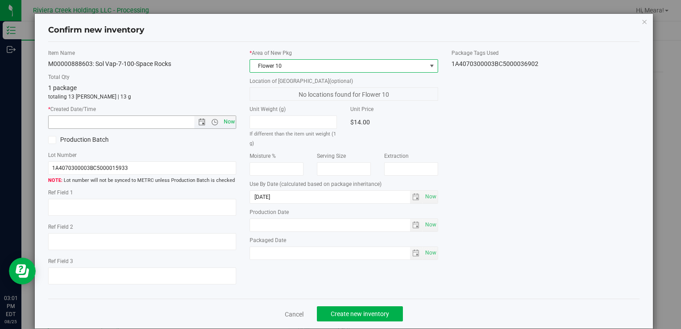
click at [230, 122] on span "Now" at bounding box center [228, 121] width 15 height 13
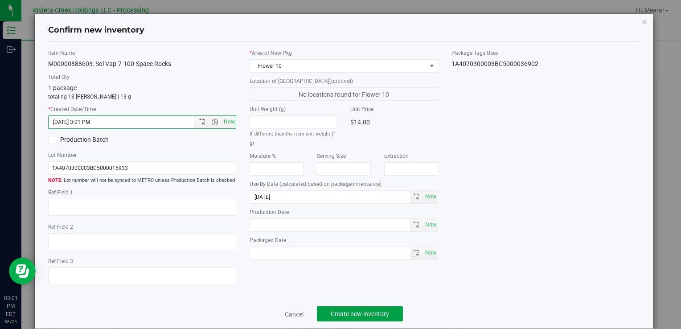
drag, startPoint x: 392, startPoint y: 309, endPoint x: 394, endPoint y: 301, distance: 7.8
click at [392, 309] on button "Create new inventory" at bounding box center [360, 313] width 86 height 15
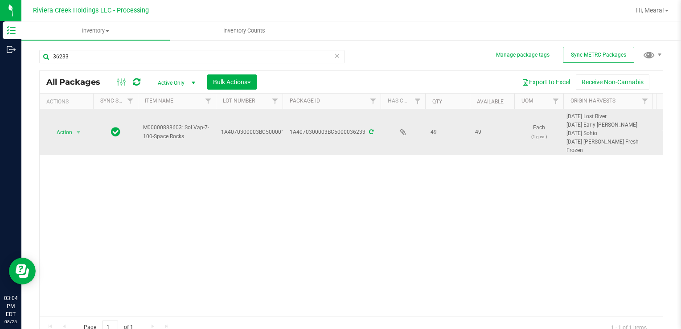
click at [78, 126] on td "Action Action Create package Edit attributes Global inventory Locate package Pa…" at bounding box center [66, 132] width 53 height 46
drag, startPoint x: 78, startPoint y: 127, endPoint x: 73, endPoint y: 132, distance: 7.6
click at [73, 131] on span "Action" at bounding box center [67, 132] width 36 height 12
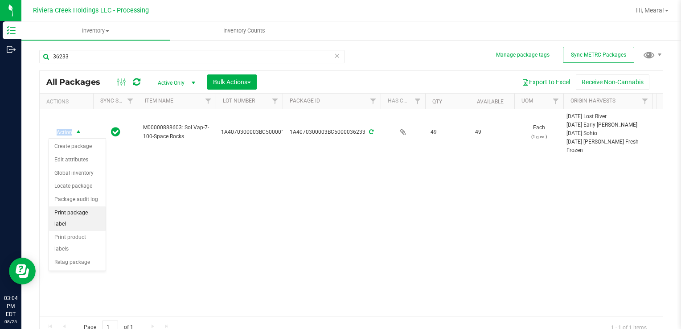
click at [94, 213] on li "Print package label" at bounding box center [77, 218] width 57 height 25
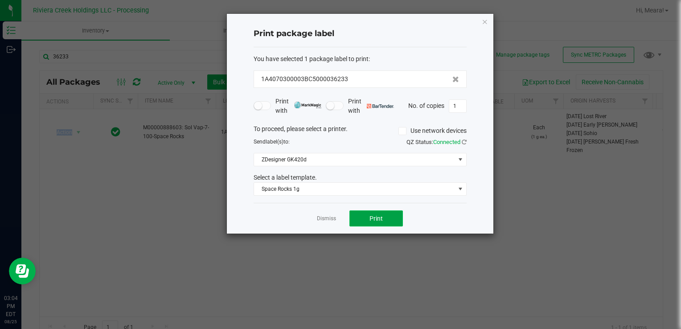
click at [370, 217] on span "Print" at bounding box center [375, 218] width 13 height 7
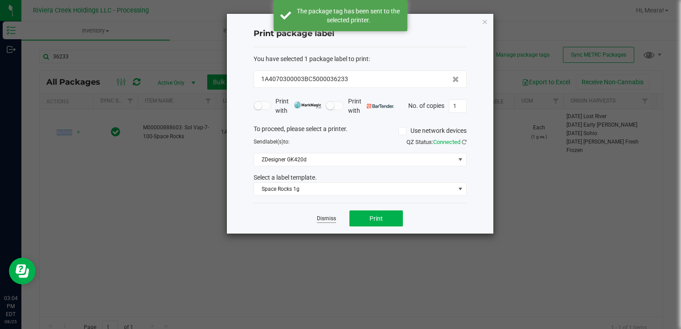
click at [327, 217] on link "Dismiss" at bounding box center [326, 219] width 19 height 8
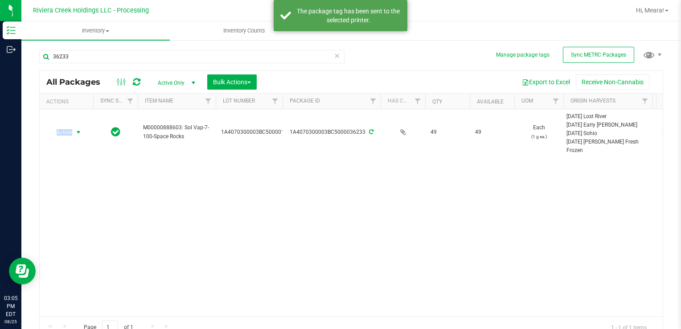
drag, startPoint x: 68, startPoint y: 129, endPoint x: 78, endPoint y: 143, distance: 17.8
click at [68, 129] on span "Action" at bounding box center [61, 132] width 24 height 12
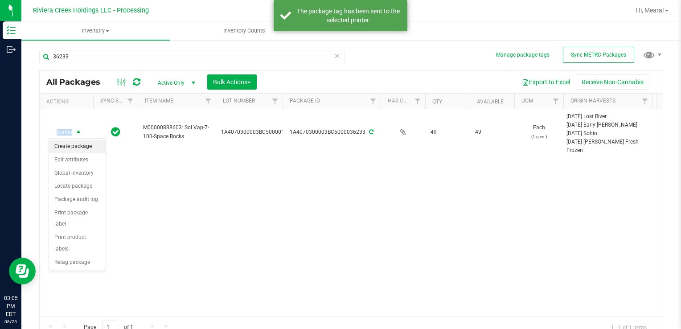
click at [79, 144] on li "Create package" at bounding box center [77, 146] width 57 height 13
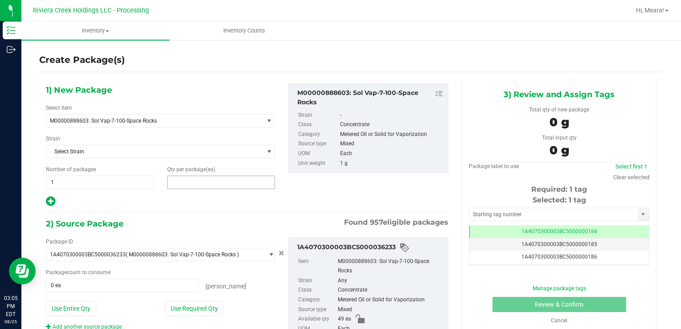
click at [248, 185] on span at bounding box center [221, 182] width 108 height 13
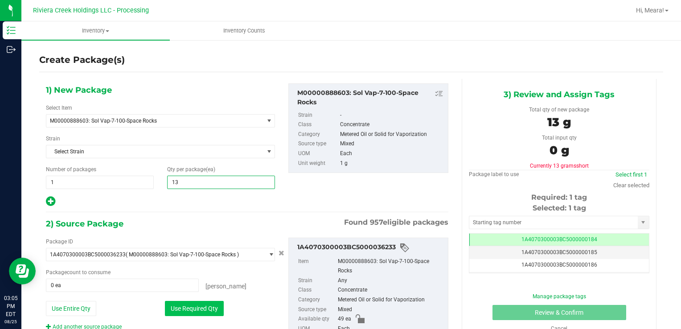
click at [179, 305] on button "Use Required Qty" at bounding box center [194, 308] width 59 height 15
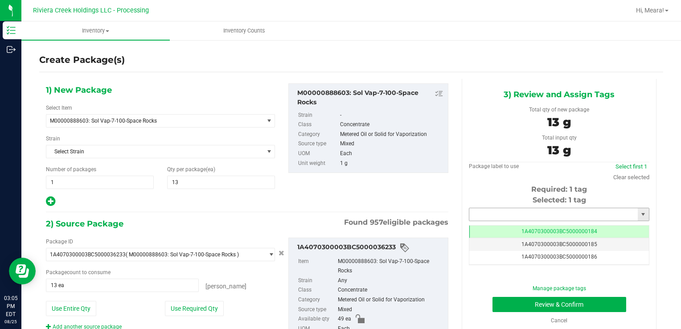
click at [485, 214] on input "text" at bounding box center [553, 214] width 168 height 12
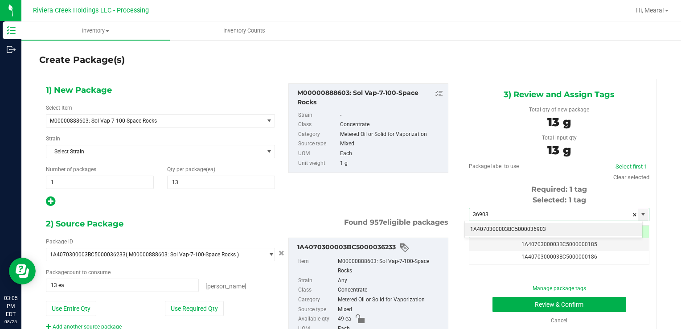
click at [524, 230] on li "1A4070300003BC5000036903" at bounding box center [553, 229] width 177 height 13
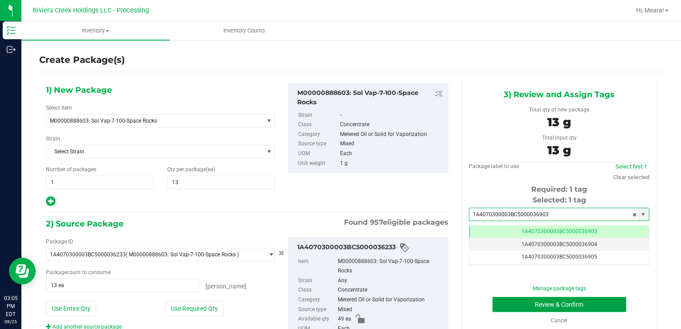
click at [510, 308] on button "Review & Confirm" at bounding box center [559, 304] width 134 height 15
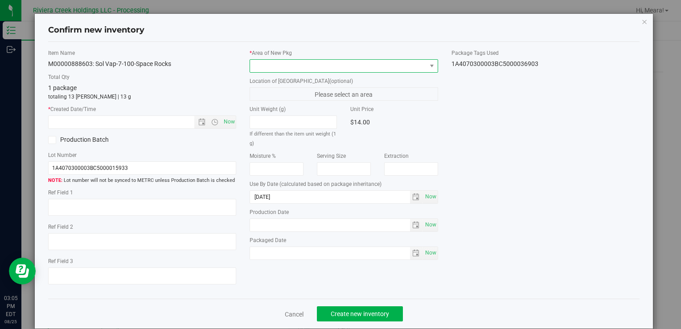
click at [350, 69] on span at bounding box center [338, 66] width 176 height 12
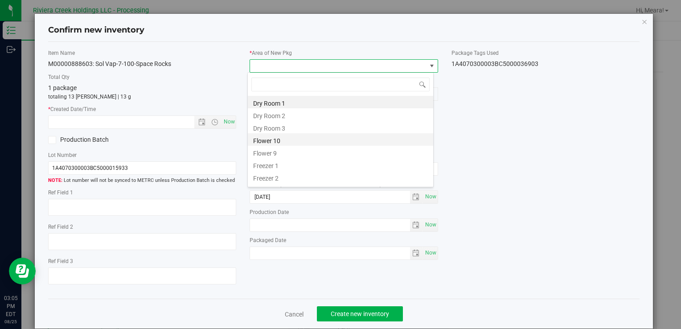
click at [276, 138] on li "Flower 10" at bounding box center [340, 139] width 185 height 12
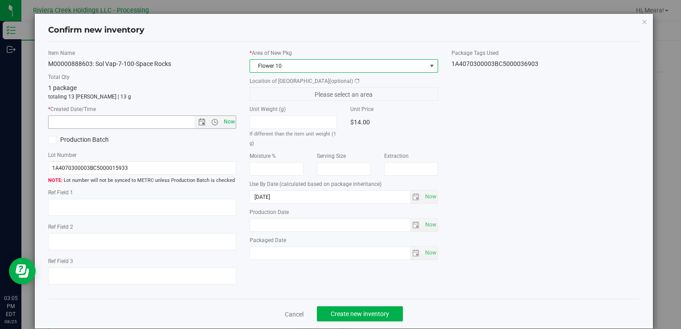
click at [229, 122] on span "Now" at bounding box center [228, 121] width 15 height 13
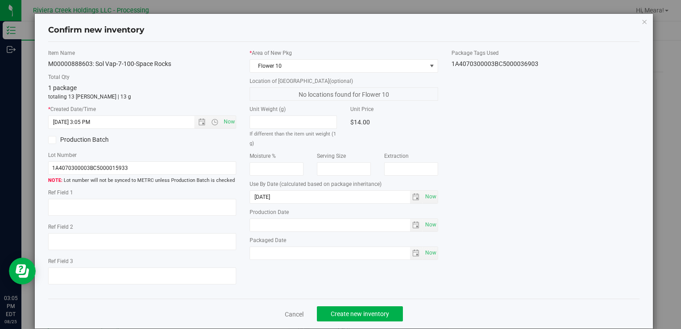
click at [371, 305] on div "Cancel Create new inventory" at bounding box center [343, 314] width 591 height 30
click at [376, 315] on span "Create new inventory" at bounding box center [360, 313] width 58 height 7
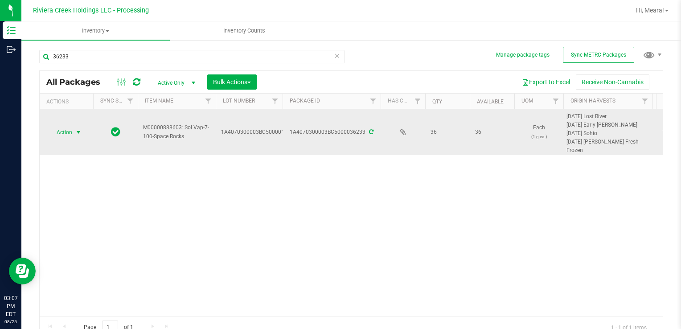
click at [70, 127] on span "Action" at bounding box center [61, 132] width 24 height 12
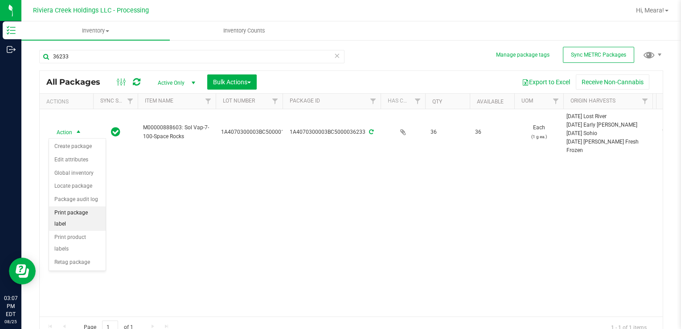
click at [94, 212] on li "Print package label" at bounding box center [77, 218] width 57 height 25
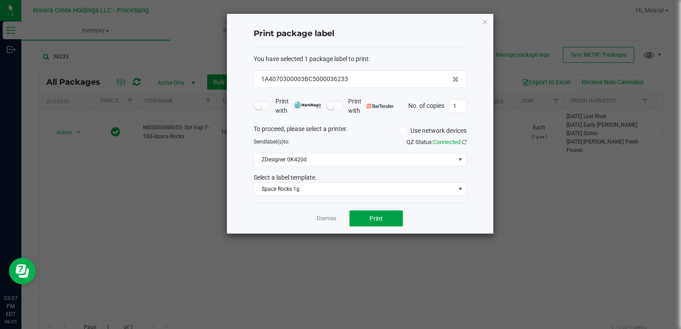
click at [387, 218] on button "Print" at bounding box center [375, 218] width 53 height 16
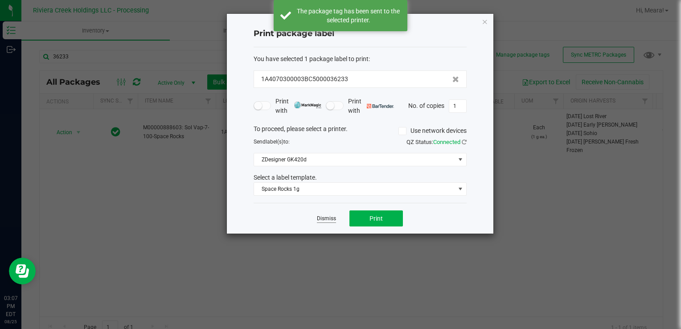
click at [324, 215] on link "Dismiss" at bounding box center [326, 219] width 19 height 8
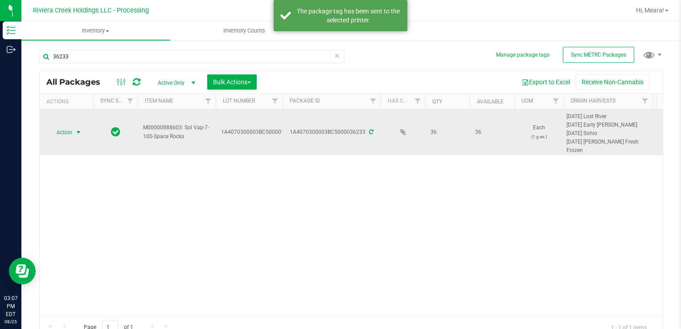
click at [75, 126] on span "select" at bounding box center [78, 132] width 11 height 12
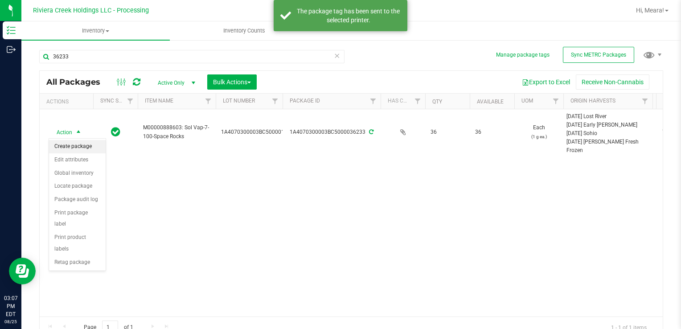
click at [84, 145] on li "Create package" at bounding box center [77, 146] width 57 height 13
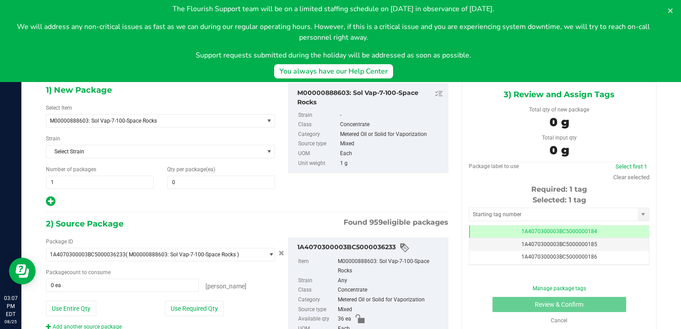
click at [209, 189] on div "1) New Package Select Item M00000888603: Sol Vap-7-100-Space Rocks M00000012402…" at bounding box center [160, 145] width 242 height 124
click at [206, 185] on span at bounding box center [221, 182] width 108 height 13
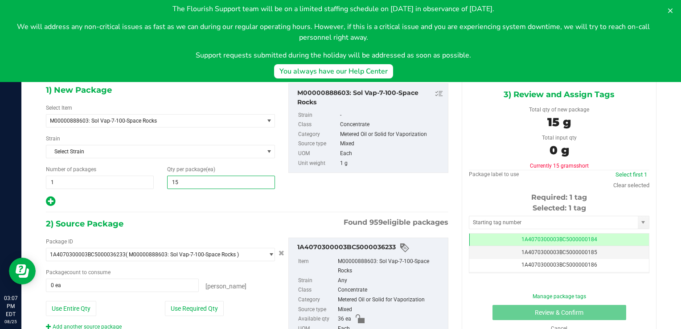
click at [162, 305] on div "Use Entire Qty Use Required Qty" at bounding box center [160, 308] width 229 height 15
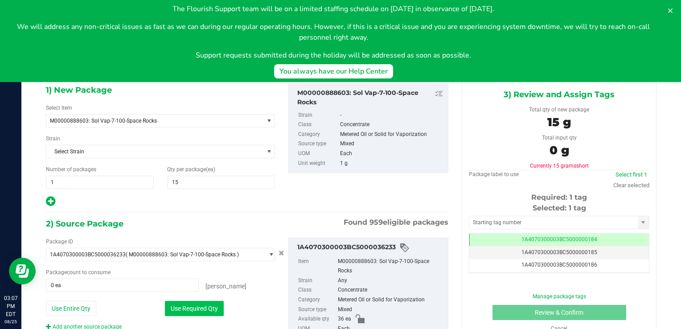
click at [167, 305] on button "Use Required Qty" at bounding box center [194, 308] width 59 height 15
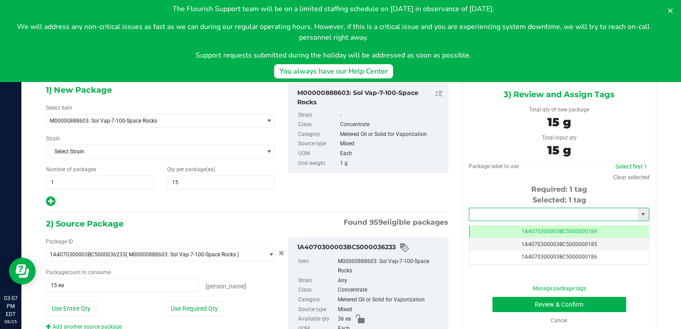
click at [510, 214] on input "text" at bounding box center [553, 214] width 168 height 12
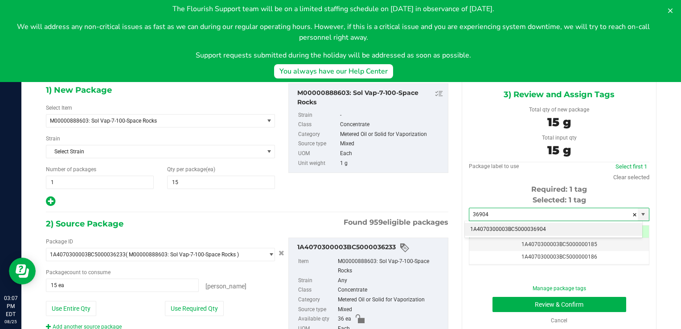
drag, startPoint x: 513, startPoint y: 230, endPoint x: 504, endPoint y: 229, distance: 9.9
click at [513, 230] on li "1A4070300003BC5000036904" at bounding box center [553, 229] width 177 height 13
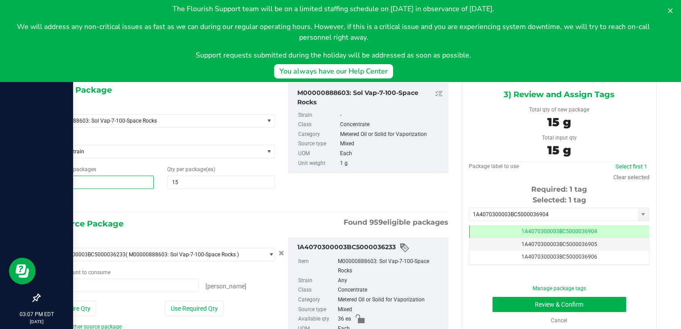
drag, startPoint x: 48, startPoint y: 184, endPoint x: 1, endPoint y: 181, distance: 47.3
click at [1, 181] on div "Inventory Outbound 03:07 PM EDT [DATE] 08/25 Riviera Creek Holdings LLC - Proce…" at bounding box center [340, 164] width 681 height 329
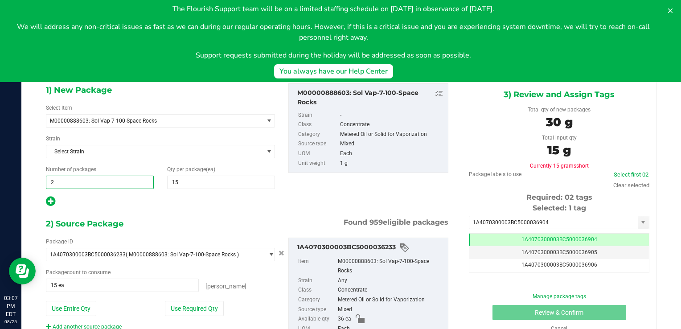
click at [186, 225] on div "2) Source Package Found 959 eligible packages" at bounding box center [247, 223] width 402 height 13
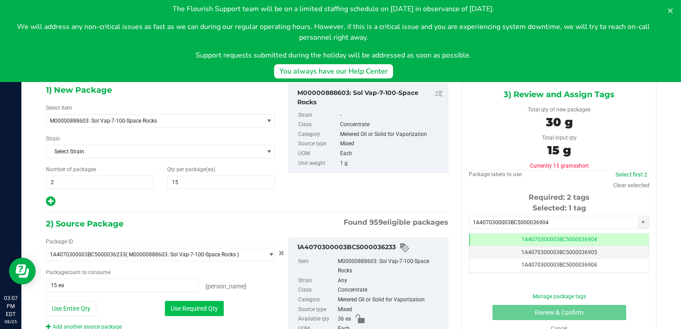
click at [201, 312] on button "Use Required Qty" at bounding box center [194, 308] width 59 height 15
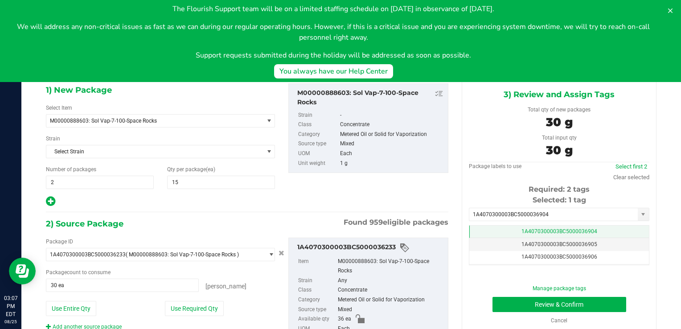
click at [521, 233] on span "1A4070300003BC5000036904" at bounding box center [559, 231] width 76 height 6
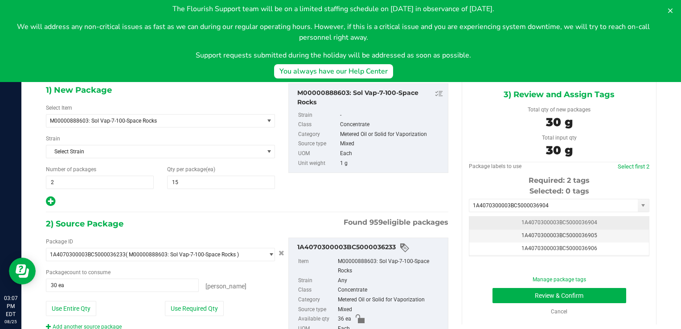
click at [521, 219] on span "1A4070300003BC5000036904" at bounding box center [559, 222] width 76 height 6
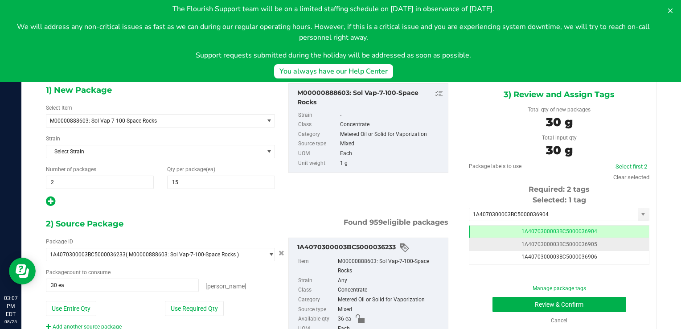
click at [508, 240] on td "1A4070300003BC5000036905" at bounding box center [559, 244] width 180 height 13
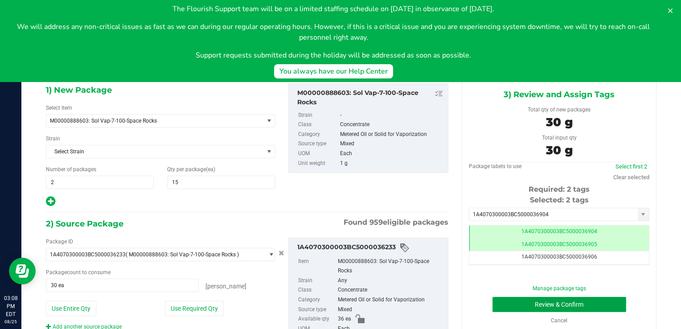
click at [508, 301] on button "Review & Confirm" at bounding box center [559, 304] width 134 height 15
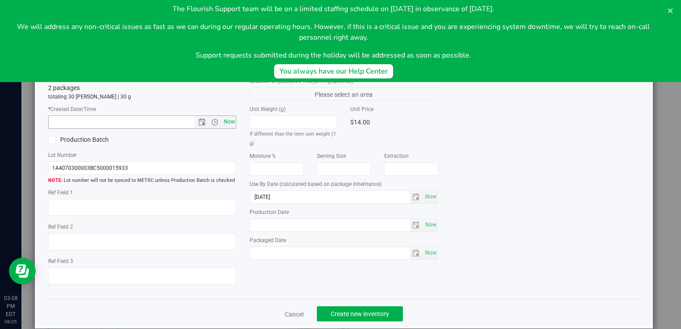
drag, startPoint x: 225, startPoint y: 123, endPoint x: 276, endPoint y: 95, distance: 58.8
click at [225, 123] on span "Now" at bounding box center [228, 121] width 15 height 13
click at [668, 12] on icon at bounding box center [670, 10] width 4 height 4
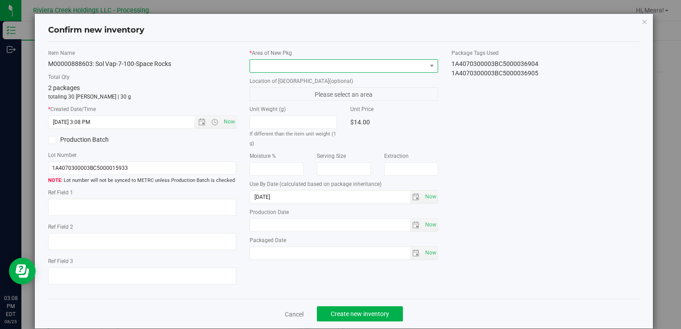
click at [431, 63] on span at bounding box center [431, 66] width 11 height 12
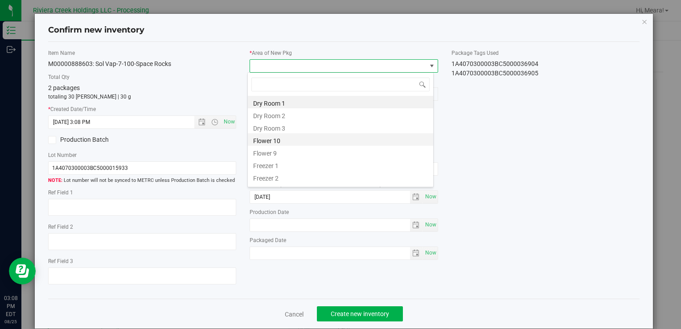
click at [266, 141] on li "Flower 10" at bounding box center [340, 139] width 185 height 12
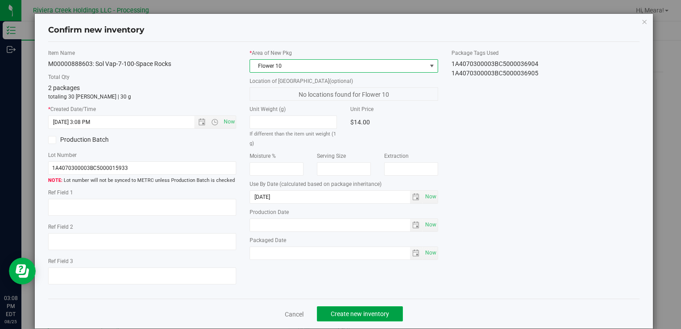
click at [337, 313] on span "Create new inventory" at bounding box center [360, 313] width 58 height 7
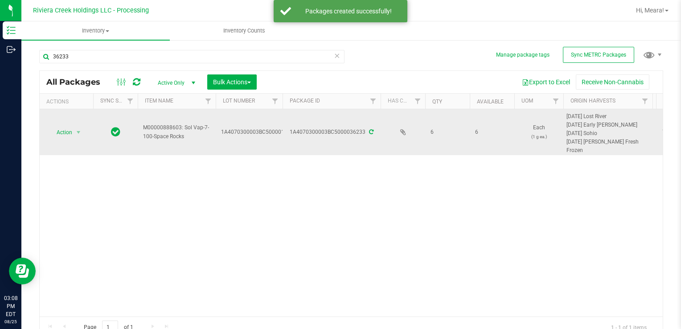
click at [72, 126] on span "Action" at bounding box center [61, 132] width 24 height 12
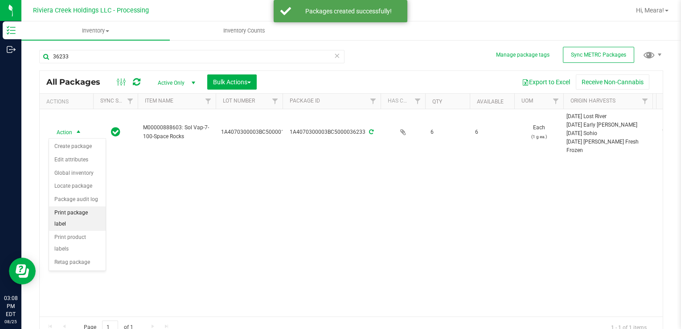
click at [96, 211] on li "Print package label" at bounding box center [77, 218] width 57 height 25
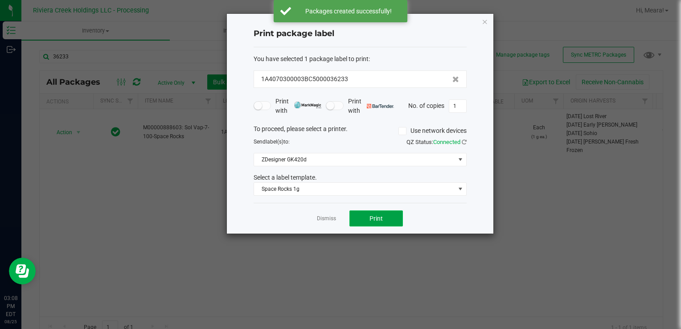
click at [361, 213] on button "Print" at bounding box center [375, 218] width 53 height 16
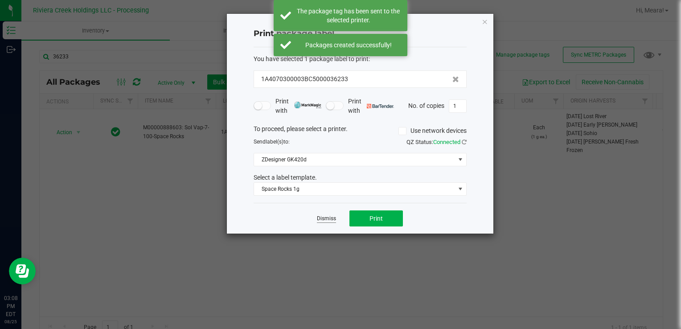
click at [319, 217] on link "Dismiss" at bounding box center [326, 219] width 19 height 8
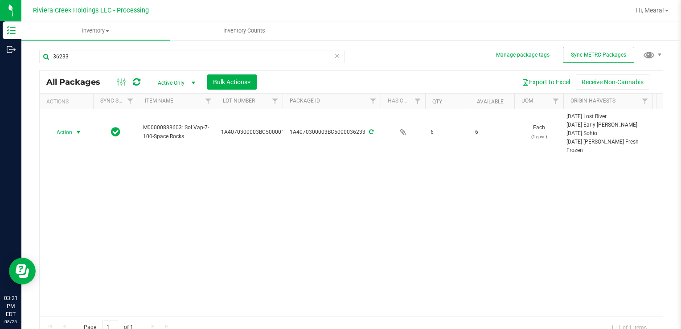
click at [482, 237] on div "Action Action Create package Edit attributes Global inventory Locate package Pa…" at bounding box center [351, 212] width 623 height 207
click at [537, 224] on div "Action Action Create package Edit attributes Global inventory Locate package Pa…" at bounding box center [351, 212] width 623 height 207
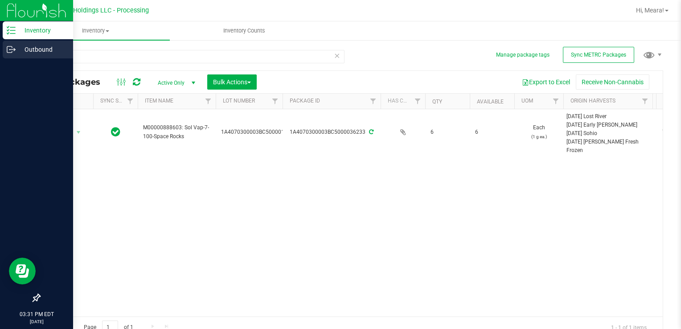
click at [15, 48] on icon at bounding box center [11, 49] width 9 height 9
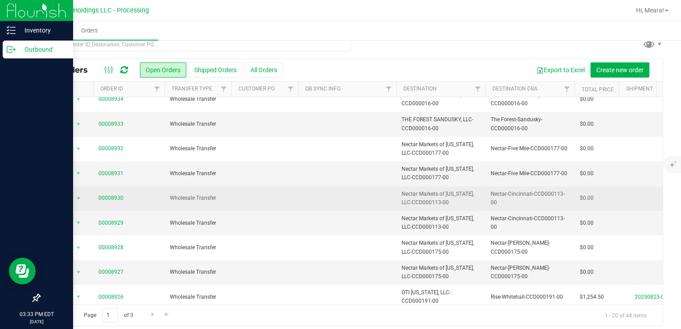
scroll to position [16, 0]
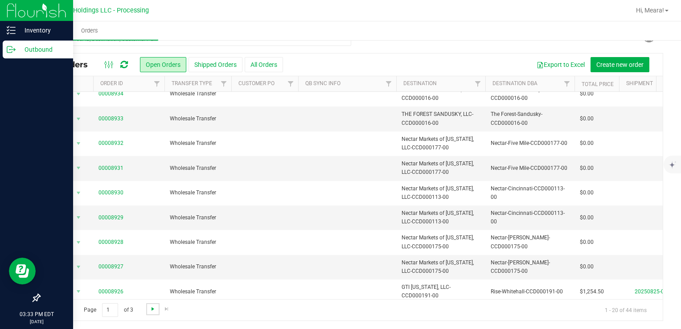
click at [152, 311] on span "Go to the next page" at bounding box center [152, 308] width 7 height 7
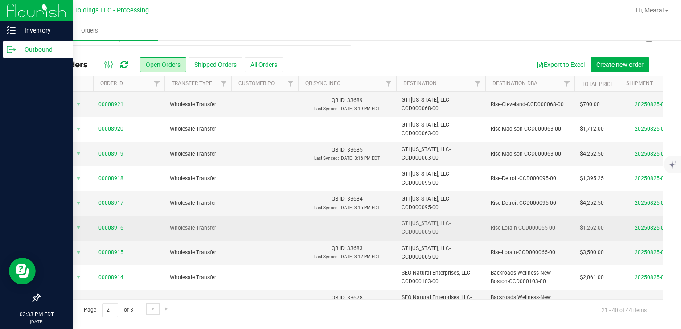
scroll to position [89, 0]
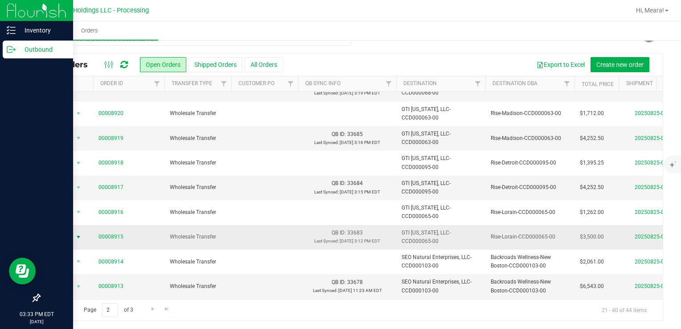
click at [77, 235] on span "select" at bounding box center [78, 237] width 7 height 7
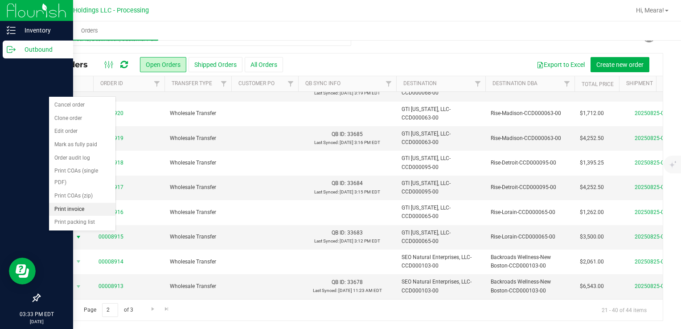
click at [86, 211] on li "Print invoice" at bounding box center [82, 209] width 66 height 13
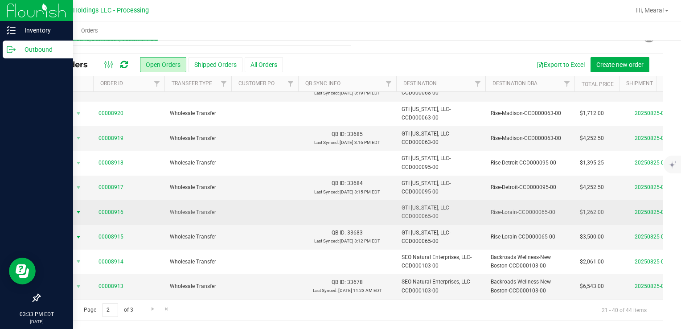
click at [70, 216] on span "Action" at bounding box center [61, 212] width 24 height 12
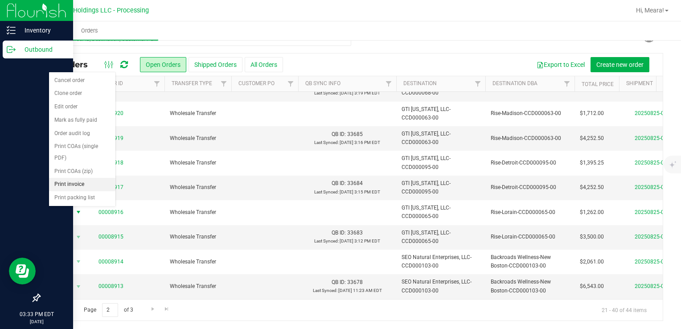
click at [73, 183] on li "Print invoice" at bounding box center [82, 184] width 66 height 13
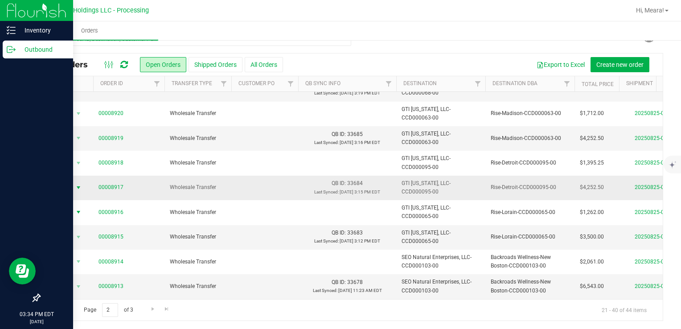
click at [53, 188] on span "Action" at bounding box center [61, 187] width 24 height 12
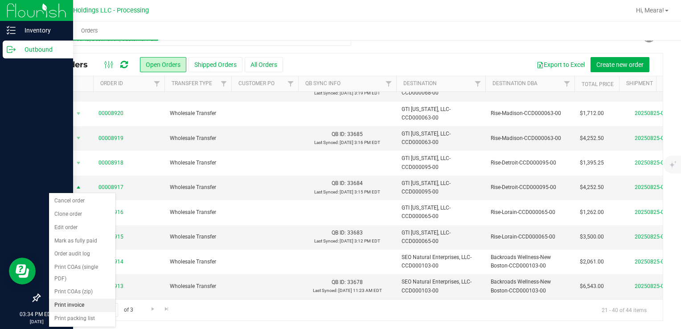
click at [75, 308] on li "Print invoice" at bounding box center [82, 305] width 66 height 13
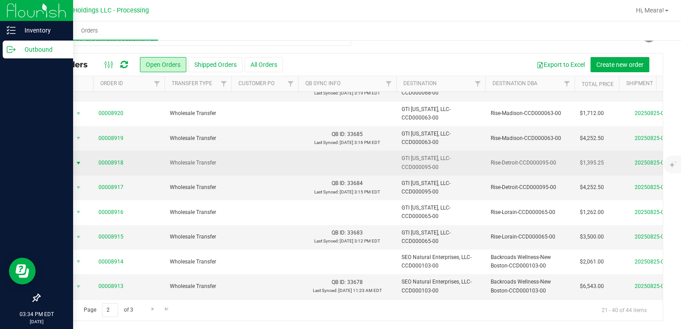
click at [58, 158] on span "Action" at bounding box center [61, 163] width 24 height 12
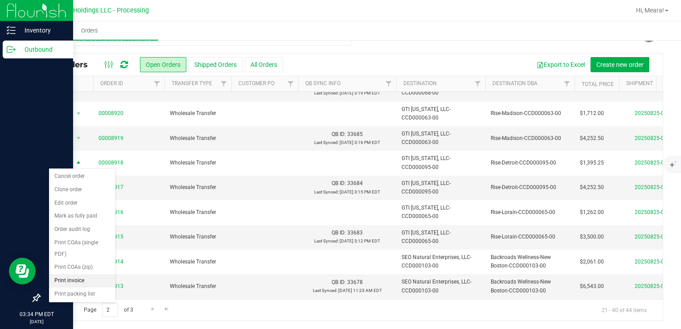
click at [78, 277] on li "Print invoice" at bounding box center [82, 280] width 66 height 13
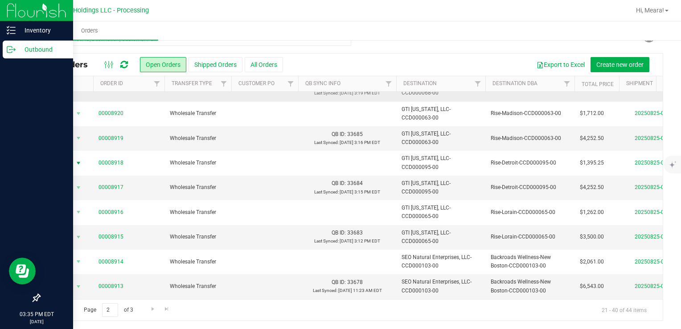
scroll to position [45, 0]
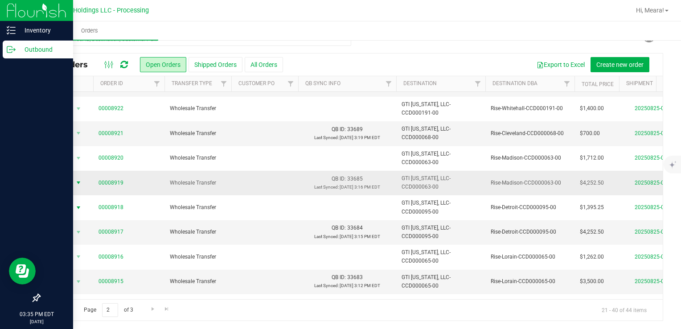
click at [67, 185] on span "Action" at bounding box center [61, 182] width 24 height 12
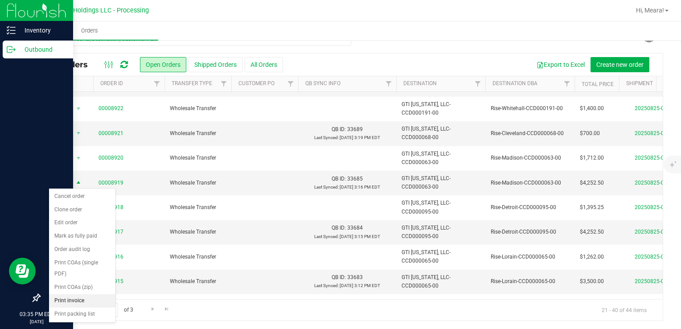
click at [68, 300] on li "Print invoice" at bounding box center [82, 300] width 66 height 13
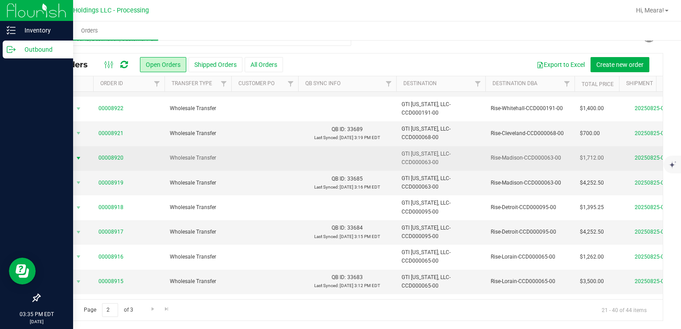
click at [71, 154] on span "Action" at bounding box center [61, 158] width 24 height 12
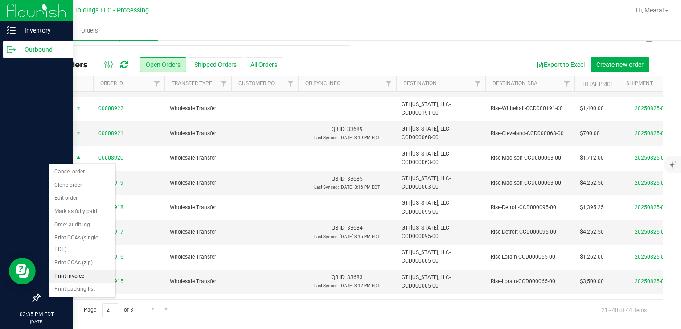
click at [78, 275] on li "Print invoice" at bounding box center [82, 276] width 66 height 13
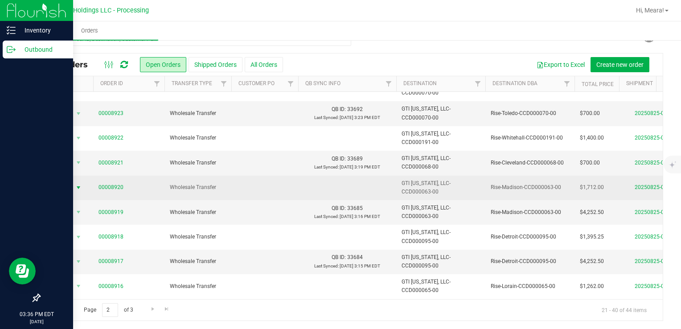
scroll to position [0, 0]
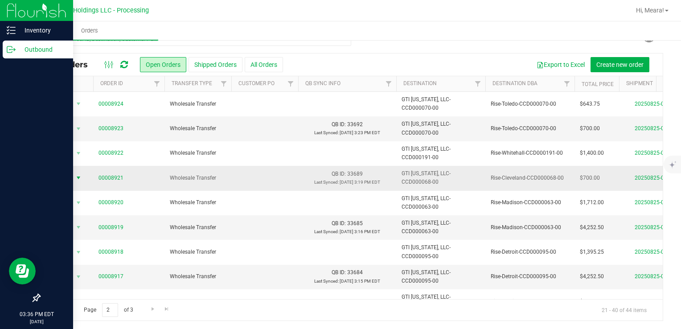
click at [64, 174] on span "Action" at bounding box center [61, 178] width 24 height 12
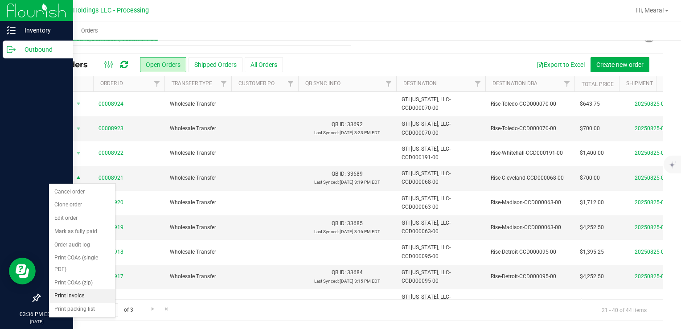
click at [84, 293] on li "Print invoice" at bounding box center [82, 295] width 66 height 13
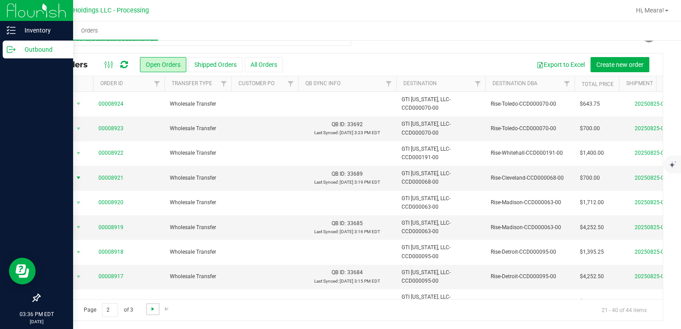
click at [152, 309] on span "Go to the next page" at bounding box center [152, 308] width 7 height 7
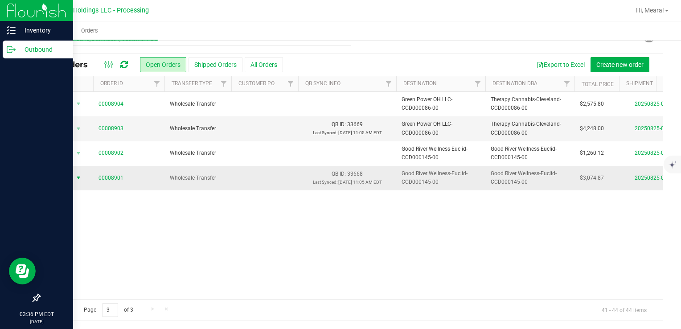
click at [71, 180] on span "Action" at bounding box center [61, 178] width 24 height 12
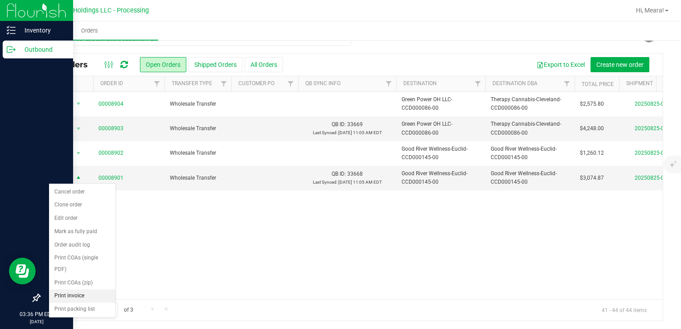
click at [71, 295] on li "Print invoice" at bounding box center [82, 295] width 66 height 13
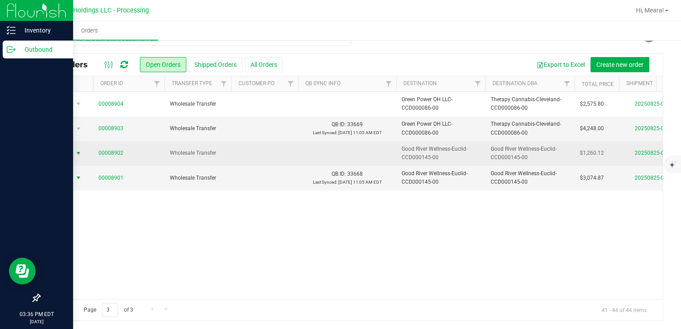
click at [72, 154] on span "Action" at bounding box center [61, 153] width 24 height 12
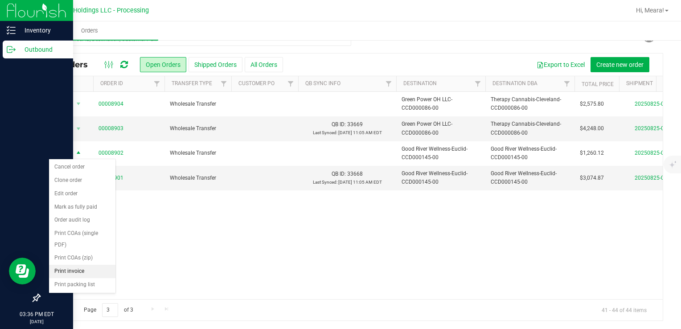
click at [62, 266] on li "Print invoice" at bounding box center [82, 271] width 66 height 13
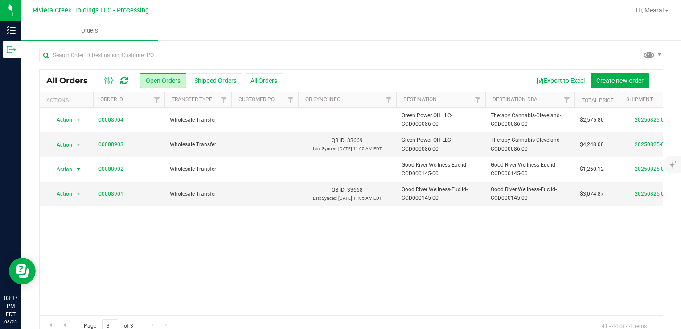
scroll to position [16, 0]
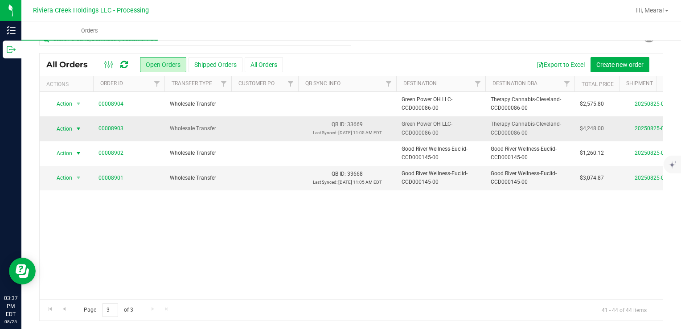
click at [72, 128] on span "Action" at bounding box center [61, 129] width 24 height 12
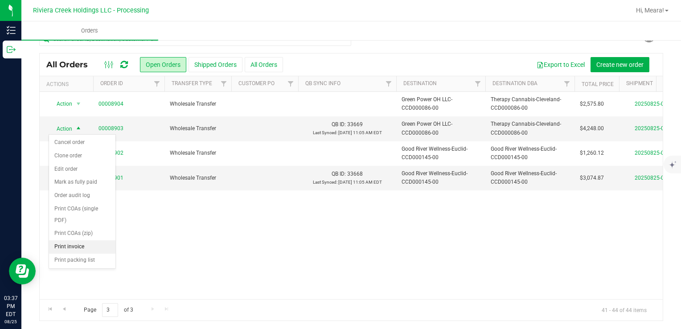
click at [68, 246] on li "Print invoice" at bounding box center [82, 246] width 66 height 13
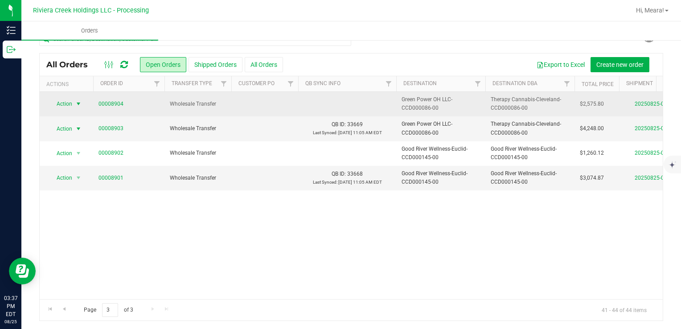
click at [66, 101] on span "Action" at bounding box center [61, 104] width 24 height 12
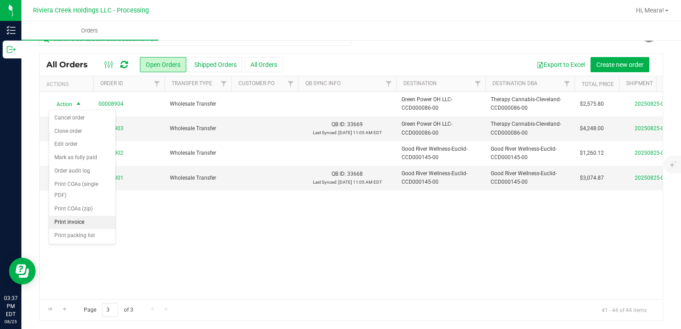
click at [80, 221] on li "Print invoice" at bounding box center [82, 222] width 66 height 13
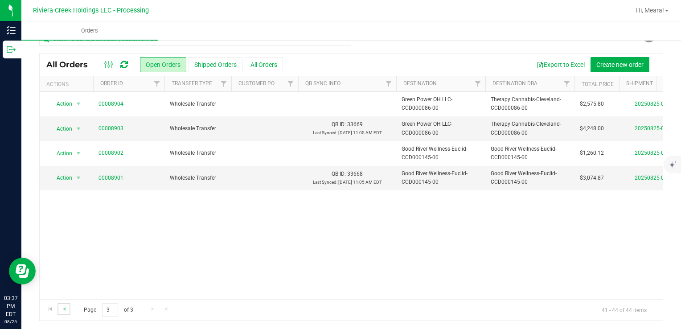
click at [65, 313] on link "Go to the previous page" at bounding box center [63, 309] width 13 height 12
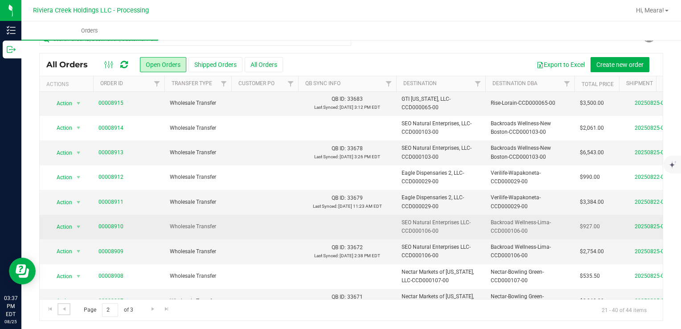
scroll to position [291, 0]
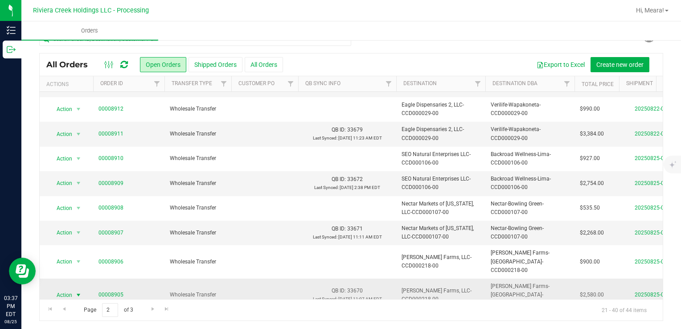
click at [75, 291] on span "select" at bounding box center [78, 294] width 7 height 7
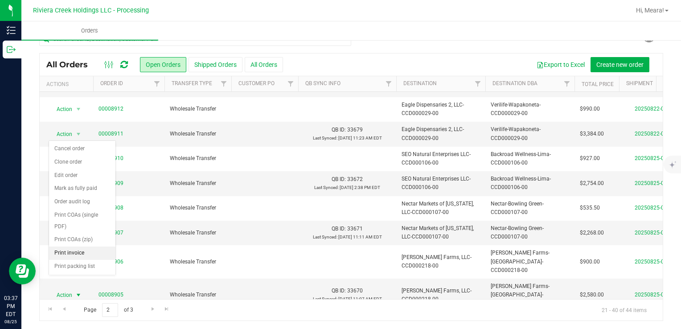
click at [92, 253] on li "Print invoice" at bounding box center [82, 252] width 66 height 13
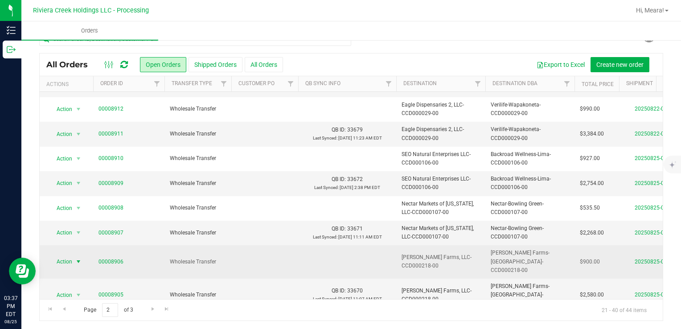
click at [70, 259] on span "Action" at bounding box center [61, 261] width 24 height 12
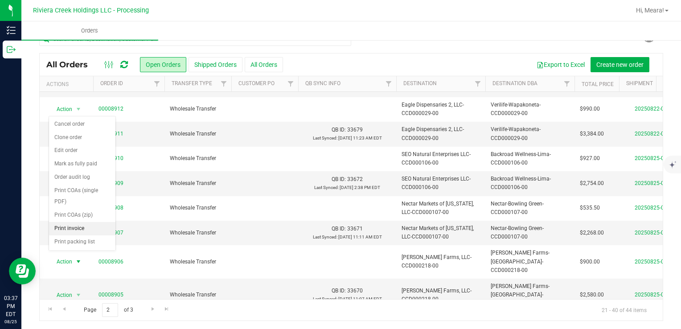
click at [77, 230] on li "Print invoice" at bounding box center [82, 228] width 66 height 13
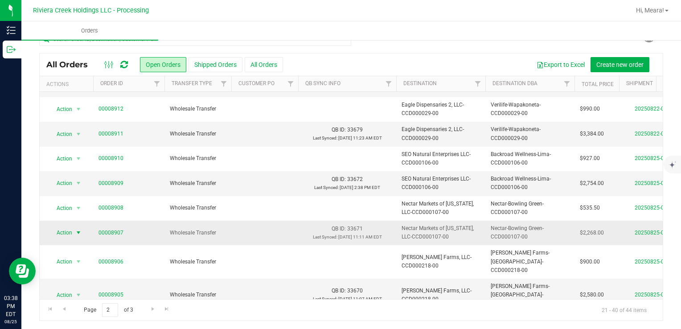
click at [74, 233] on span "select" at bounding box center [78, 232] width 11 height 12
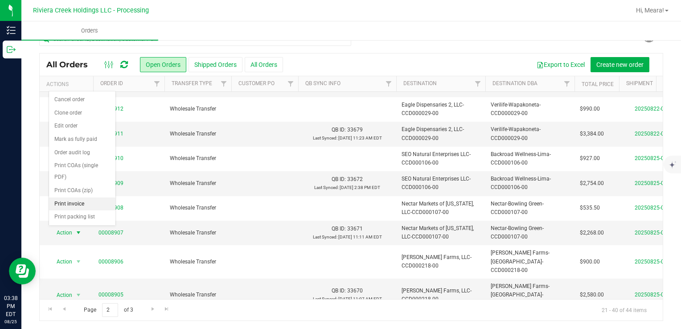
click at [83, 204] on li "Print invoice" at bounding box center [82, 203] width 66 height 13
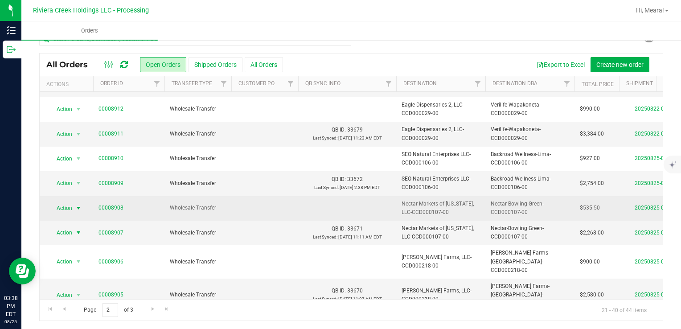
click at [70, 202] on span "Action" at bounding box center [61, 208] width 24 height 12
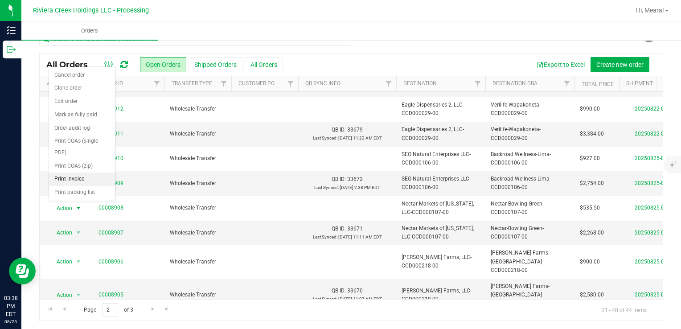
click at [74, 178] on li "Print invoice" at bounding box center [82, 178] width 66 height 13
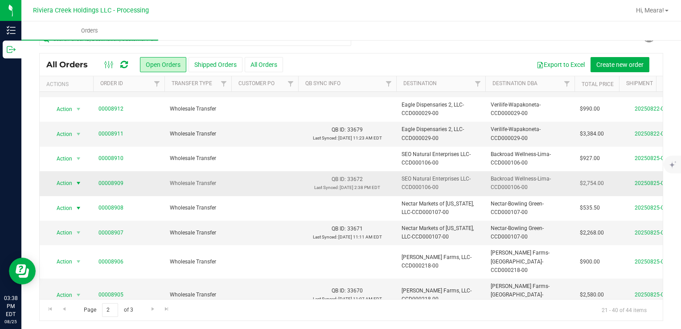
click at [72, 182] on span "Action" at bounding box center [61, 183] width 24 height 12
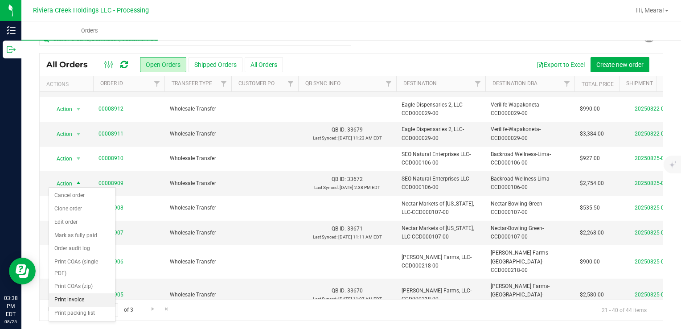
click at [84, 294] on li "Print invoice" at bounding box center [82, 299] width 66 height 13
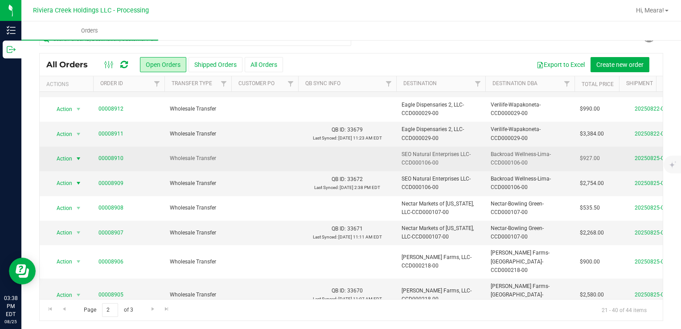
click at [70, 158] on span "Action" at bounding box center [61, 158] width 24 height 12
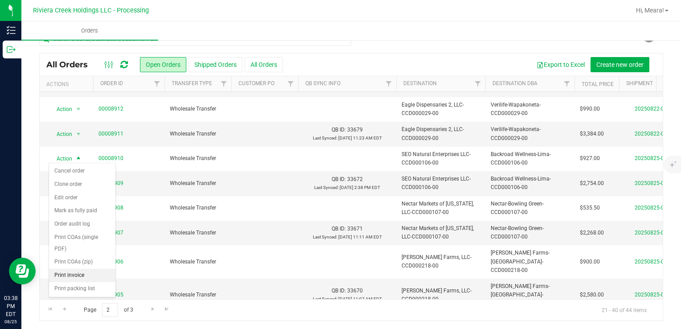
click at [90, 269] on li "Print invoice" at bounding box center [82, 275] width 66 height 13
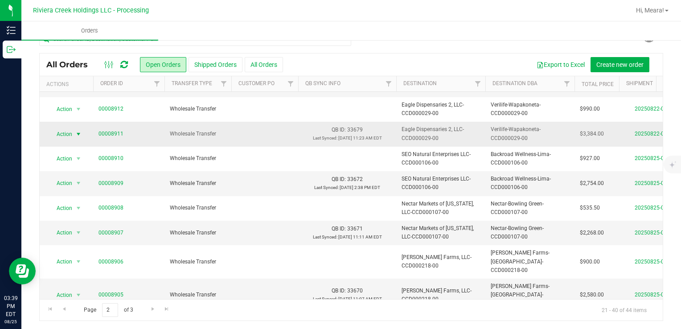
click at [60, 132] on span "Action" at bounding box center [61, 134] width 24 height 12
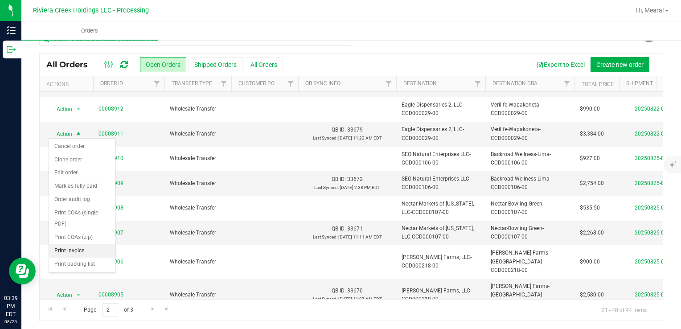
click at [87, 252] on li "Print invoice" at bounding box center [82, 250] width 66 height 13
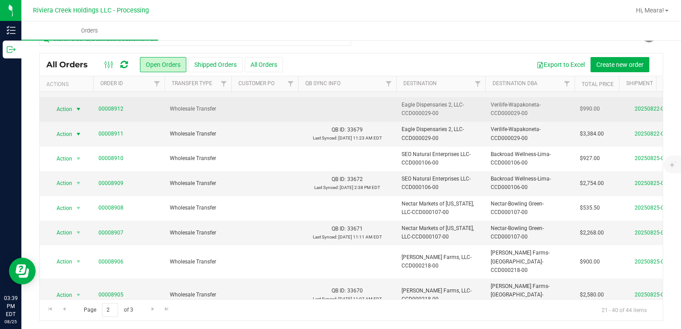
click at [66, 109] on span "Action" at bounding box center [61, 109] width 24 height 12
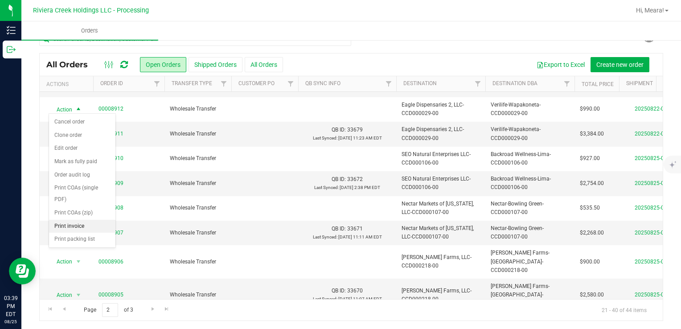
click at [80, 224] on li "Print invoice" at bounding box center [82, 226] width 66 height 13
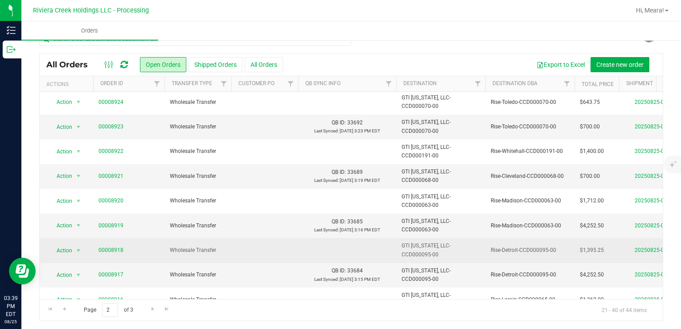
scroll to position [0, 0]
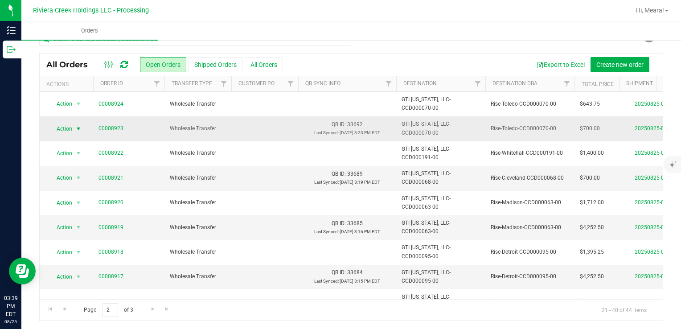
click at [56, 127] on span "Action" at bounding box center [61, 129] width 24 height 12
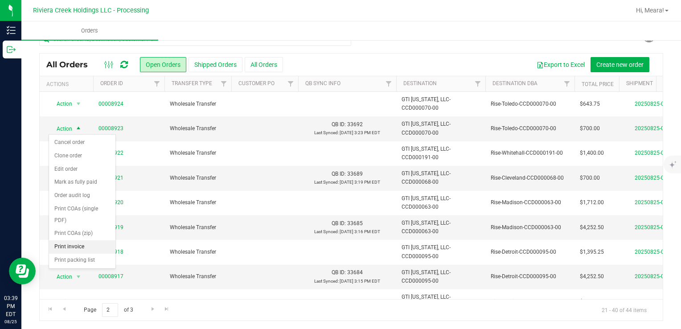
click at [66, 243] on li "Print invoice" at bounding box center [82, 246] width 66 height 13
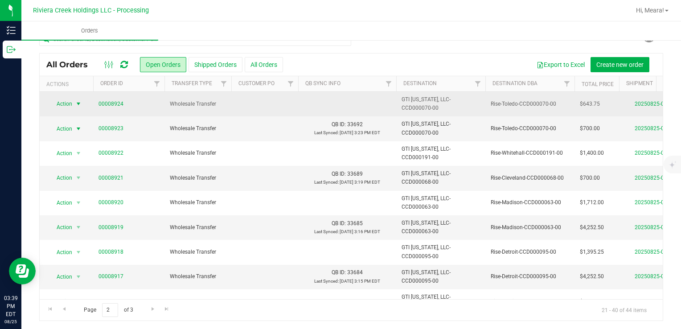
click at [68, 103] on span "Action" at bounding box center [61, 104] width 24 height 12
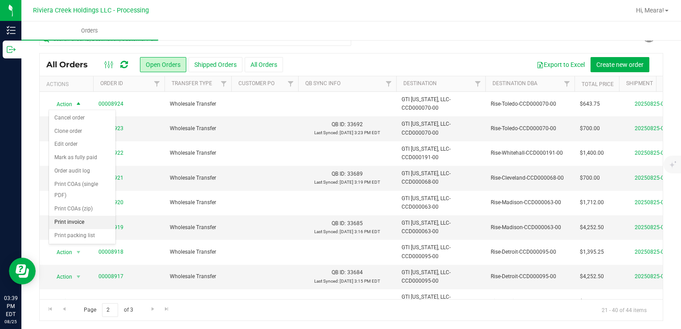
click at [70, 221] on li "Print invoice" at bounding box center [82, 222] width 66 height 13
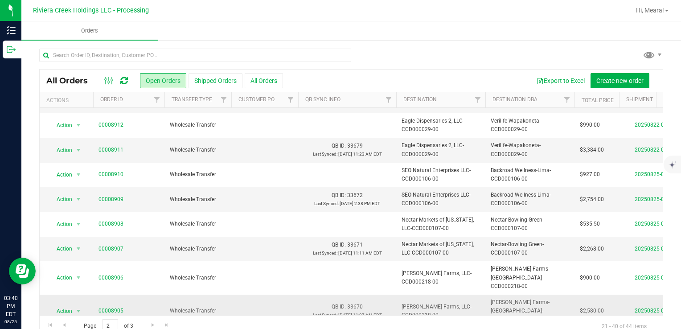
scroll to position [16, 0]
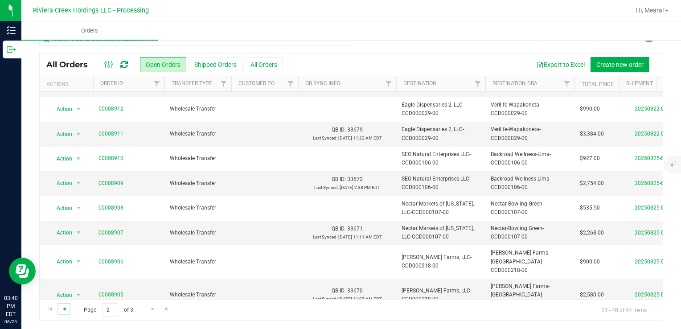
click at [63, 310] on span "Go to the previous page" at bounding box center [64, 308] width 7 height 7
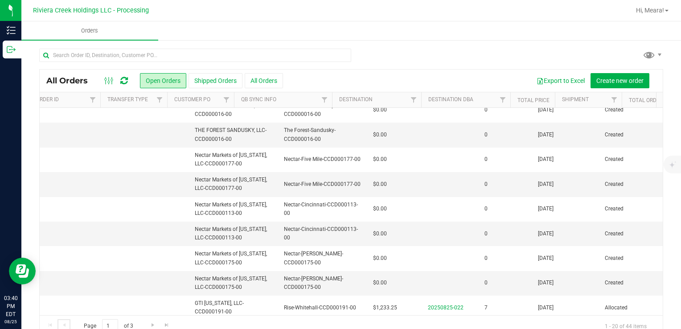
scroll to position [0, 0]
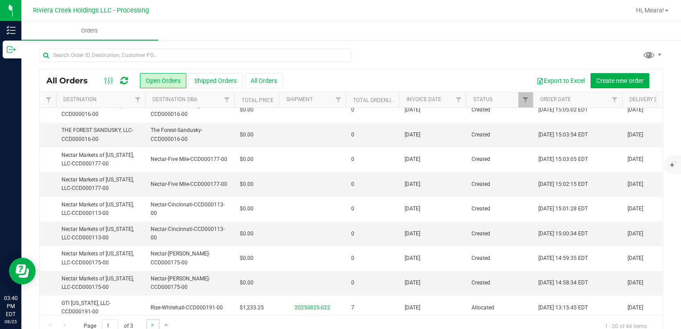
click at [147, 325] on link "Go to the next page" at bounding box center [152, 325] width 13 height 12
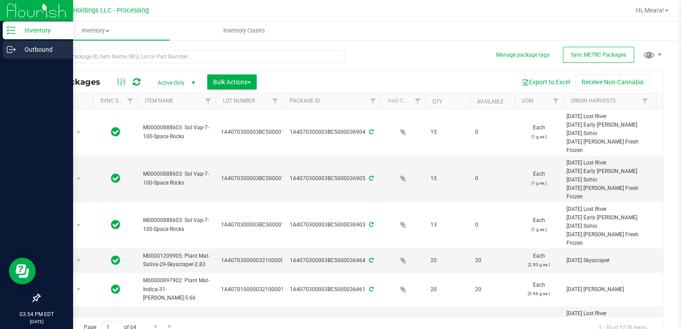
click at [11, 53] on icon at bounding box center [11, 49] width 9 height 9
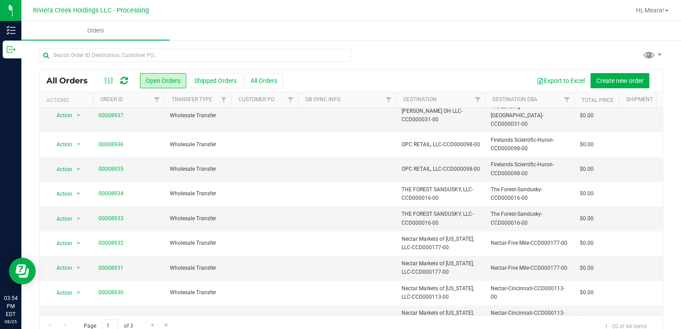
scroll to position [223, 0]
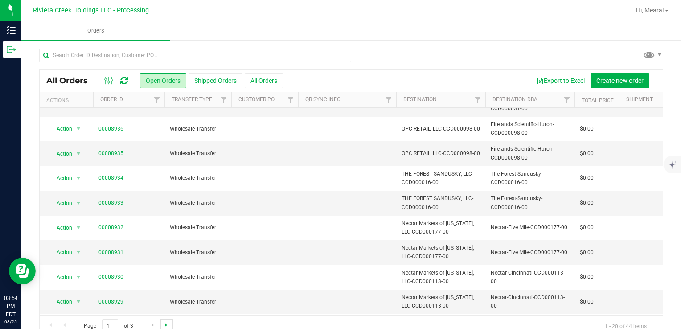
click at [163, 324] on span "Go to the last page" at bounding box center [166, 324] width 7 height 7
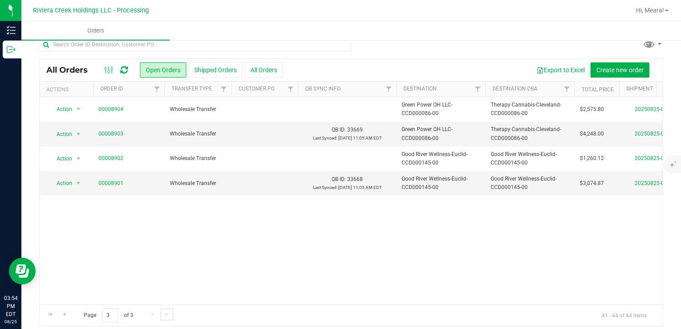
scroll to position [16, 0]
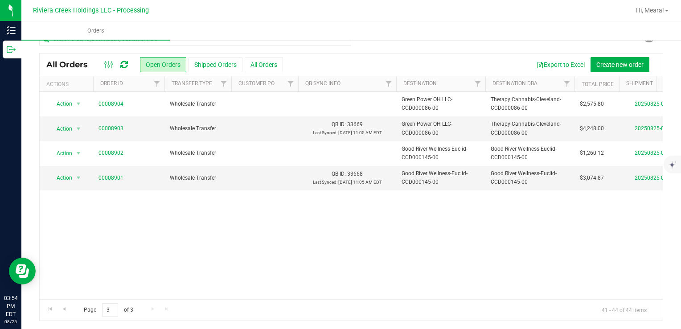
click at [71, 311] on div "Page 3 of 3 41 - 44 of 44 items" at bounding box center [351, 309] width 623 height 21
click at [69, 311] on link "Go to the previous page" at bounding box center [63, 309] width 13 height 12
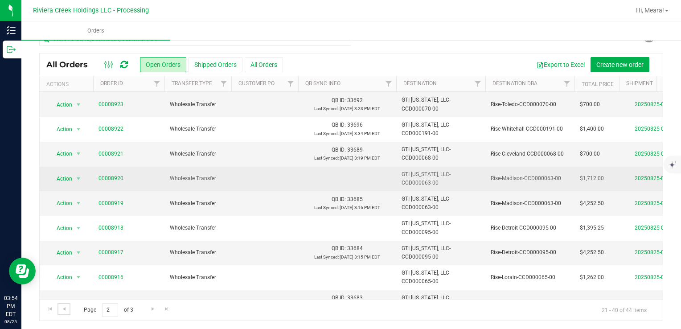
scroll to position [24, 0]
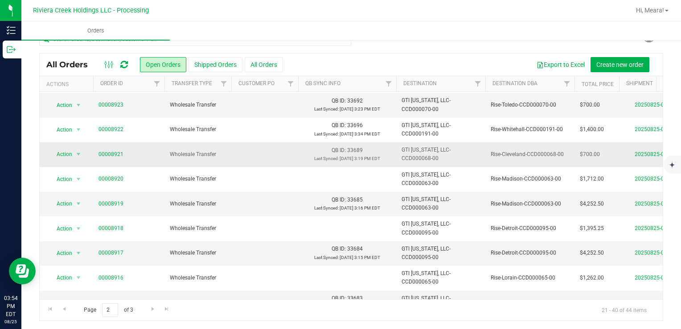
click at [488, 160] on td "Rise-Cleveland-CCD000068-00" at bounding box center [529, 154] width 89 height 25
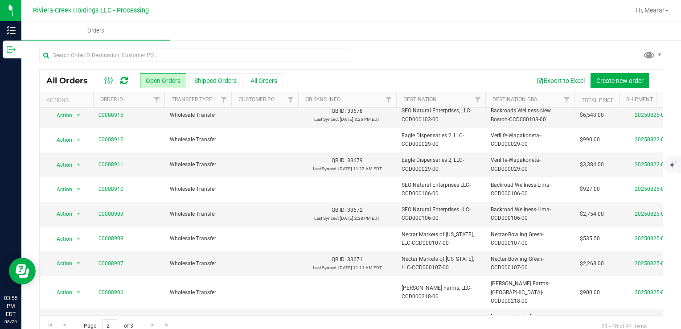
scroll to position [291, 0]
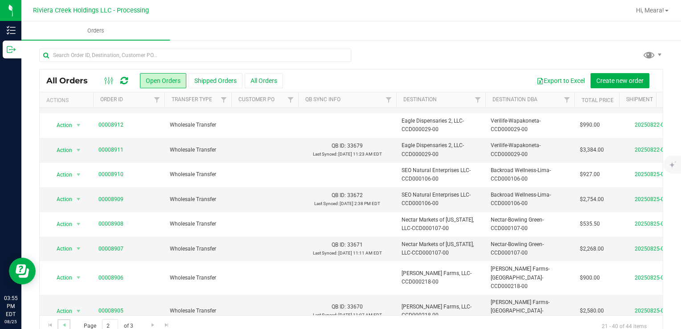
click at [68, 327] on link "Go to the previous page" at bounding box center [63, 325] width 13 height 12
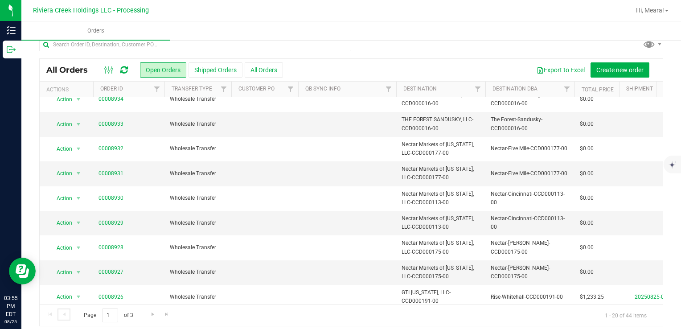
scroll to position [16, 0]
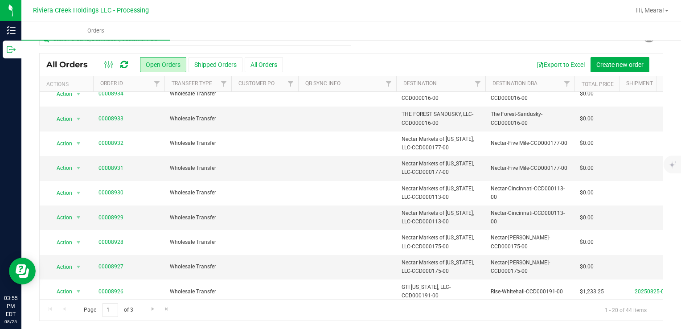
click at [70, 310] on span "Action" at bounding box center [61, 316] width 24 height 12
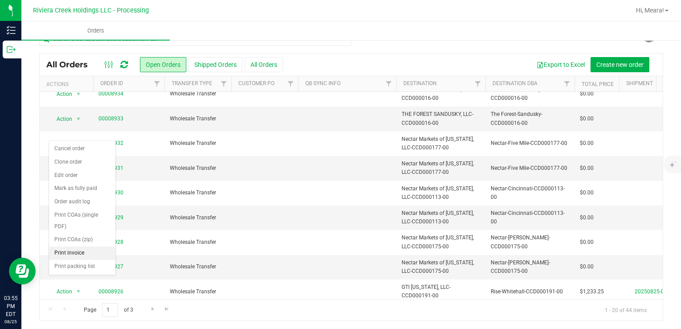
click at [81, 251] on li "Print invoice" at bounding box center [82, 252] width 66 height 13
